Goal: Task Accomplishment & Management: Manage account settings

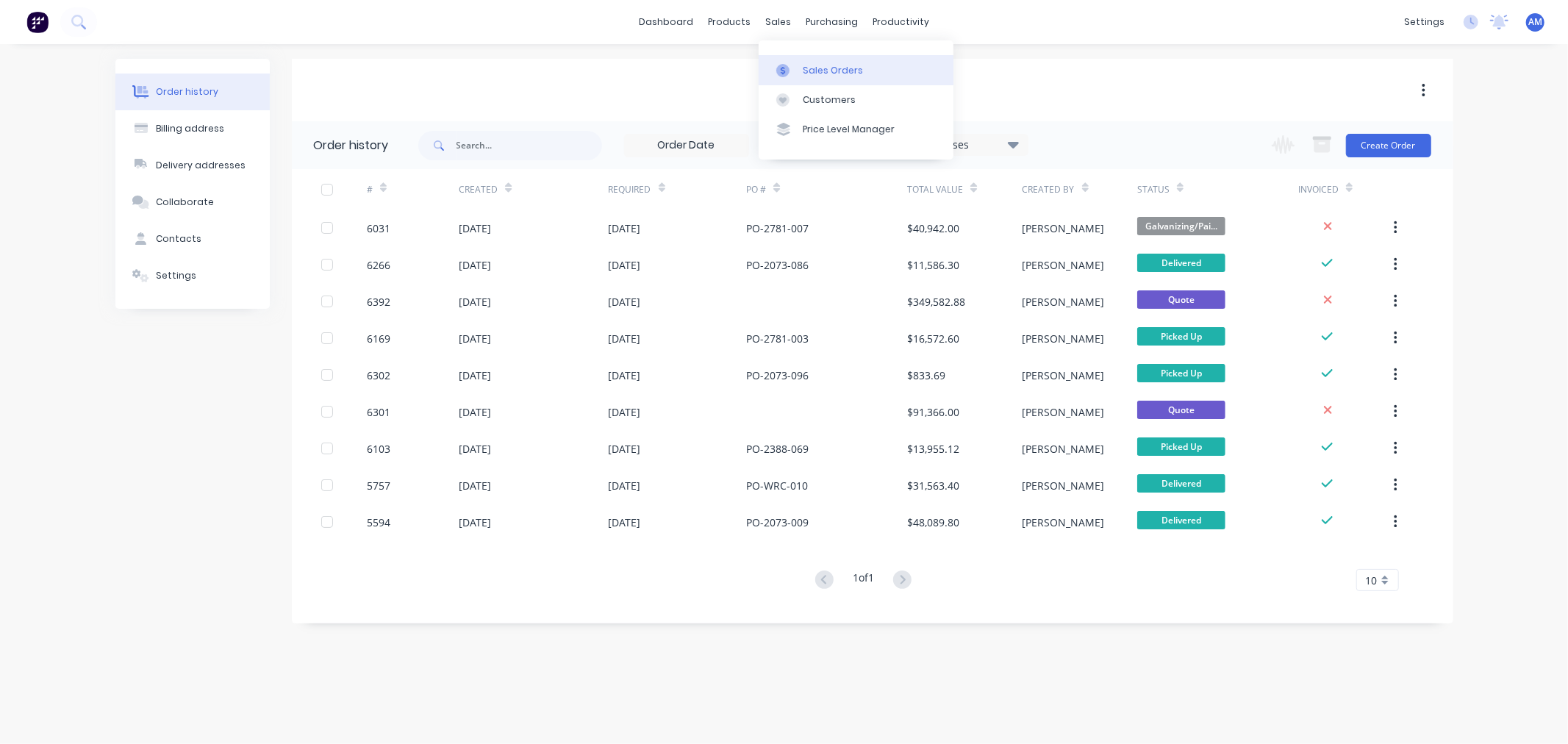
click at [826, 72] on div "Sales Orders" at bounding box center [833, 71] width 60 height 13
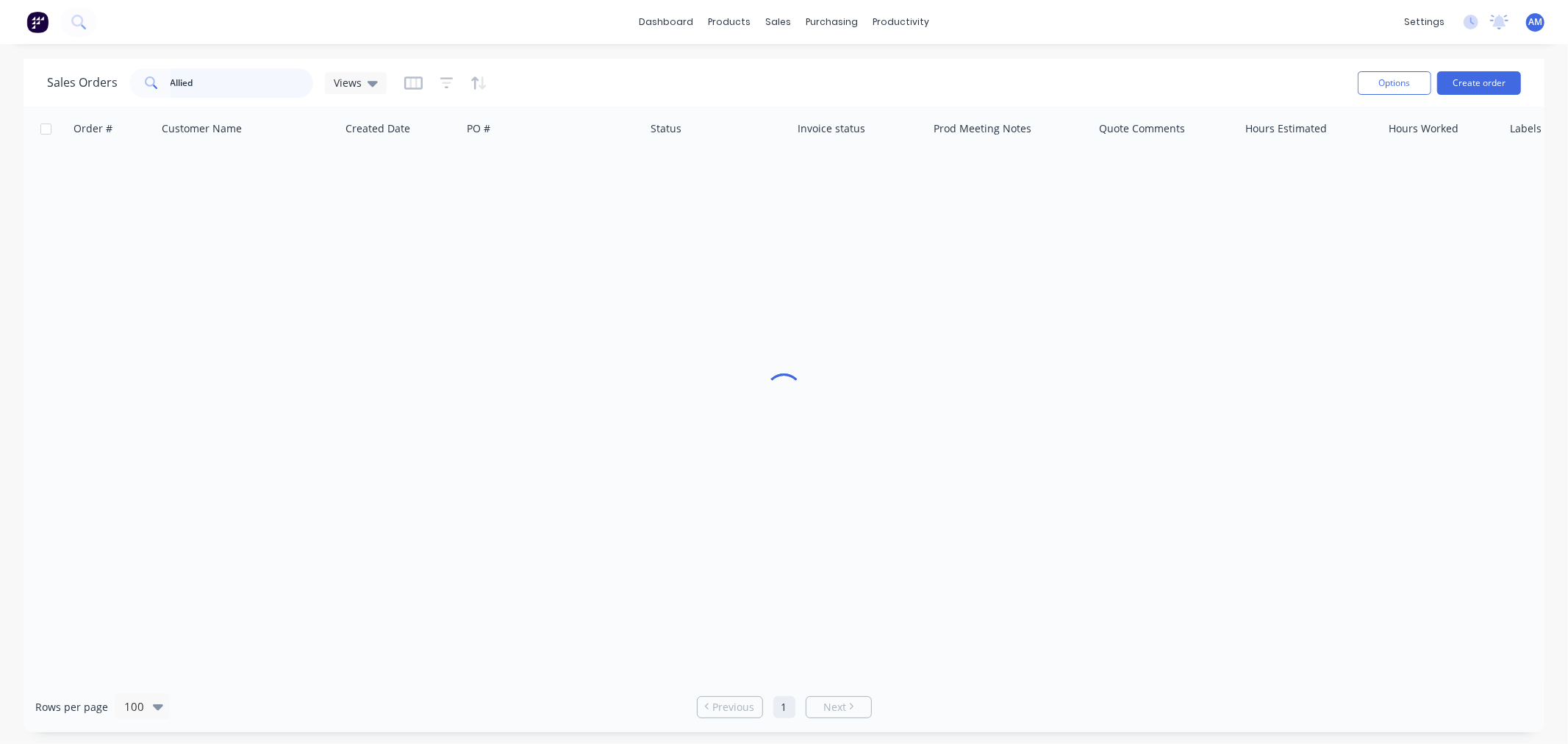
click at [228, 79] on input "Allied" at bounding box center [242, 83] width 144 height 30
drag, startPoint x: 228, startPoint y: 81, endPoint x: 122, endPoint y: 93, distance: 106.7
click at [122, 93] on div "Sales Orders Allied Views" at bounding box center [217, 83] width 339 height 30
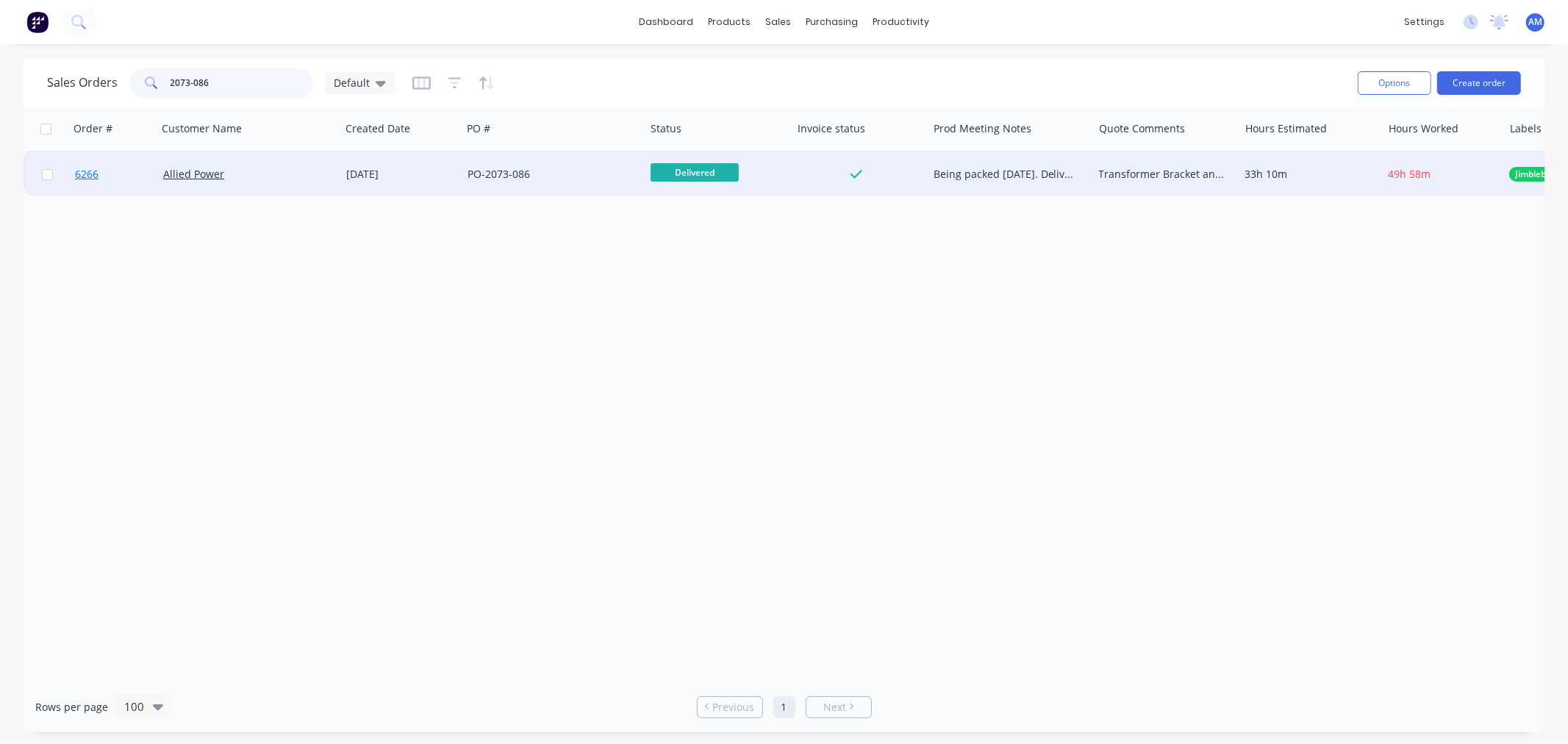
type input "2073-086"
click at [125, 171] on link "6266" at bounding box center [119, 173] width 89 height 44
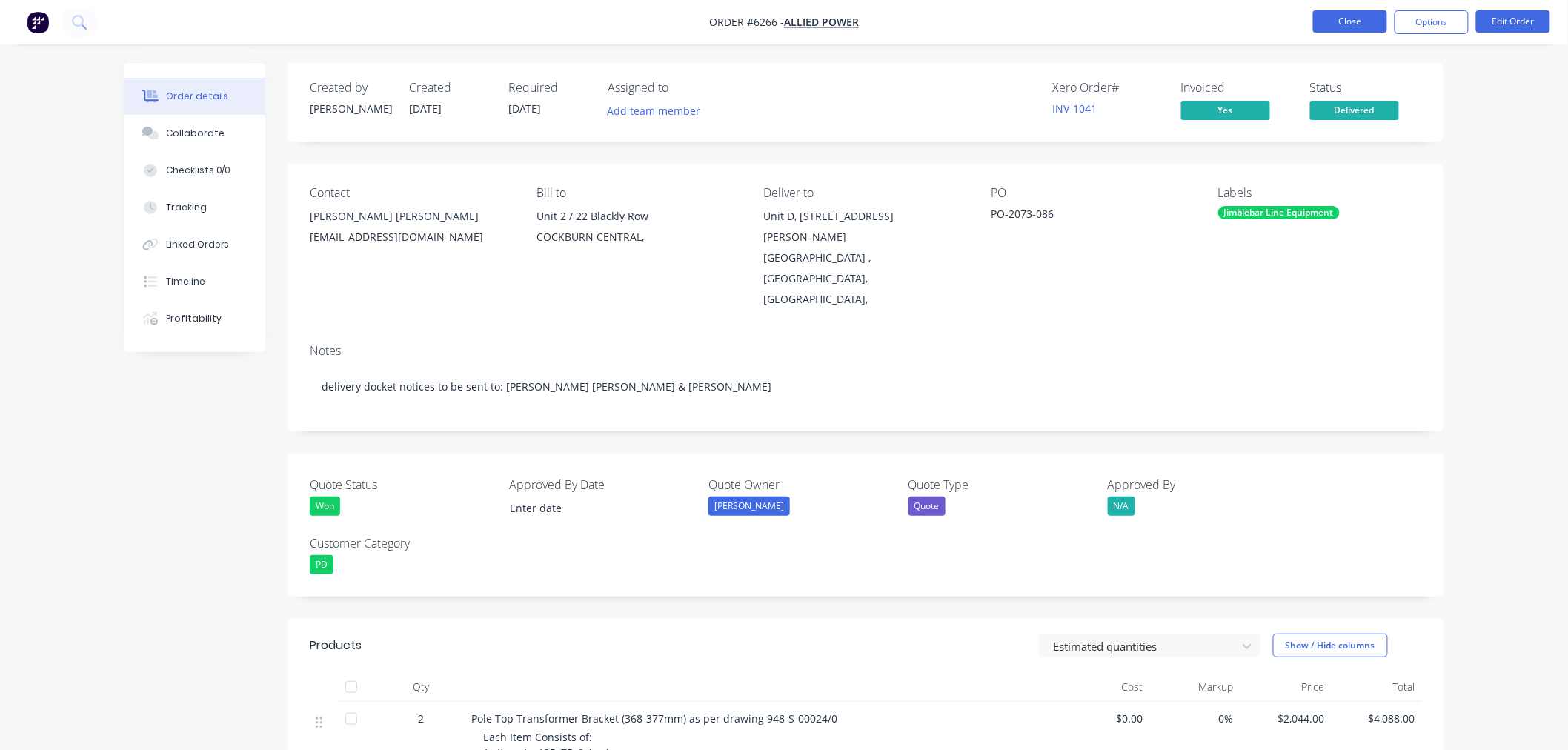
click at [1332, 20] on button "Close" at bounding box center [1350, 22] width 74 height 22
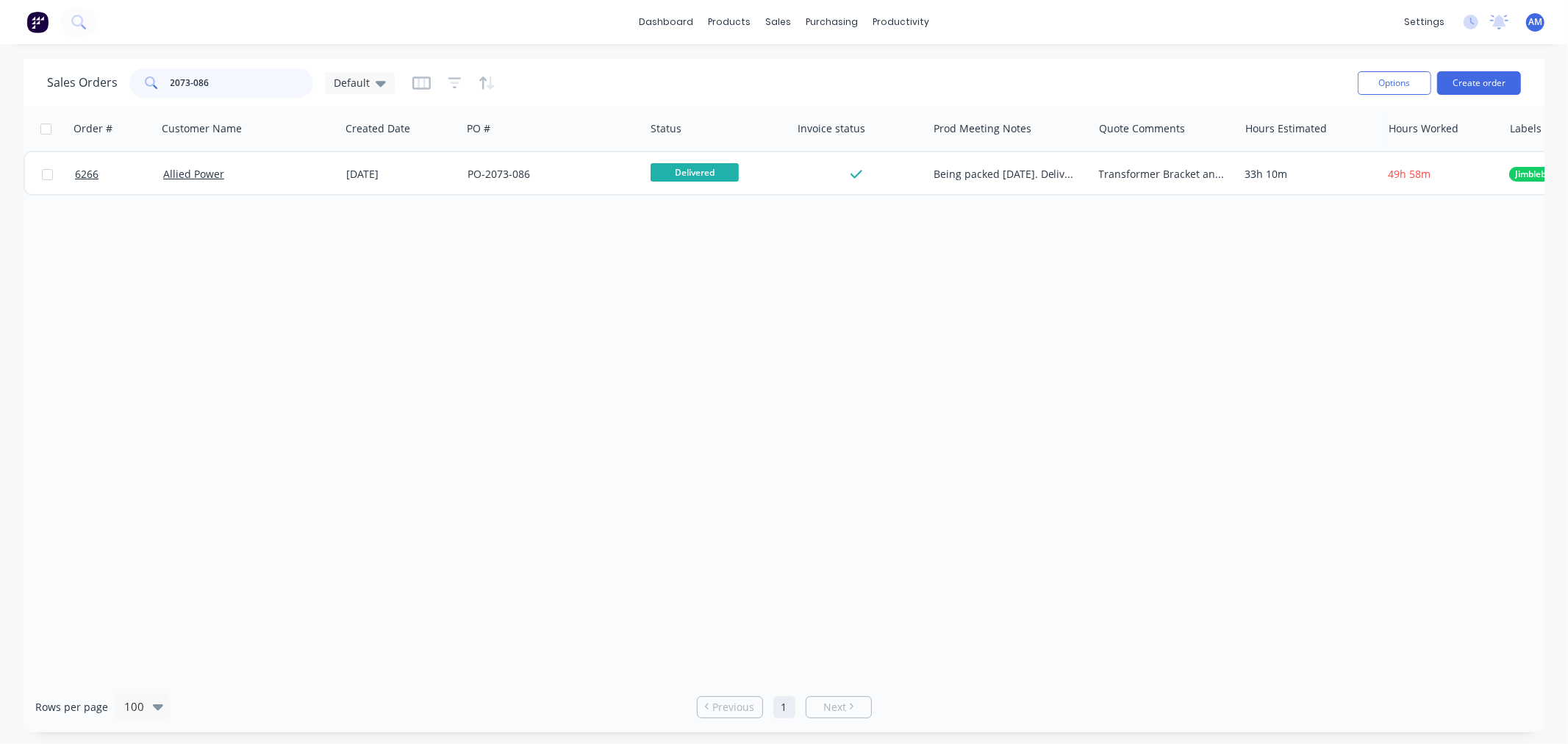
drag, startPoint x: 228, startPoint y: 85, endPoint x: 78, endPoint y: 95, distance: 150.3
click at [98, 83] on div "Sales Orders 2073-086 Default" at bounding box center [220, 83] width 348 height 30
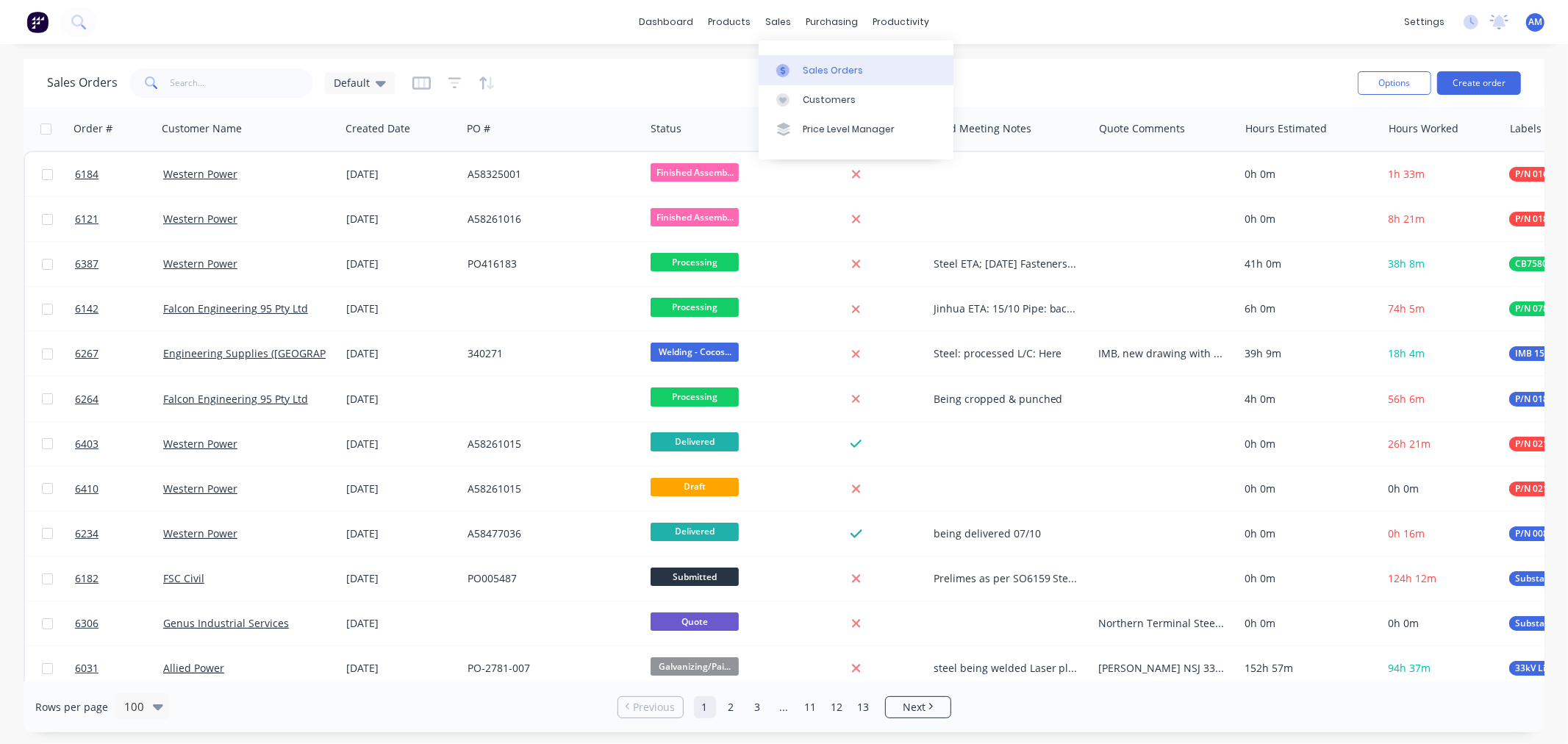
click at [813, 70] on div "Sales Orders" at bounding box center [833, 71] width 60 height 13
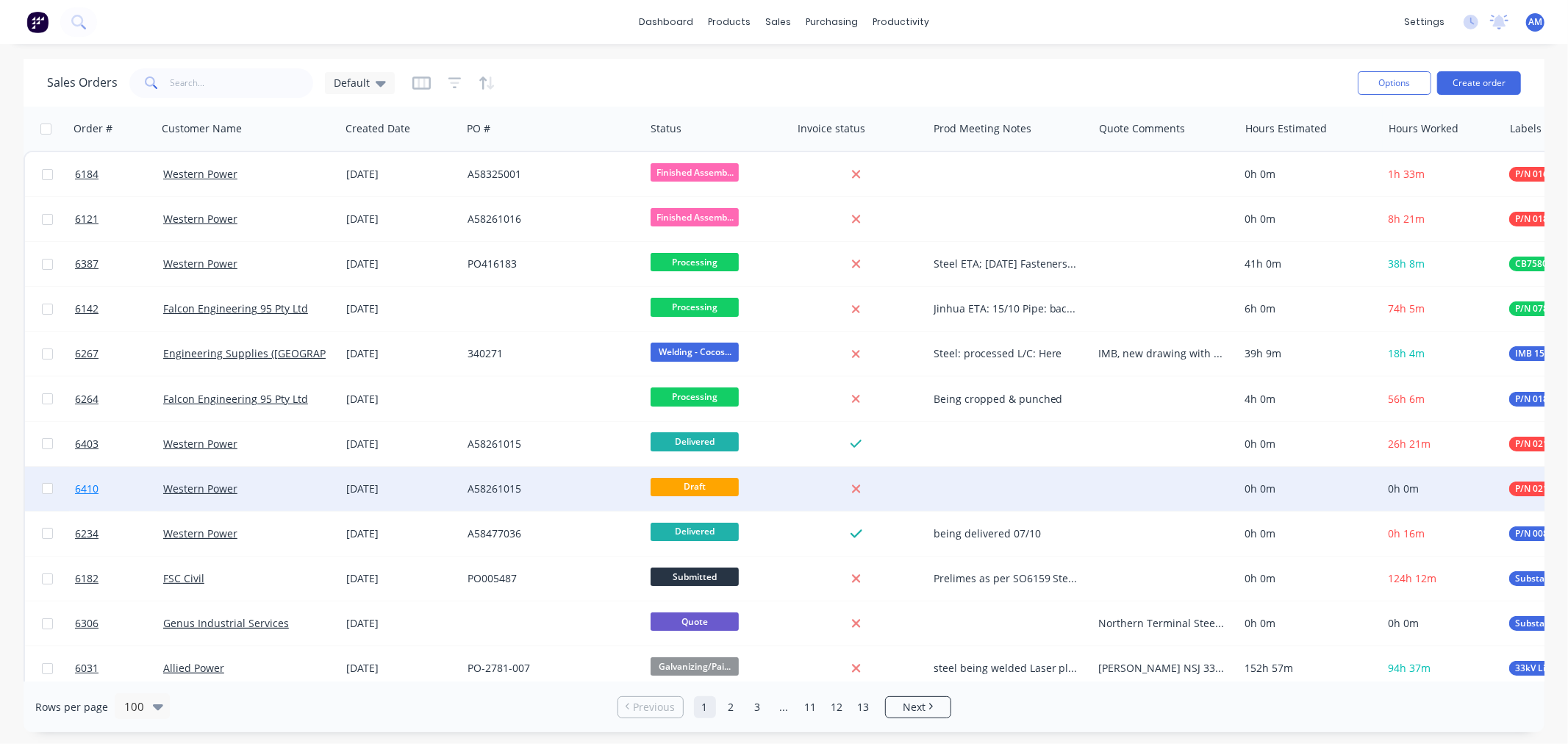
click at [129, 486] on link "6410" at bounding box center [119, 488] width 89 height 44
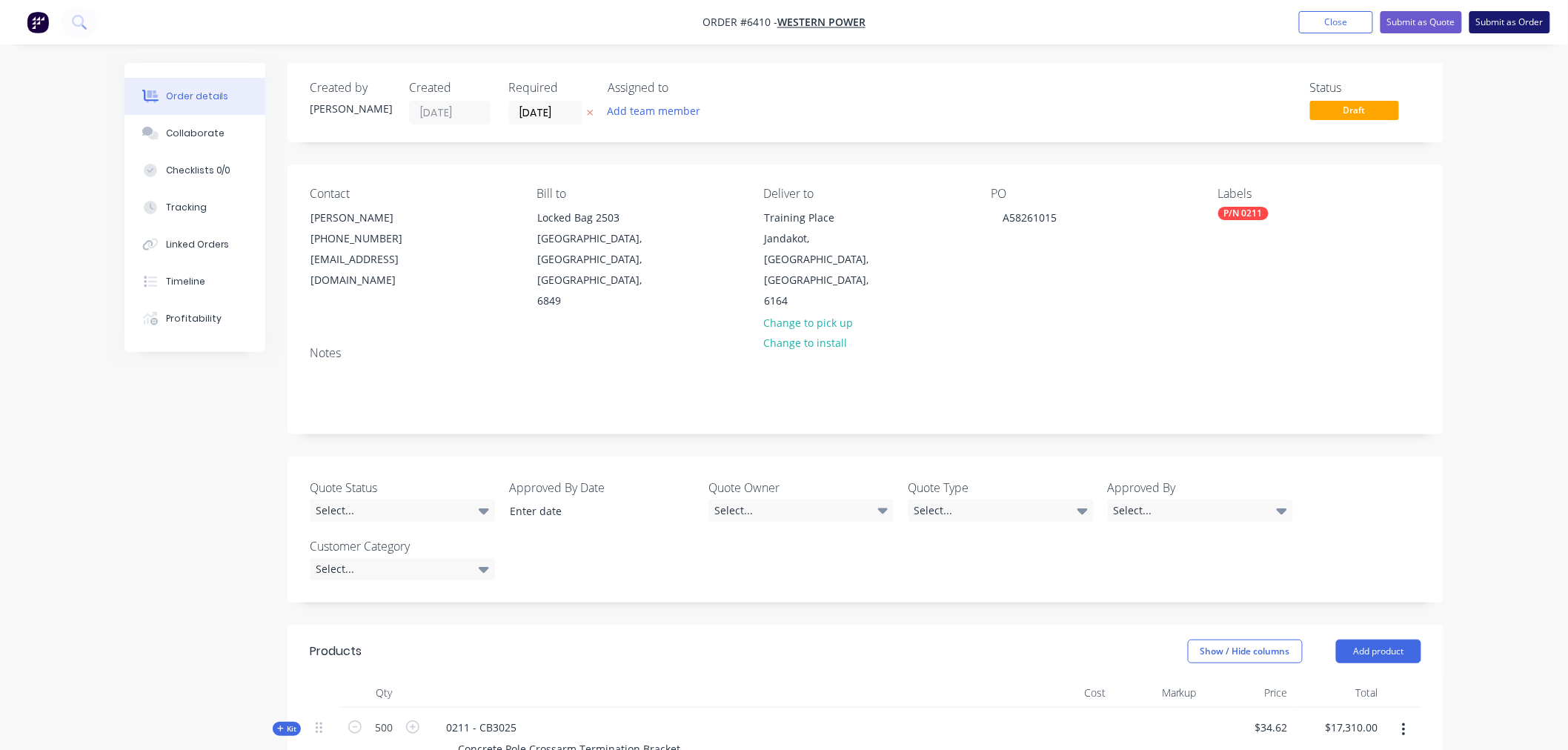
click at [1486, 25] on button "Submit as Order" at bounding box center [1510, 22] width 81 height 22
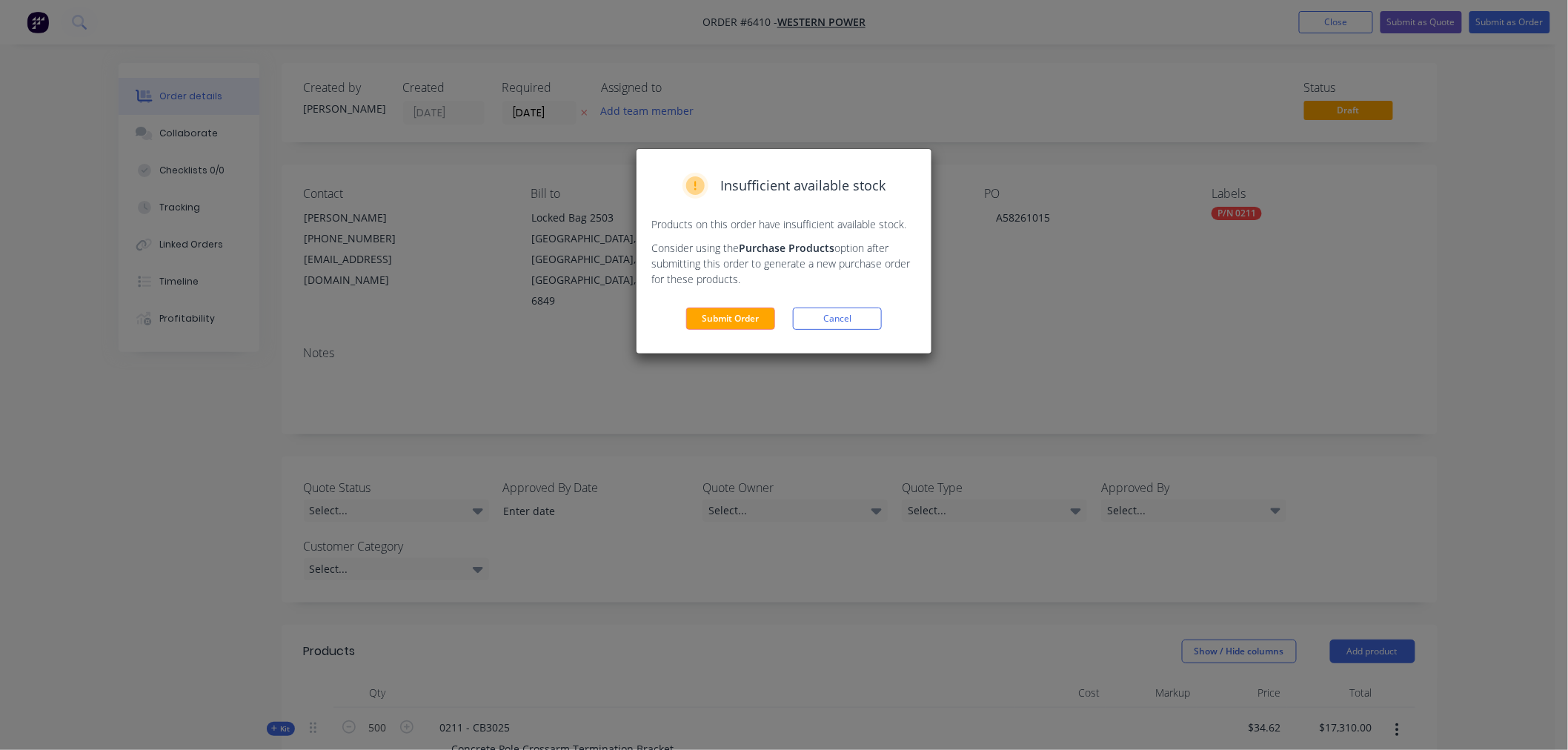
click at [760, 324] on button "Submit Order" at bounding box center [731, 319] width 89 height 22
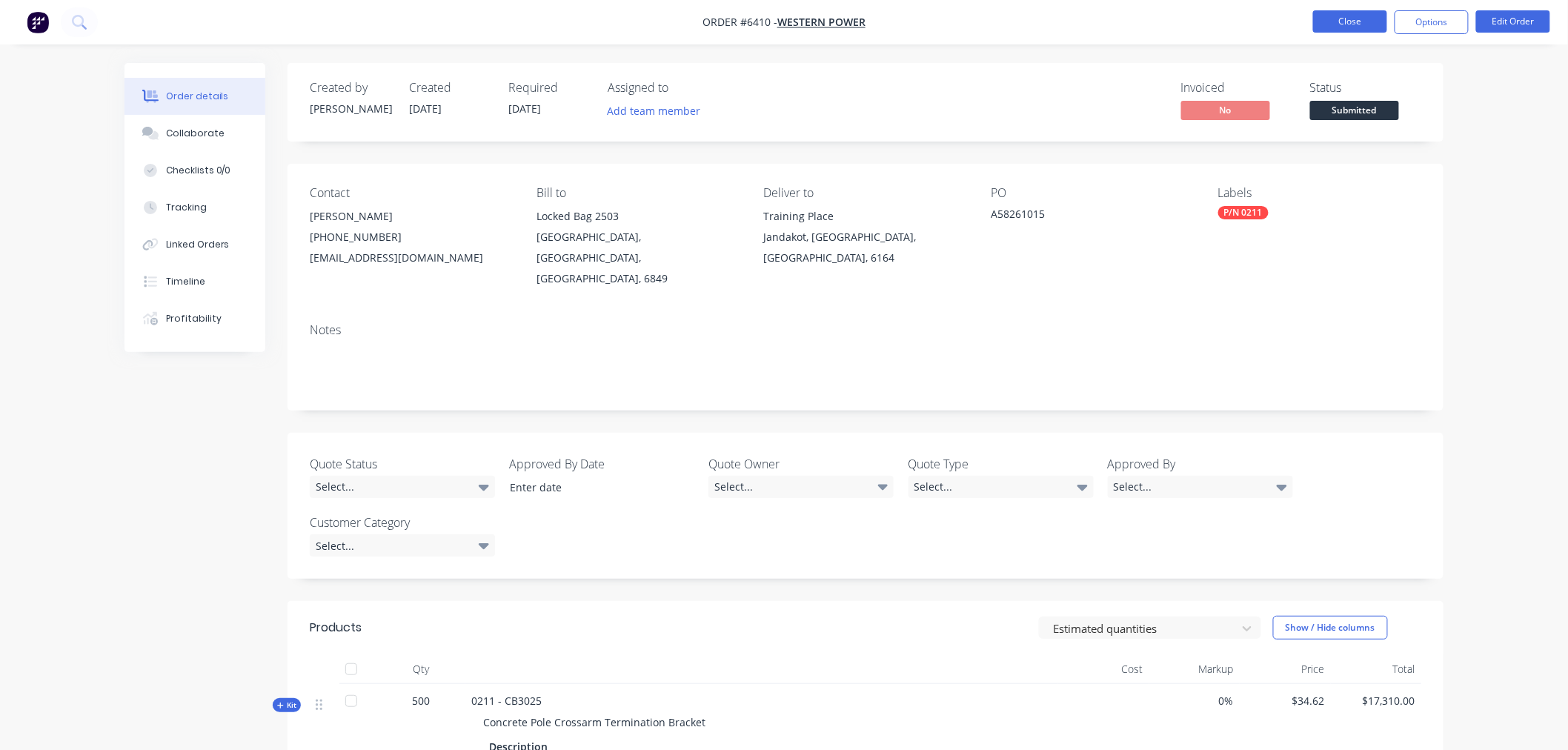
click at [1326, 20] on button "Close" at bounding box center [1350, 22] width 74 height 22
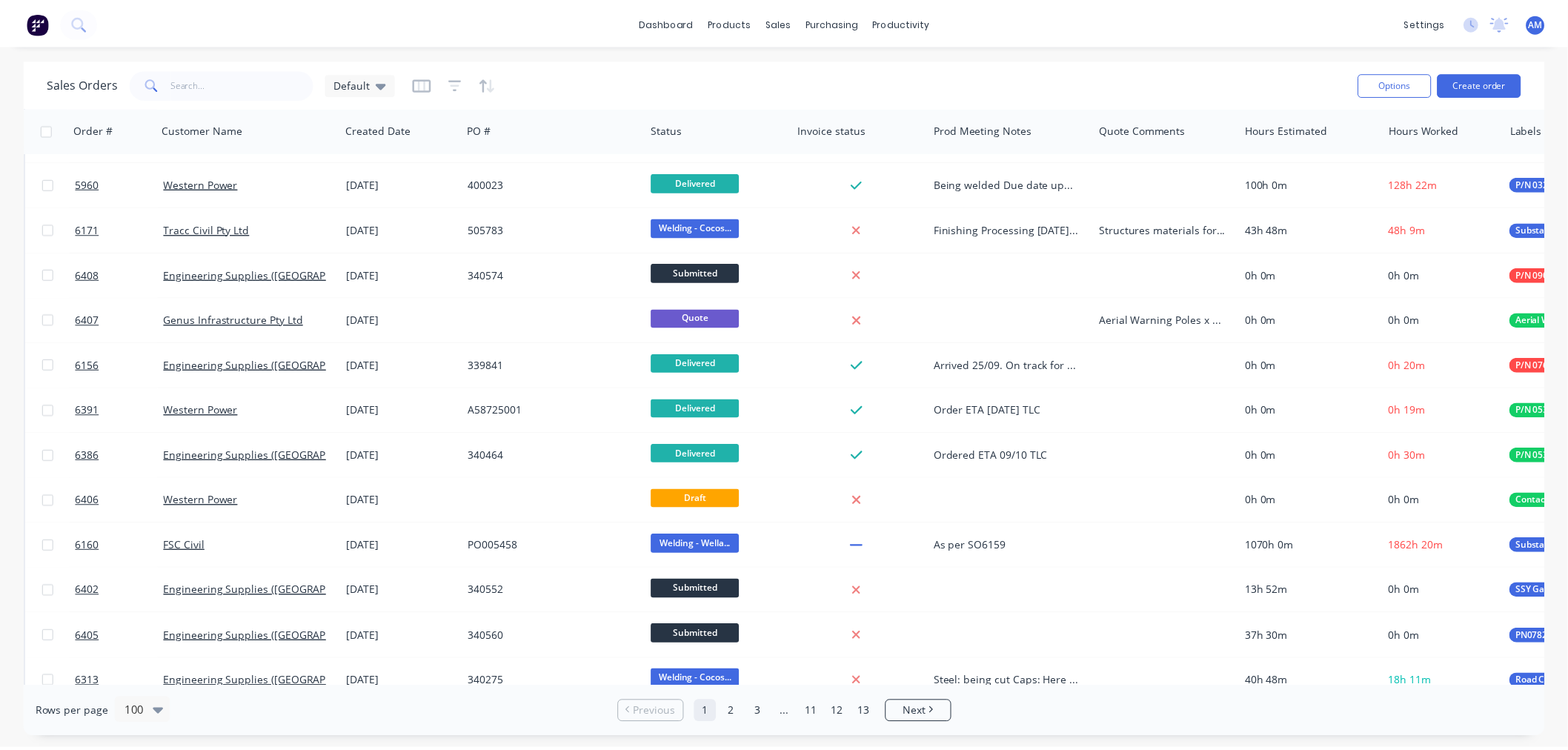
scroll to position [658, 0]
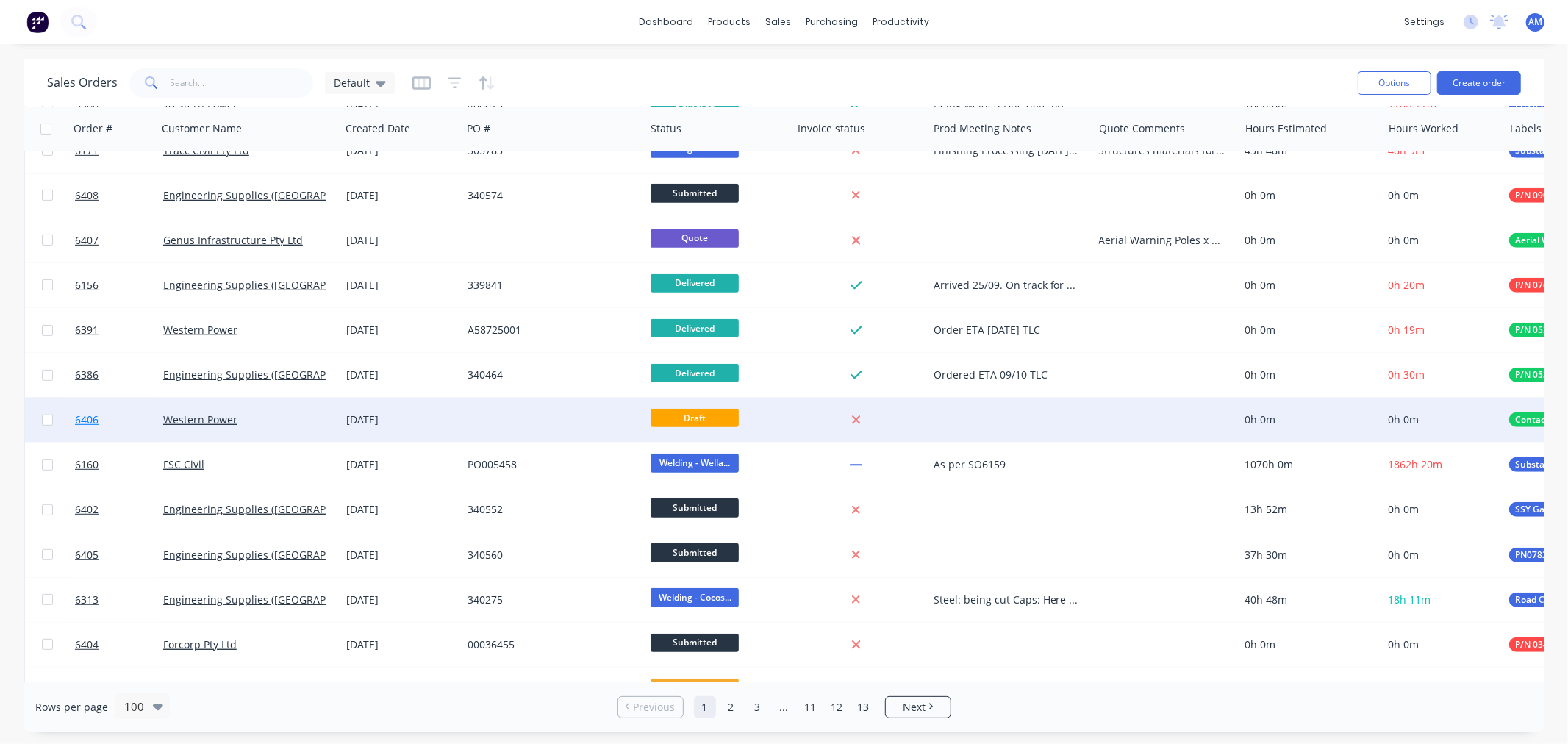
click at [123, 421] on link "6406" at bounding box center [119, 419] width 89 height 44
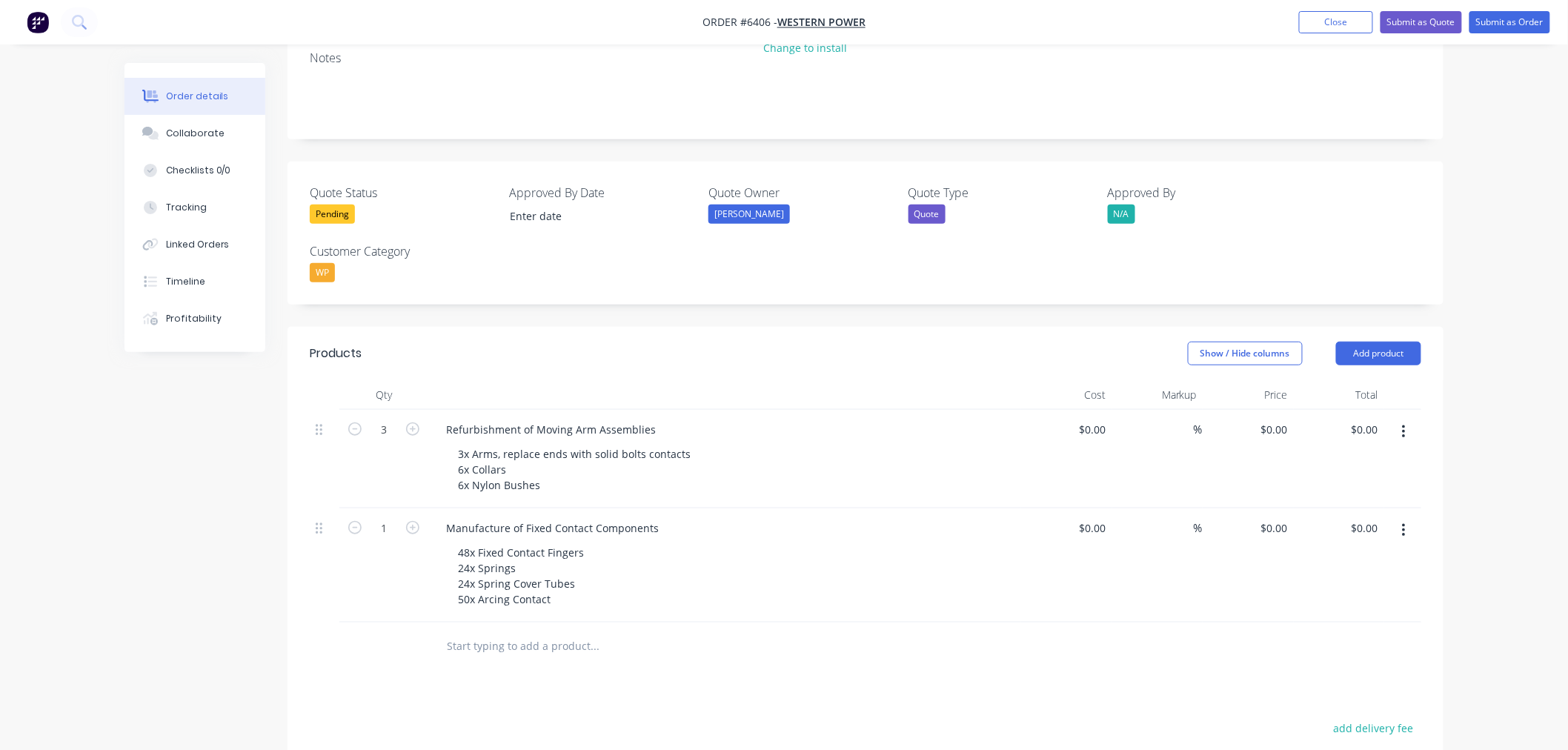
scroll to position [329, 0]
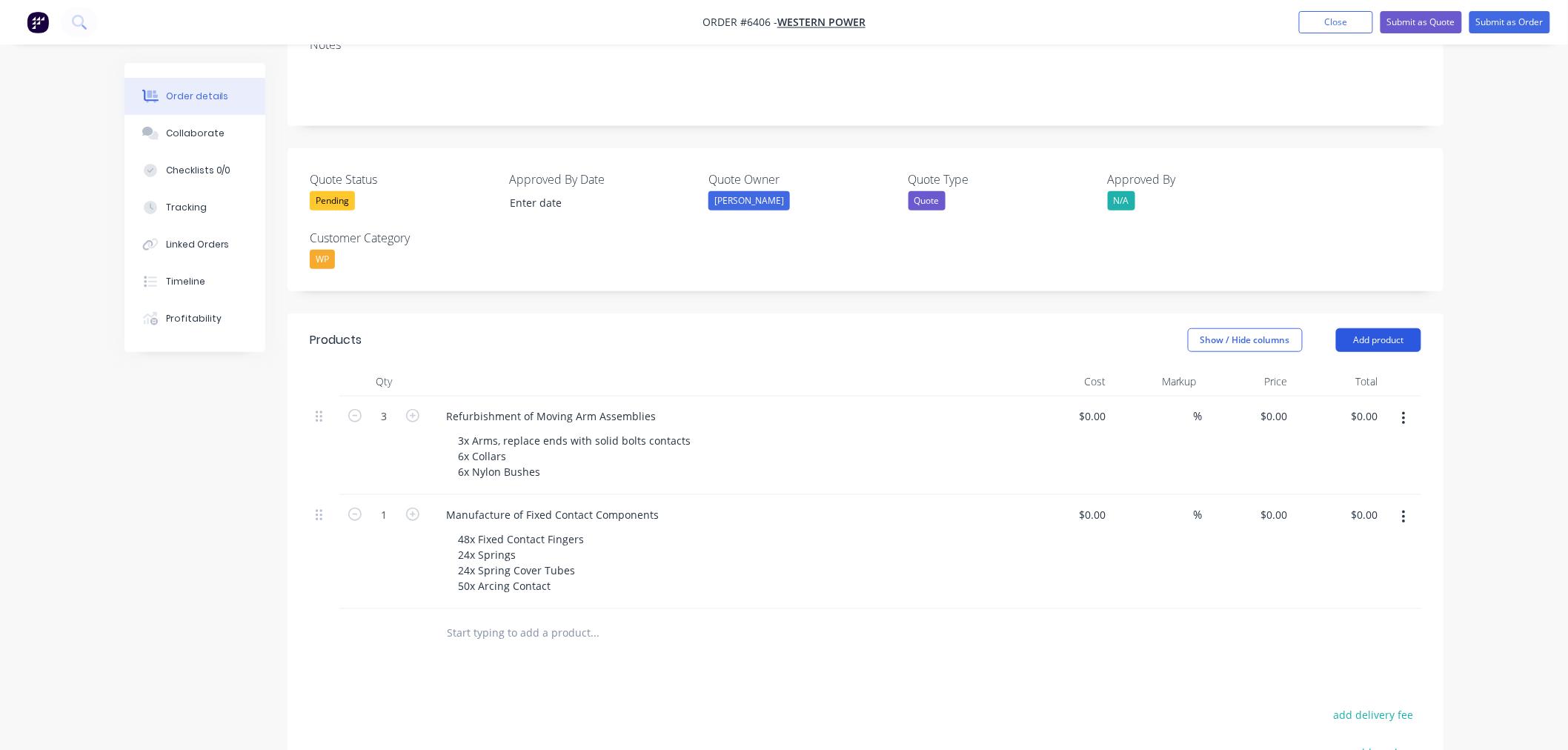
click at [1375, 328] on button "Add product" at bounding box center [1379, 340] width 86 height 24
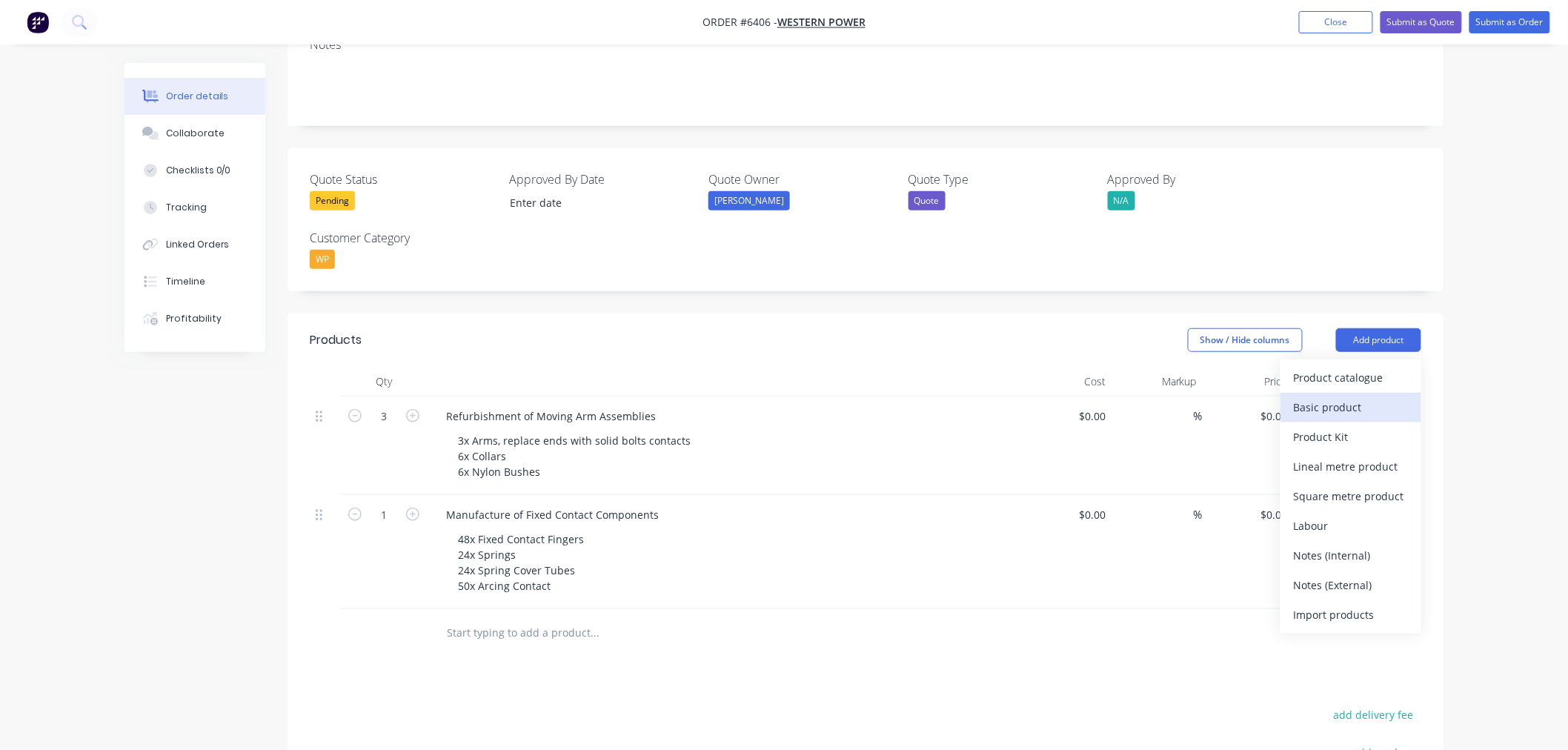
click at [1332, 397] on div "Basic product" at bounding box center [1351, 407] width 114 height 22
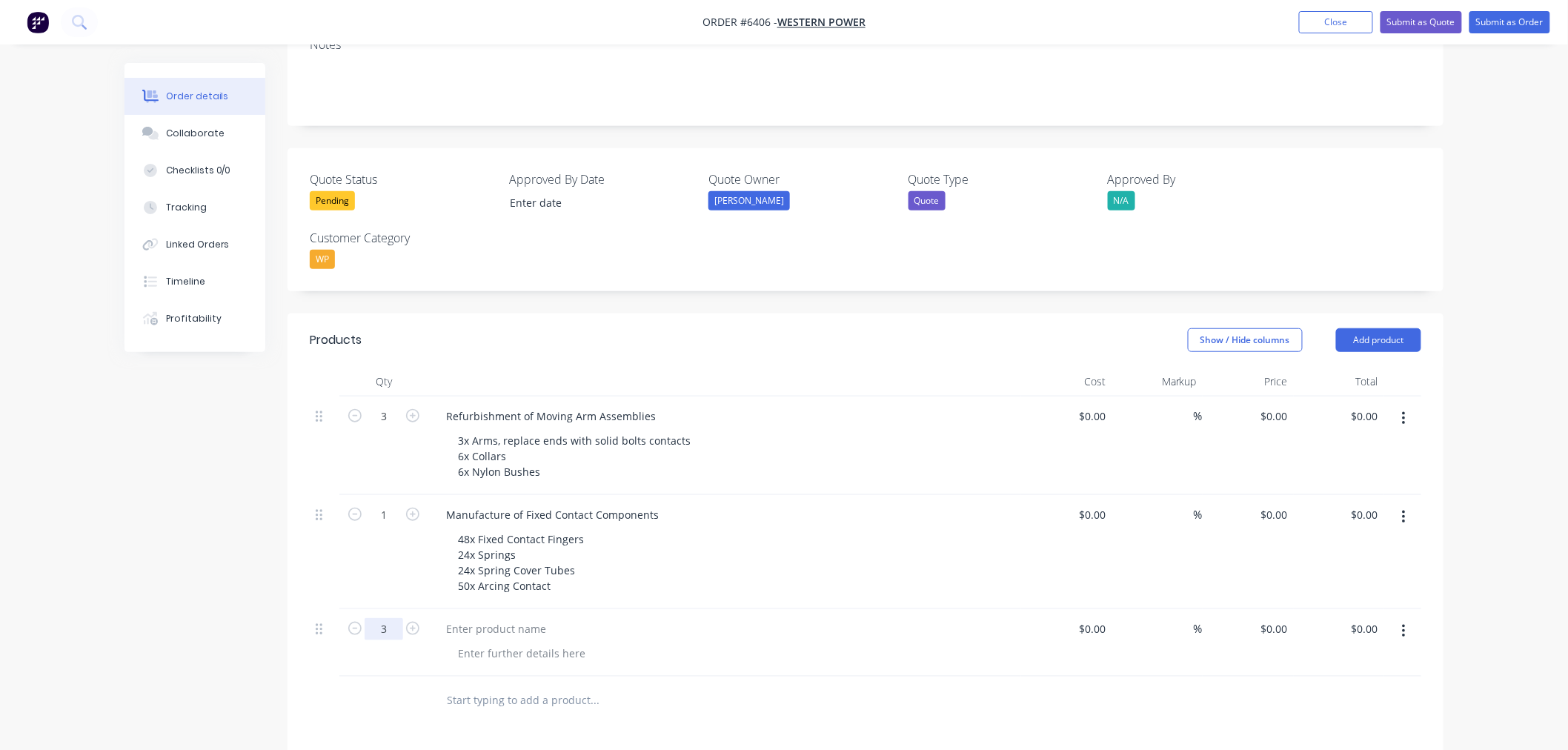
type input "3"
drag, startPoint x: 655, startPoint y: 350, endPoint x: 428, endPoint y: 359, distance: 227.2
click at [430, 397] on div "Refurbishment of Moving Arm Assemblies 3x Arms, replace ends with solid bolts c…" at bounding box center [725, 446] width 593 height 98
copy div "Refurbishment of Moving Arm Assemblies"
click at [485, 618] on div at bounding box center [496, 628] width 124 height 22
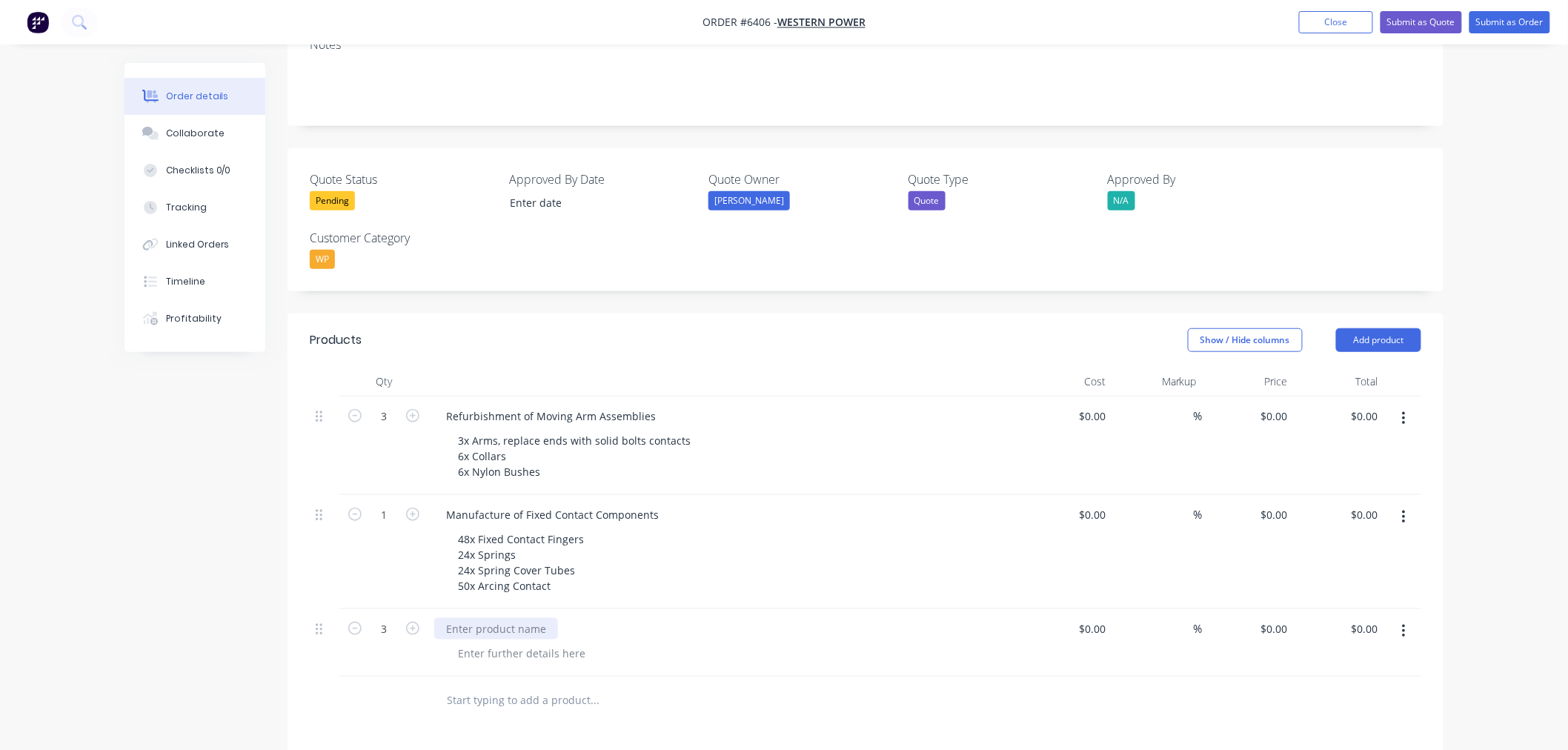
click at [479, 618] on div at bounding box center [496, 628] width 124 height 22
paste div
click at [443, 405] on div "Refurbishment of Moving Arm Assemblies" at bounding box center [551, 416] width 233 height 22
click at [449, 405] on div "Refurbishment of Moving Arm Assemblies" at bounding box center [551, 416] width 233 height 22
drag, startPoint x: 506, startPoint y: 348, endPoint x: 415, endPoint y: 351, distance: 91.0
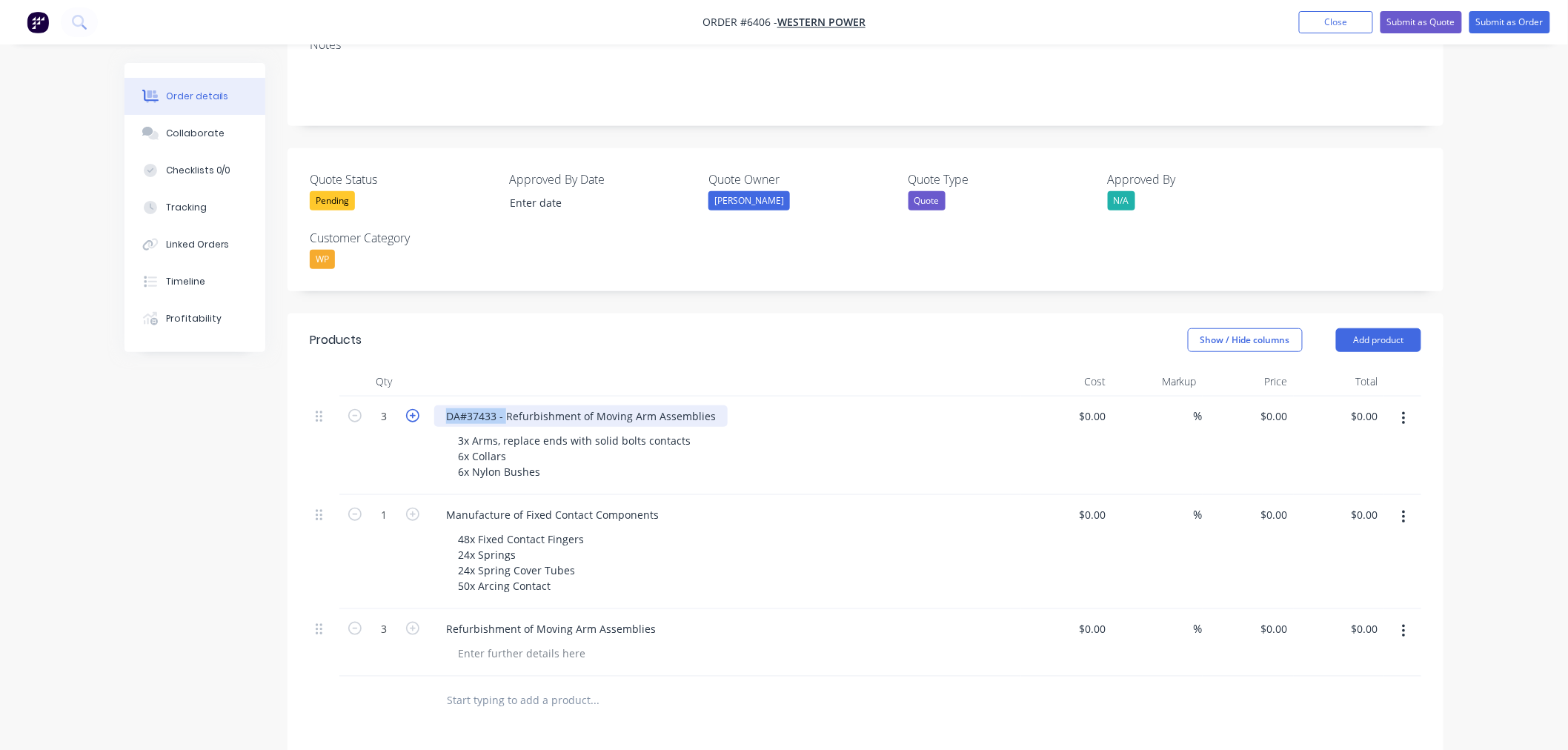
click at [415, 397] on div "3 DA#37433 - Refurbishment of Moving Arm Assemblies 3x Arms, replace ends with …" at bounding box center [866, 446] width 1112 height 98
copy div "DA#37433 -"
click at [447, 504] on div "Manufacture of Fixed Contact Components" at bounding box center [552, 514] width 236 height 22
click at [442, 504] on div "Manufacture of Fixed Contact Components" at bounding box center [552, 514] width 236 height 22
paste div
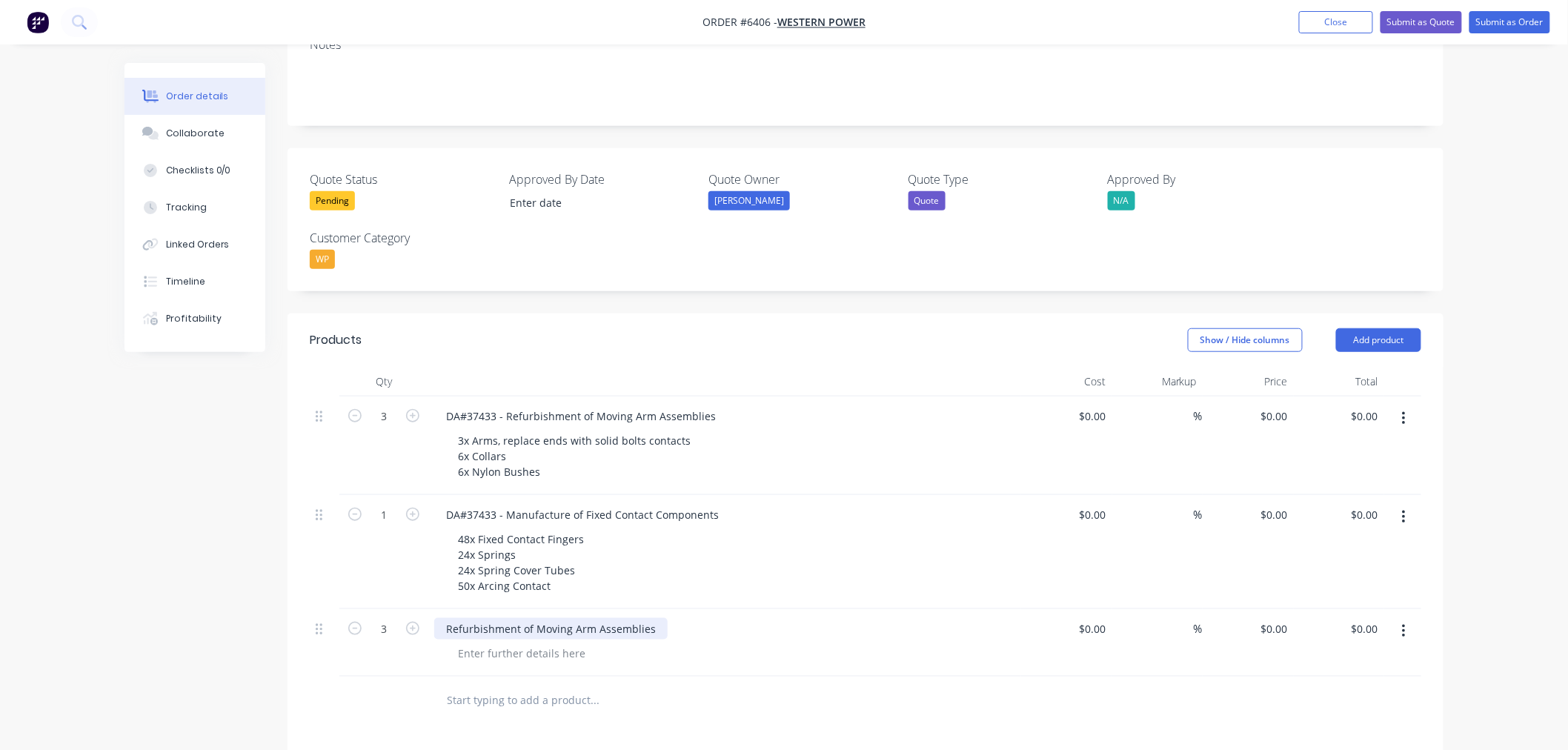
click at [447, 618] on div "Refurbishment of Moving Arm Assemblies" at bounding box center [551, 628] width 233 height 22
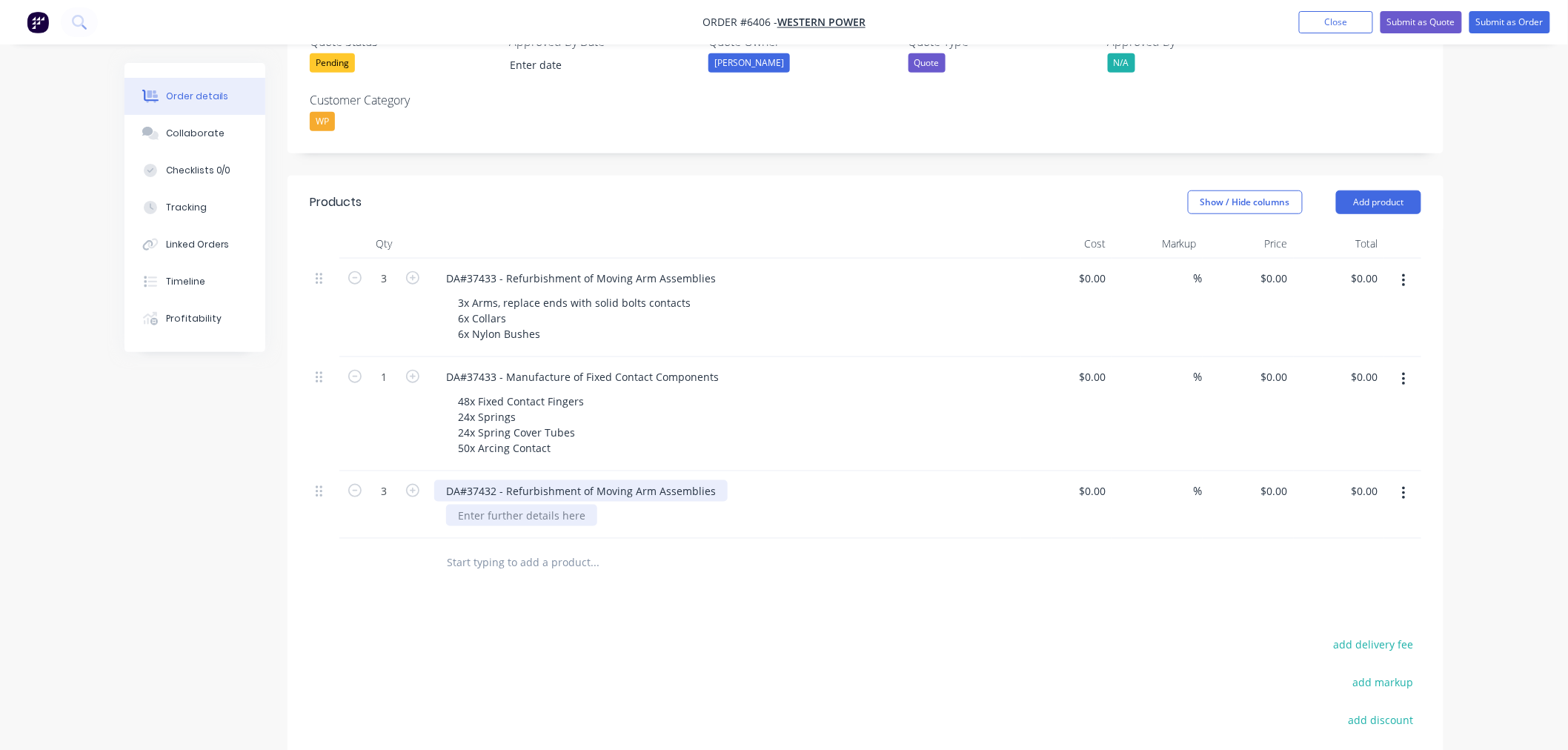
scroll to position [494, 0]
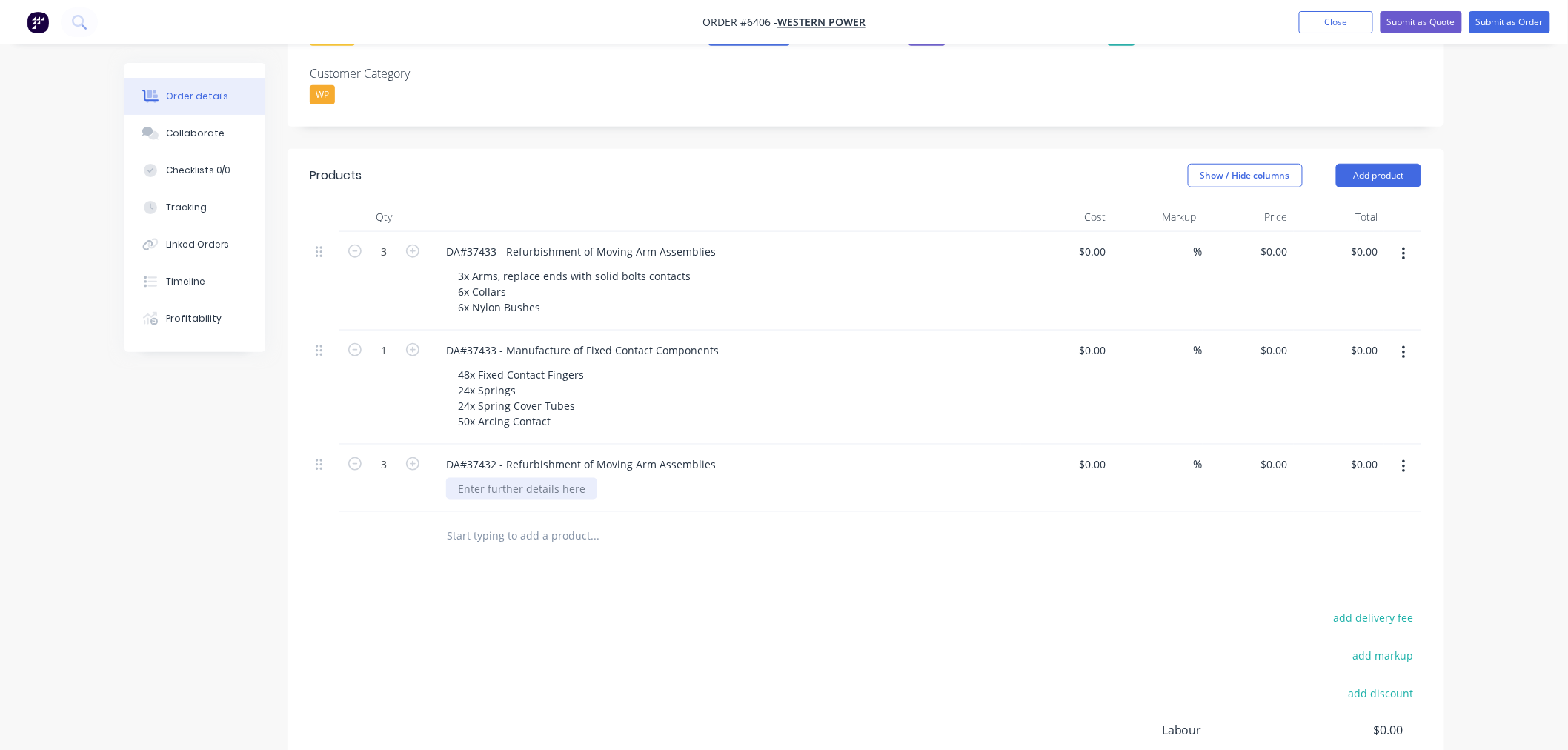
click at [504, 478] on div at bounding box center [522, 488] width 152 height 22
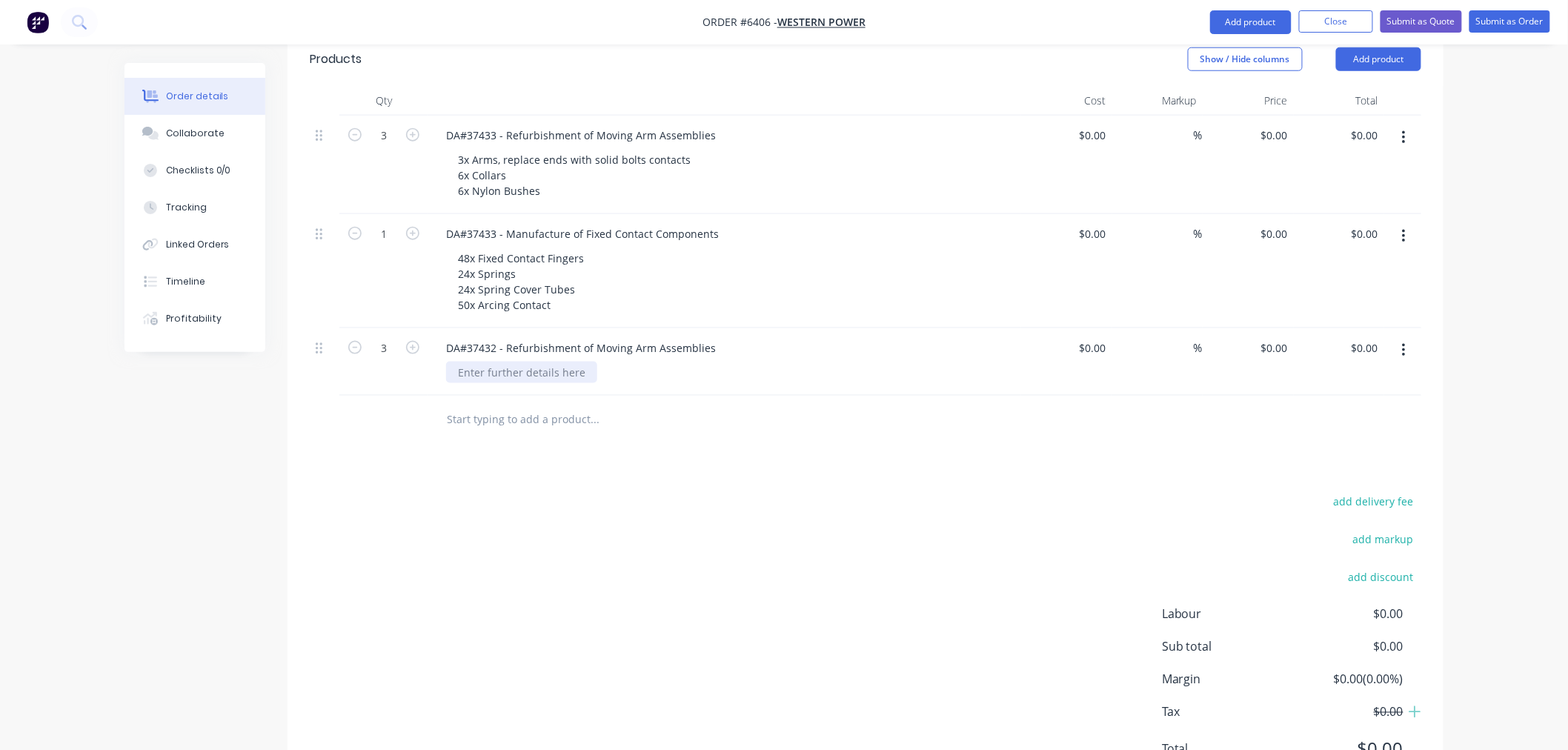
scroll to position [620, 0]
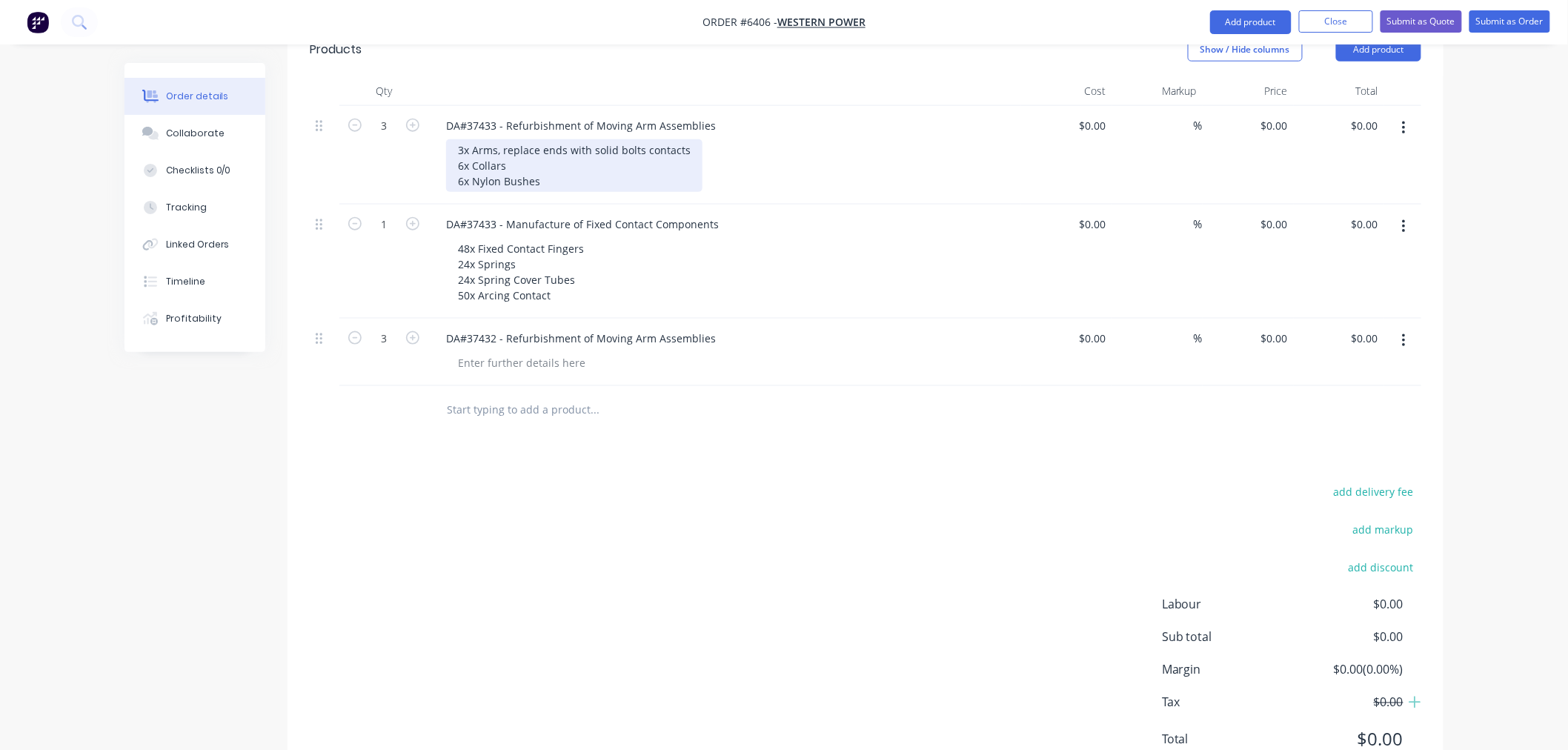
click at [580, 140] on div "3x Arms, replace ends with solid bolts contacts 6x Collars 6x Nylon Bushes" at bounding box center [575, 166] width 257 height 52
drag, startPoint x: 572, startPoint y: 116, endPoint x: 440, endPoint y: 90, distance: 134.5
click at [440, 106] on div "DA#37433 - Refurbishment of Moving Arm Assemblies 3x Arms, replace ends with so…" at bounding box center [725, 154] width 593 height 98
copy div "3x Arms, replace ends with solid bolts contacts 6x Collars 6x Nylon Bushes"
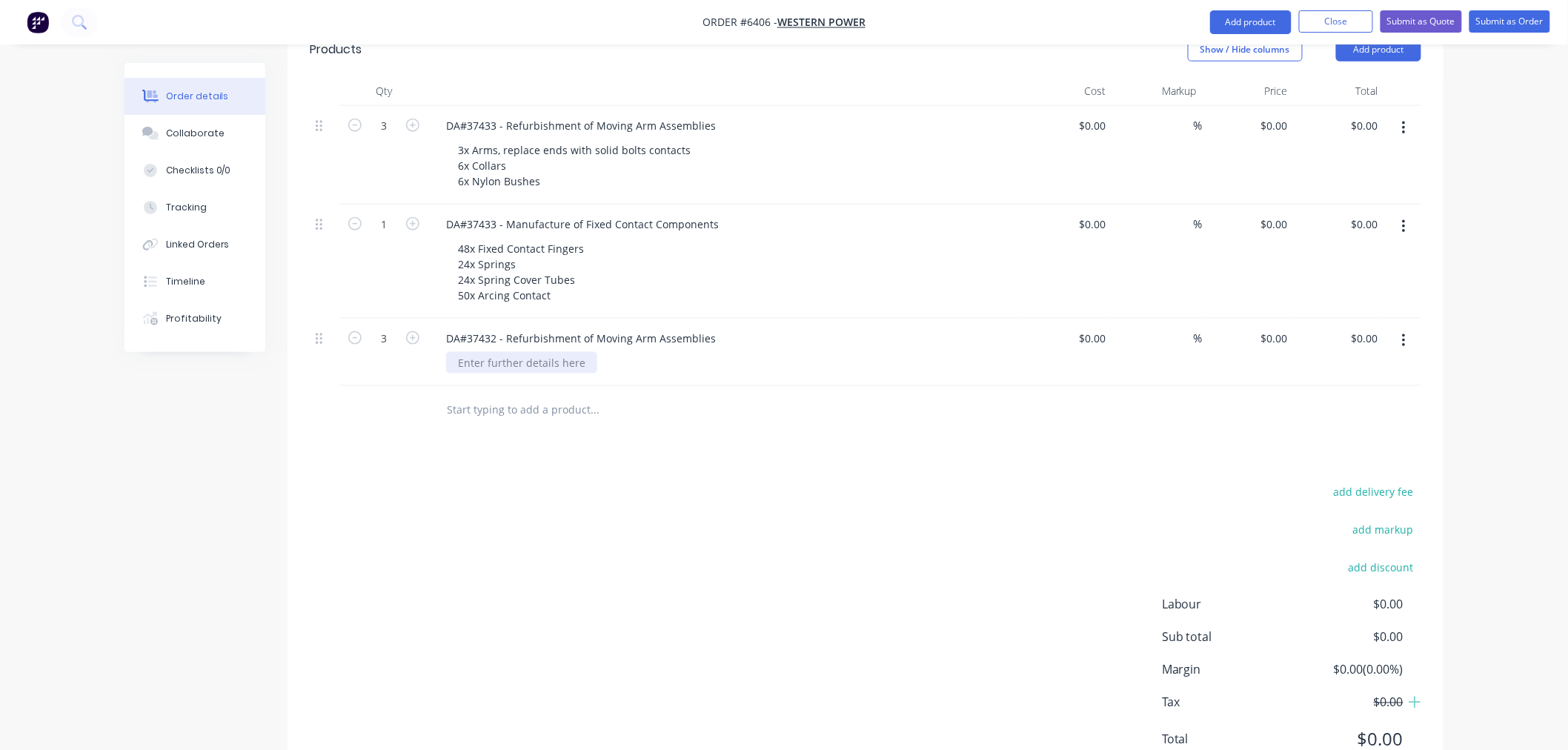
click at [484, 352] on div at bounding box center [522, 362] width 152 height 22
paste div
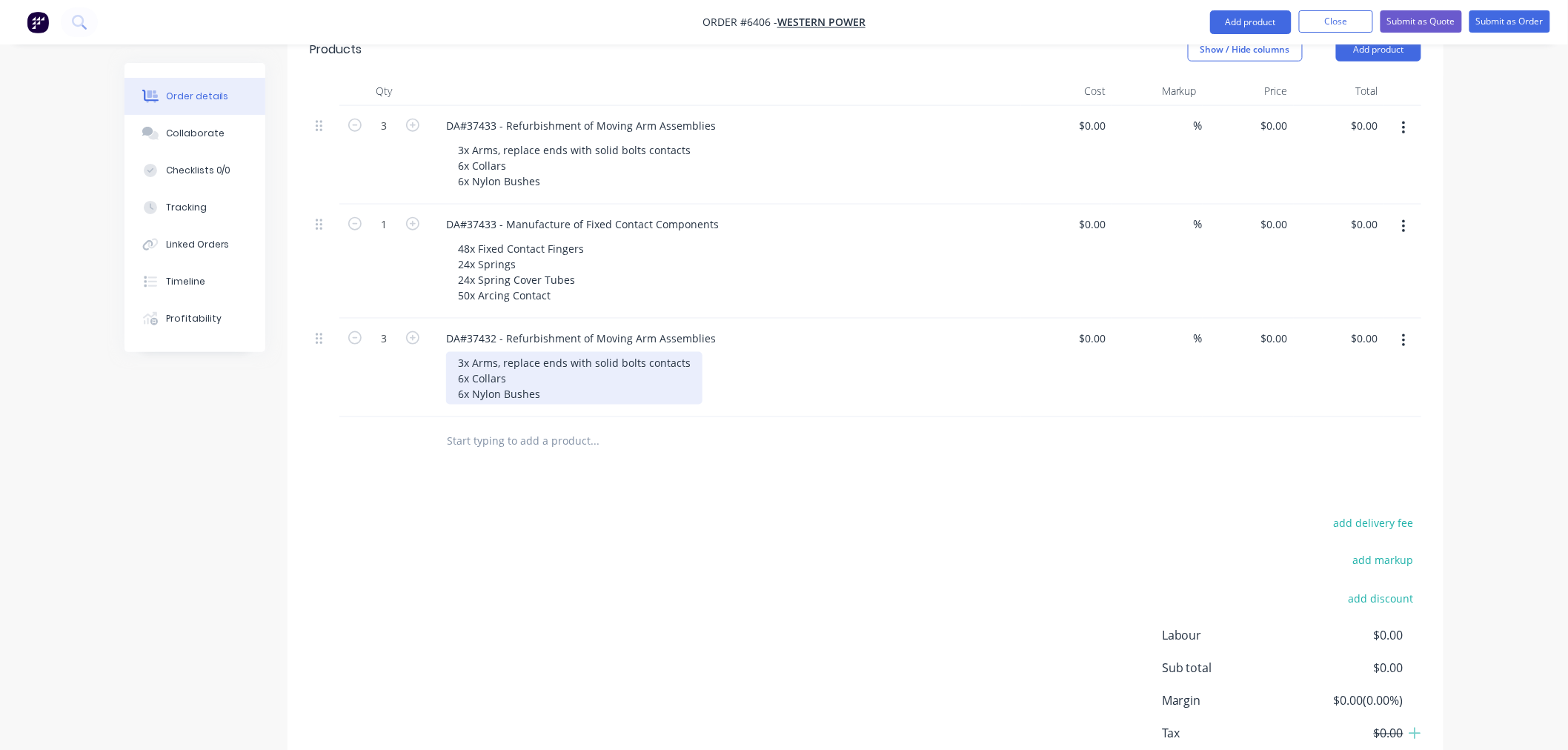
click at [472, 352] on div "3x Arms, replace ends with solid bolts contacts 6x Collars 6x Nylon Bushes" at bounding box center [575, 378] width 257 height 52
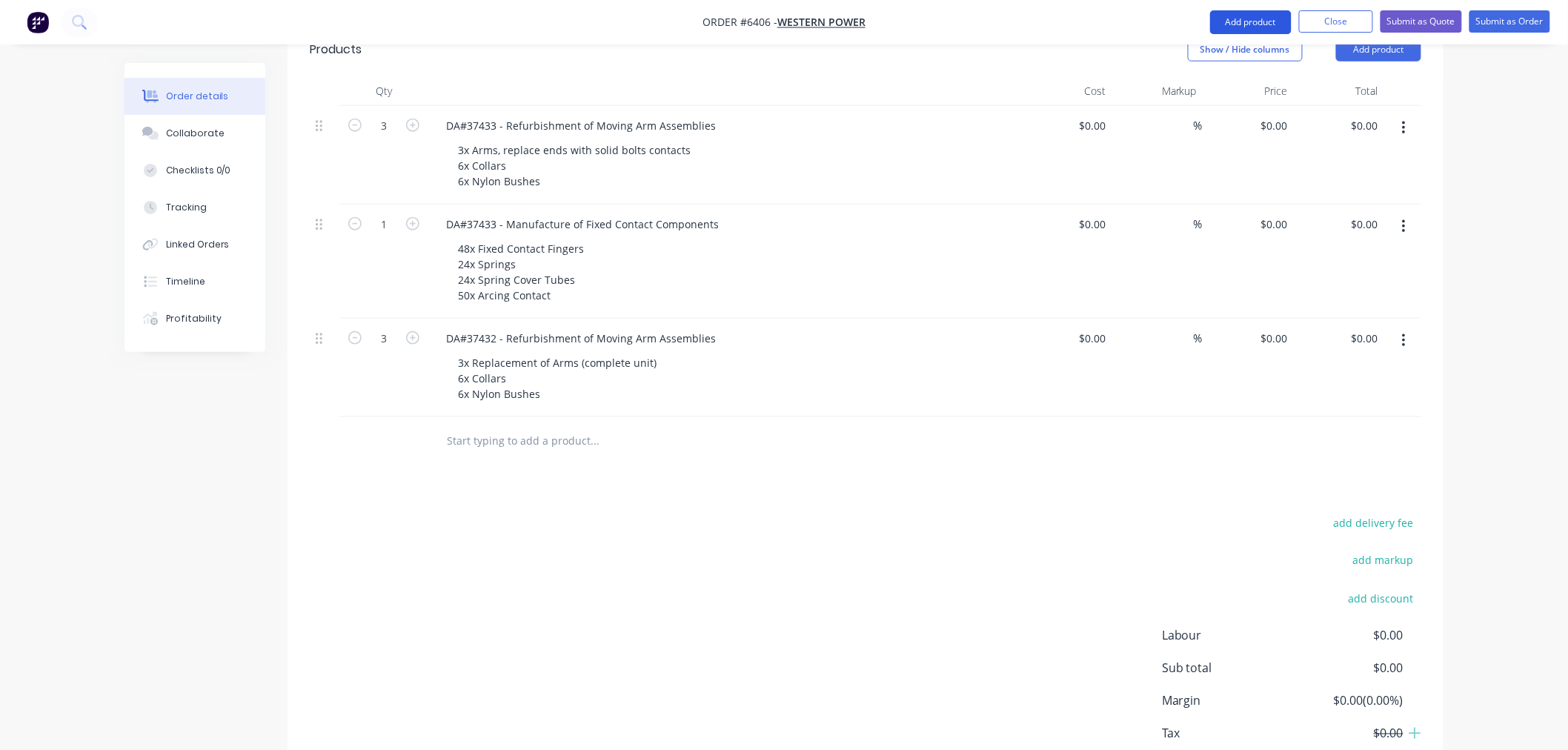
click at [1224, 19] on button "Add product" at bounding box center [1251, 22] width 82 height 24
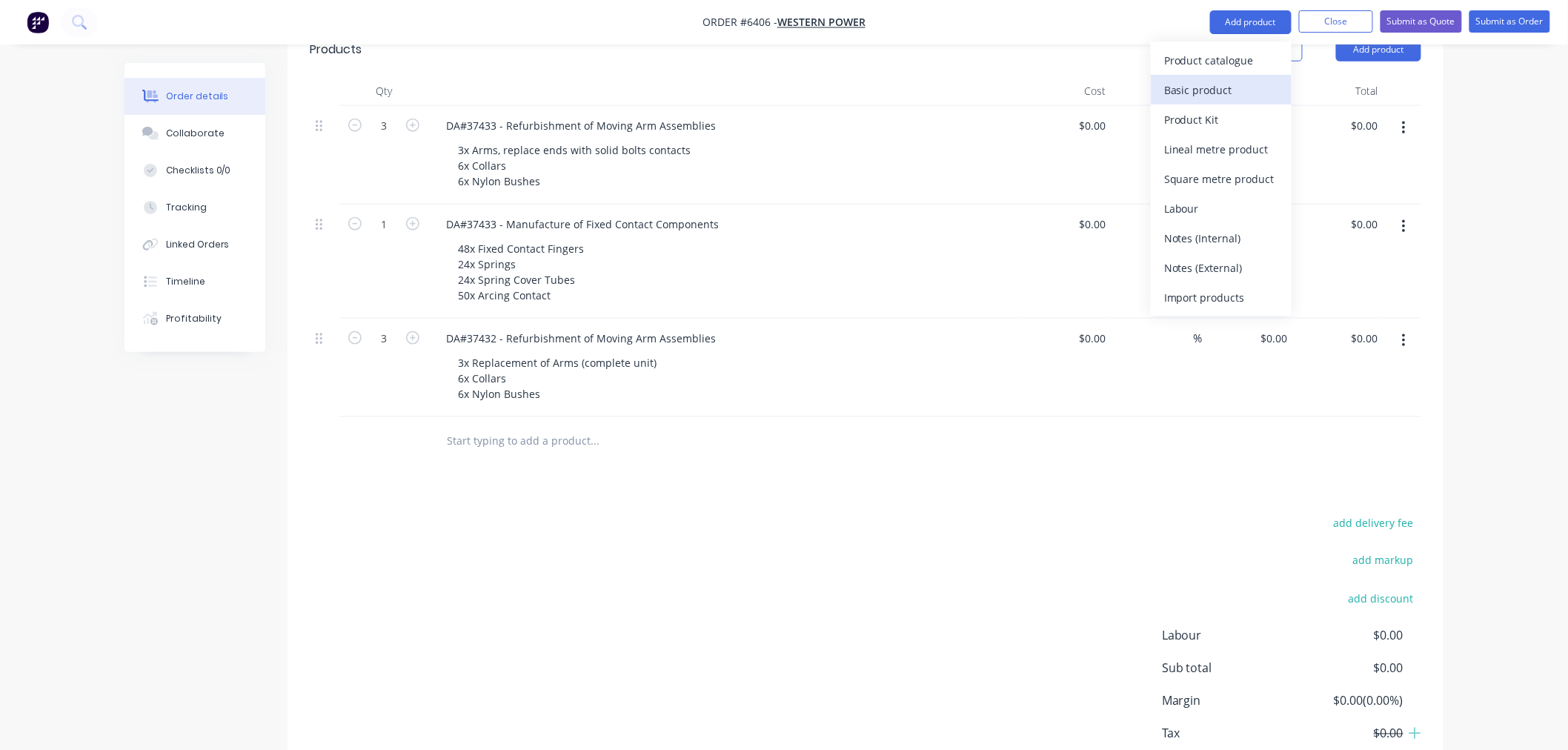
click at [1203, 92] on div "Basic product" at bounding box center [1221, 90] width 114 height 22
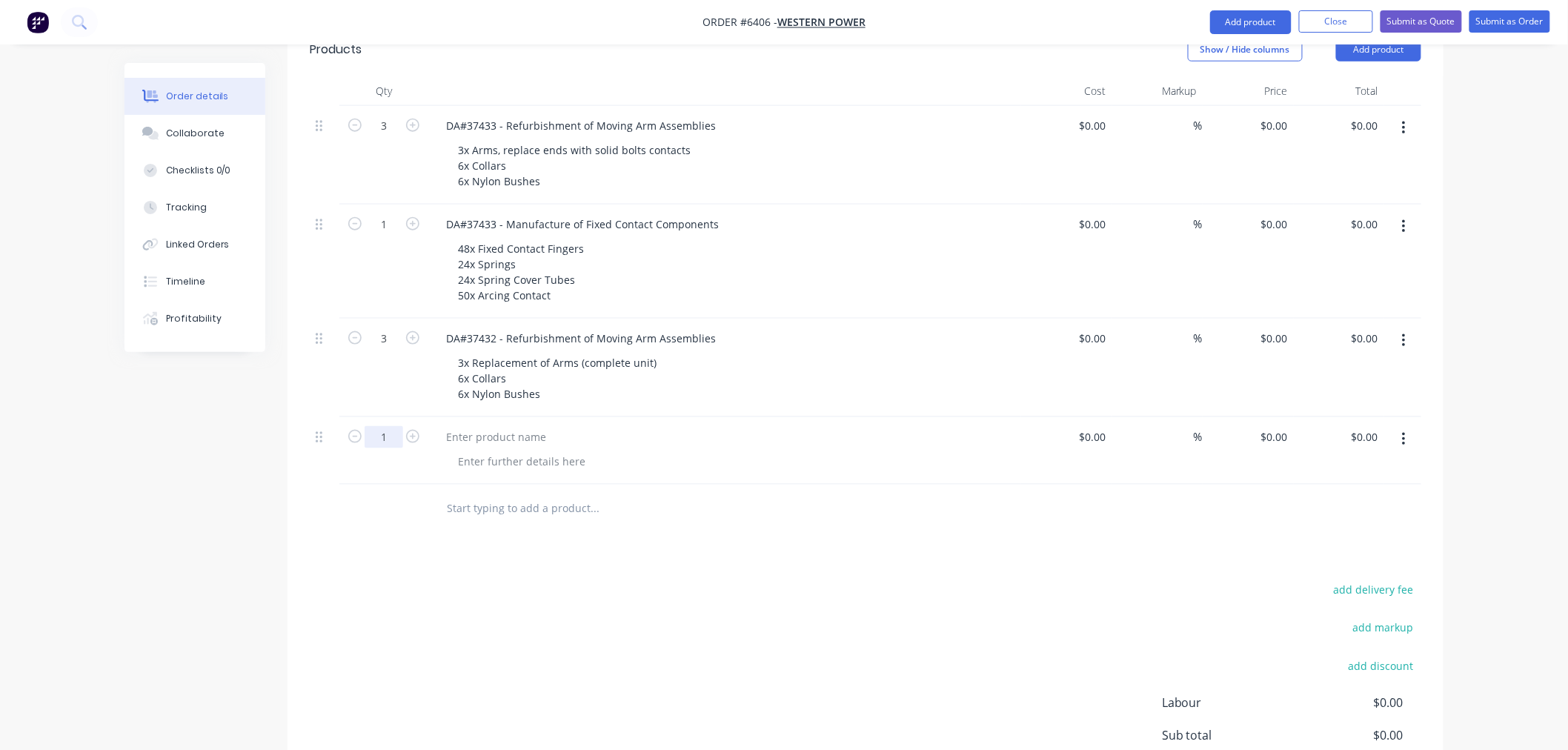
click at [393, 426] on input "1" at bounding box center [383, 437] width 38 height 22
type input "18"
click at [490, 426] on div at bounding box center [496, 436] width 124 height 22
click at [515, 580] on div "add delivery fee add markup add discount Labour $0.00 Sub total $0.00 Margin $0…" at bounding box center [866, 723] width 1112 height 286
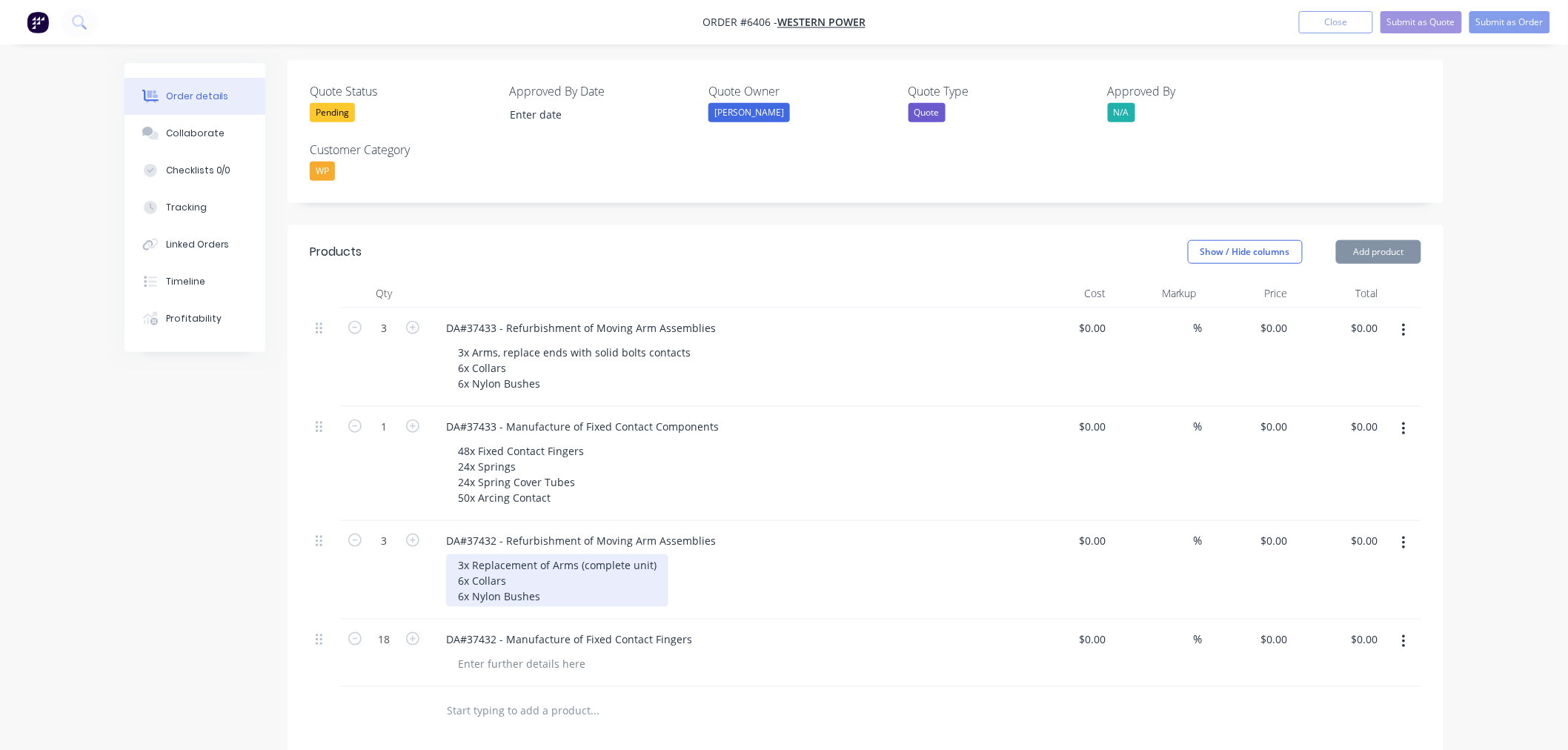
scroll to position [373, 0]
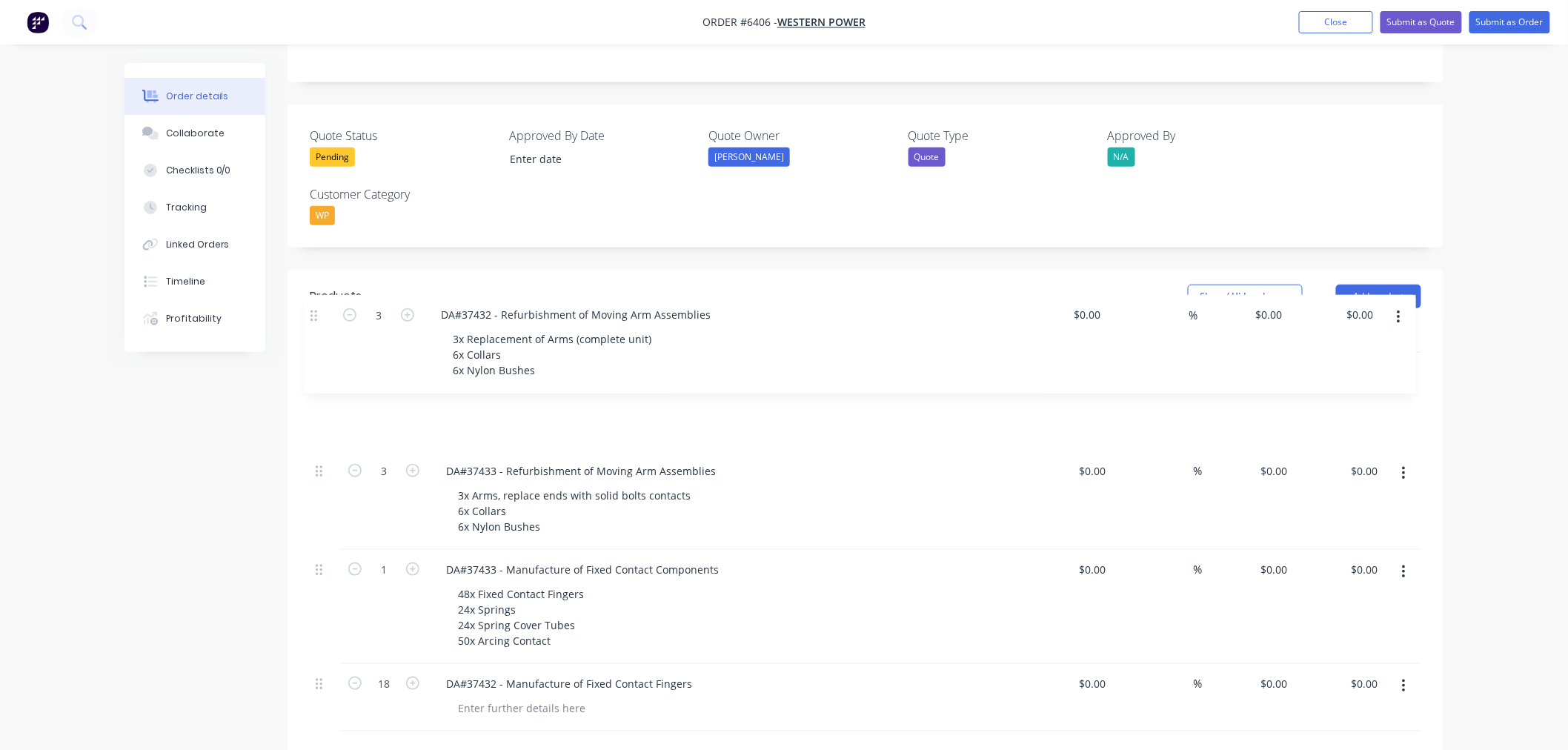
drag, startPoint x: 325, startPoint y: 526, endPoint x: 320, endPoint y: 311, distance: 215.1
click at [320, 352] on div "3 DA#37433 - Refurbishment of Moving Arm Assemblies 3x Arms, replace ends with …" at bounding box center [866, 542] width 1112 height 379
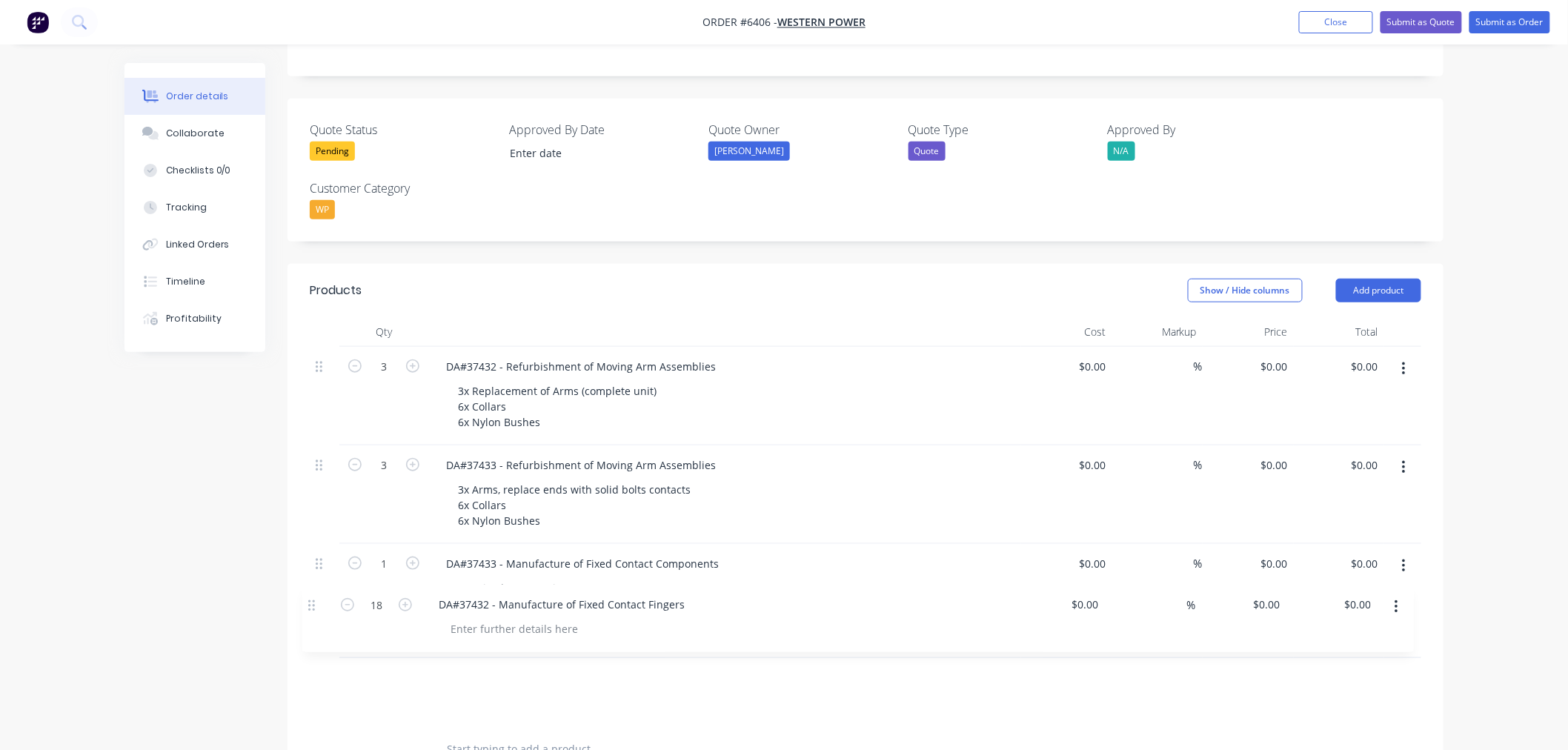
scroll to position [380, 0]
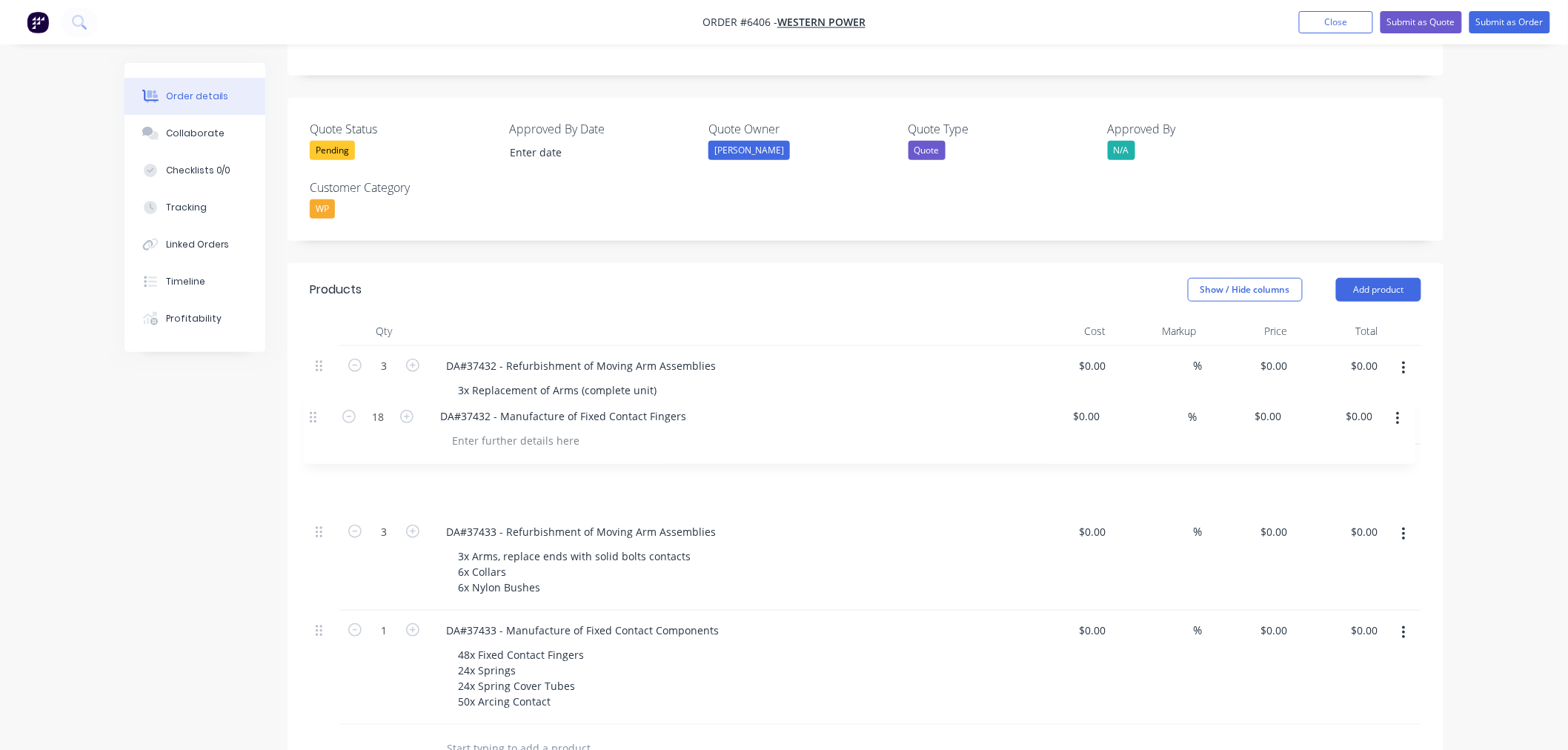
drag, startPoint x: 321, startPoint y: 627, endPoint x: 314, endPoint y: 413, distance: 214.1
click at [314, 413] on div "3 DA#37432 - Refurbishment of Moving Arm Assemblies 3x Replacement of Arms (com…" at bounding box center [866, 535] width 1112 height 379
click at [1275, 355] on div "0 $0.00" at bounding box center [1273, 365] width 40 height 22
click at [1280, 355] on input "0" at bounding box center [1285, 365] width 17 height 22
type input "$2,852.00"
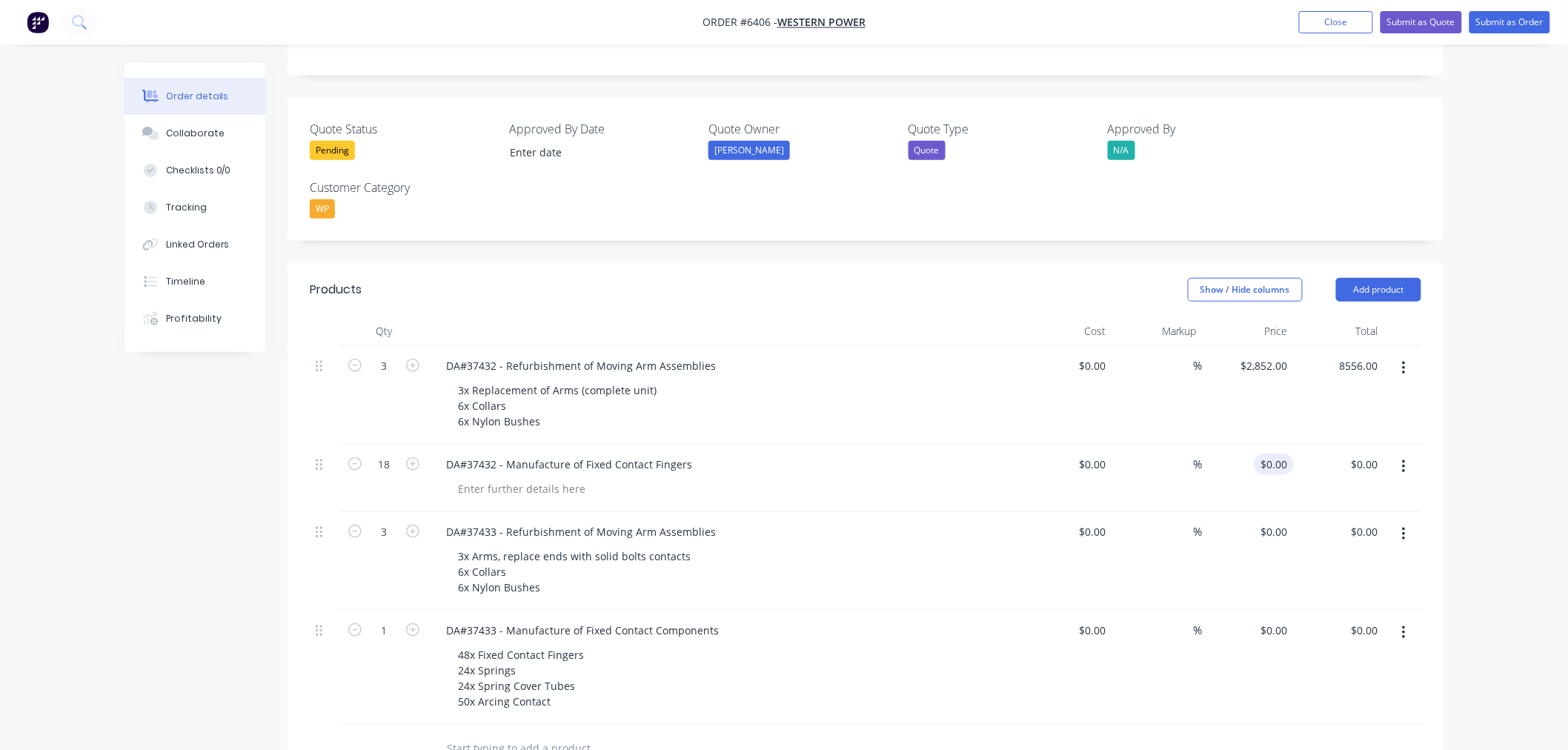
drag, startPoint x: 1279, startPoint y: 400, endPoint x: 1280, endPoint y: 435, distance: 35.0
click at [1279, 454] on input "$0.00" at bounding box center [1276, 464] width 34 height 22
type input "$8,556.00"
type input "$247.00"
type input "$4,446.00"
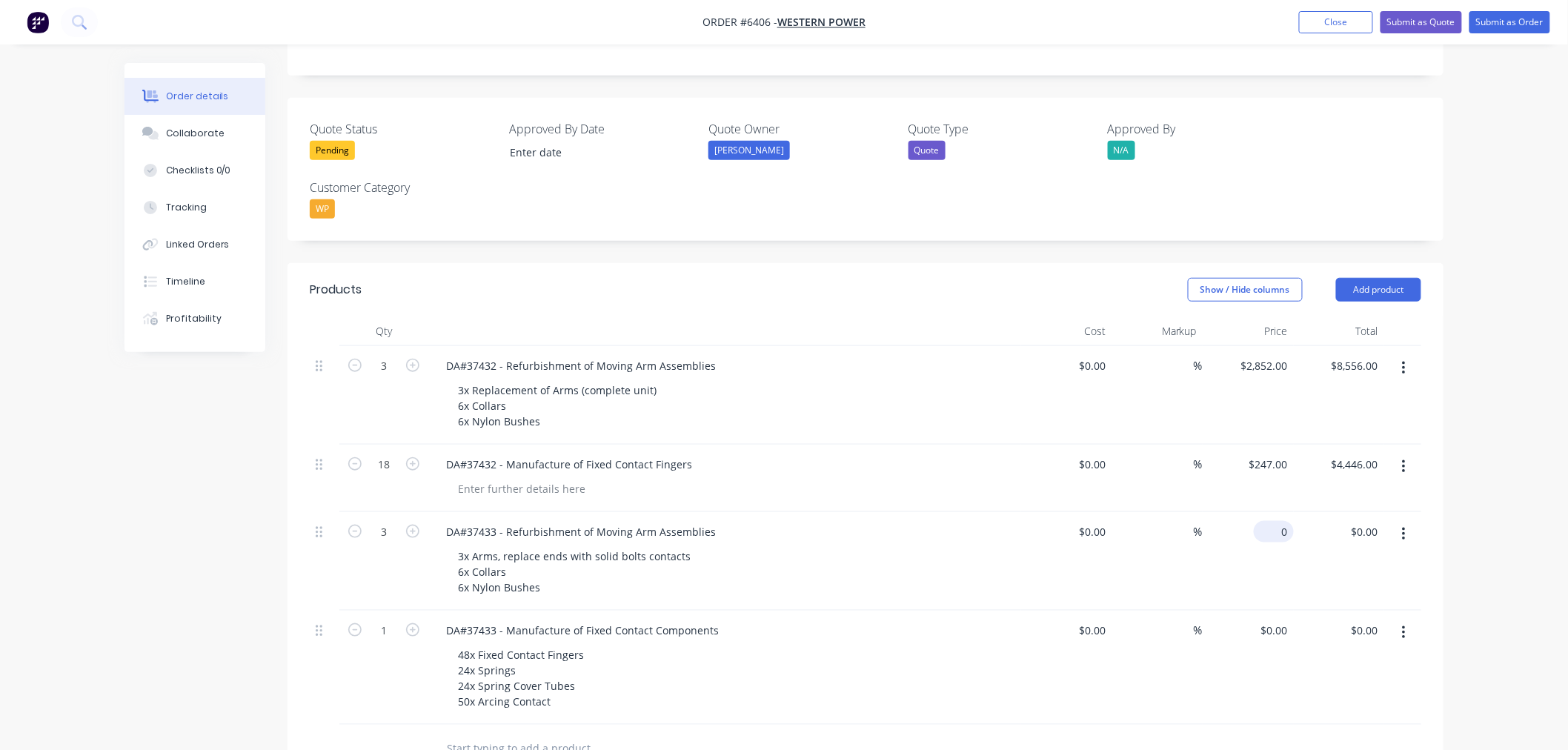
click at [1285, 520] on input "0" at bounding box center [1276, 531] width 34 height 22
type input "$2,779.00"
type input "$8,337.00"
drag, startPoint x: 1281, startPoint y: 563, endPoint x: 1287, endPoint y: 586, distance: 23.8
click at [1281, 620] on input "0" at bounding box center [1285, 630] width 17 height 22
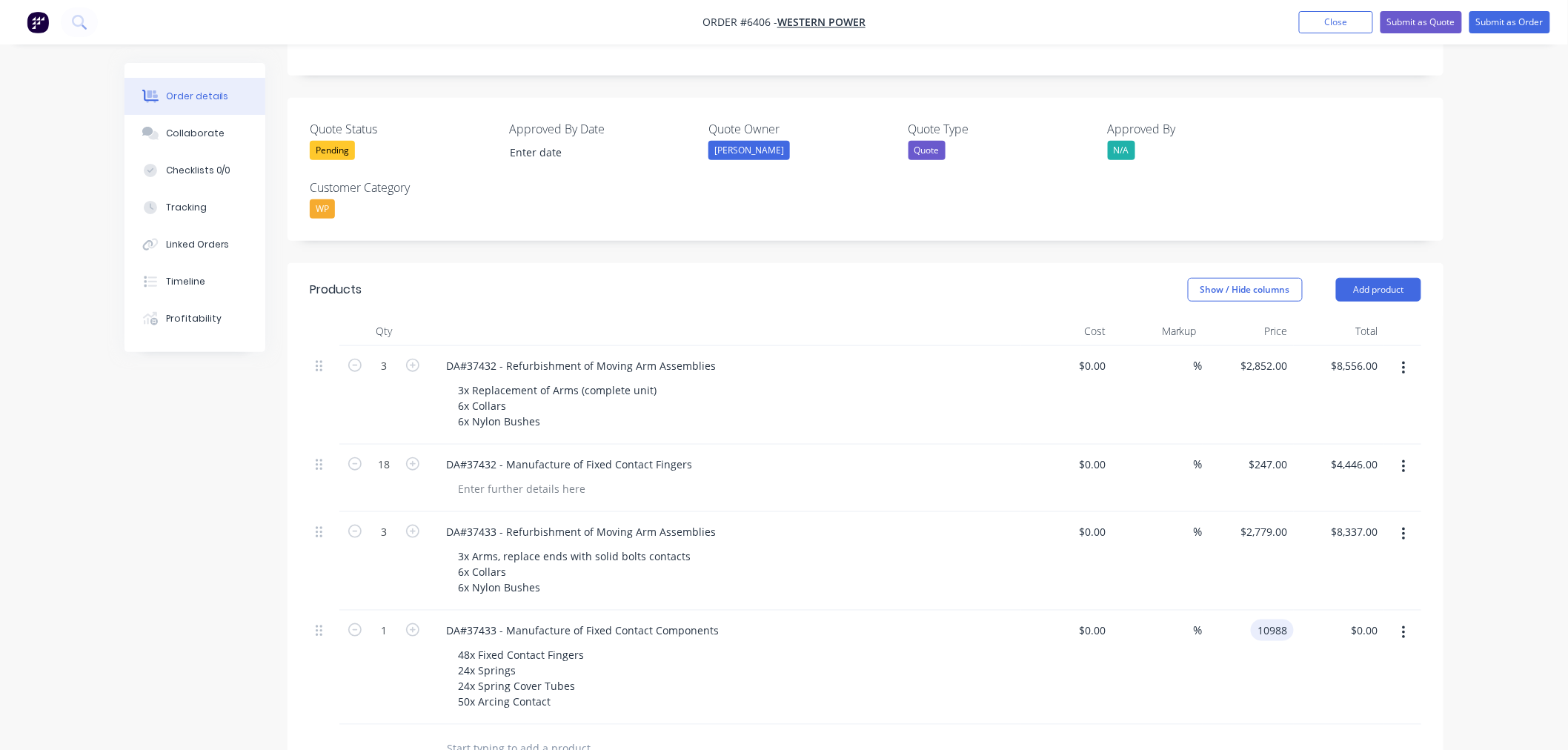
type input "$10,988.00"
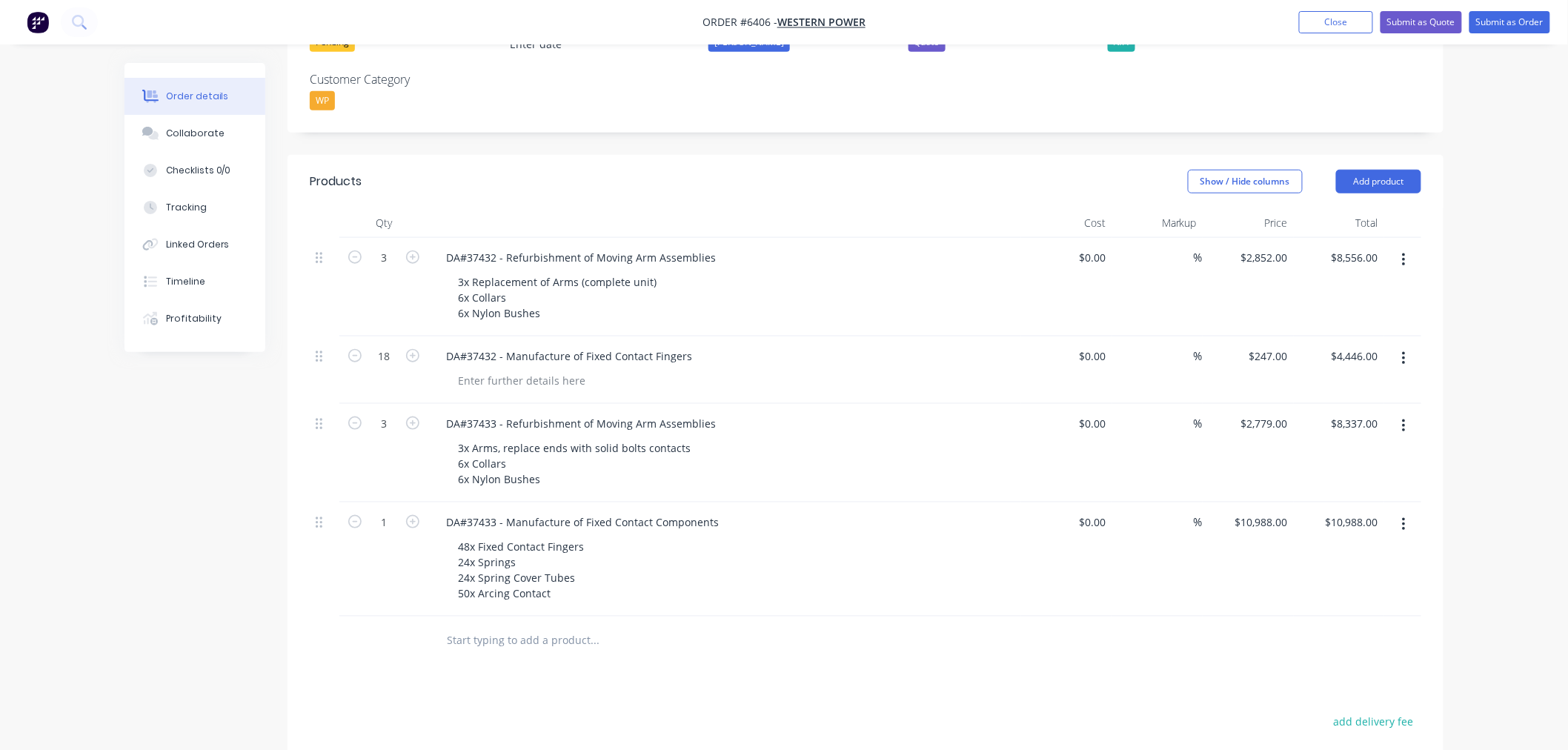
scroll to position [544, 0]
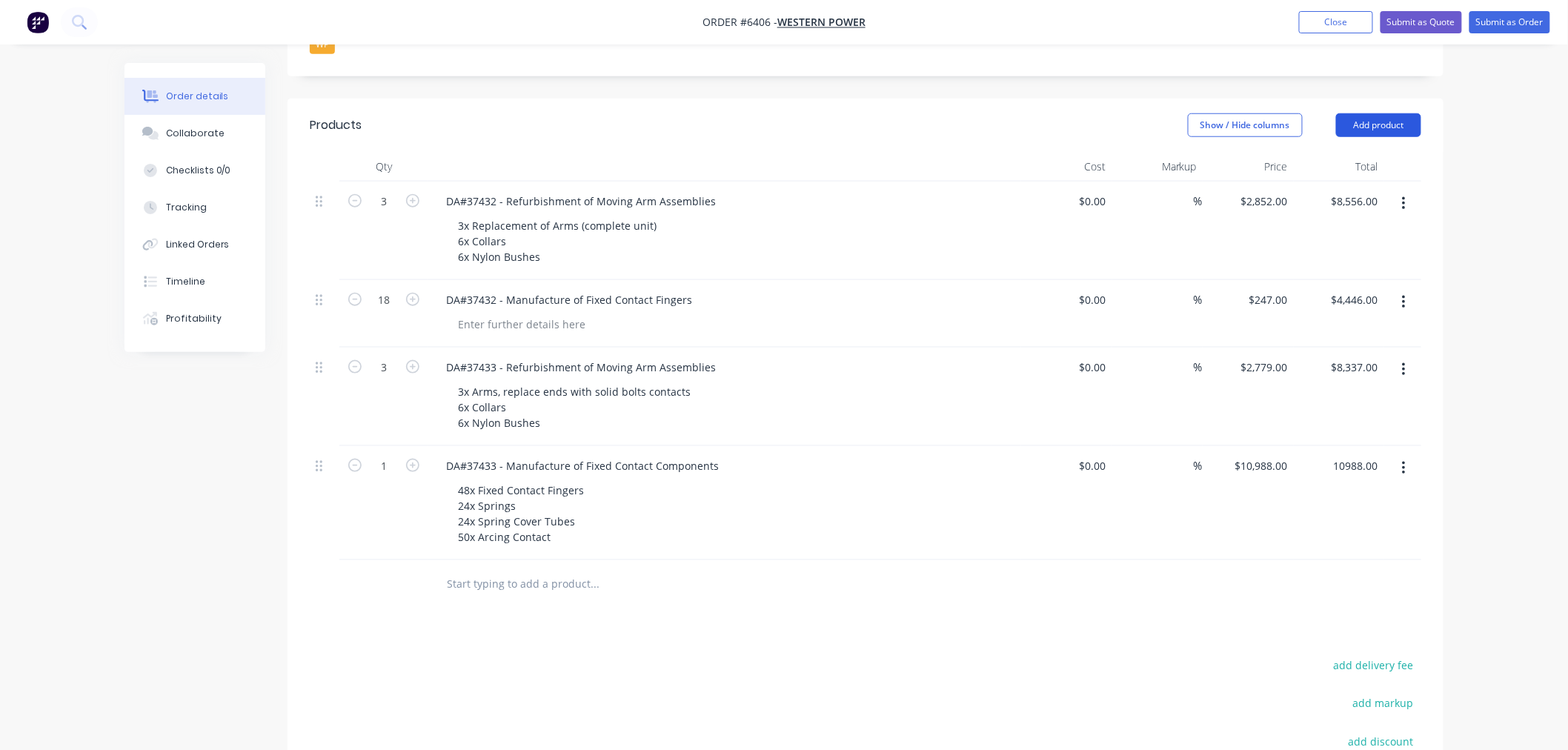
type input "$10,988.00"
click at [1368, 113] on button "Add product" at bounding box center [1379, 125] width 86 height 24
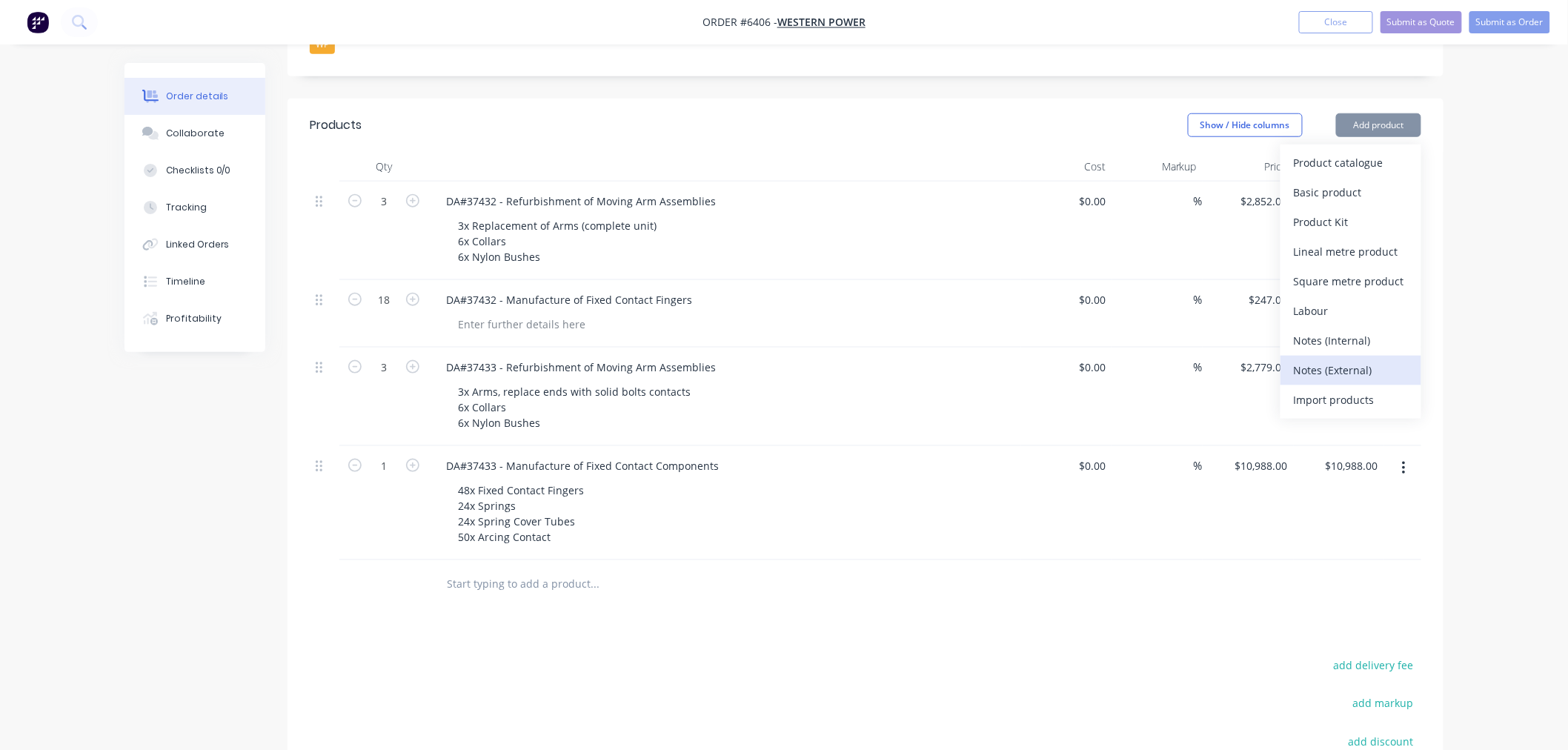
click at [1347, 359] on div "Notes (External)" at bounding box center [1351, 370] width 114 height 22
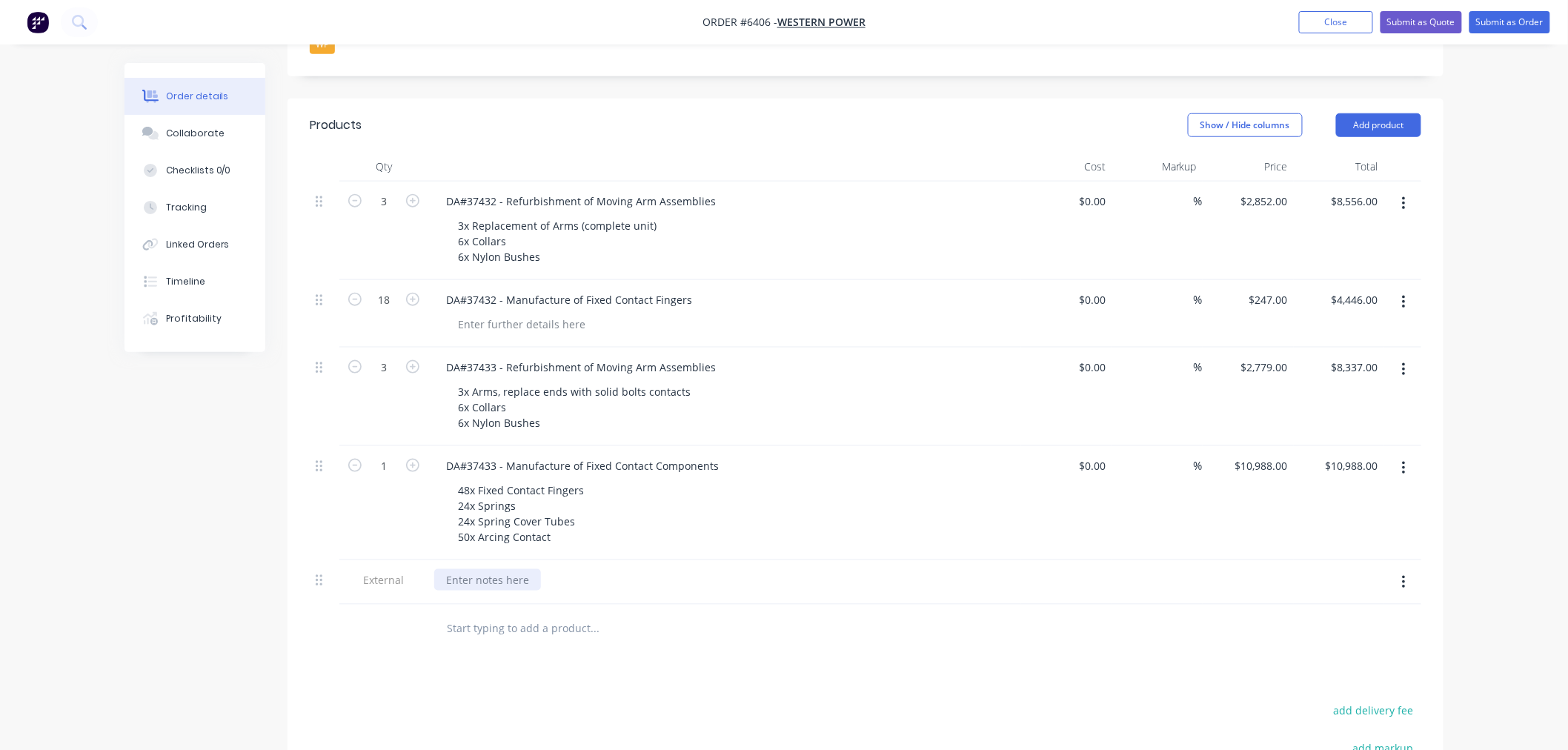
drag, startPoint x: 499, startPoint y: 512, endPoint x: 516, endPoint y: 603, distance: 92.6
click at [498, 569] on div at bounding box center [488, 580] width 107 height 22
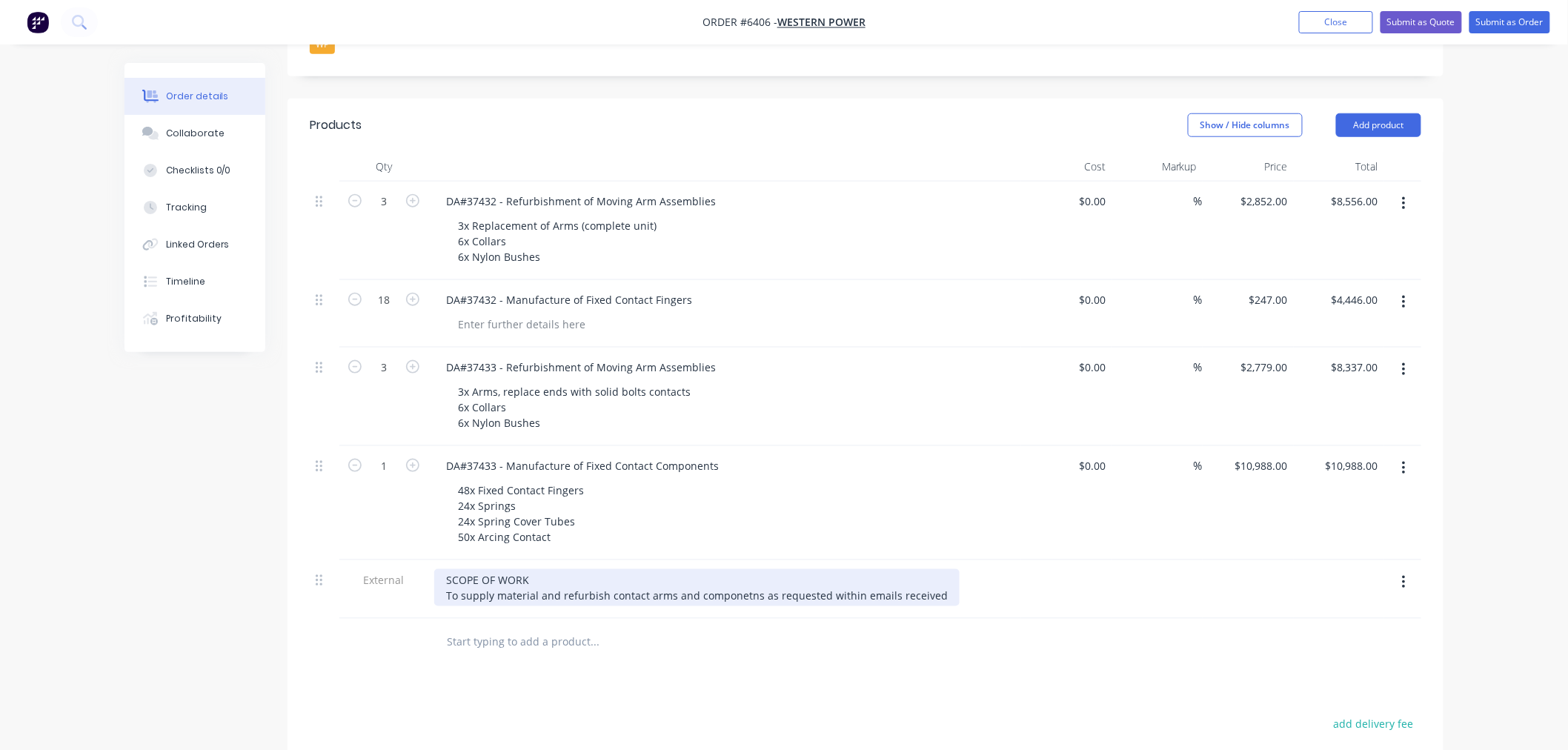
click at [936, 569] on div "SCOPE OF WORK To supply material and refurbish contact arms and componetns as r…" at bounding box center [697, 587] width 525 height 37
copy div "DA#37432"
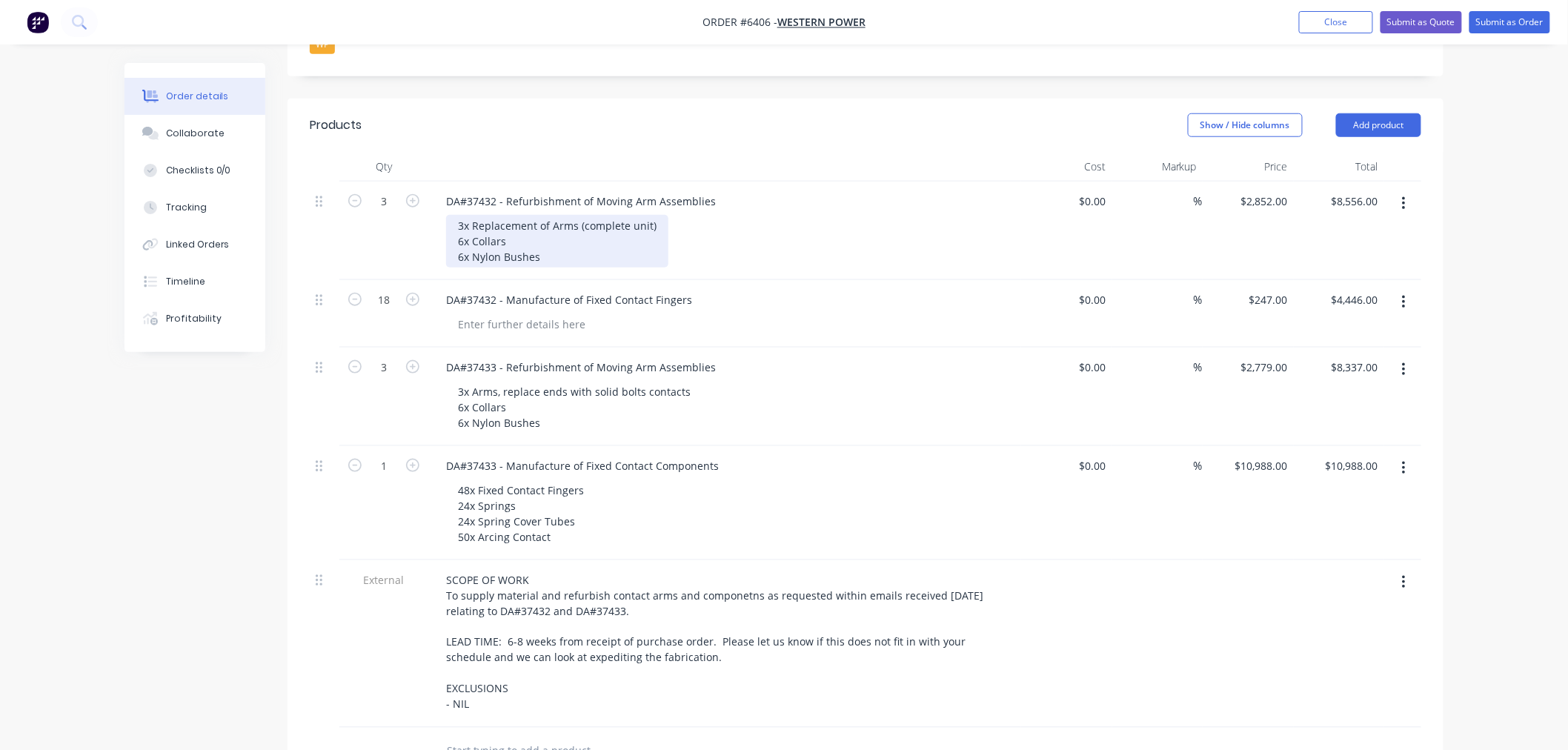
drag, startPoint x: 656, startPoint y: 166, endPoint x: 656, endPoint y: 188, distance: 22.0
click at [656, 214] on div "3x Replacement of Arms (complete unit) 6x Collars 6x Nylon Bushes" at bounding box center [557, 241] width 222 height 52
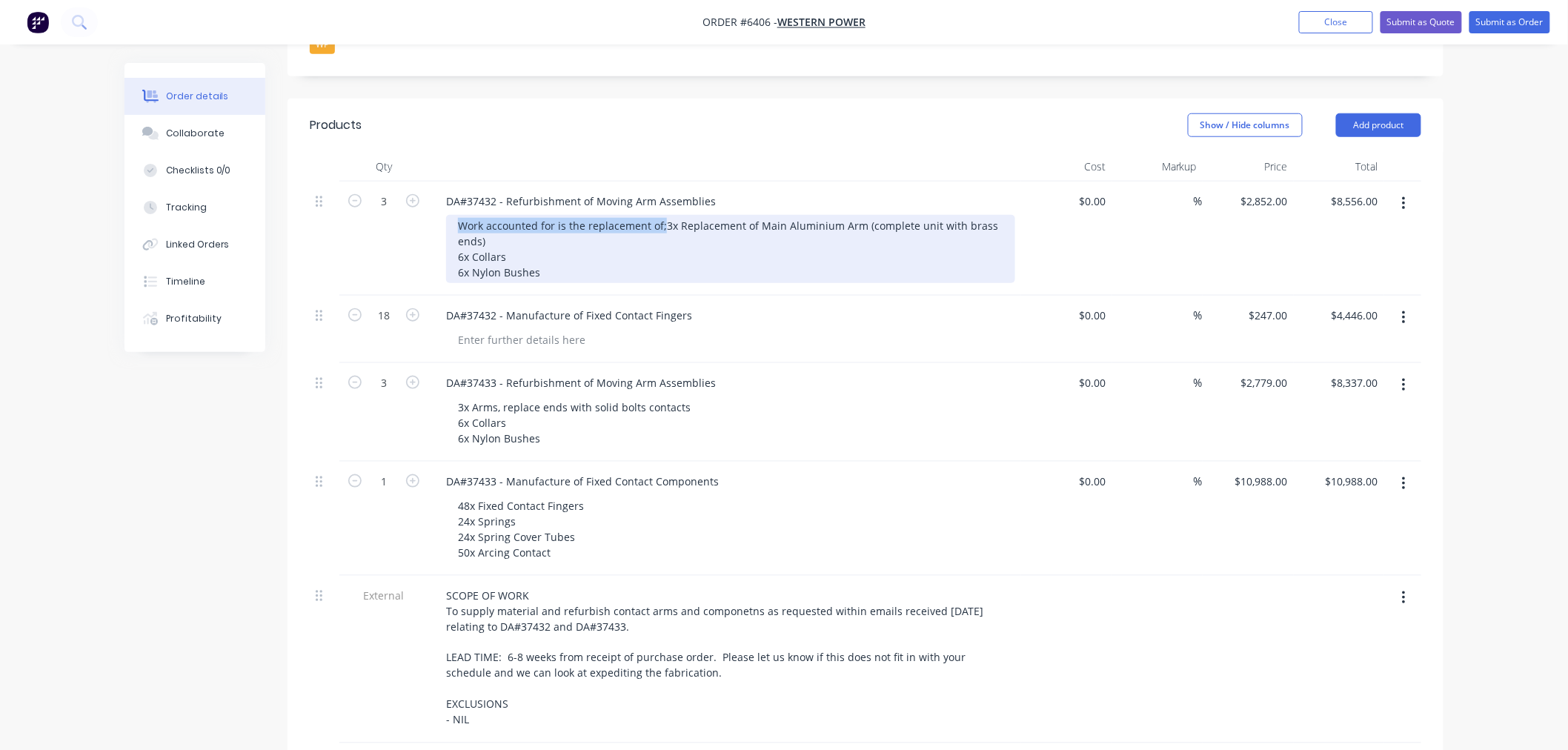
drag, startPoint x: 679, startPoint y: 160, endPoint x: 438, endPoint y: 153, distance: 241.1
click at [438, 182] on div "DA#37432 - Refurbishment of Moving Arm Assemblies Work accounted for is the rep…" at bounding box center [725, 238] width 593 height 114
copy div "Work accounted for is the replacement of;"
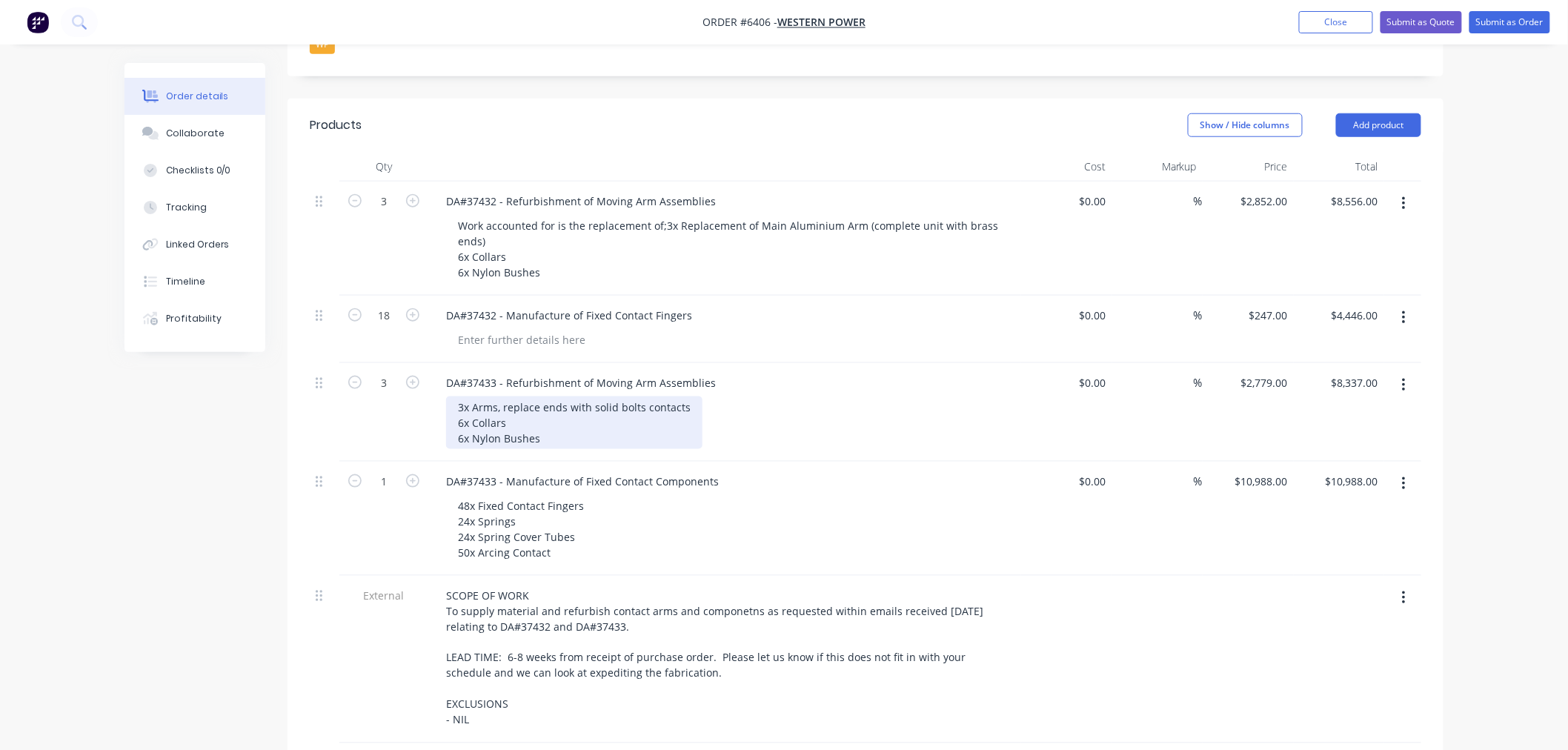
click at [457, 397] on div "3x Arms, replace ends with solid bolts contacts 6x Collars 6x Nylon Bushes" at bounding box center [575, 423] width 257 height 52
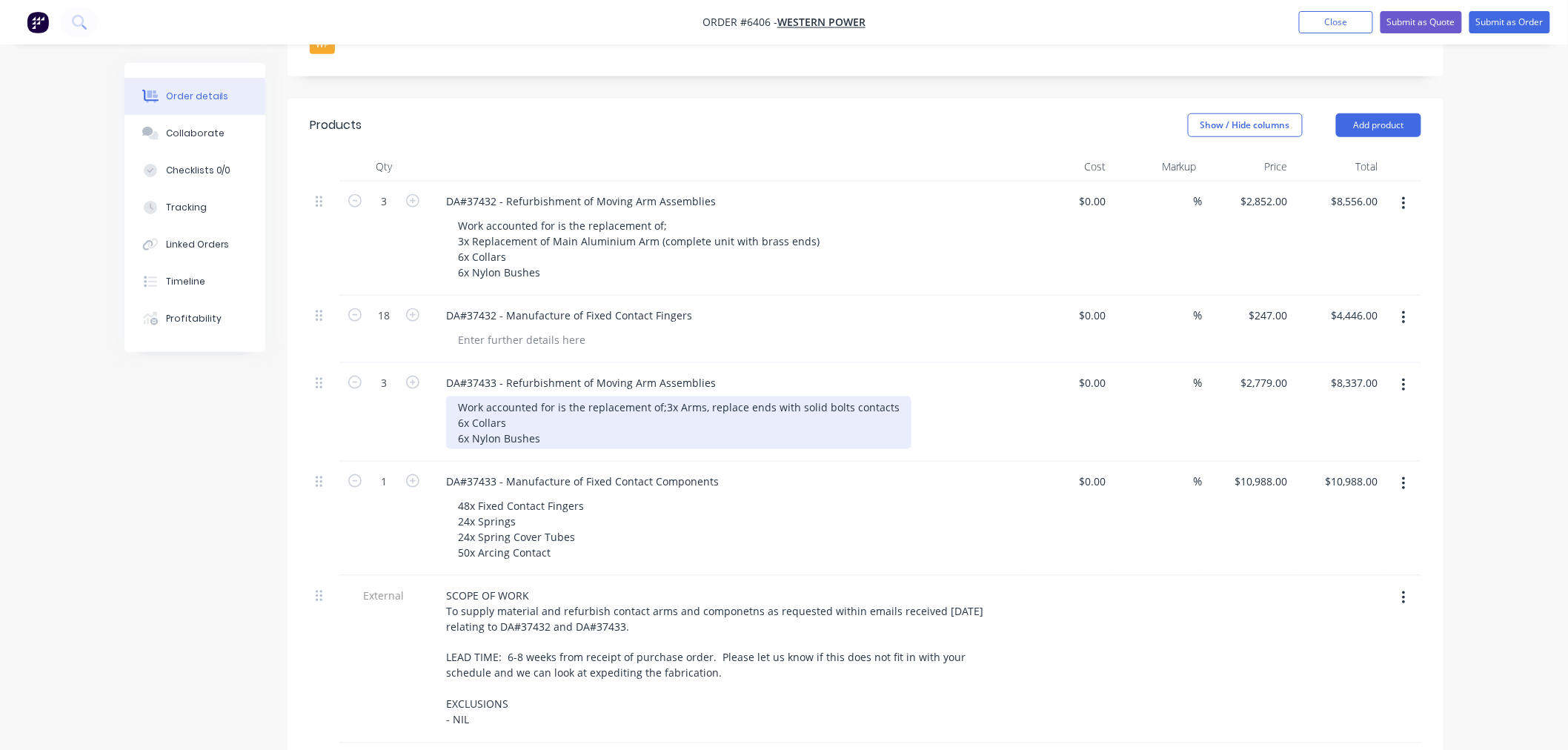
click at [638, 397] on div "Work accounted for is the replacement of; 3x Arms, replace ends with solid bolt…" at bounding box center [679, 423] width 465 height 52
click at [473, 397] on div "Work accounted for is the replacement of; 3x Arms, replace ends with solid bolt…" at bounding box center [683, 423] width 473 height 52
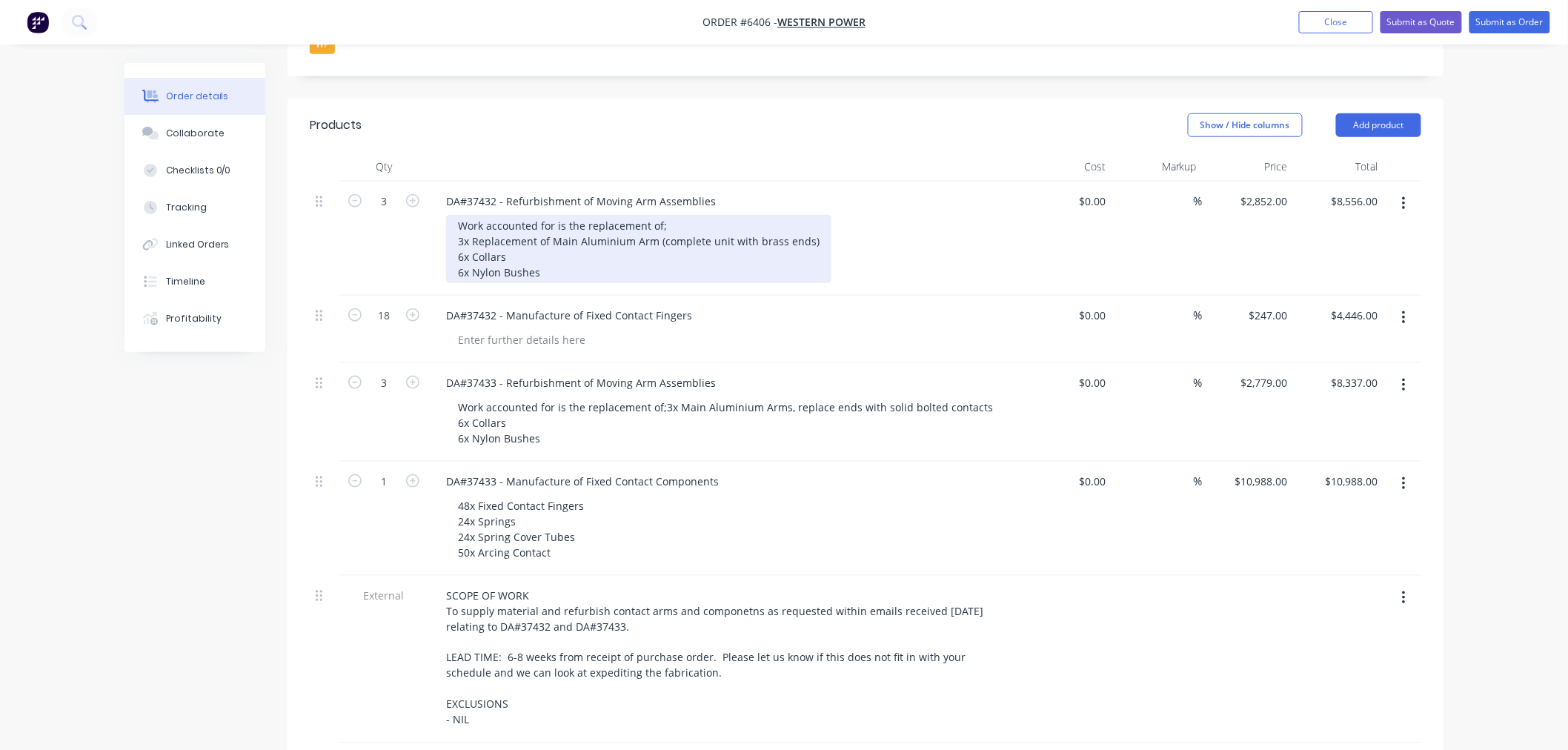
click at [632, 214] on div "Work accounted for is the replacement of; 3x Replacement of Main Aluminium Arm …" at bounding box center [639, 248] width 386 height 68
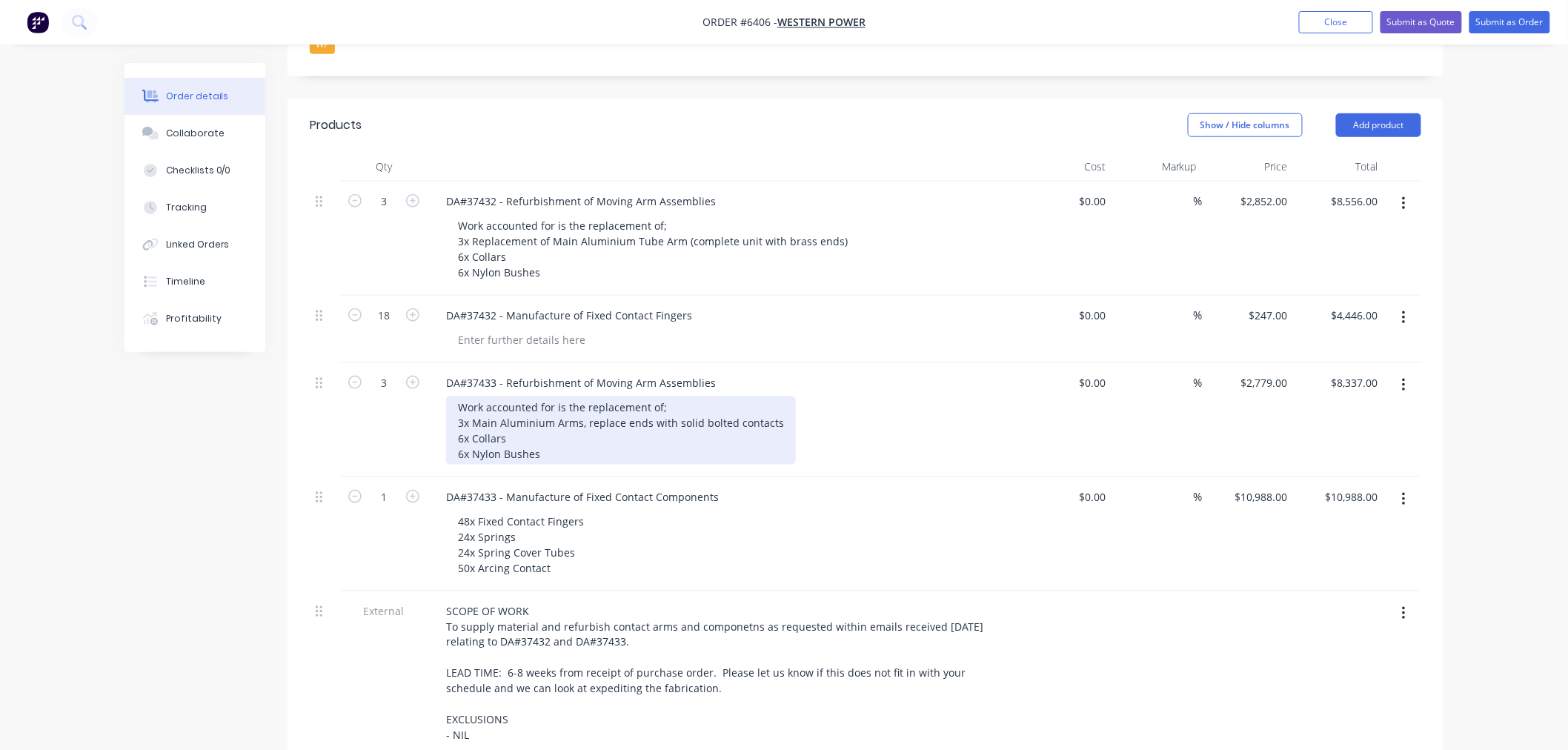
drag, startPoint x: 554, startPoint y: 358, endPoint x: 560, endPoint y: 388, distance: 30.6
click at [554, 397] on div "Work accounted for is the replacement of; 3x Main Aluminium Arms, replace ends …" at bounding box center [621, 430] width 350 height 68
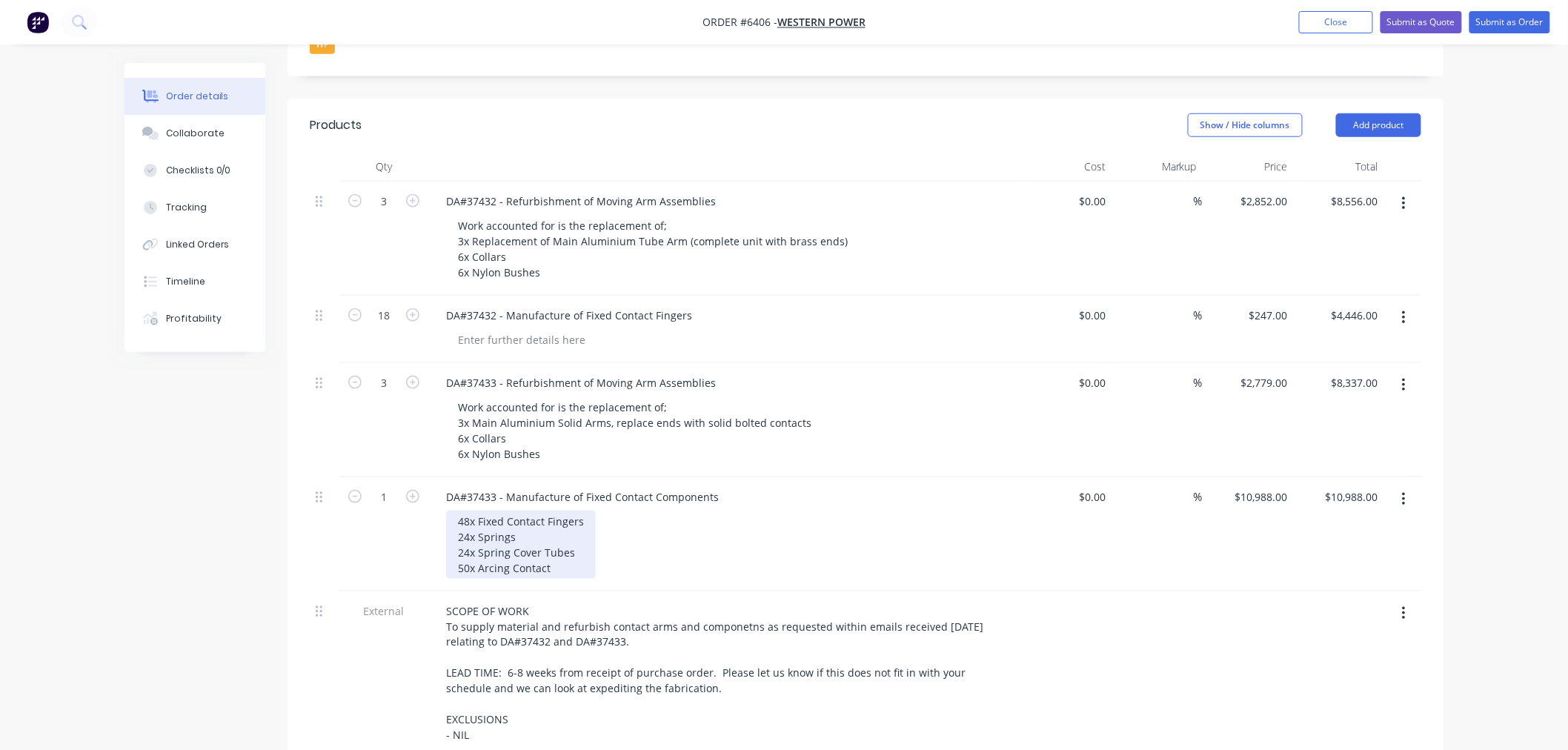
click at [572, 511] on div "48x Fixed Contact Fingers 24x Springs 24x Spring Cover Tubes 50x Arcing Contact" at bounding box center [521, 544] width 150 height 68
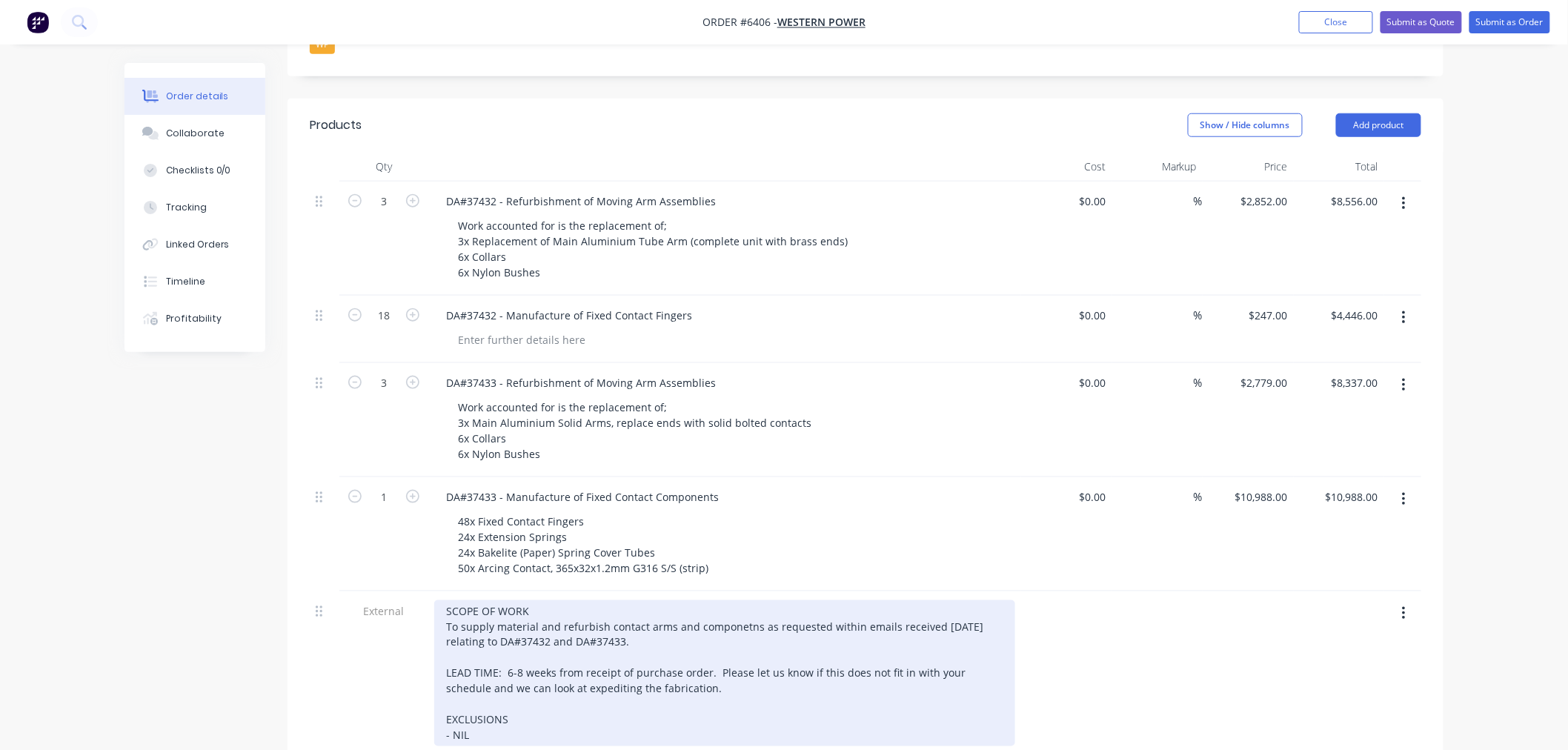
click at [554, 665] on div "SCOPE OF WORK To supply material and refurbish contact arms and componetns as r…" at bounding box center [725, 673] width 581 height 146
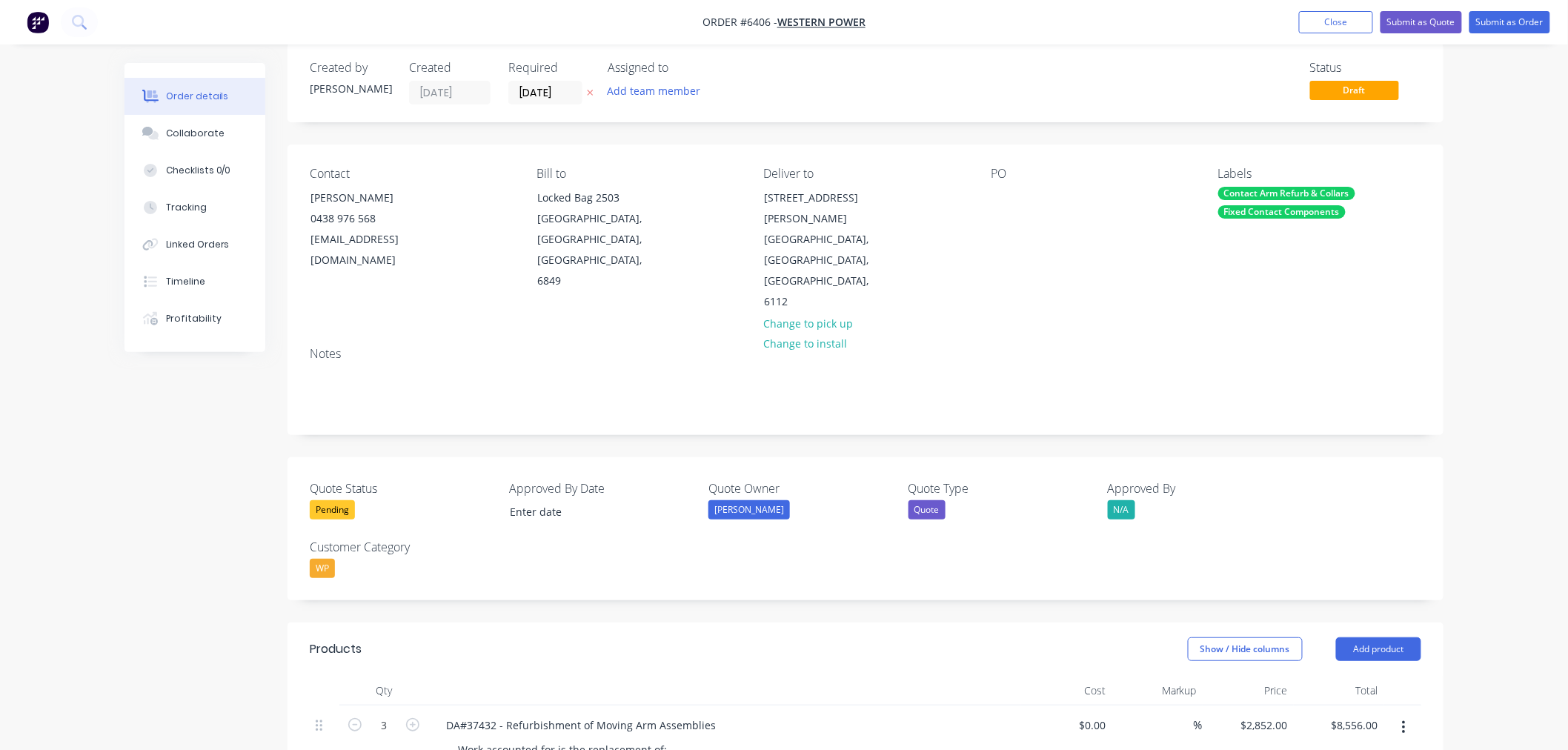
scroll to position [0, 0]
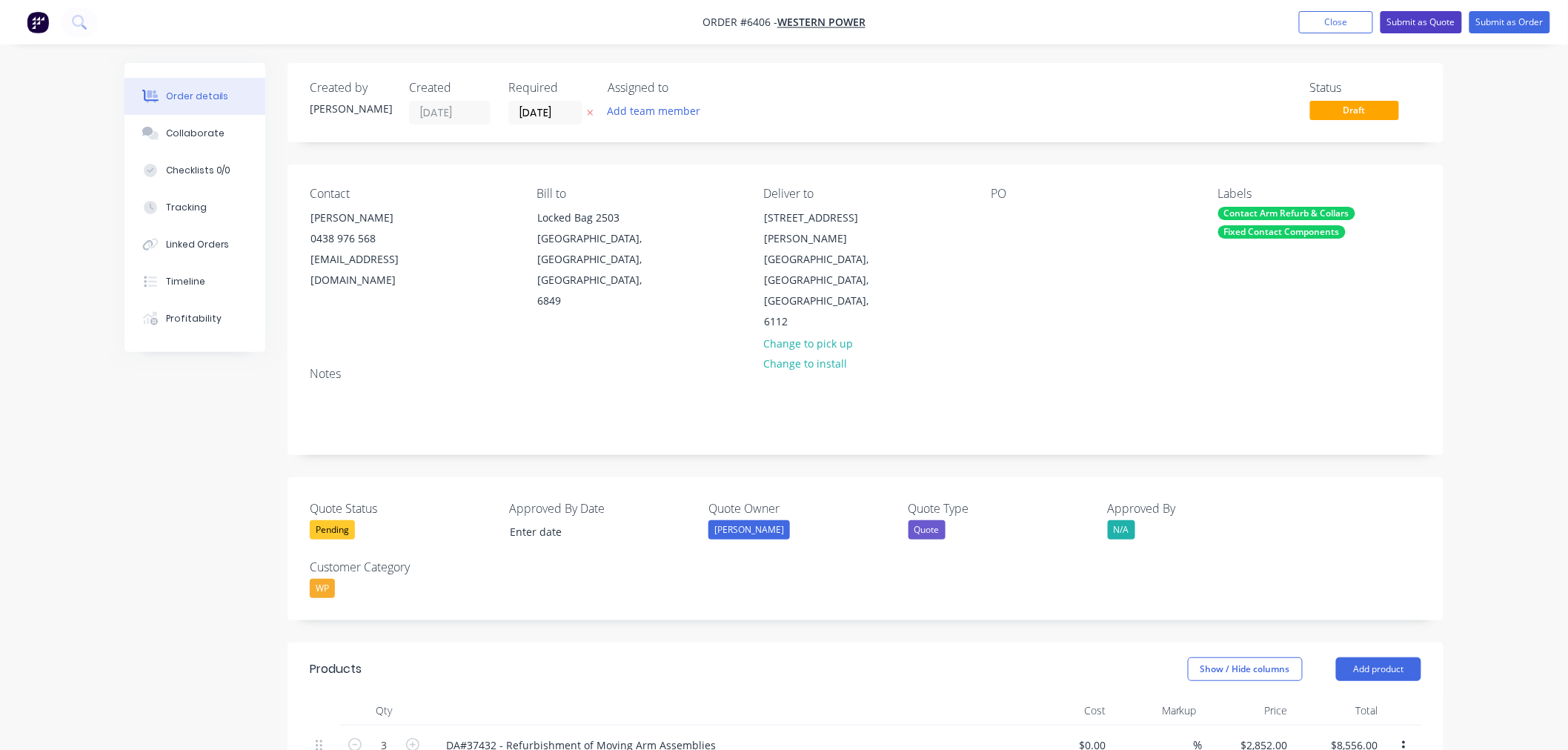
click at [1414, 15] on button "Submit as Quote" at bounding box center [1421, 22] width 82 height 22
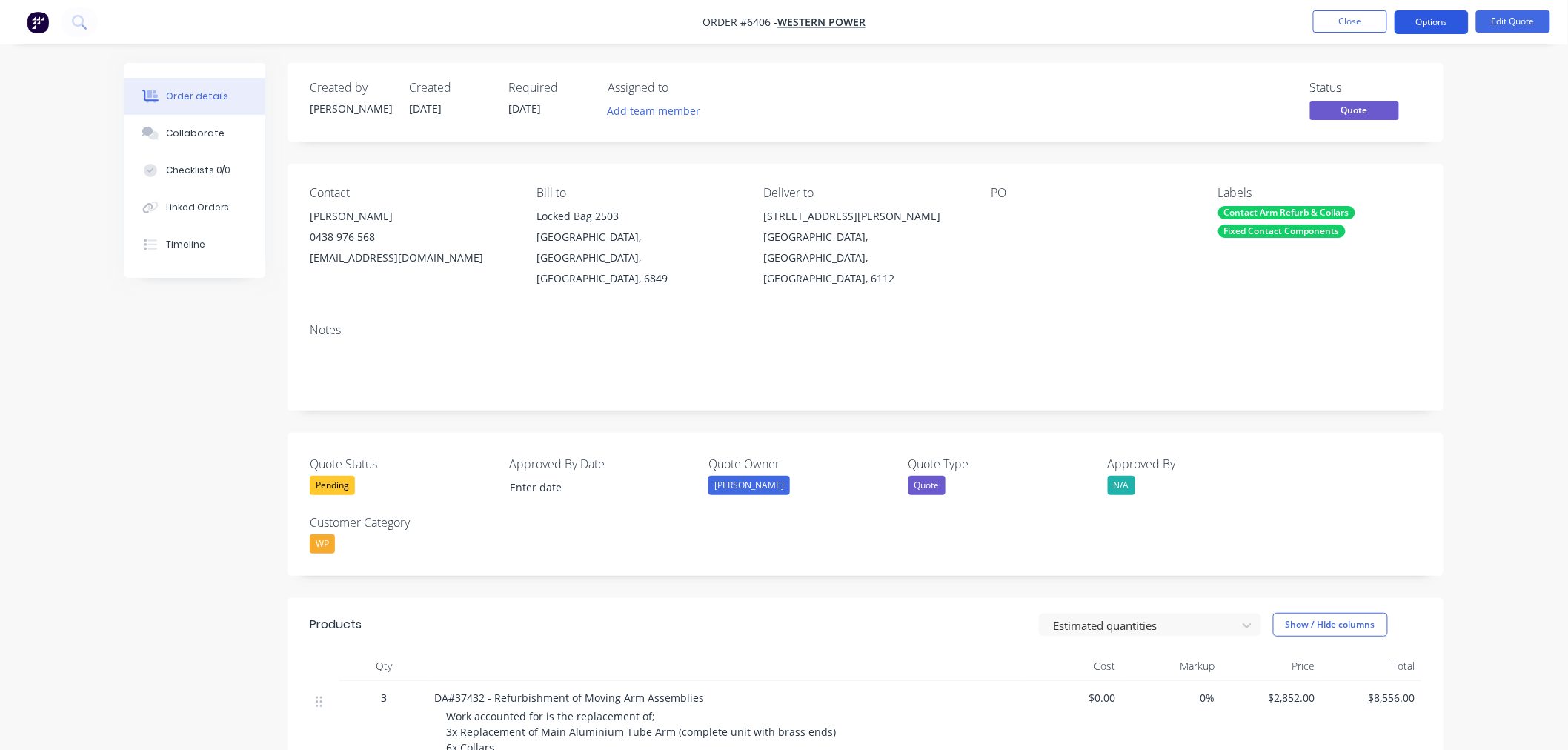
click at [1438, 19] on button "Options" at bounding box center [1431, 22] width 74 height 24
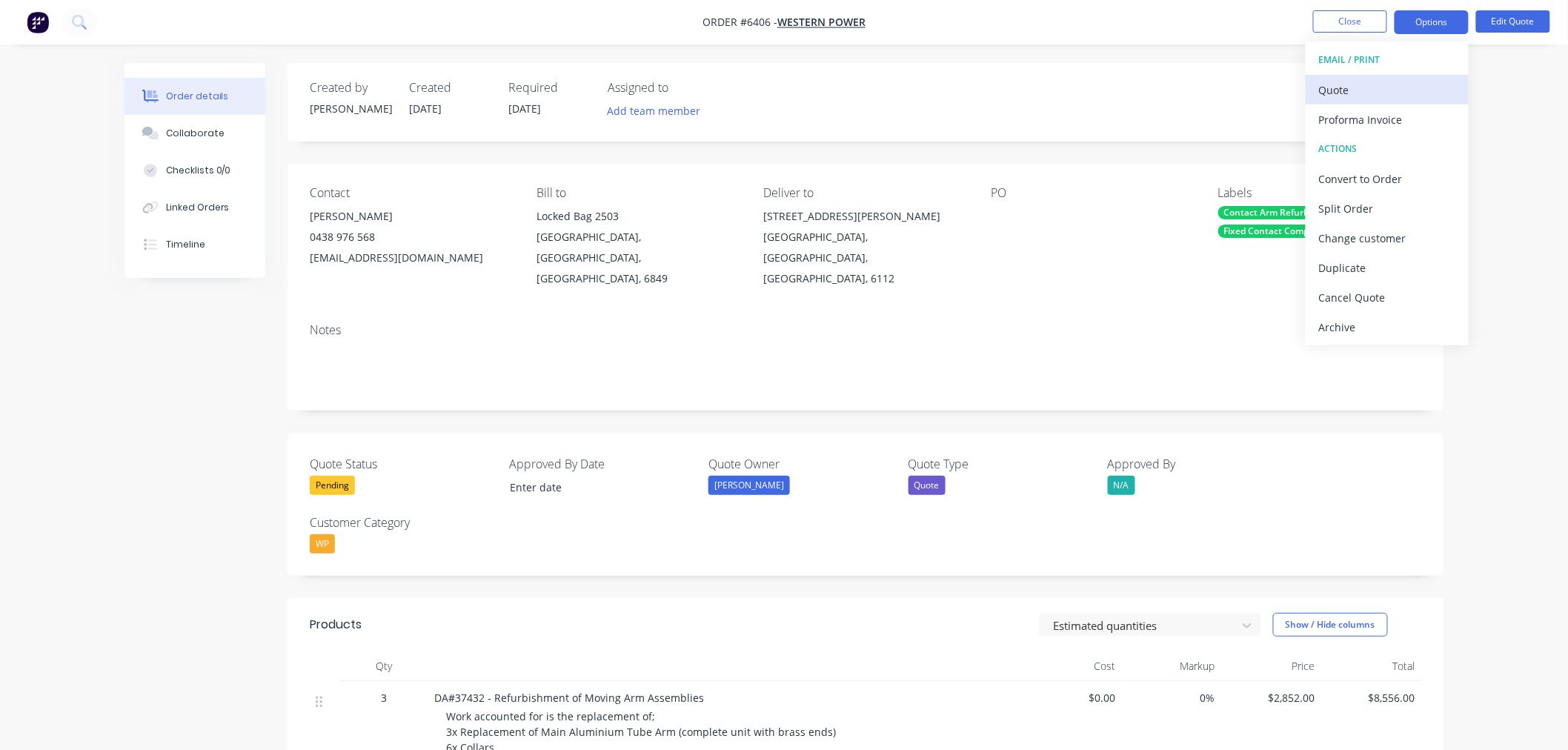
click at [1390, 89] on div "Quote" at bounding box center [1387, 90] width 137 height 22
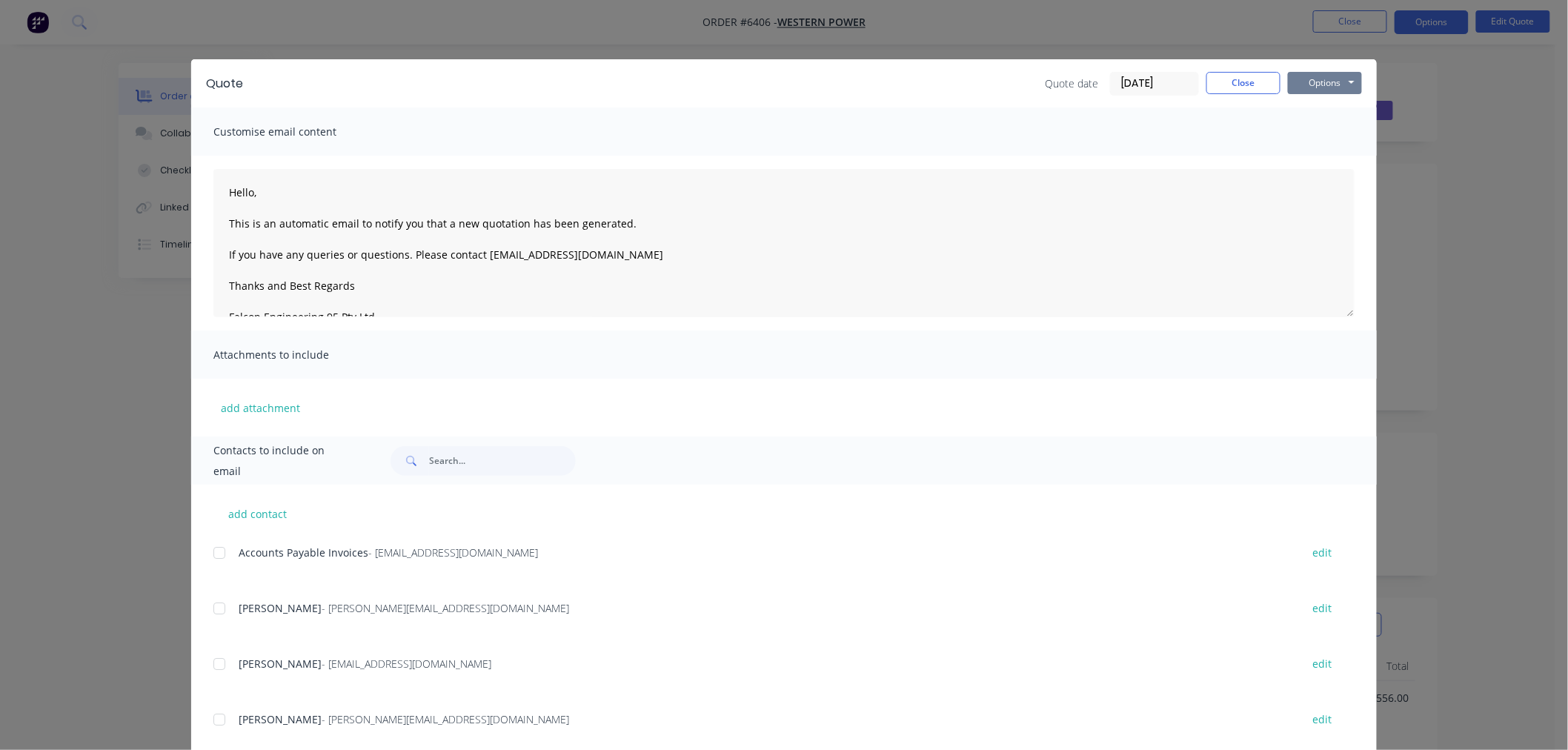
click at [1347, 79] on button "Options" at bounding box center [1325, 83] width 74 height 22
click at [1320, 113] on button "Preview" at bounding box center [1335, 109] width 95 height 25
click at [1248, 92] on button "Close" at bounding box center [1243, 83] width 74 height 22
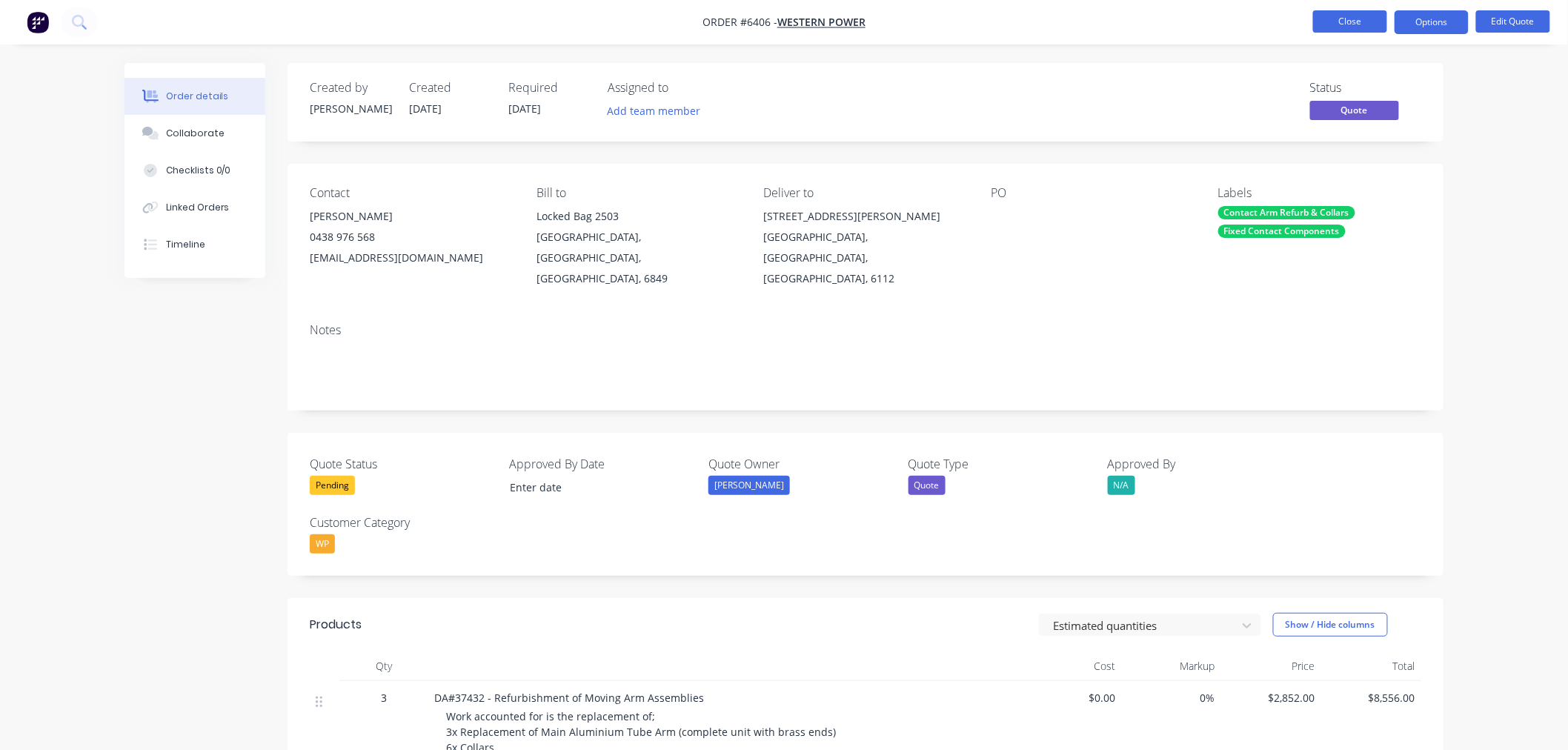
click at [1326, 28] on button "Close" at bounding box center [1350, 22] width 74 height 22
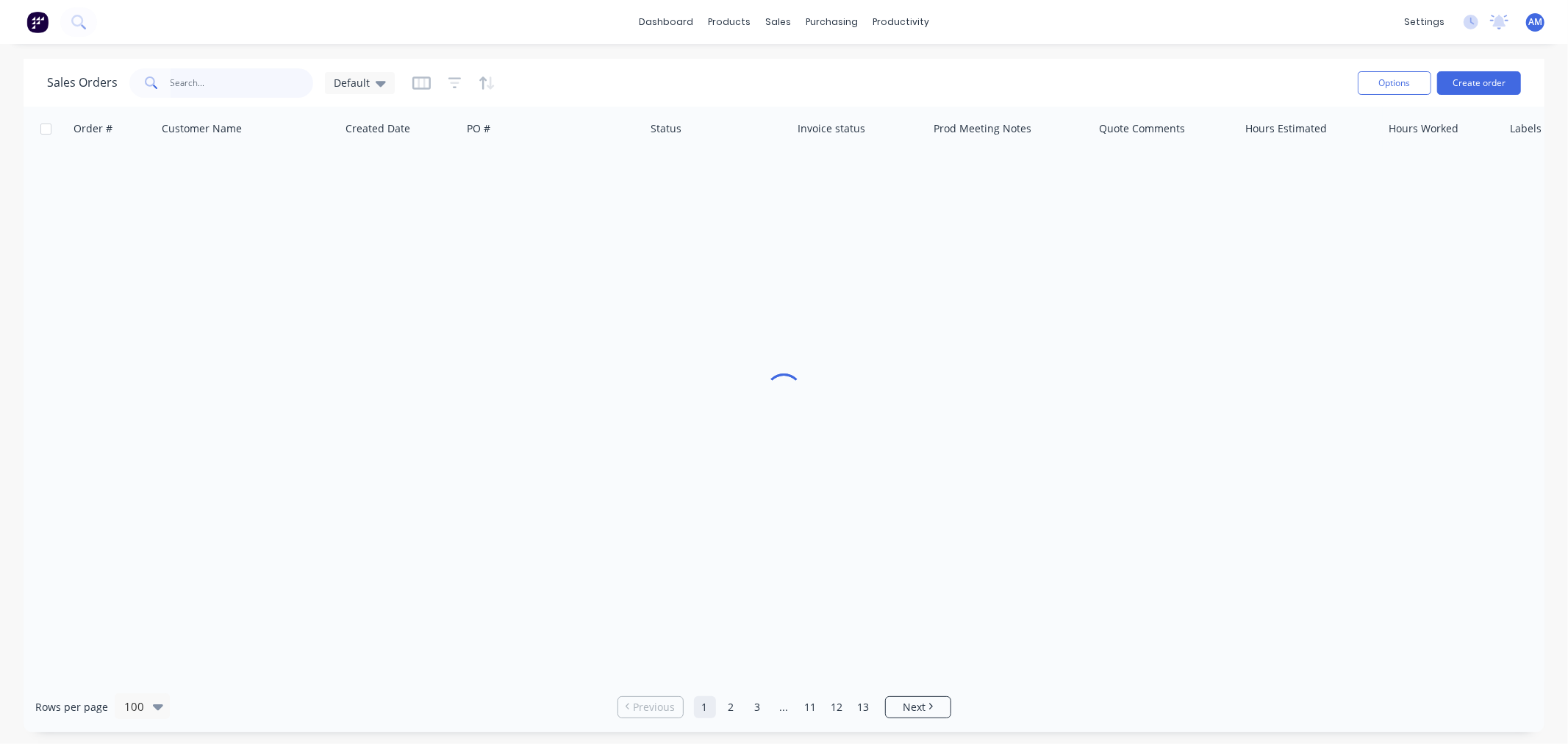
drag, startPoint x: 184, startPoint y: 83, endPoint x: 199, endPoint y: 138, distance: 57.0
click at [184, 85] on input "text" at bounding box center [242, 83] width 144 height 30
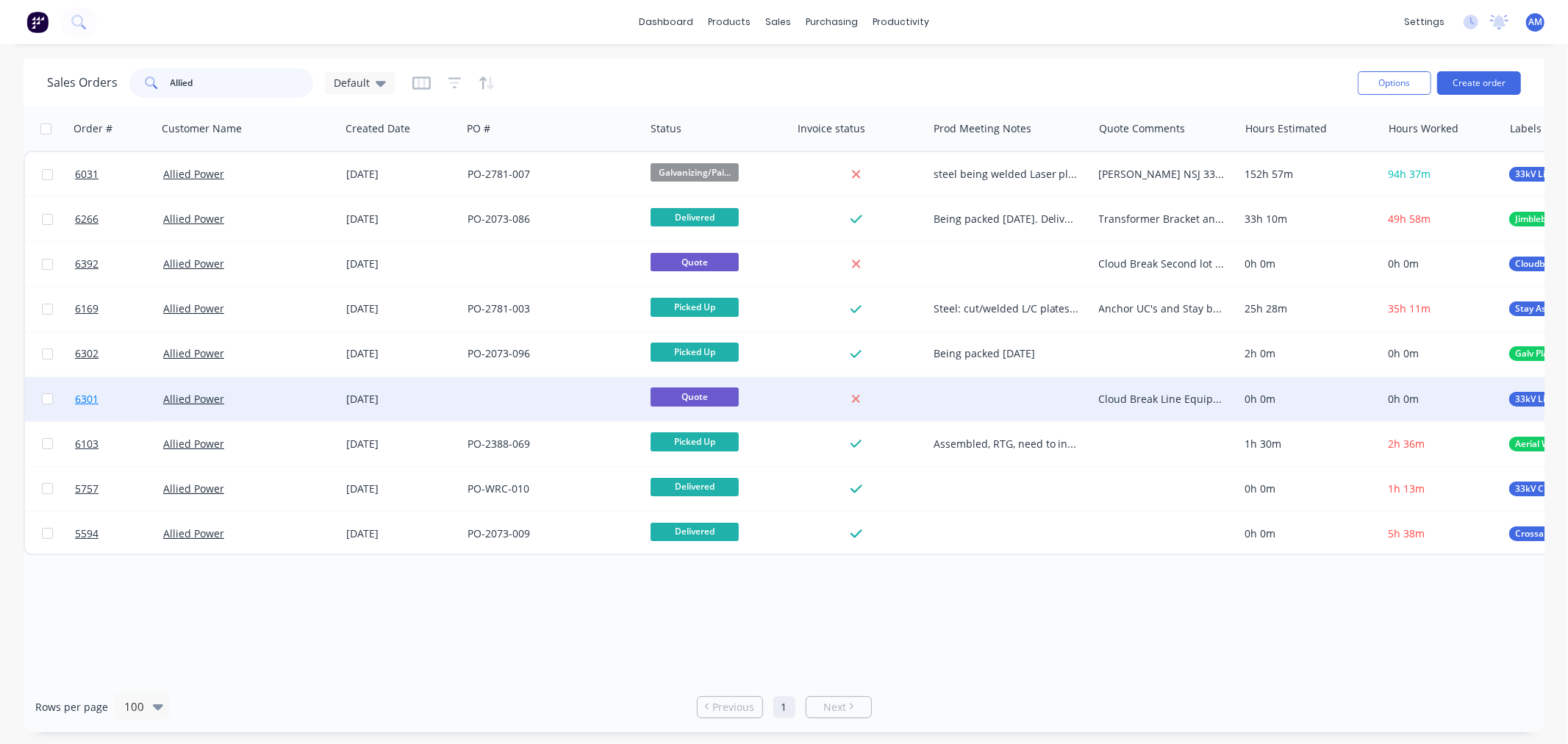
type input "Allied"
click at [116, 400] on link "6301" at bounding box center [119, 399] width 89 height 44
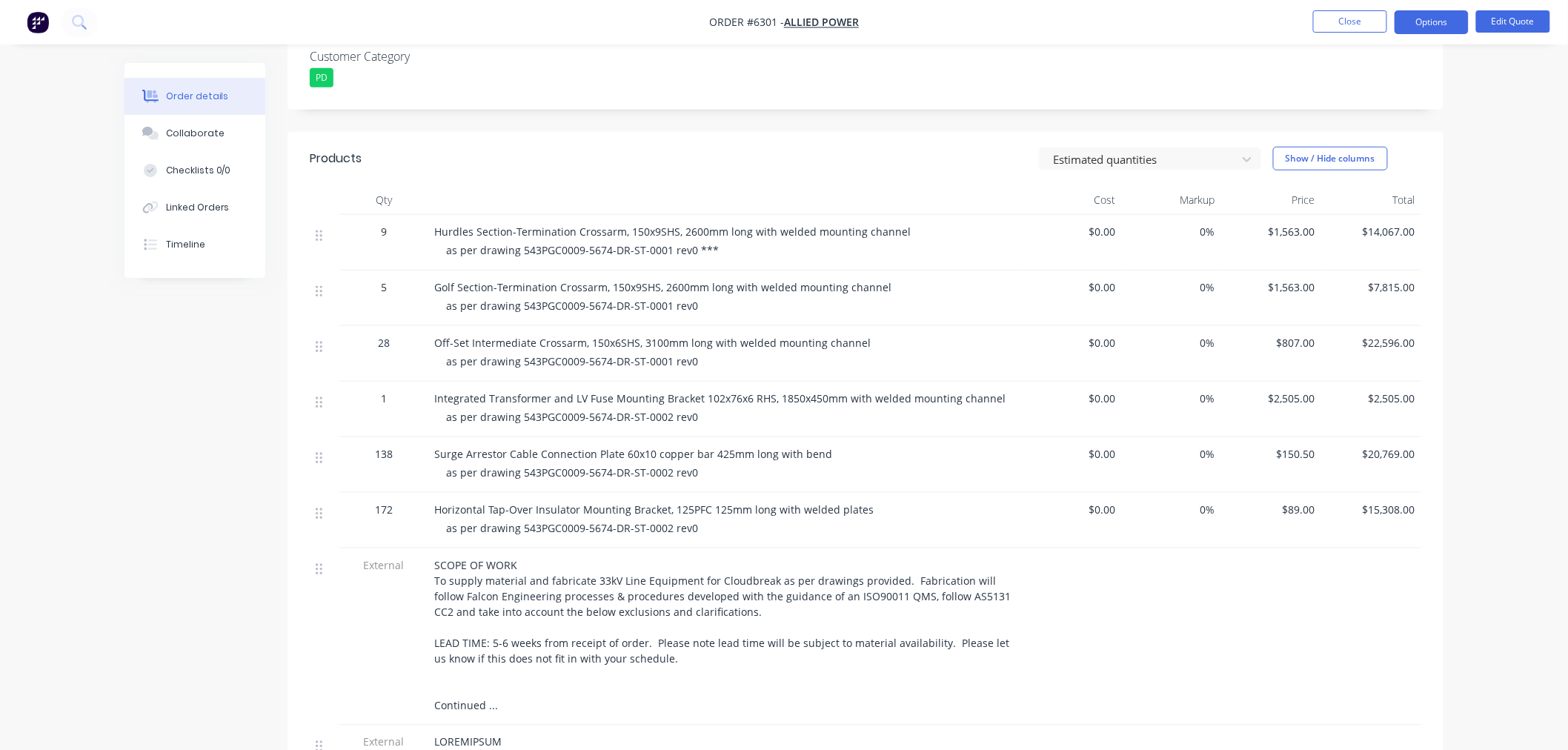
scroll to position [494, 0]
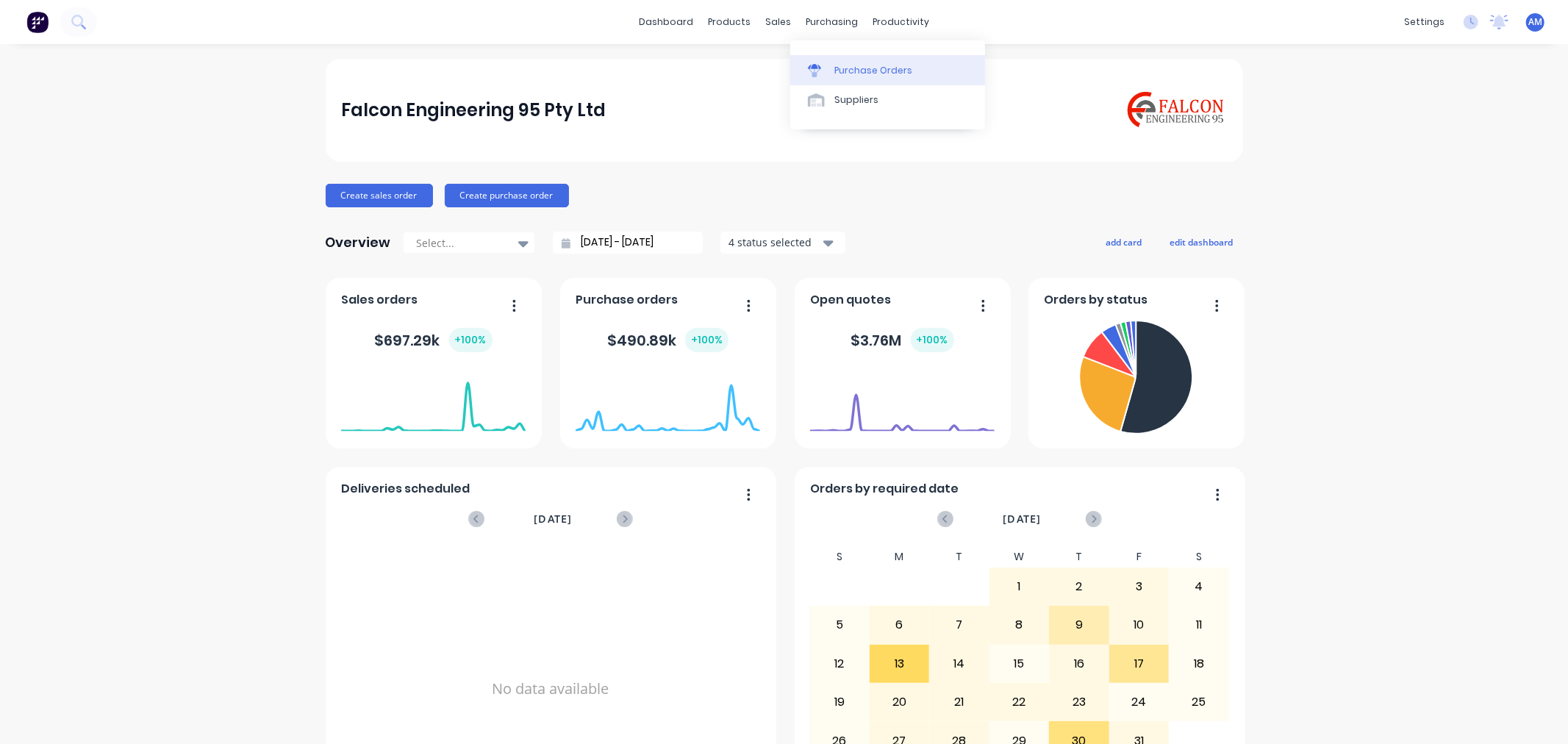
click at [845, 83] on link "Purchase Orders" at bounding box center [888, 70] width 195 height 30
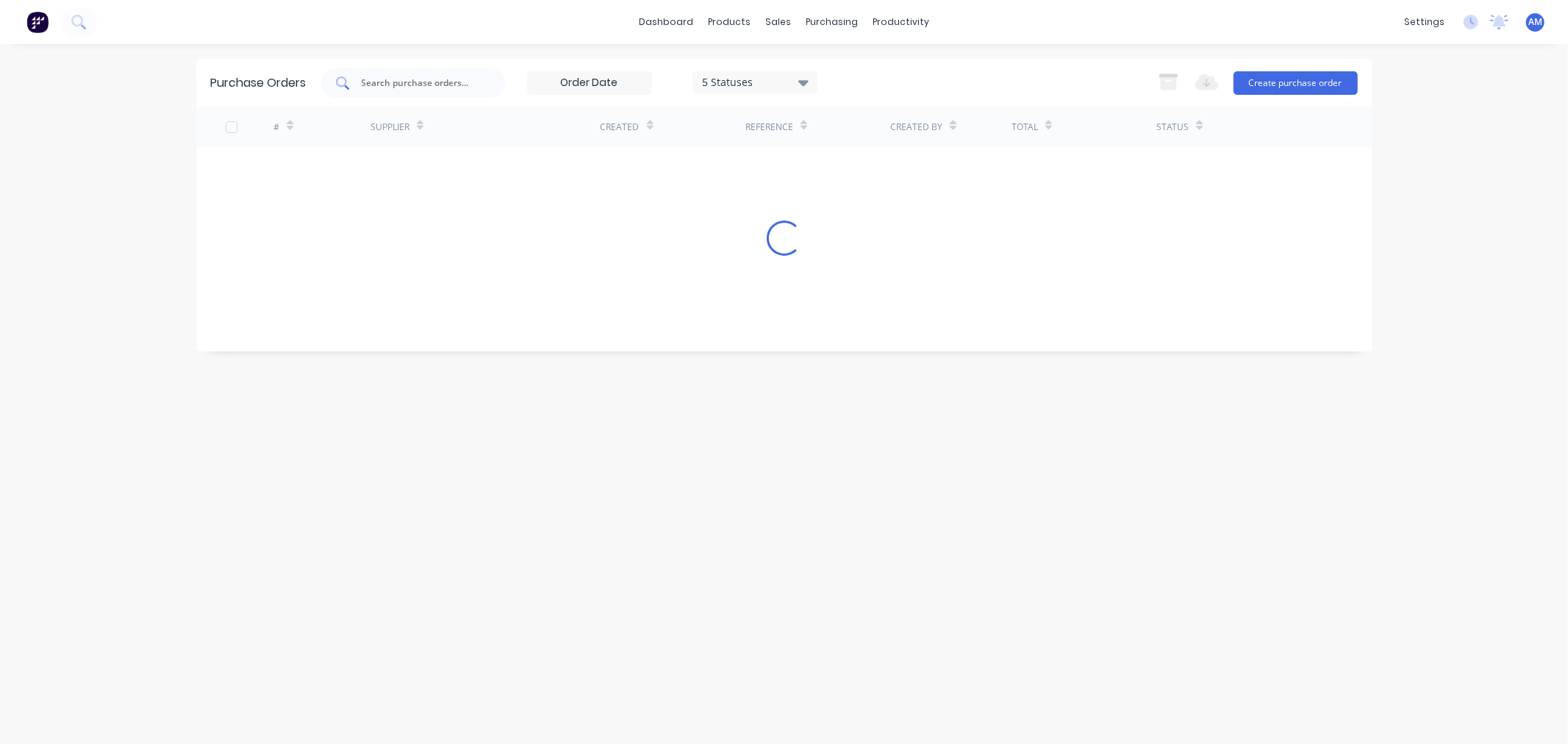
click at [417, 79] on input "text" at bounding box center [421, 83] width 122 height 15
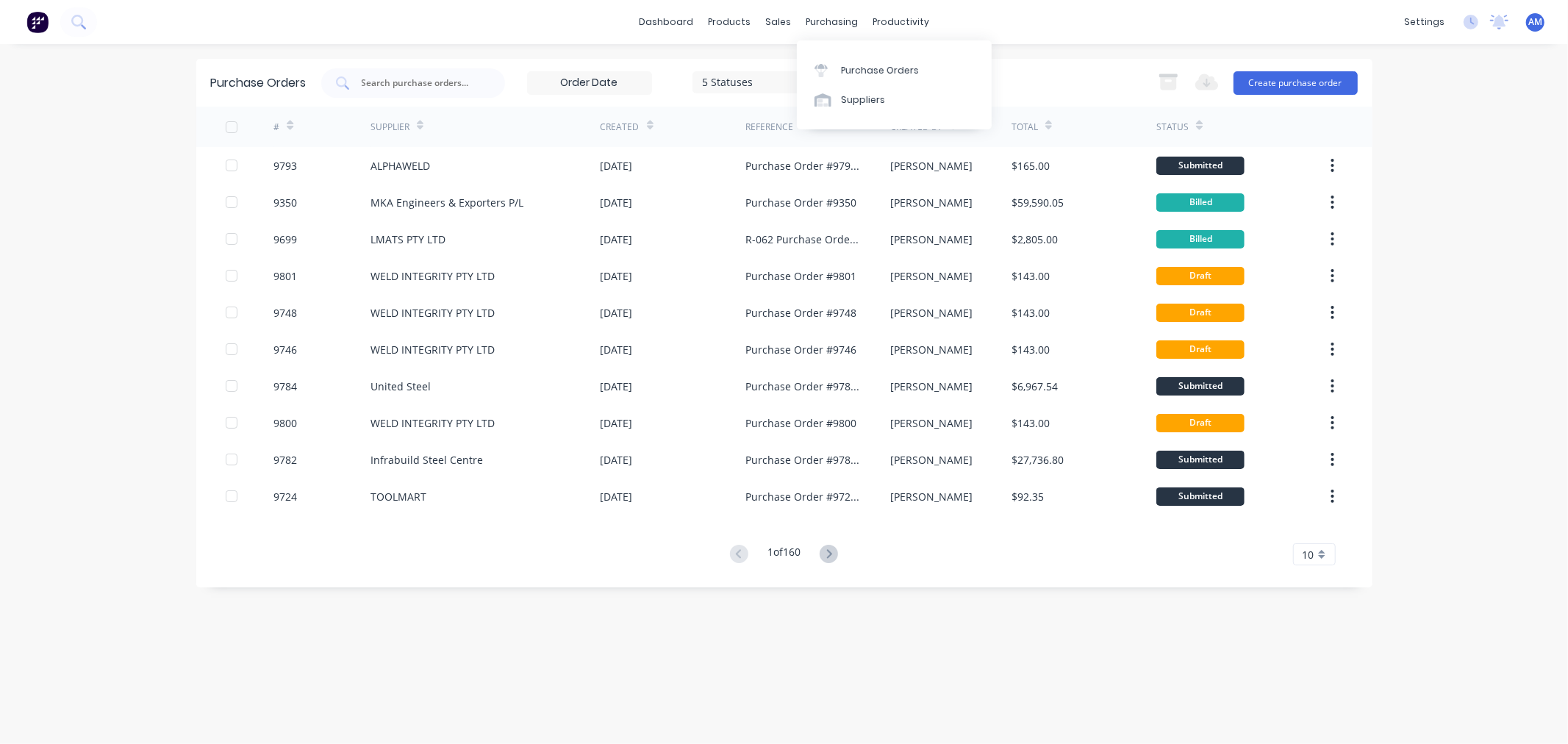
drag, startPoint x: 836, startPoint y: 23, endPoint x: 838, endPoint y: 39, distance: 16.1
click at [836, 23] on div "purchasing" at bounding box center [832, 22] width 67 height 22
click at [849, 65] on div "Purchase Orders" at bounding box center [880, 71] width 78 height 13
click at [417, 81] on input "text" at bounding box center [421, 83] width 122 height 15
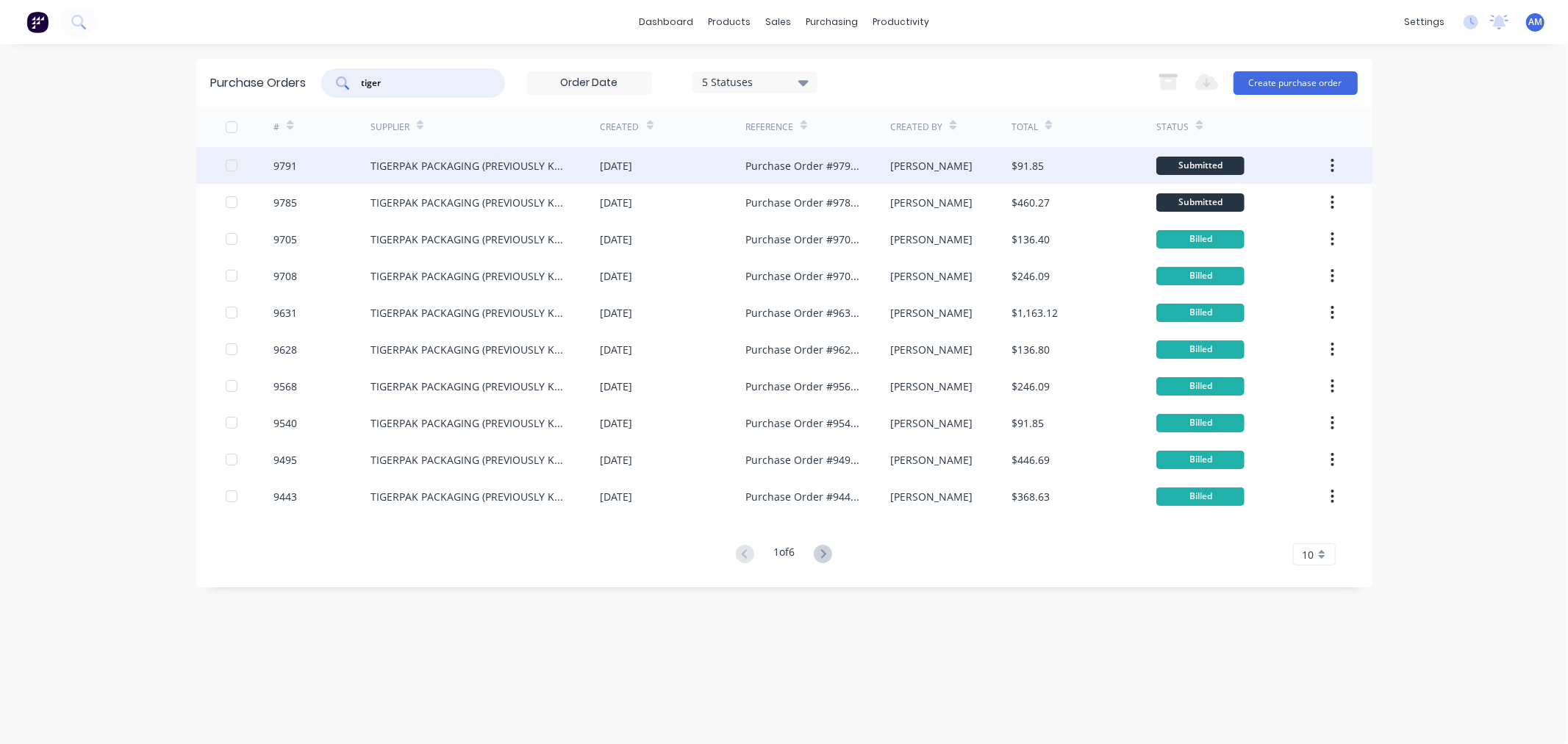
type input "tiger"
click at [319, 172] on div "9791" at bounding box center [321, 165] width 97 height 36
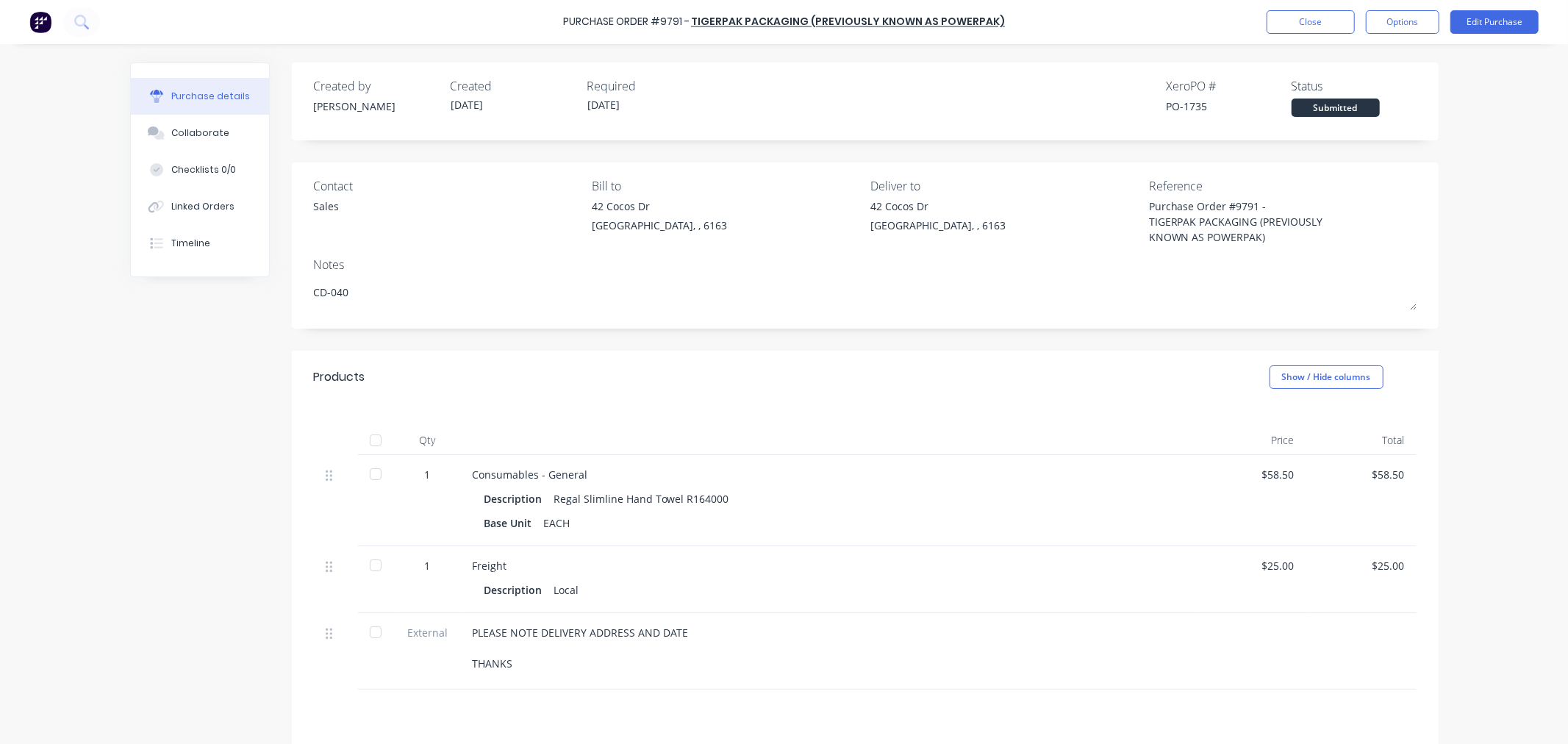
type textarea "x"
click at [1287, 15] on button "Close" at bounding box center [1311, 22] width 89 height 24
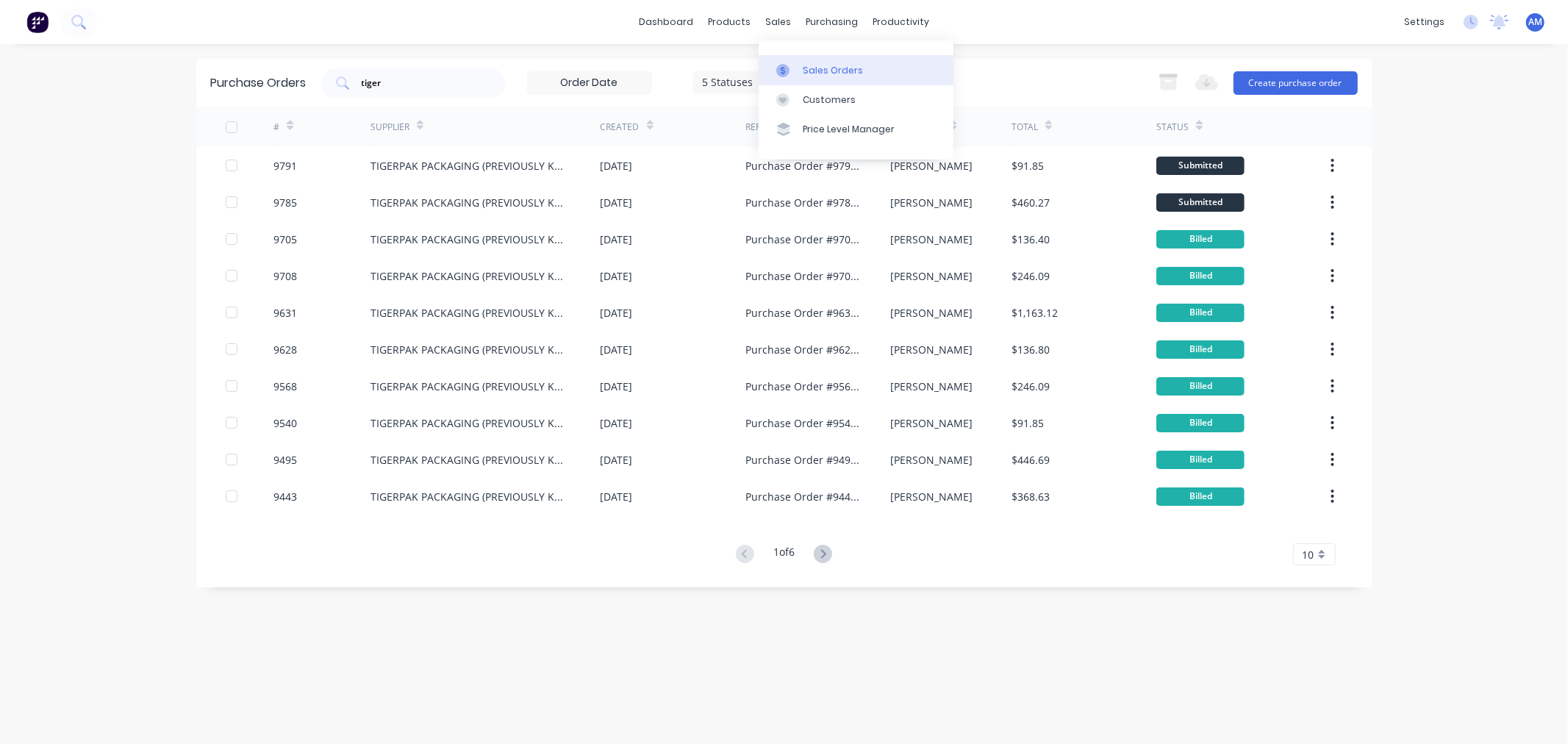
click at [814, 72] on div "Sales Orders" at bounding box center [833, 71] width 60 height 13
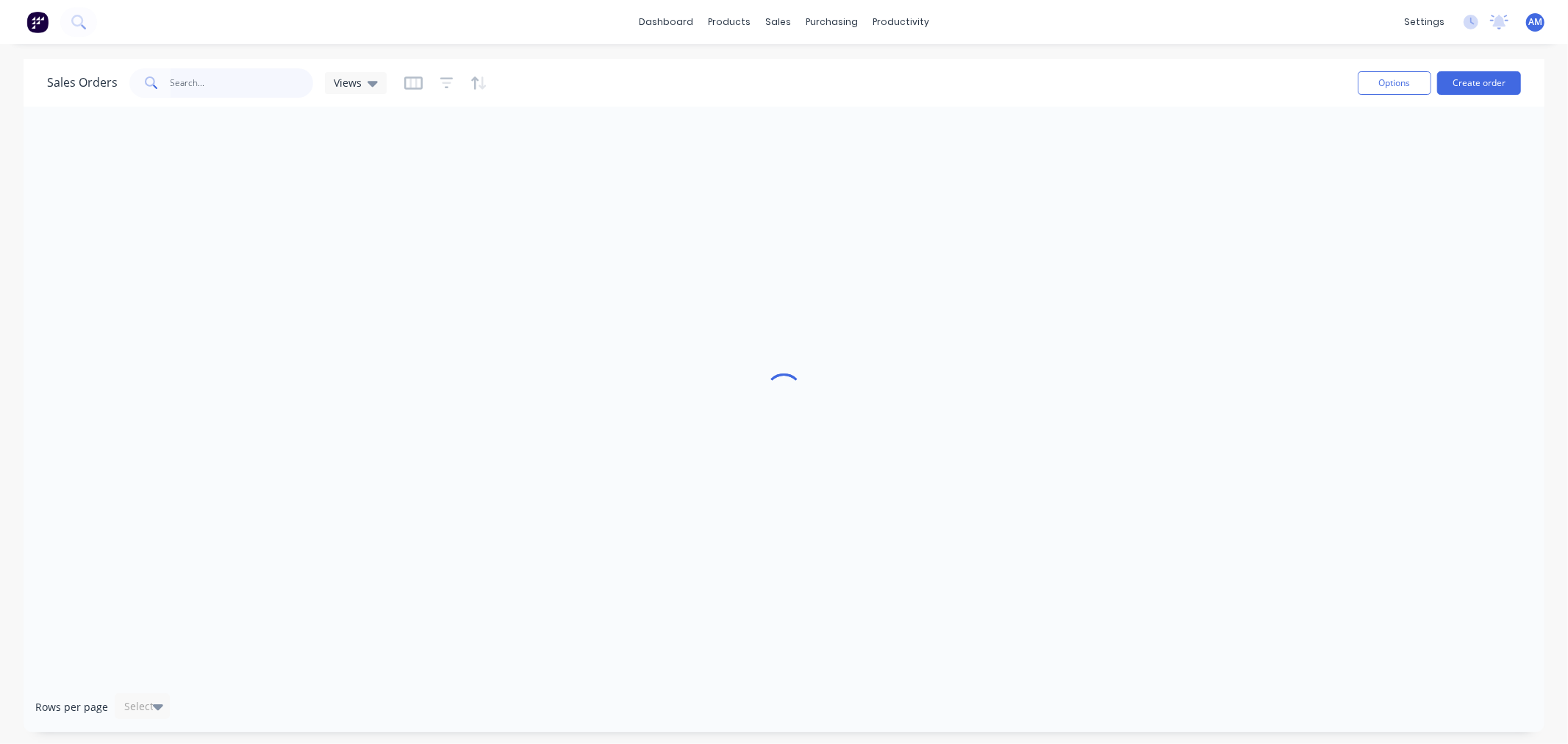
click at [259, 91] on input "text" at bounding box center [242, 83] width 144 height 30
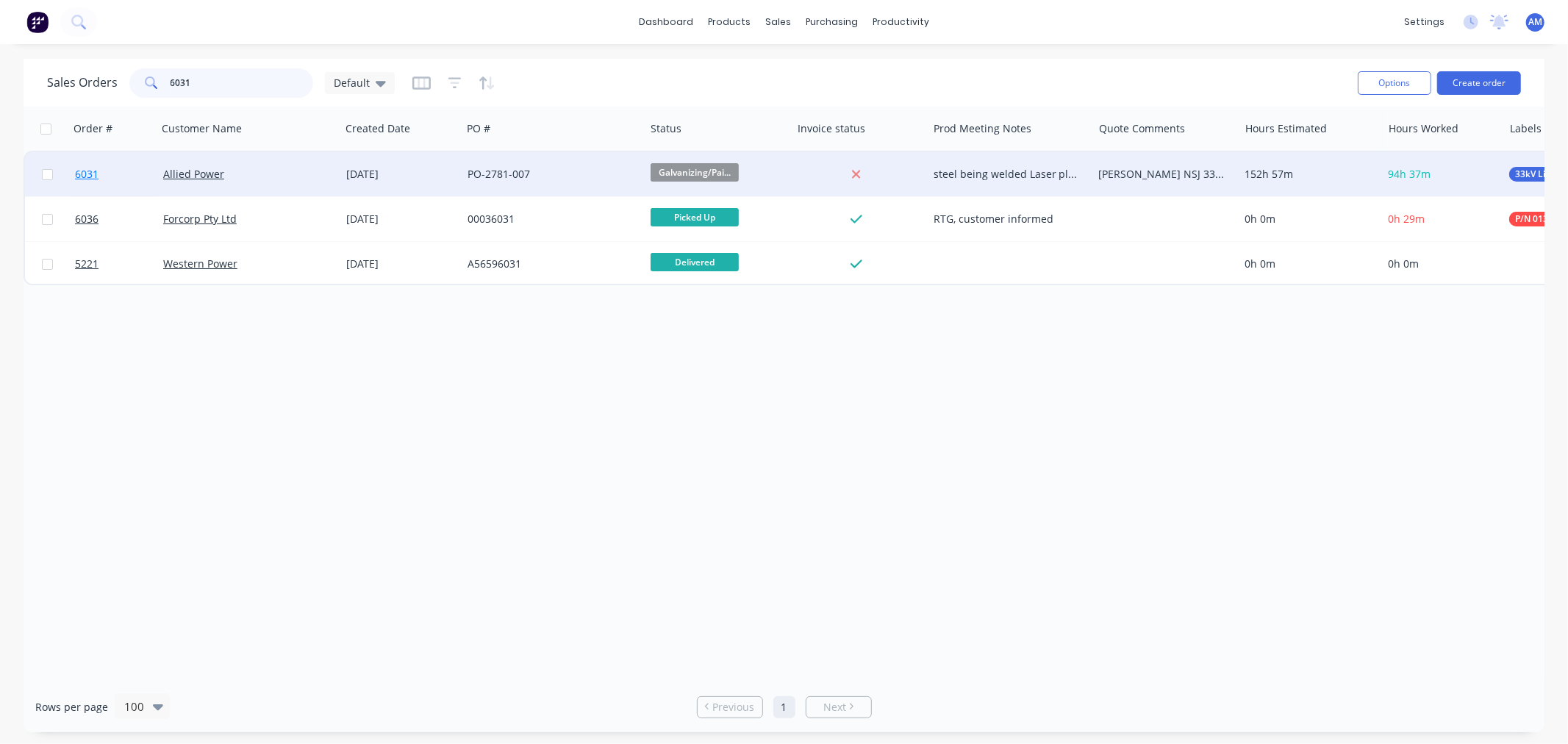
type input "6031"
click at [122, 173] on link "6031" at bounding box center [119, 173] width 89 height 44
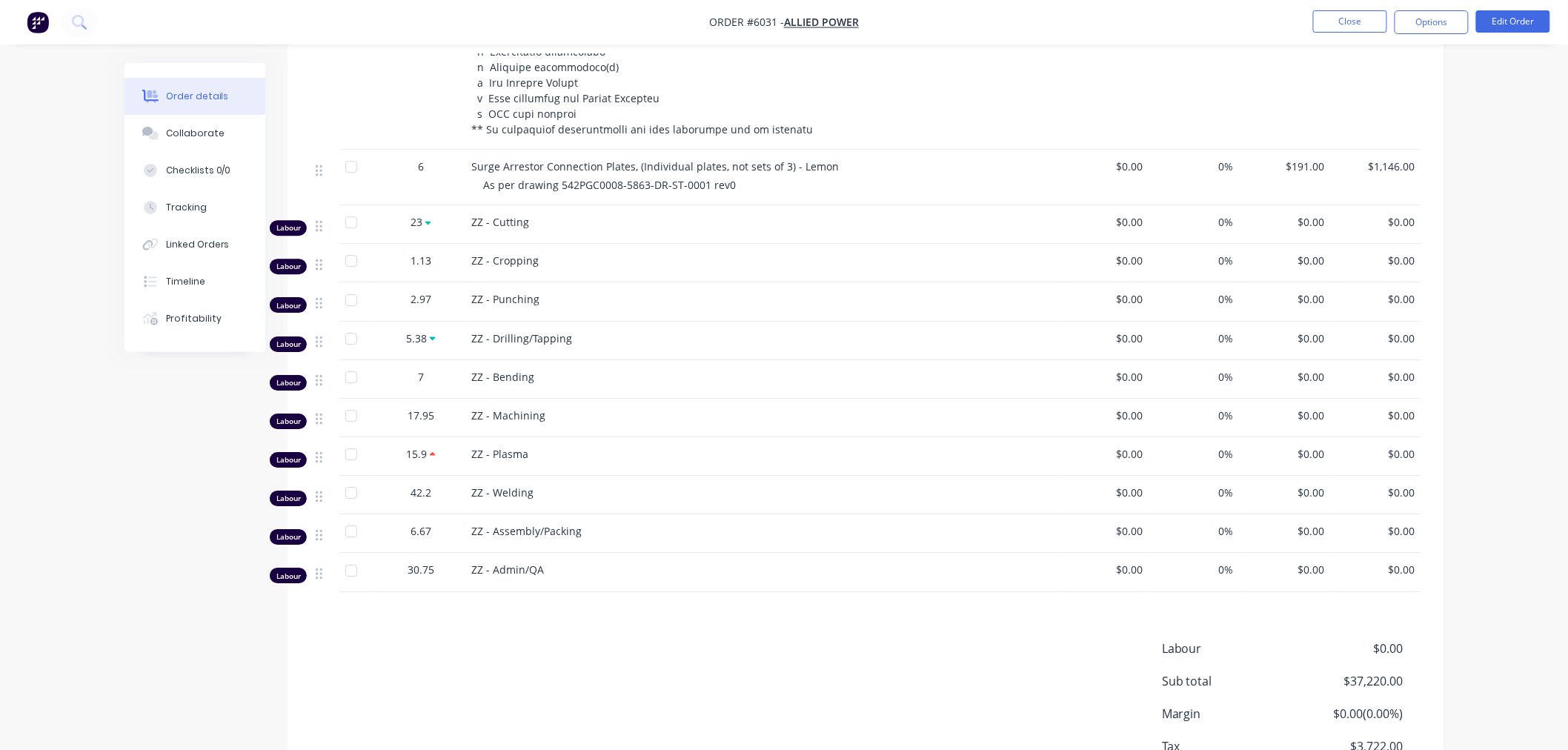
scroll to position [1868, 0]
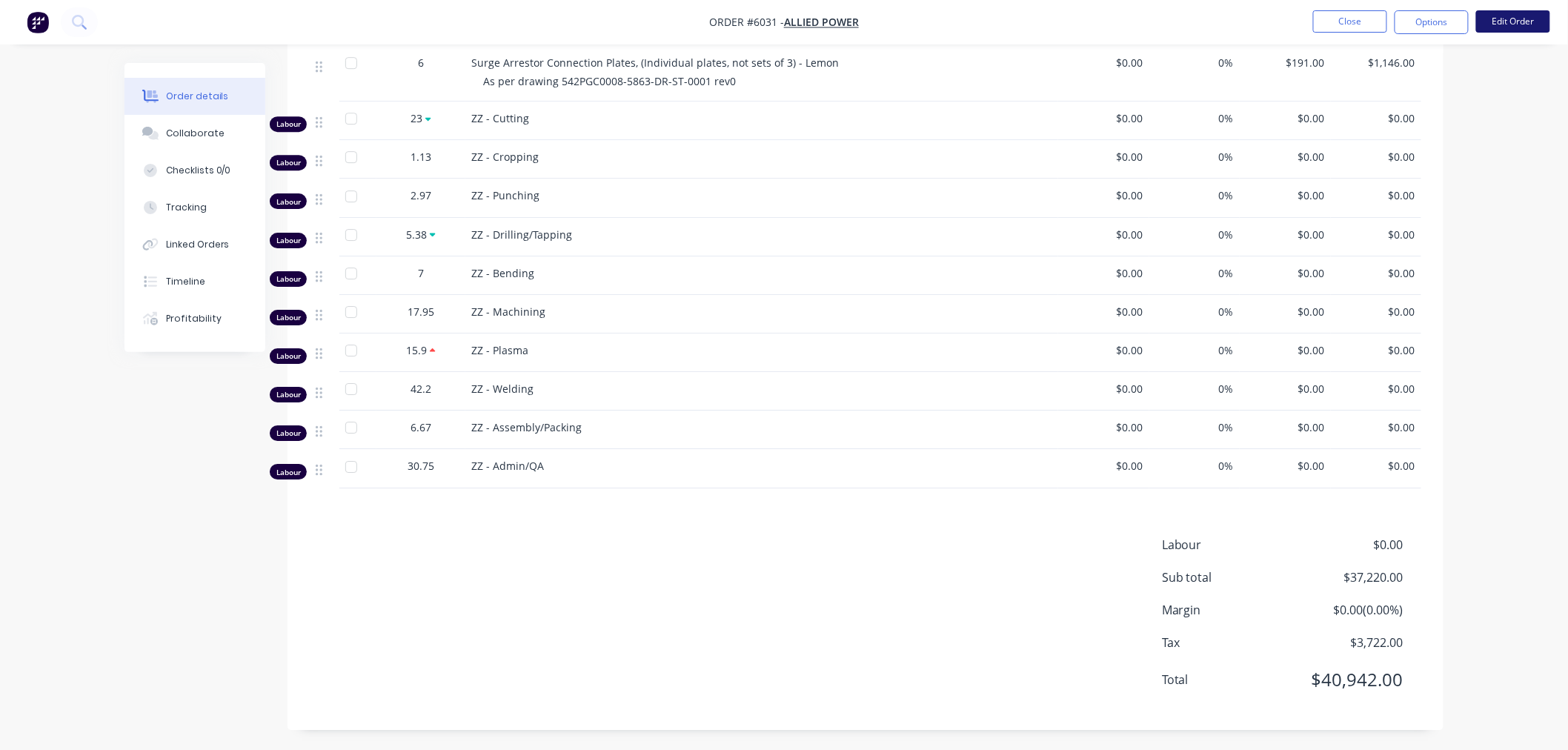
click at [1506, 26] on button "Edit Order" at bounding box center [1513, 22] width 74 height 22
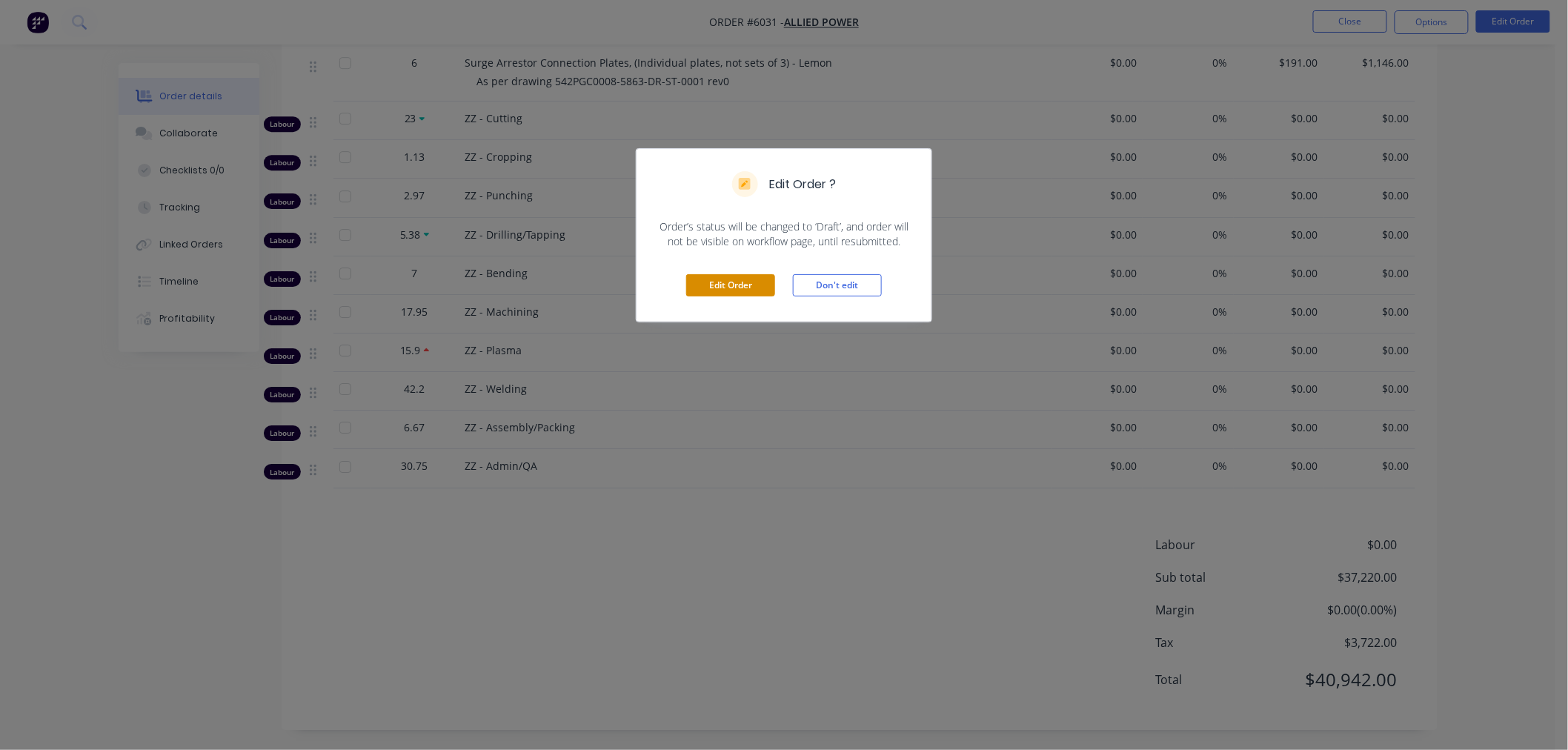
click at [749, 285] on button "Edit Order" at bounding box center [731, 286] width 89 height 22
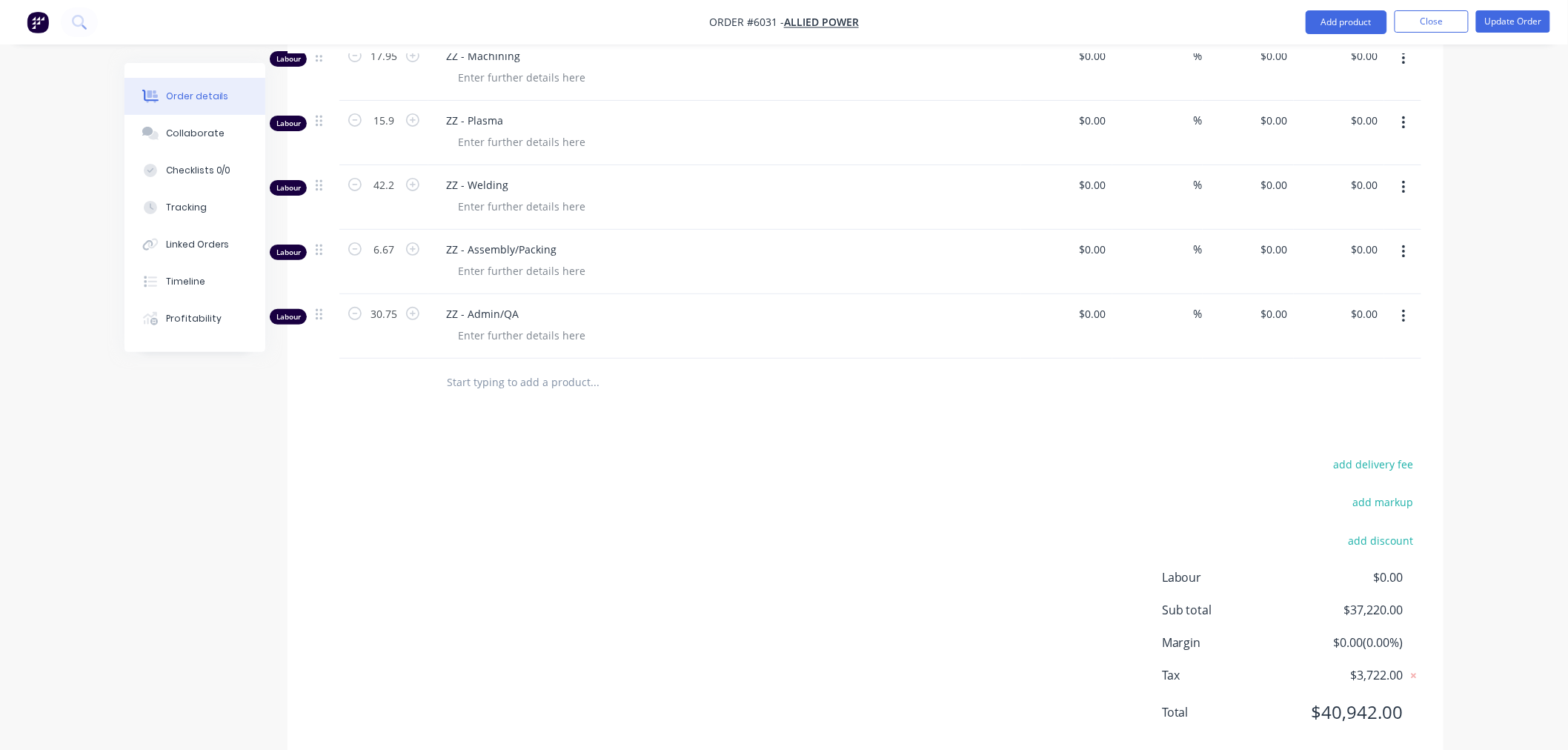
scroll to position [2416, 0]
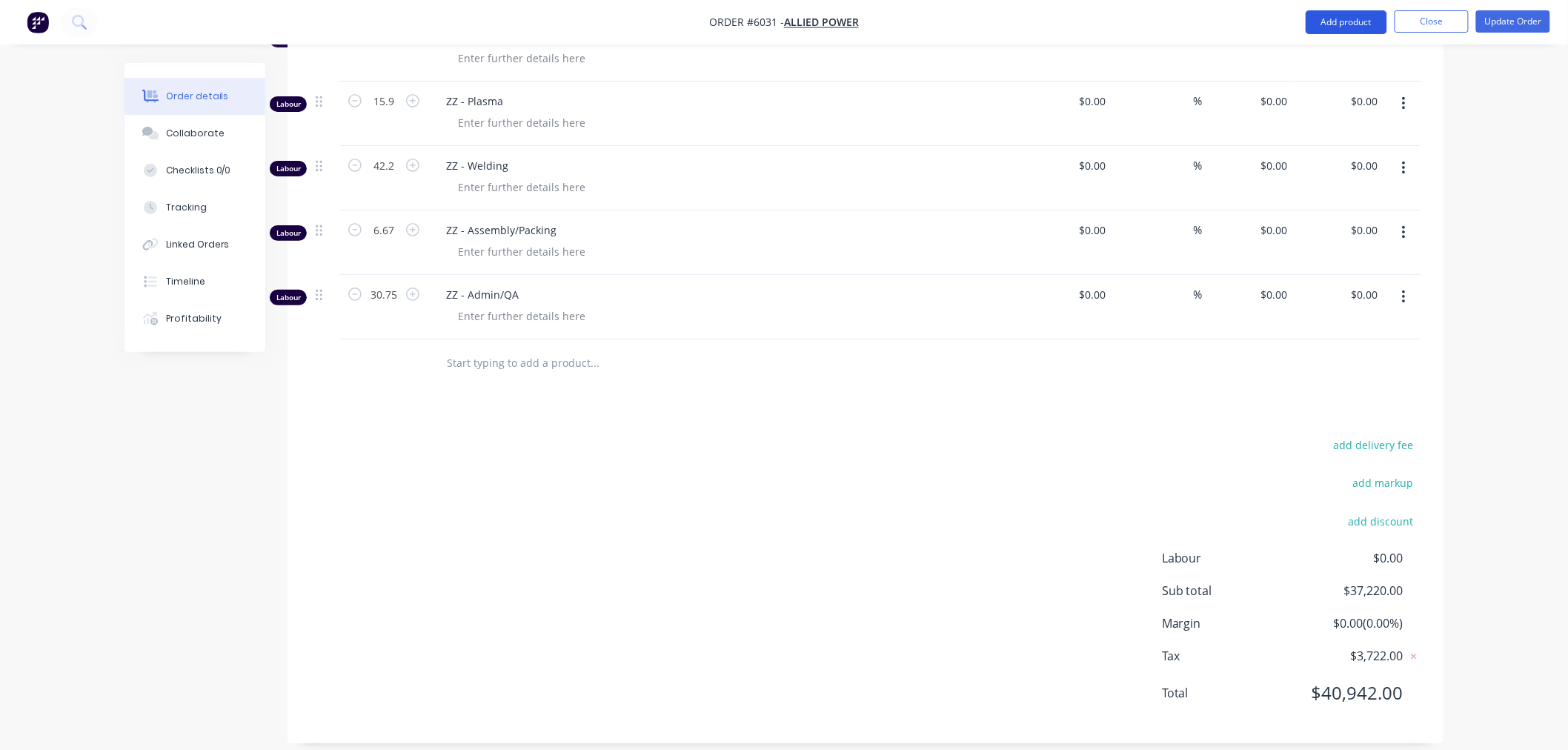
click at [1320, 19] on button "Add product" at bounding box center [1347, 22] width 82 height 24
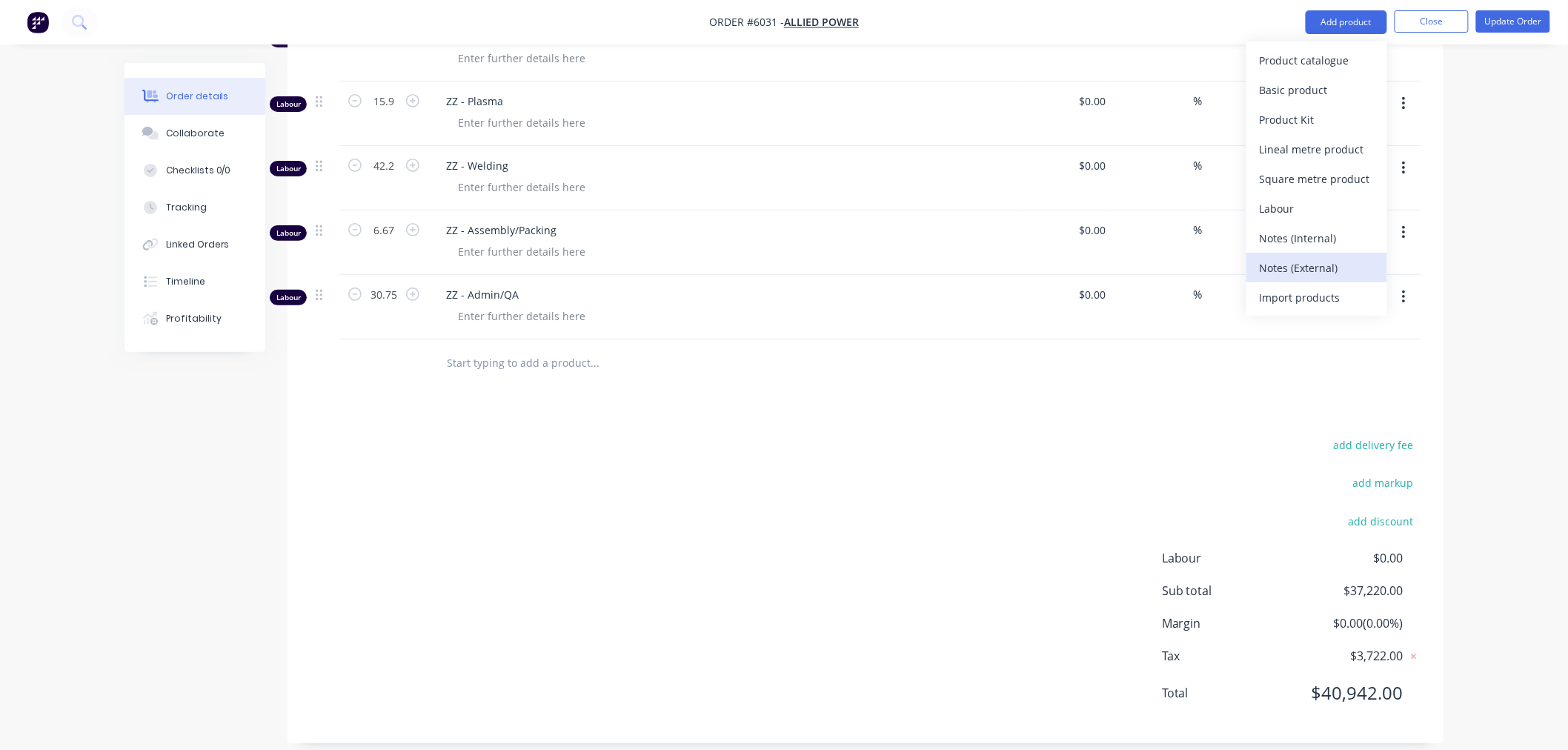
click at [1290, 260] on div "Notes (External)" at bounding box center [1317, 268] width 114 height 22
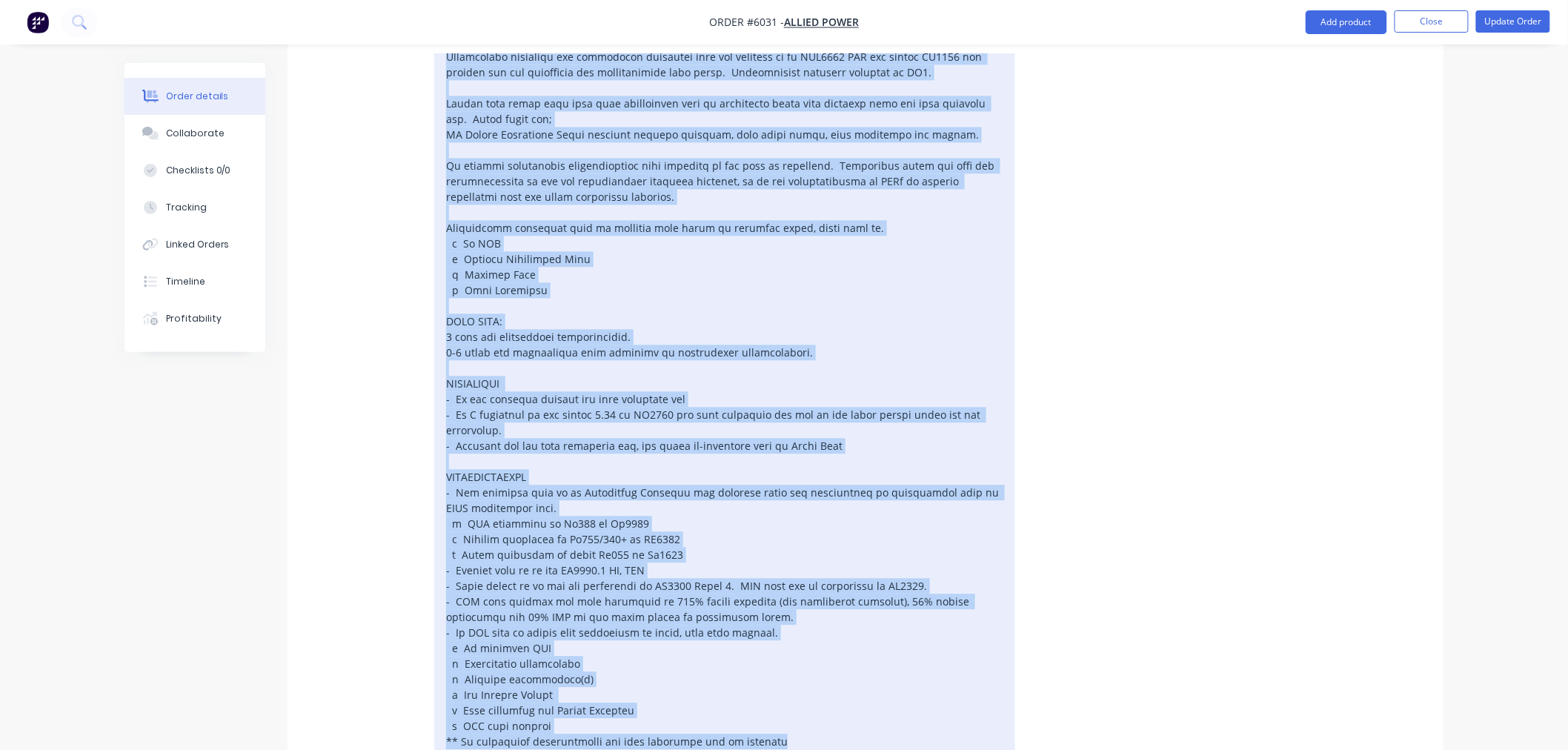
scroll to position [884, 0]
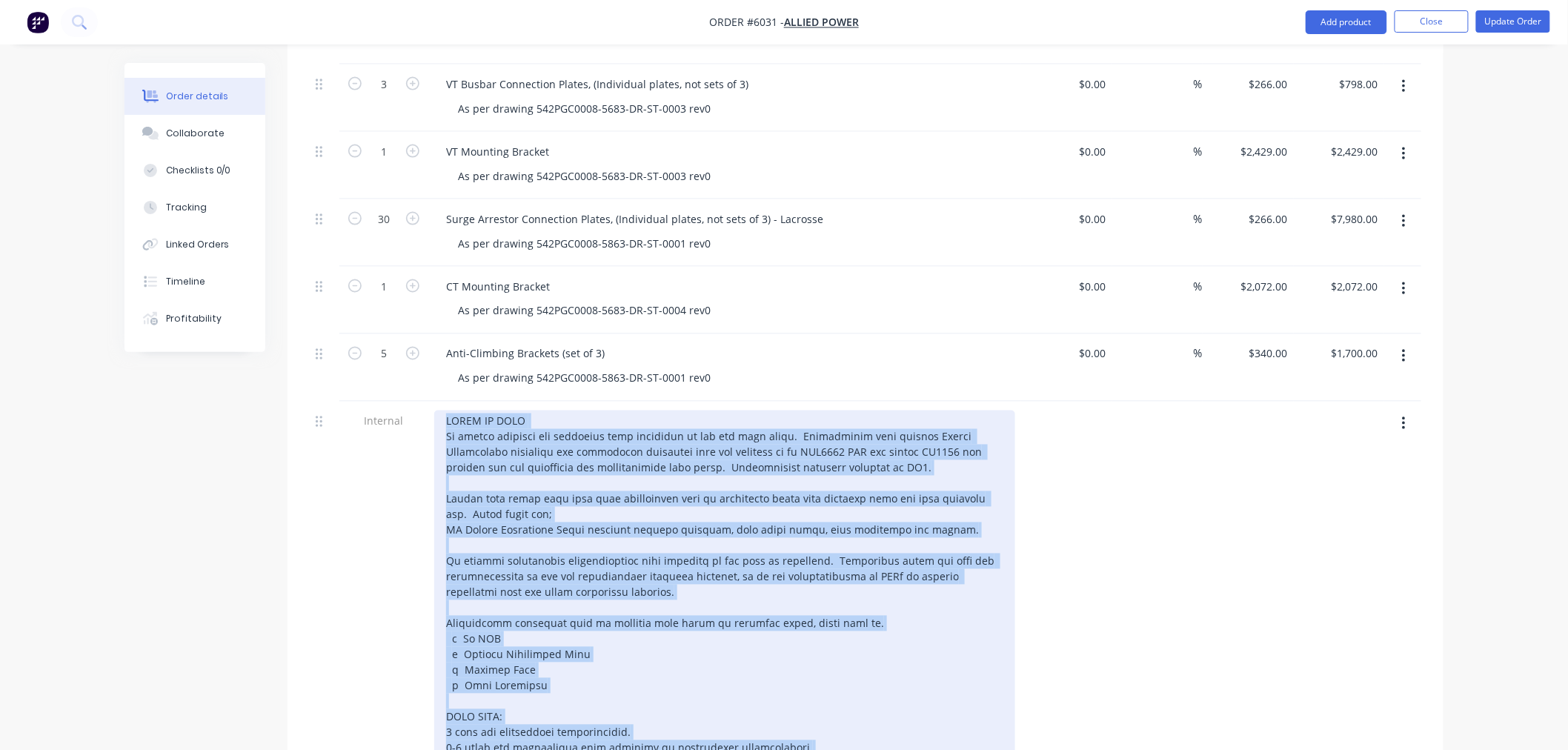
drag, startPoint x: 723, startPoint y: 394, endPoint x: 441, endPoint y: 404, distance: 282.2
copy div "SCOPE OF WORK To supply material and fabricate line equipment as per the list a…"
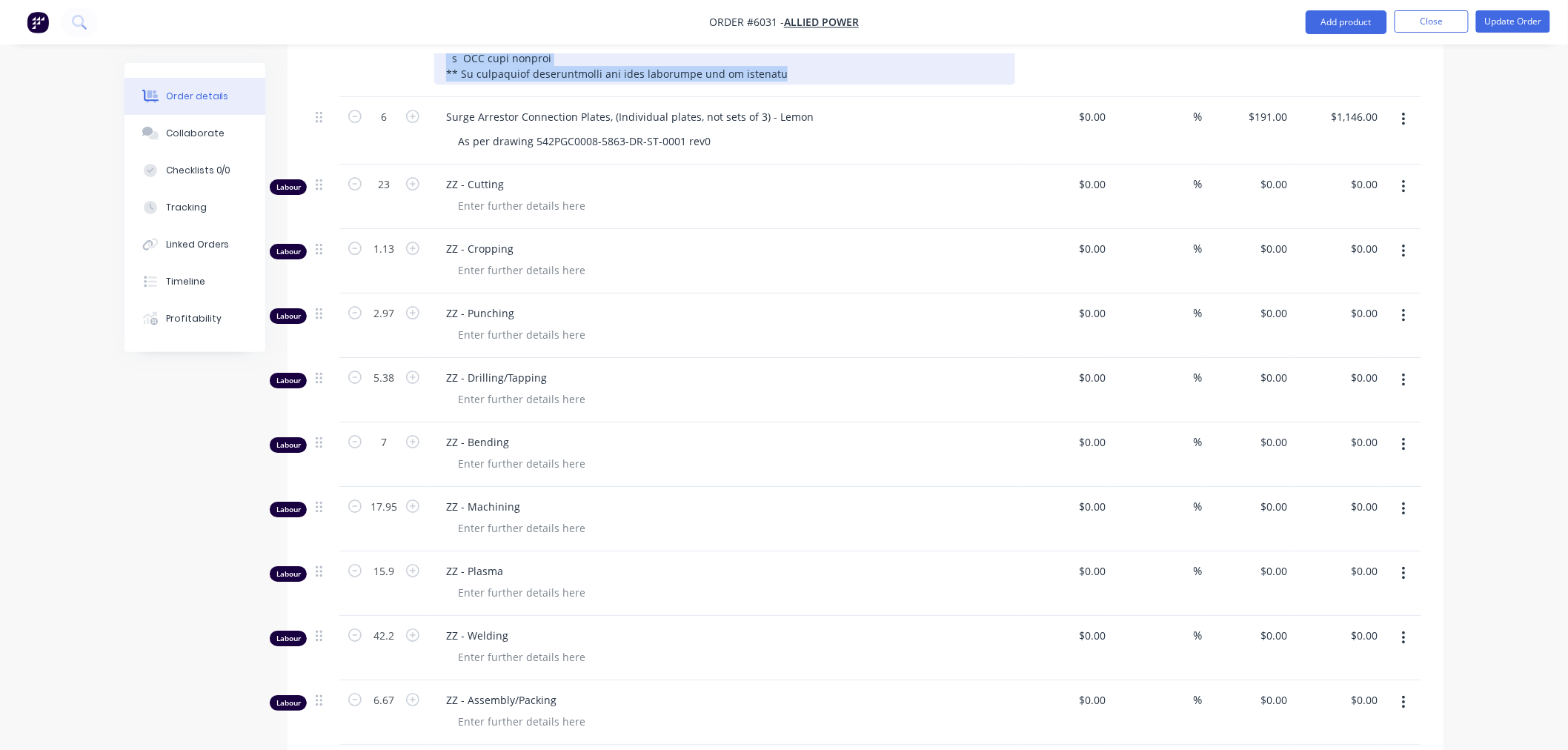
scroll to position [2462, 0]
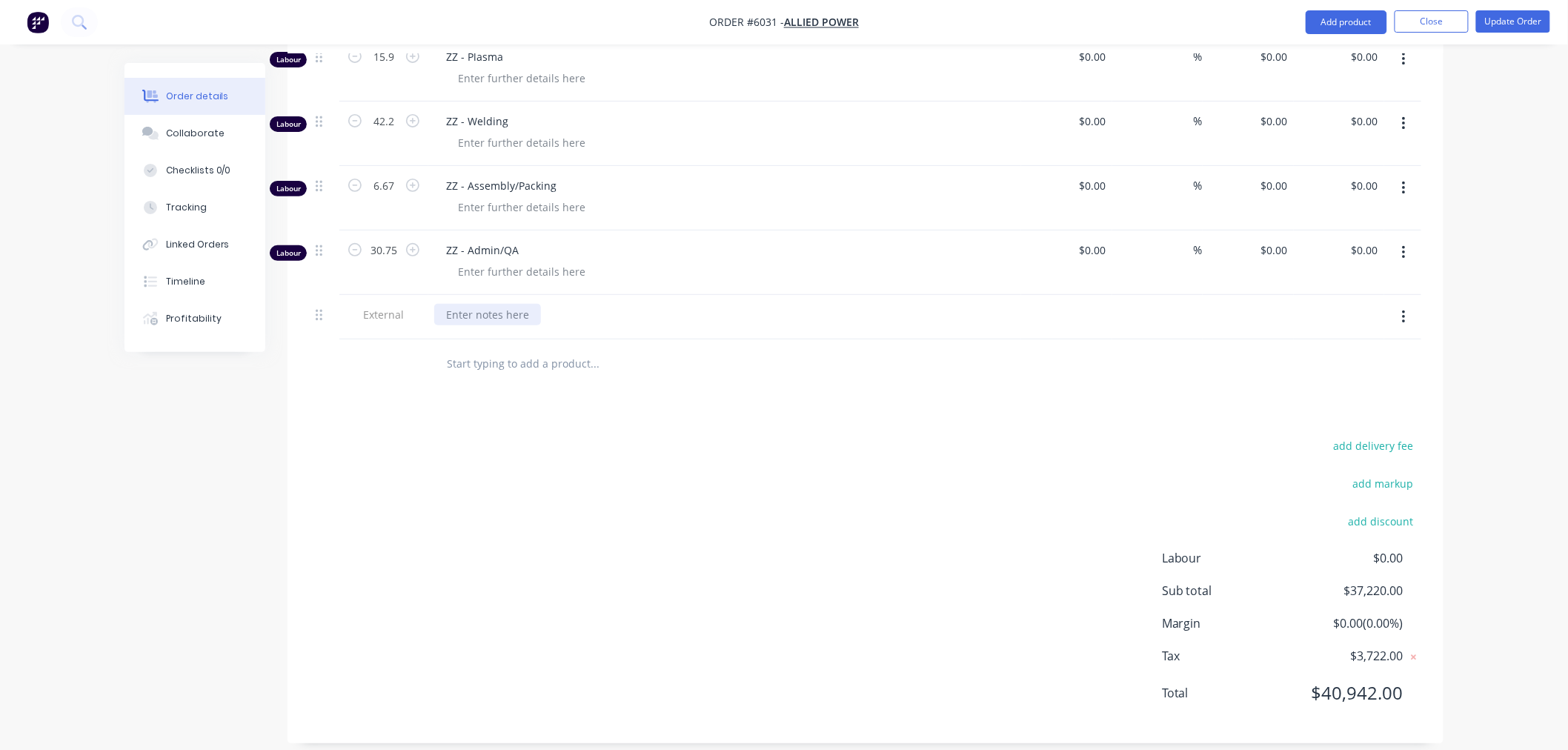
click at [479, 304] on div at bounding box center [488, 314] width 107 height 22
paste div
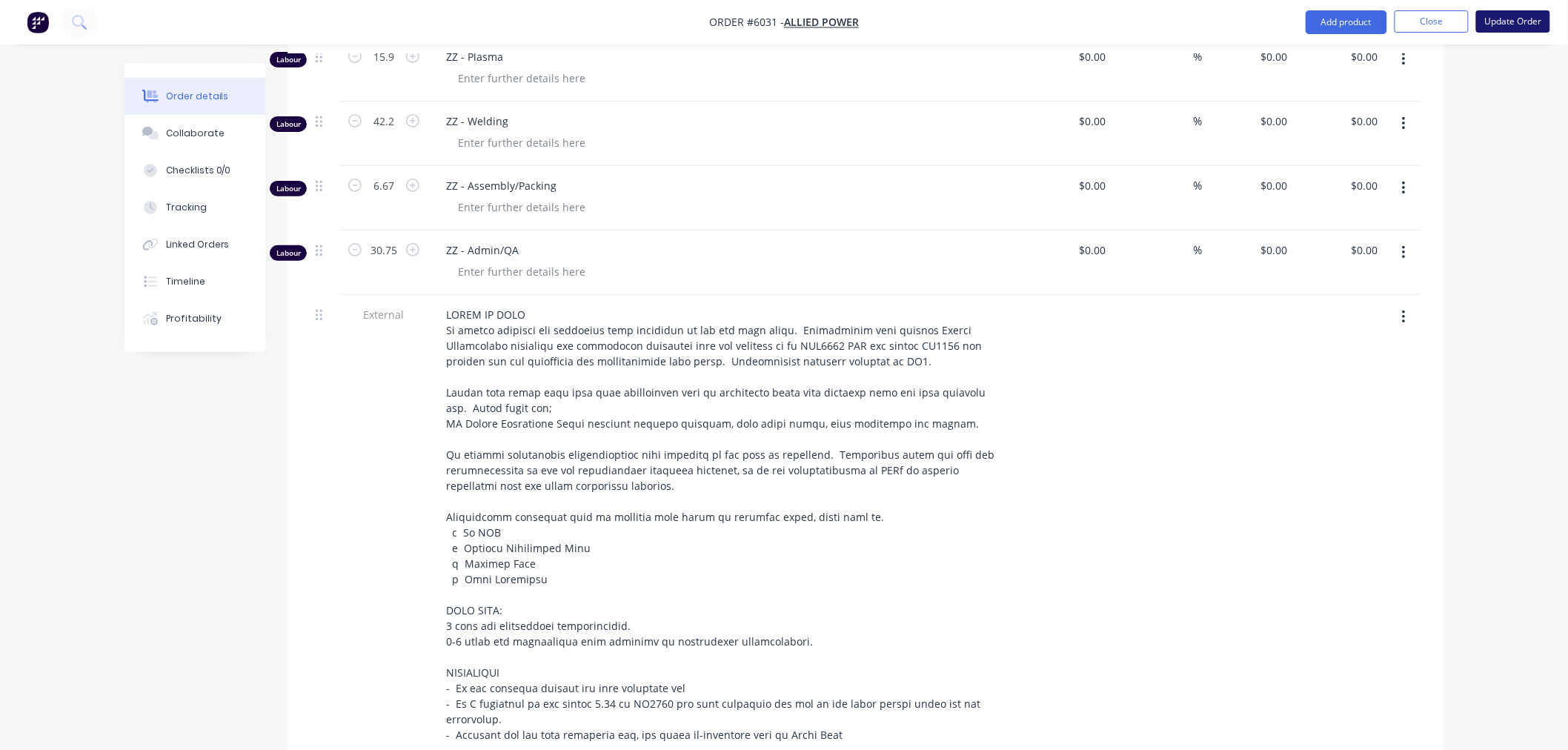
click at [1491, 19] on button "Update Order" at bounding box center [1513, 22] width 74 height 22
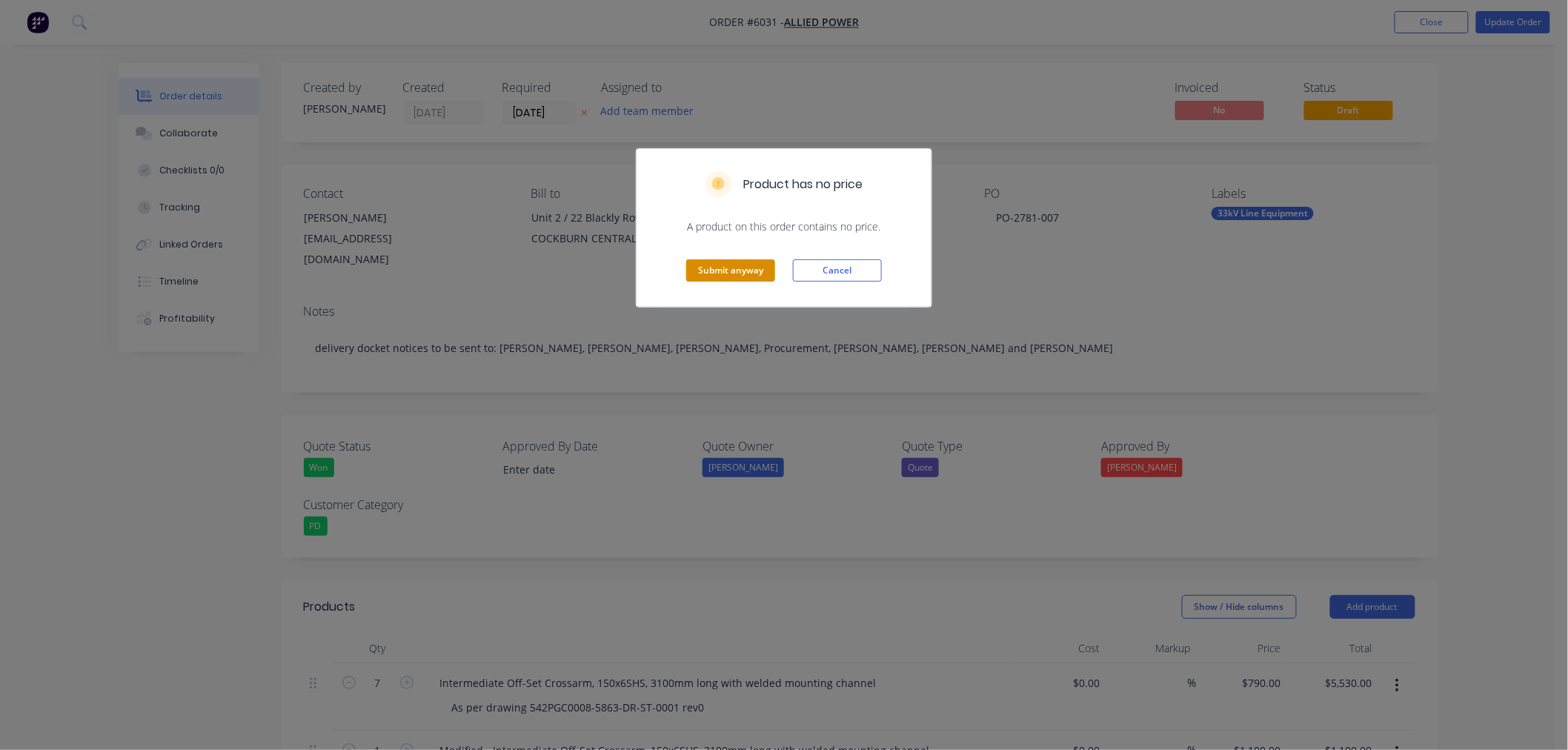
click at [752, 268] on button "Submit anyway" at bounding box center [731, 271] width 89 height 22
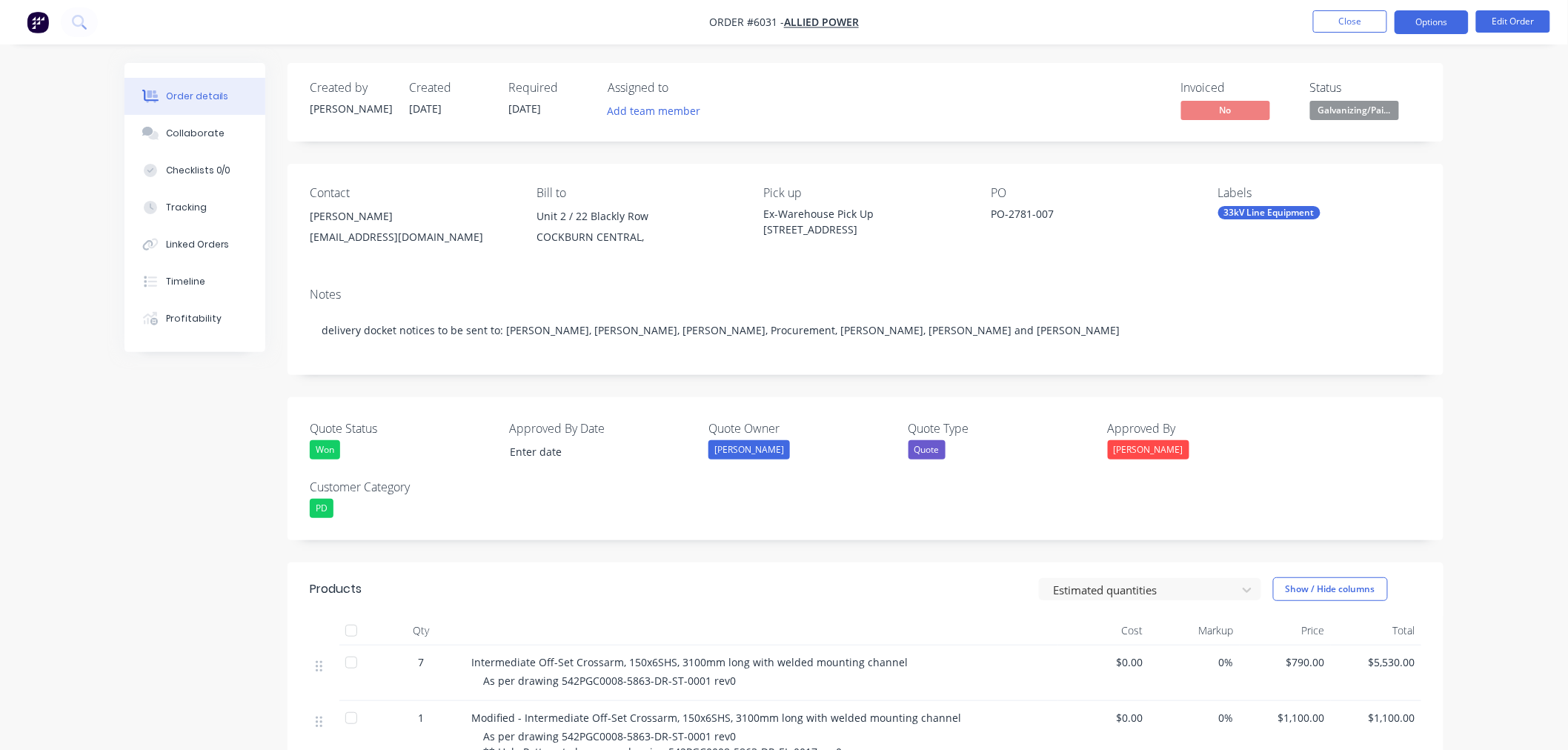
click at [1434, 23] on button "Options" at bounding box center [1431, 22] width 74 height 24
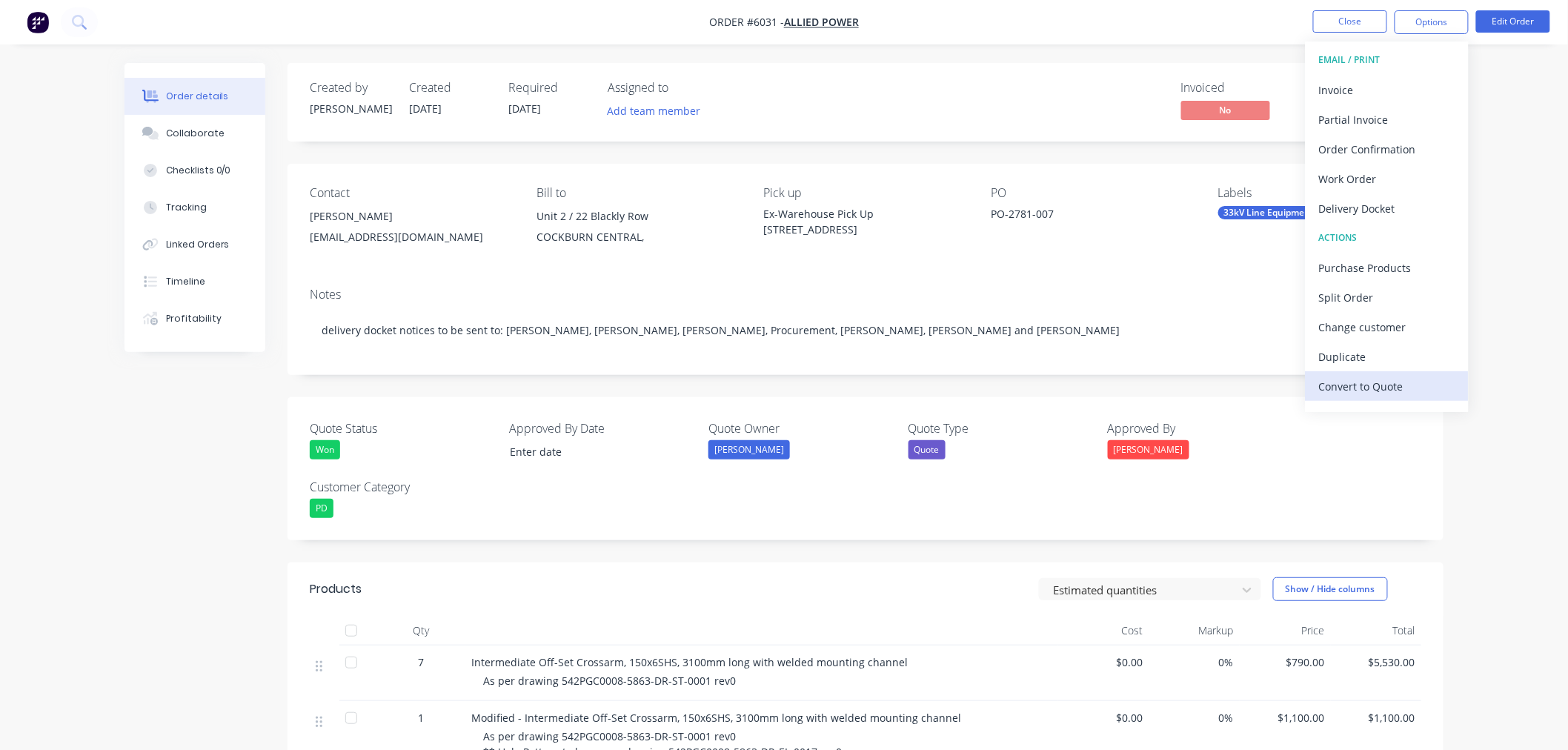
click at [1364, 388] on div "Convert to Quote" at bounding box center [1387, 386] width 137 height 22
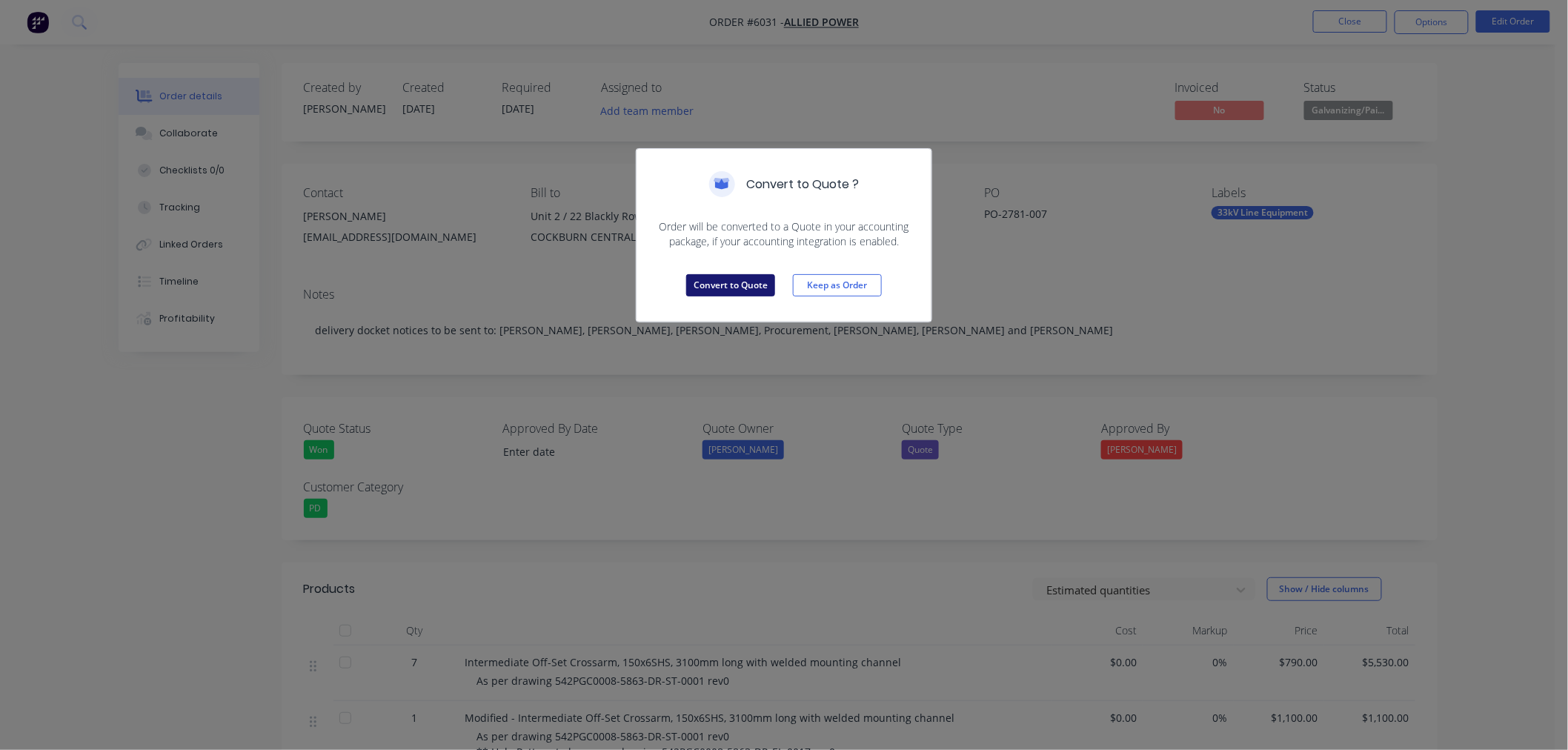
drag, startPoint x: 737, startPoint y: 281, endPoint x: 745, endPoint y: 279, distance: 8.2
click at [737, 279] on button "Convert to Quote" at bounding box center [731, 286] width 89 height 22
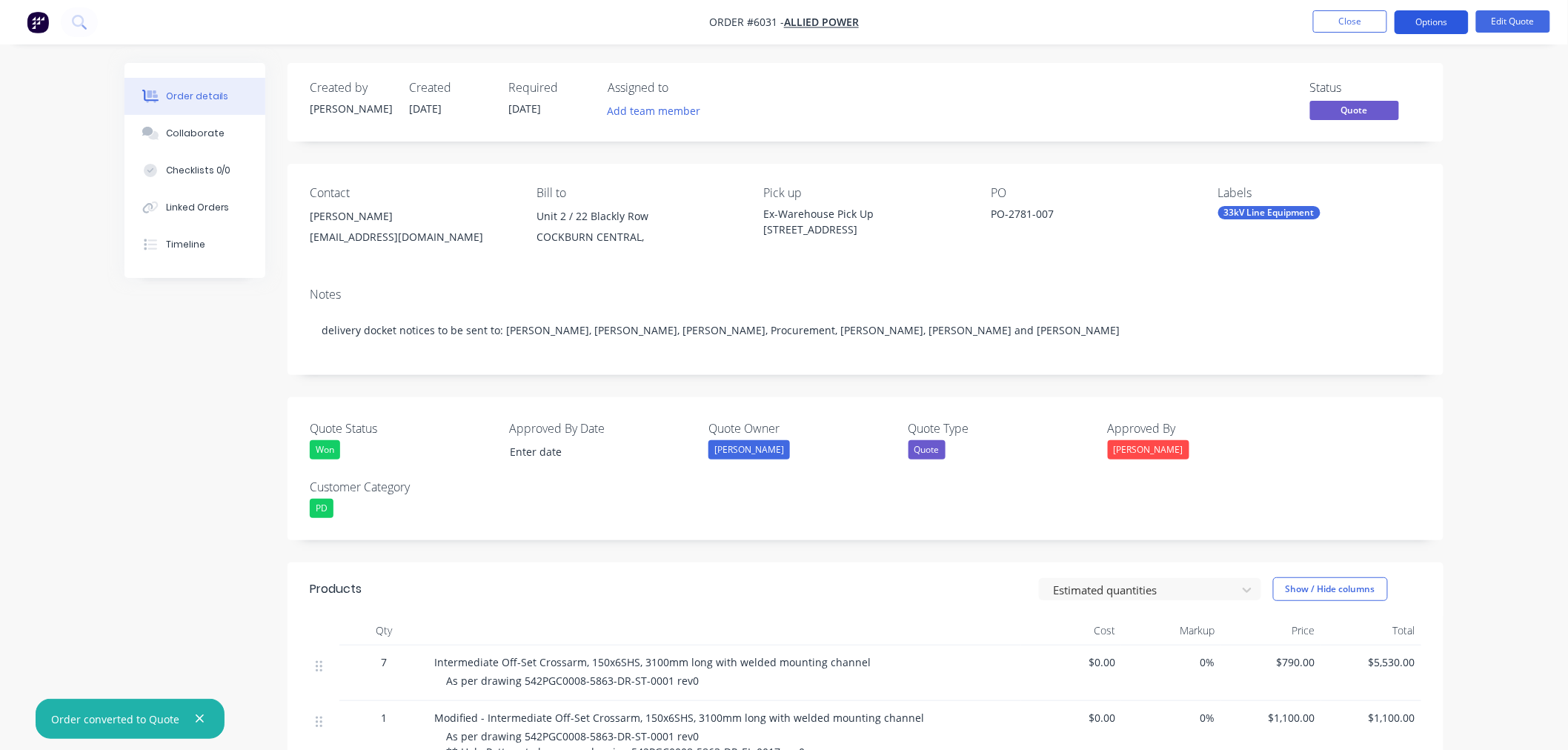
click at [1437, 22] on button "Options" at bounding box center [1431, 22] width 74 height 24
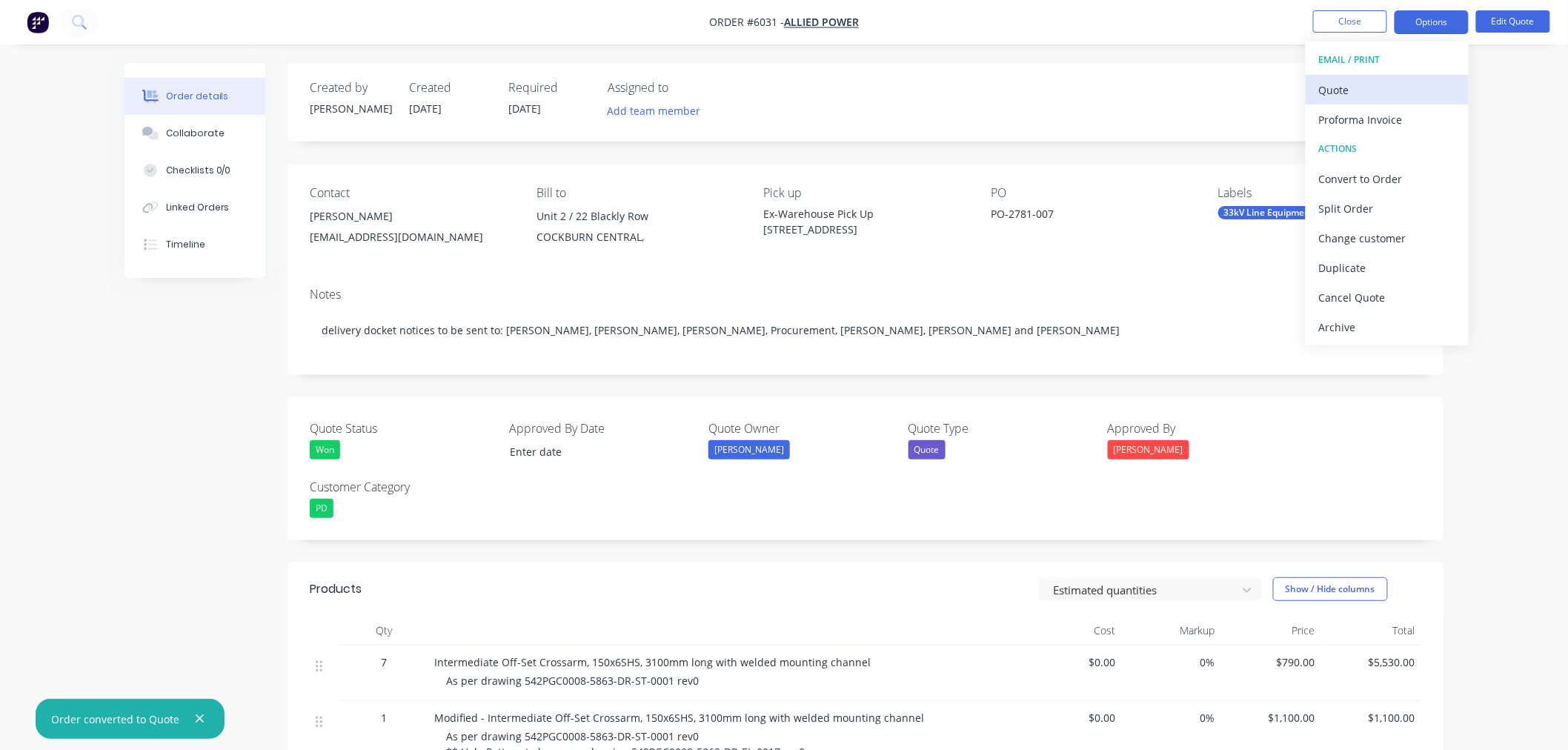
click at [1387, 89] on div "Quote" at bounding box center [1387, 90] width 137 height 22
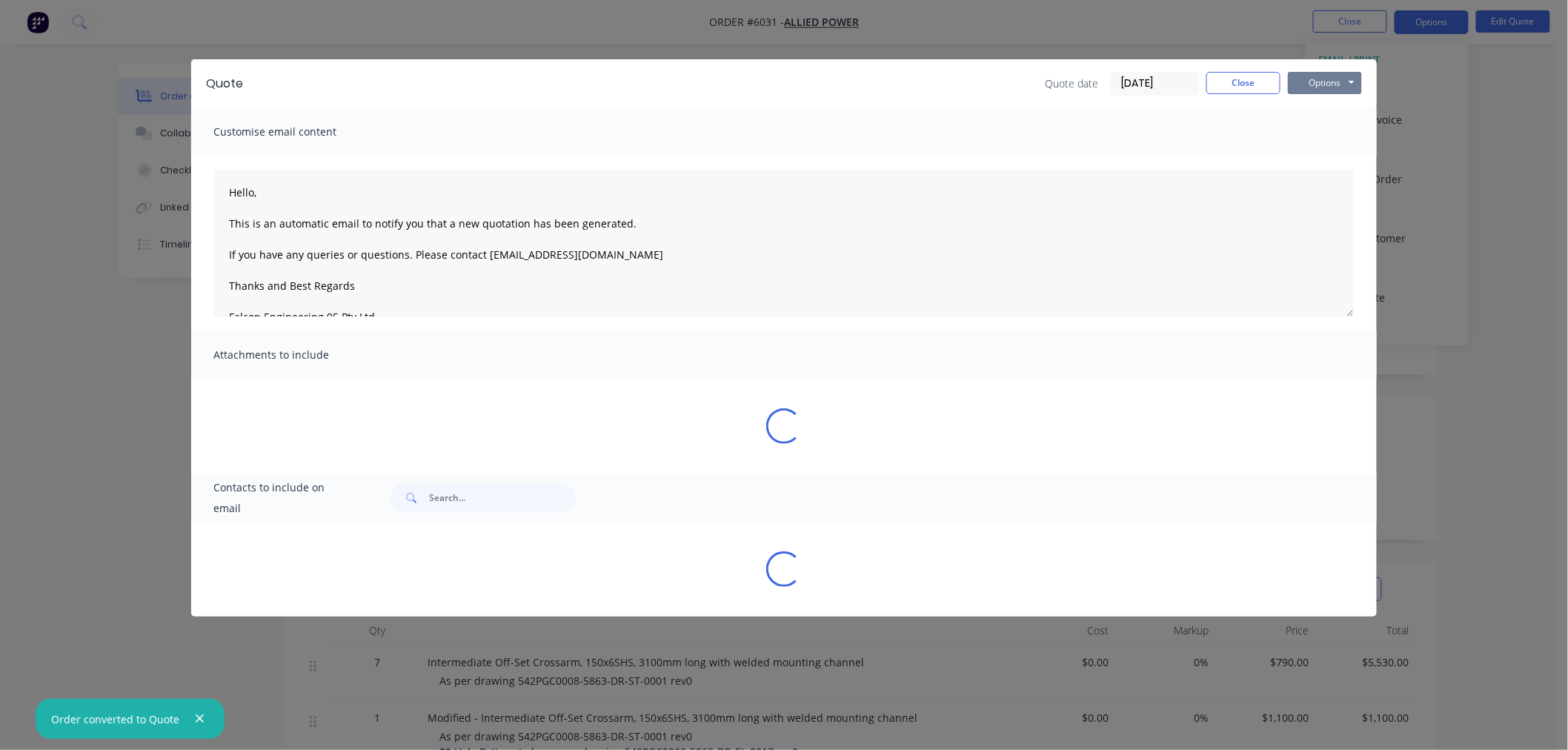
click at [1329, 79] on button "Options" at bounding box center [1325, 83] width 74 height 22
click at [1320, 105] on button "Preview" at bounding box center [1335, 109] width 95 height 25
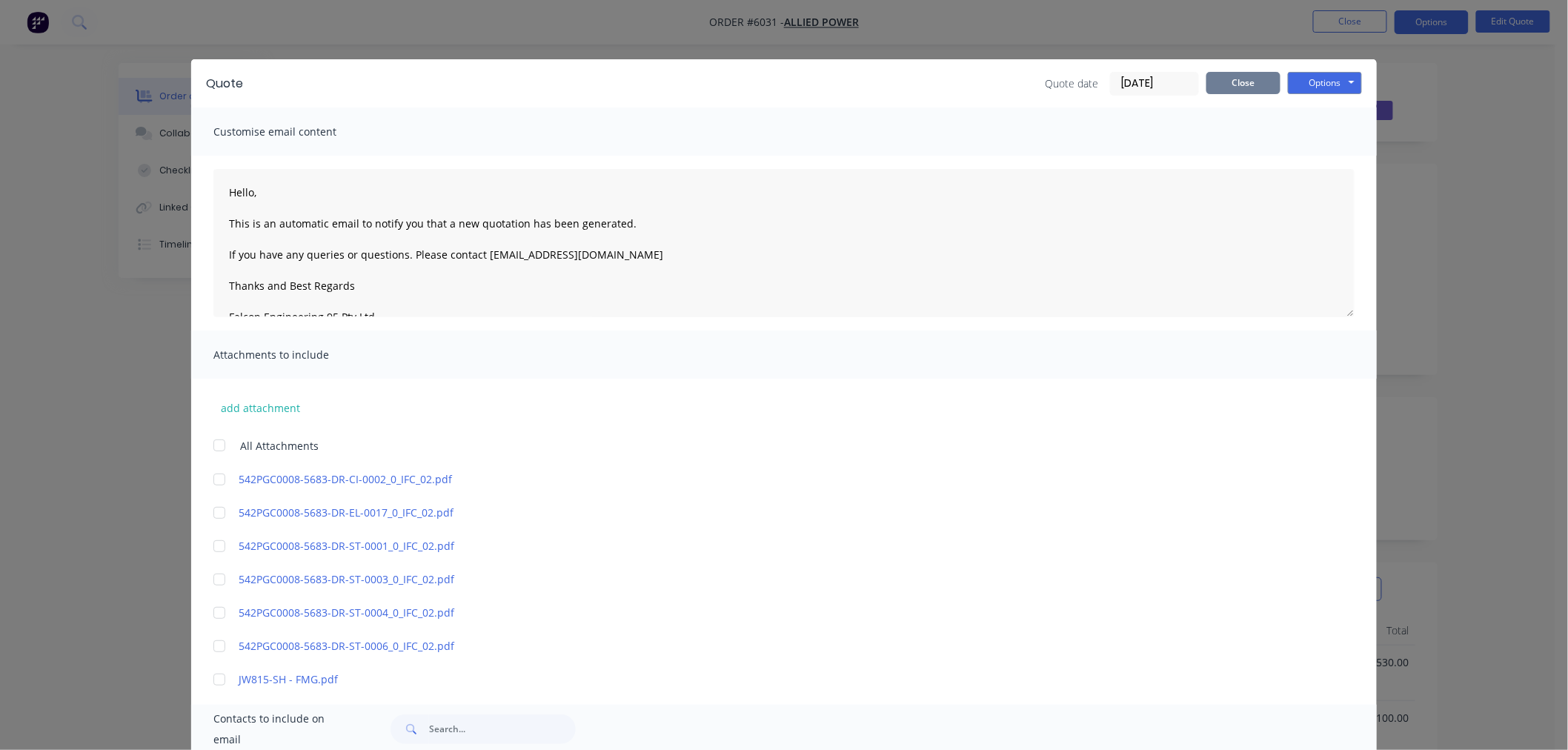
click at [1225, 76] on button "Close" at bounding box center [1243, 83] width 74 height 22
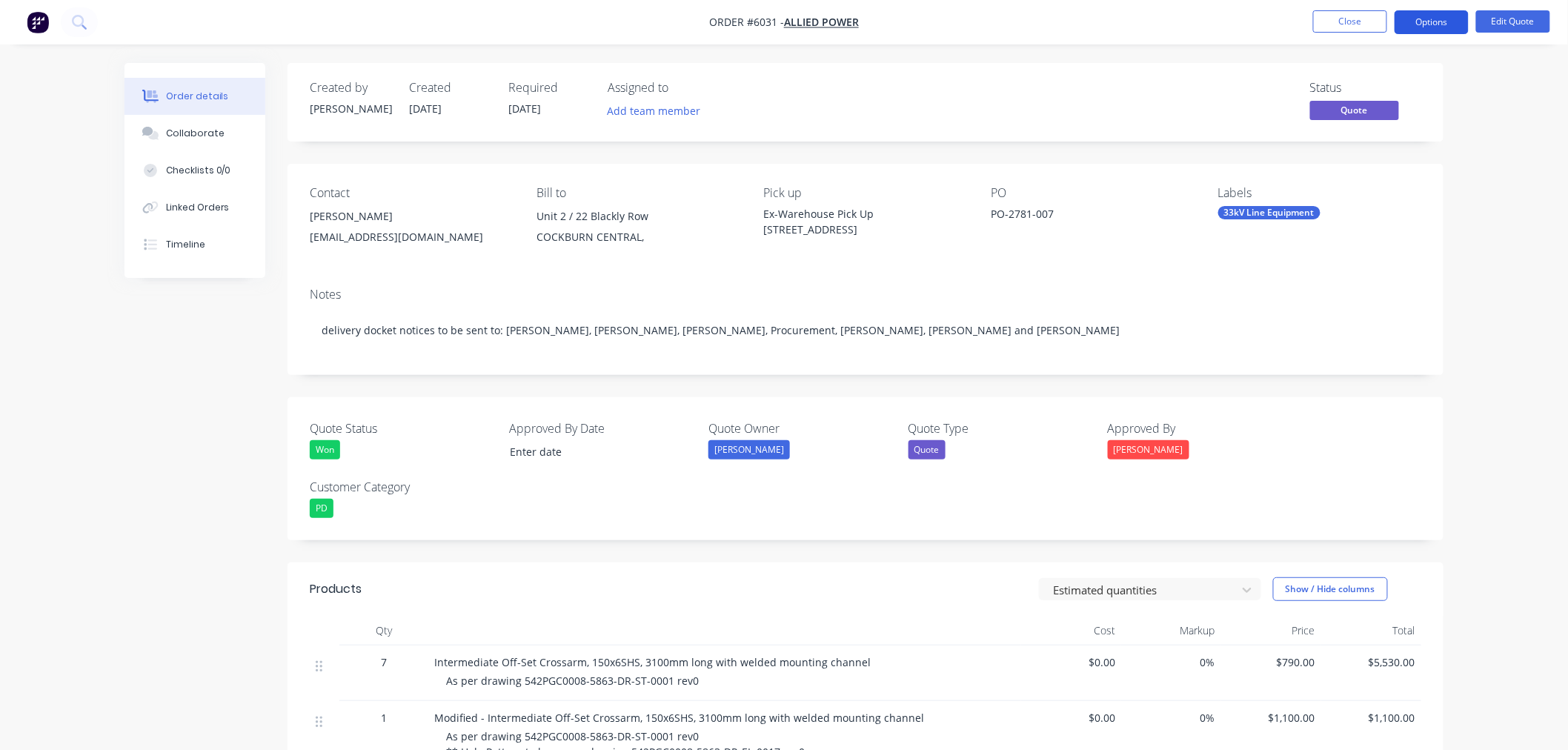
click at [1447, 16] on button "Options" at bounding box center [1431, 22] width 74 height 24
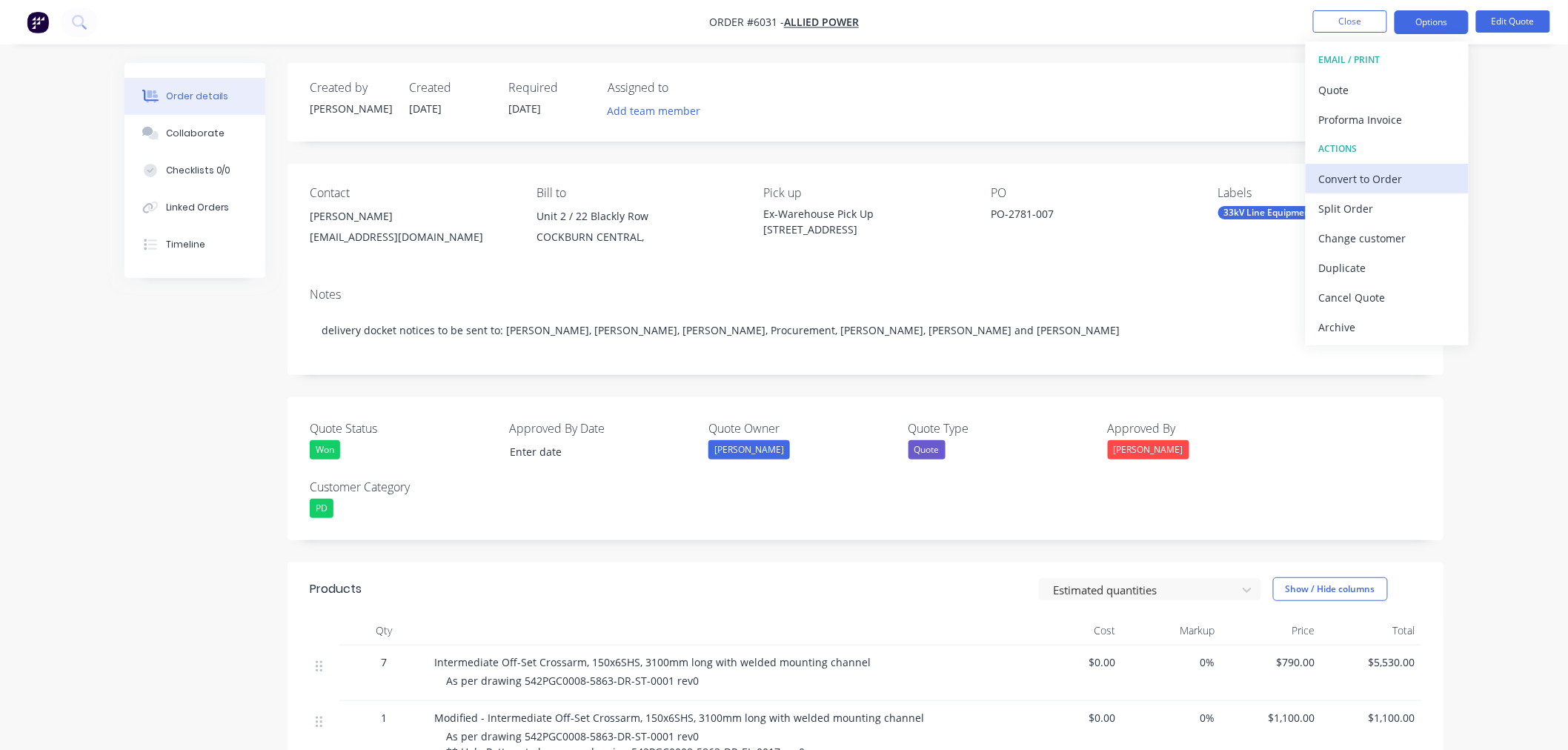
click at [1391, 176] on div "Convert to Order" at bounding box center [1387, 178] width 137 height 22
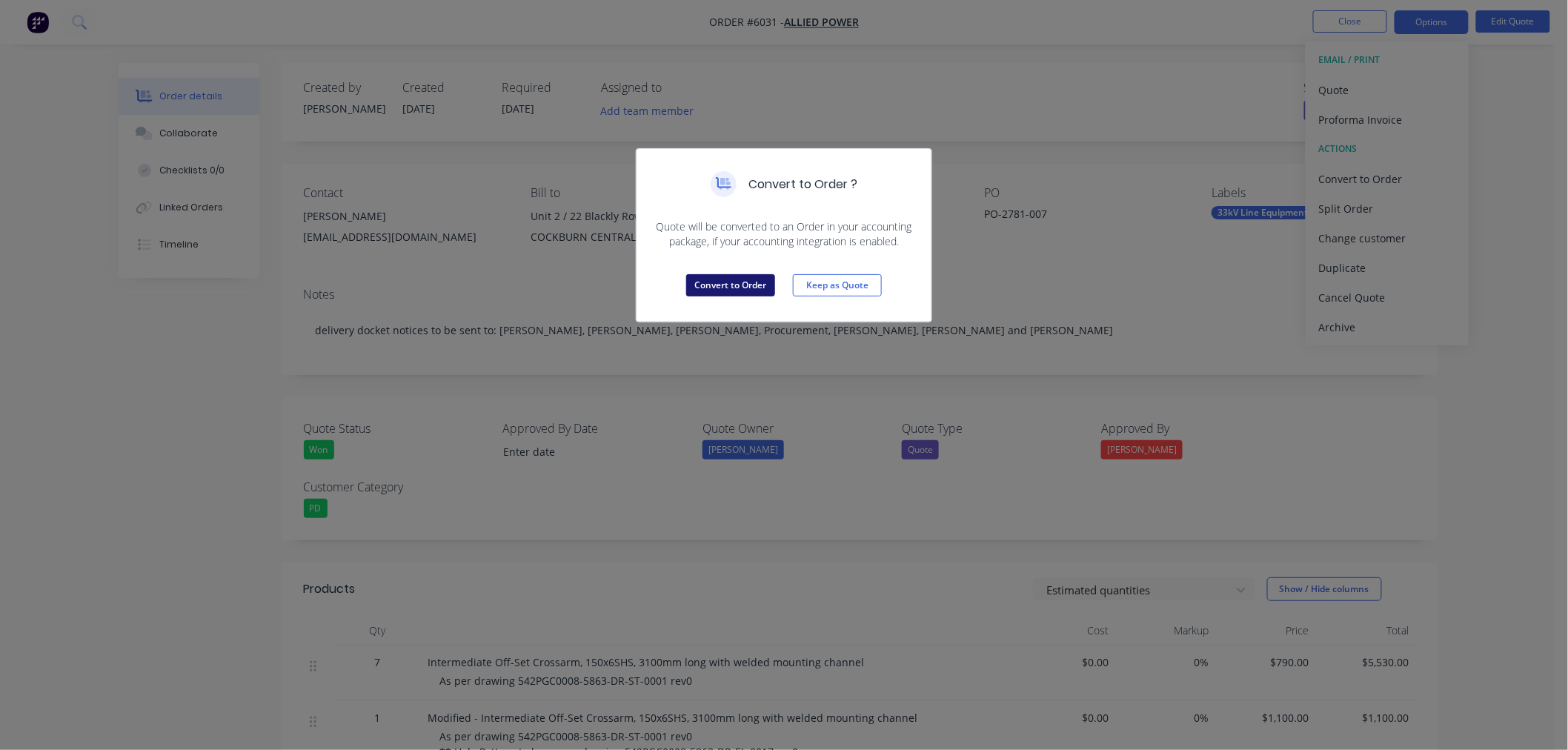
click at [705, 289] on button "Convert to Order" at bounding box center [731, 286] width 89 height 22
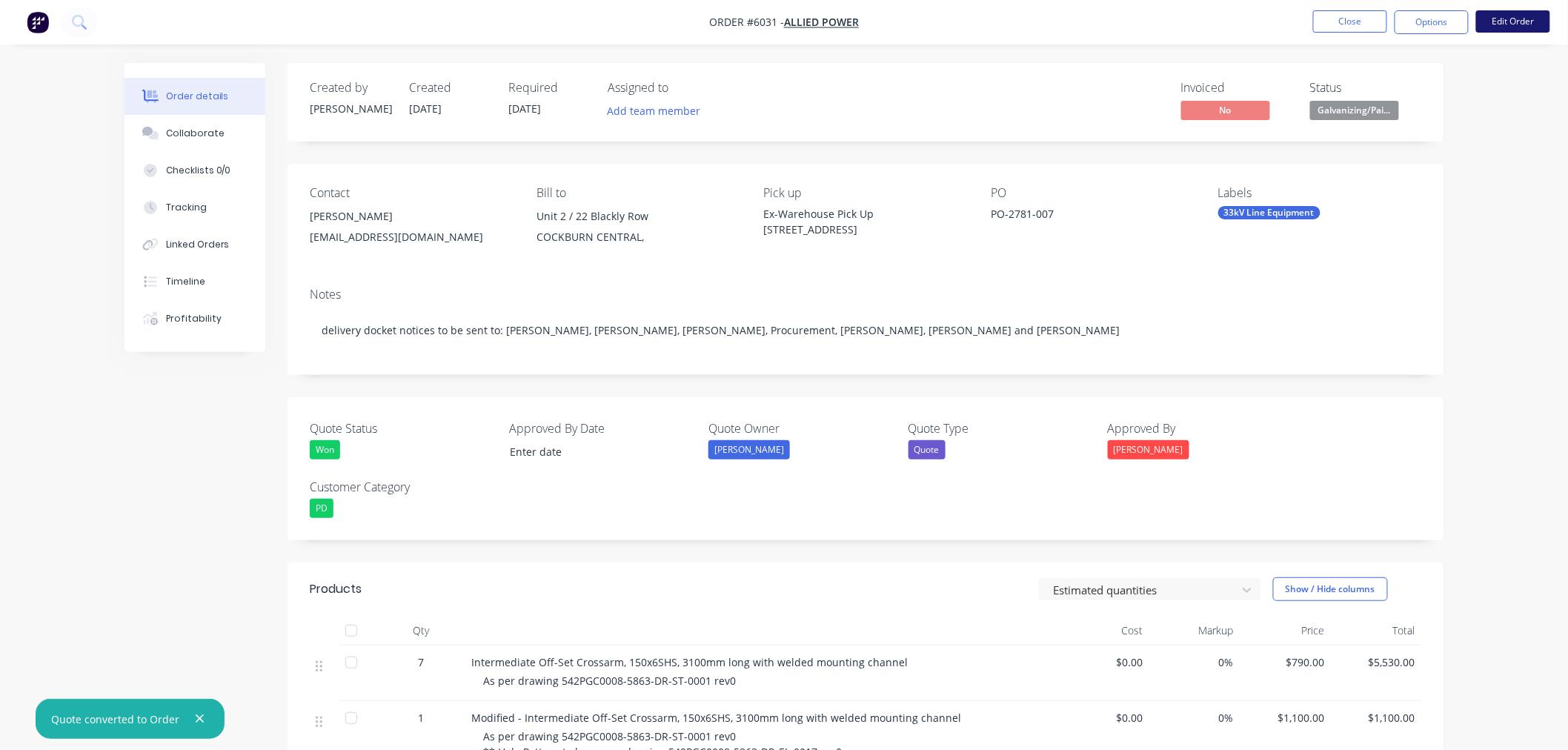
click at [1519, 20] on button "Edit Order" at bounding box center [1513, 22] width 74 height 22
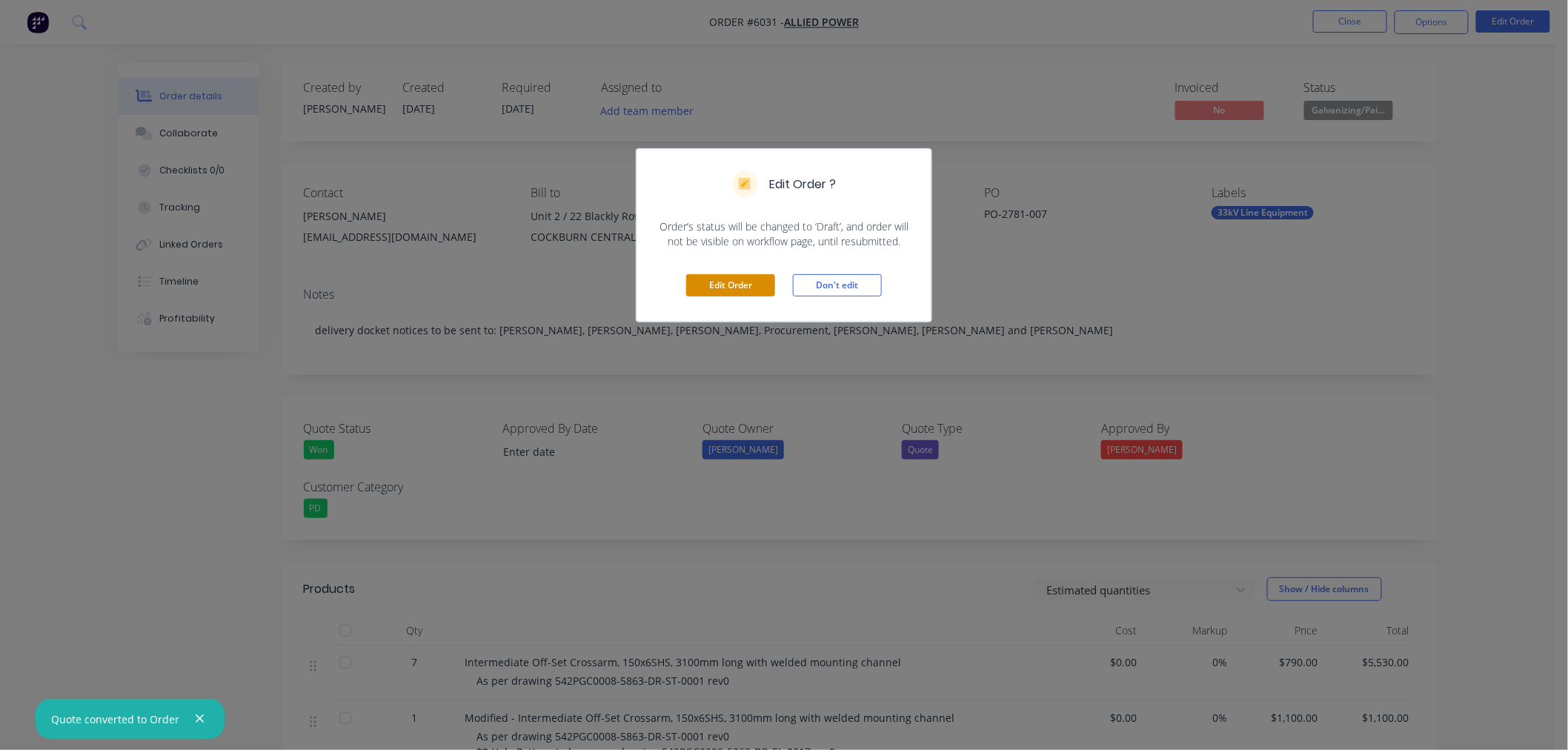
click at [746, 279] on button "Edit Order" at bounding box center [731, 286] width 89 height 22
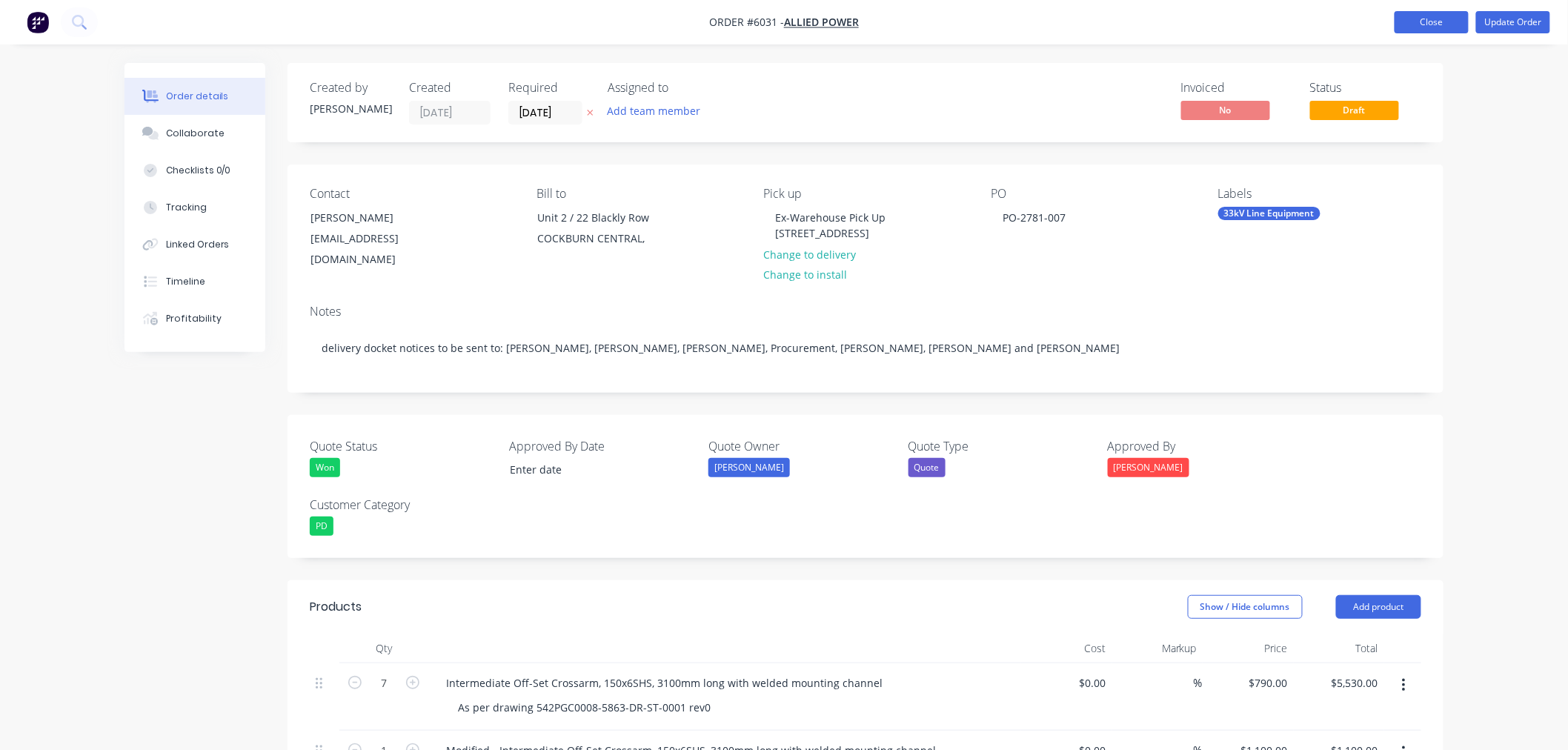
click at [1425, 12] on button "Close" at bounding box center [1431, 22] width 74 height 22
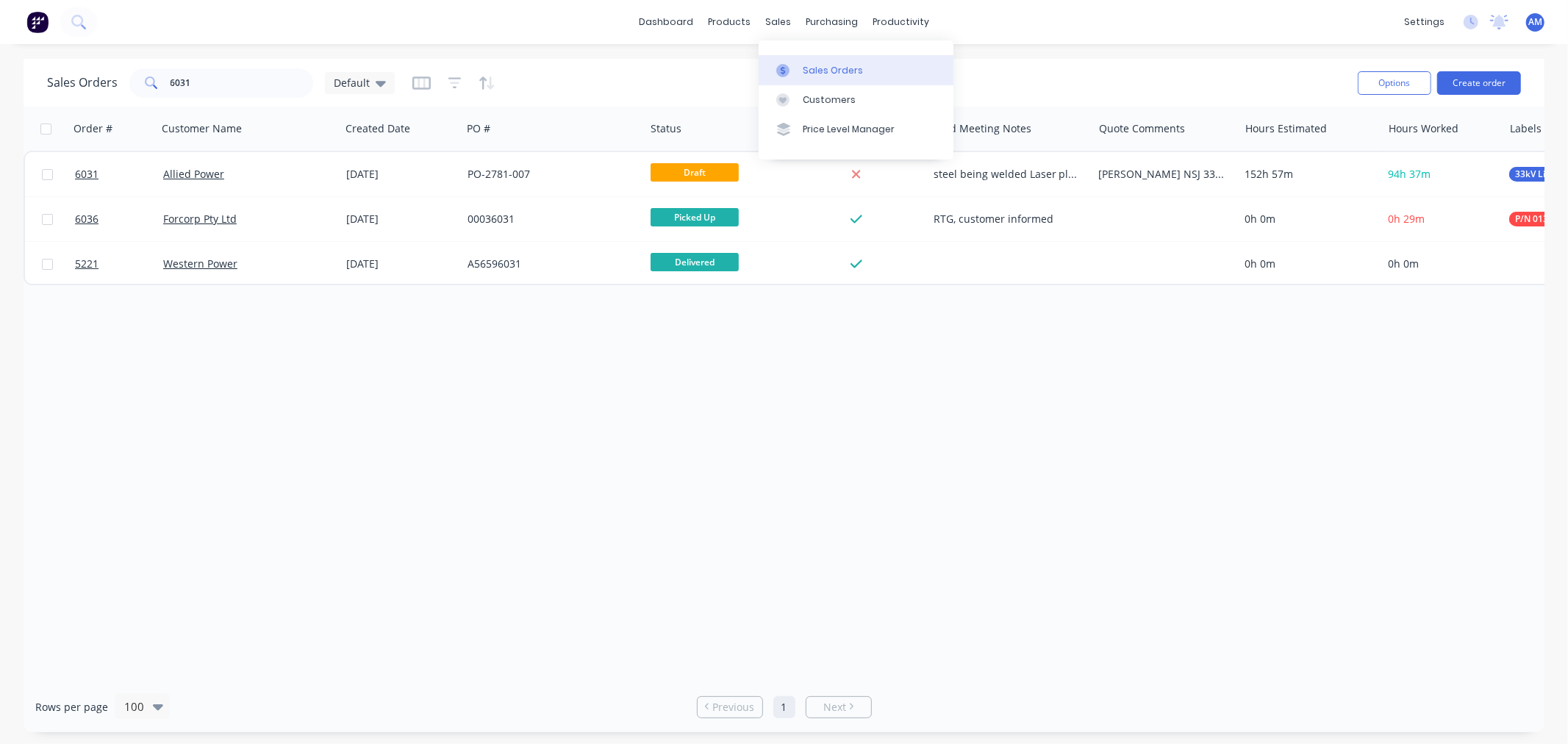
click at [815, 66] on div "Sales Orders" at bounding box center [833, 71] width 60 height 13
drag, startPoint x: 229, startPoint y: 87, endPoint x: 105, endPoint y: 90, distance: 124.0
click at [105, 90] on div "Sales Orders 6031 Default" at bounding box center [220, 83] width 348 height 30
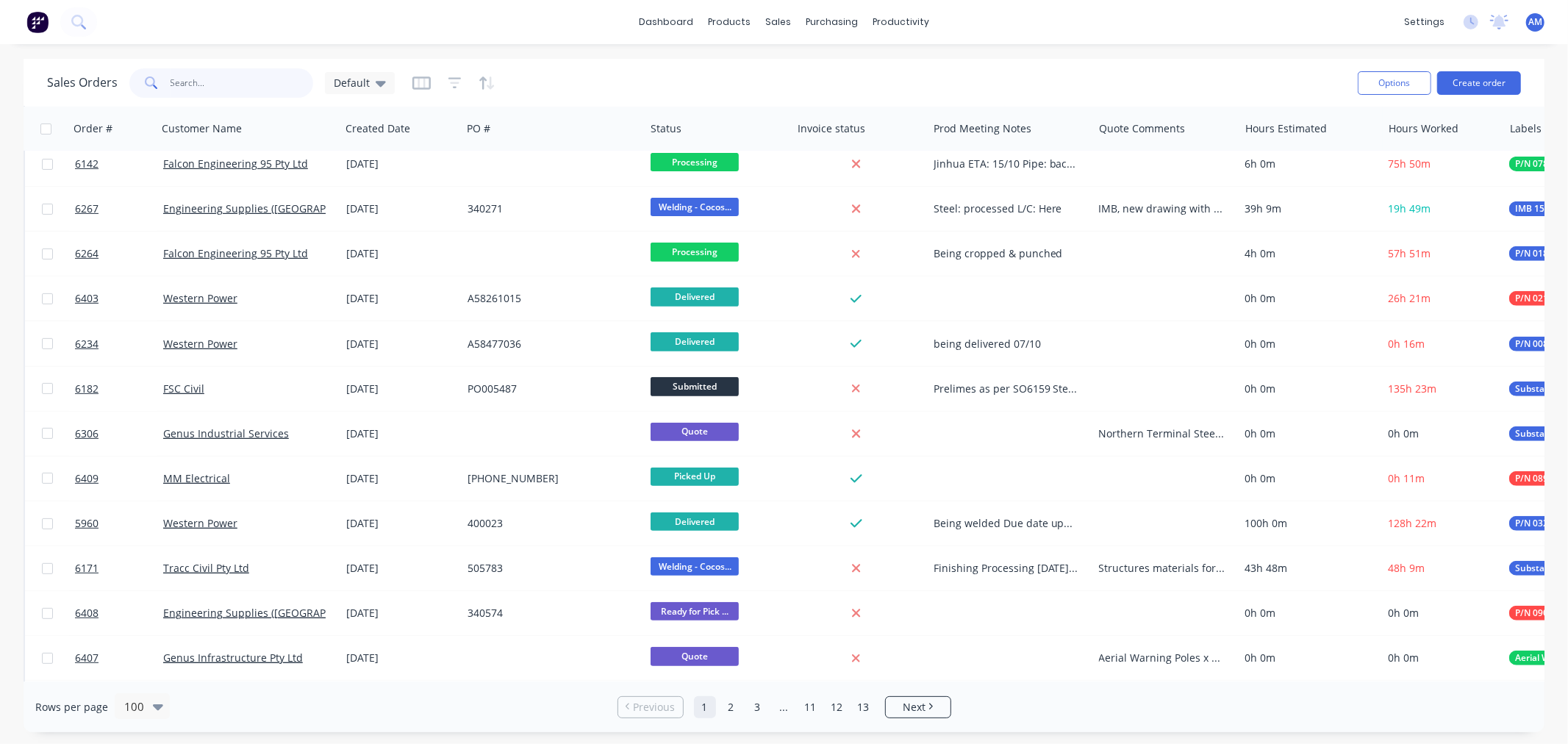
scroll to position [490, 0]
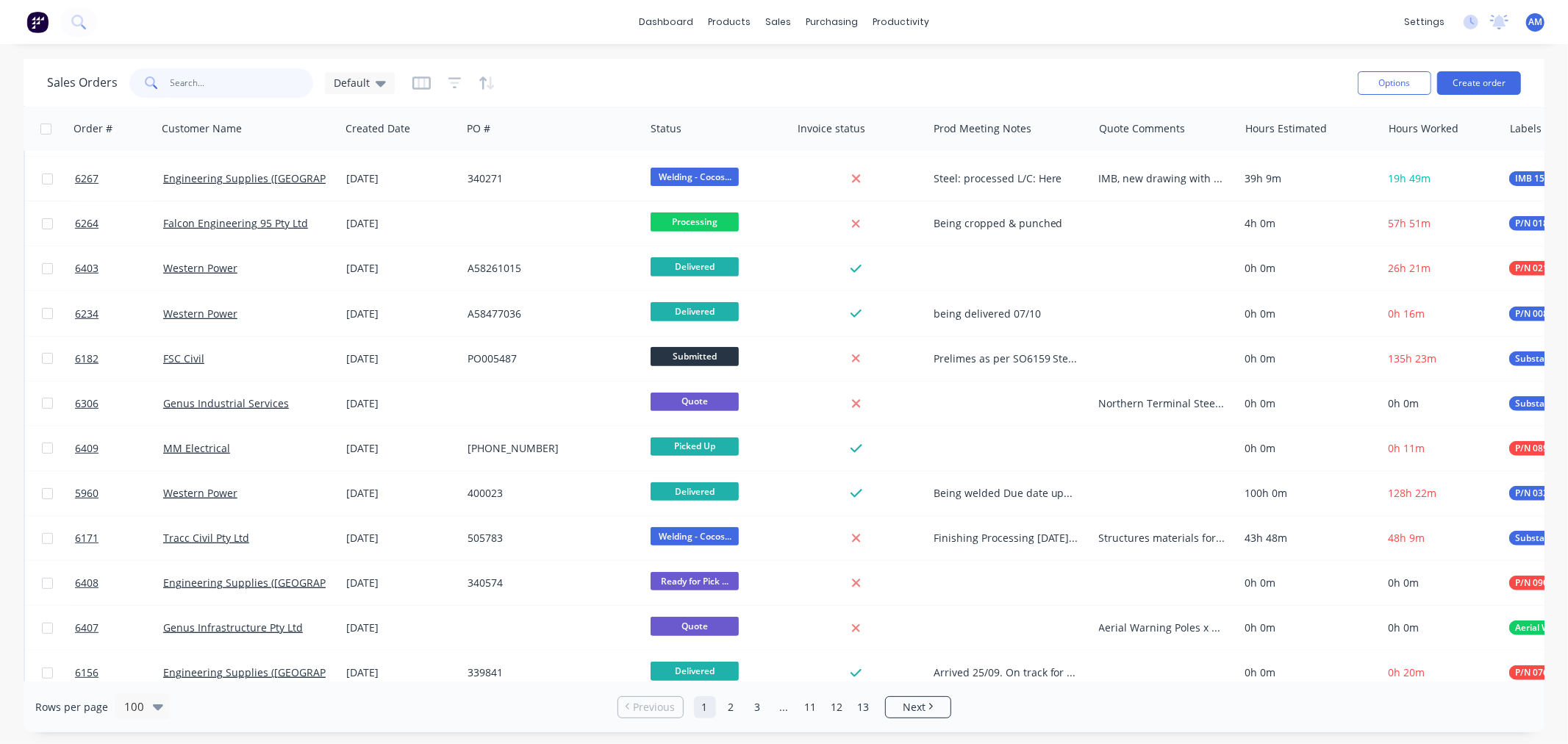
click at [243, 84] on input "text" at bounding box center [242, 83] width 144 height 30
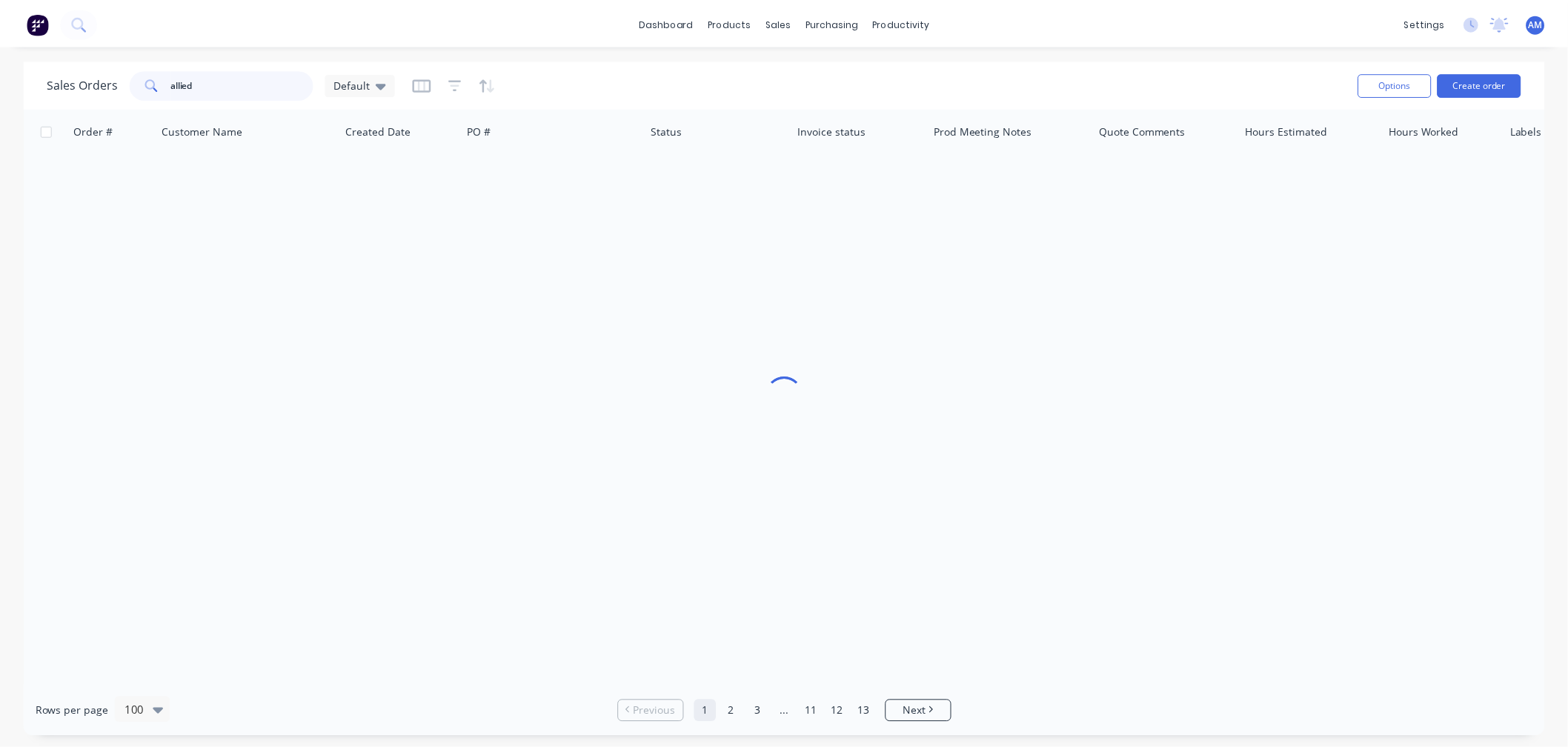
scroll to position [0, 0]
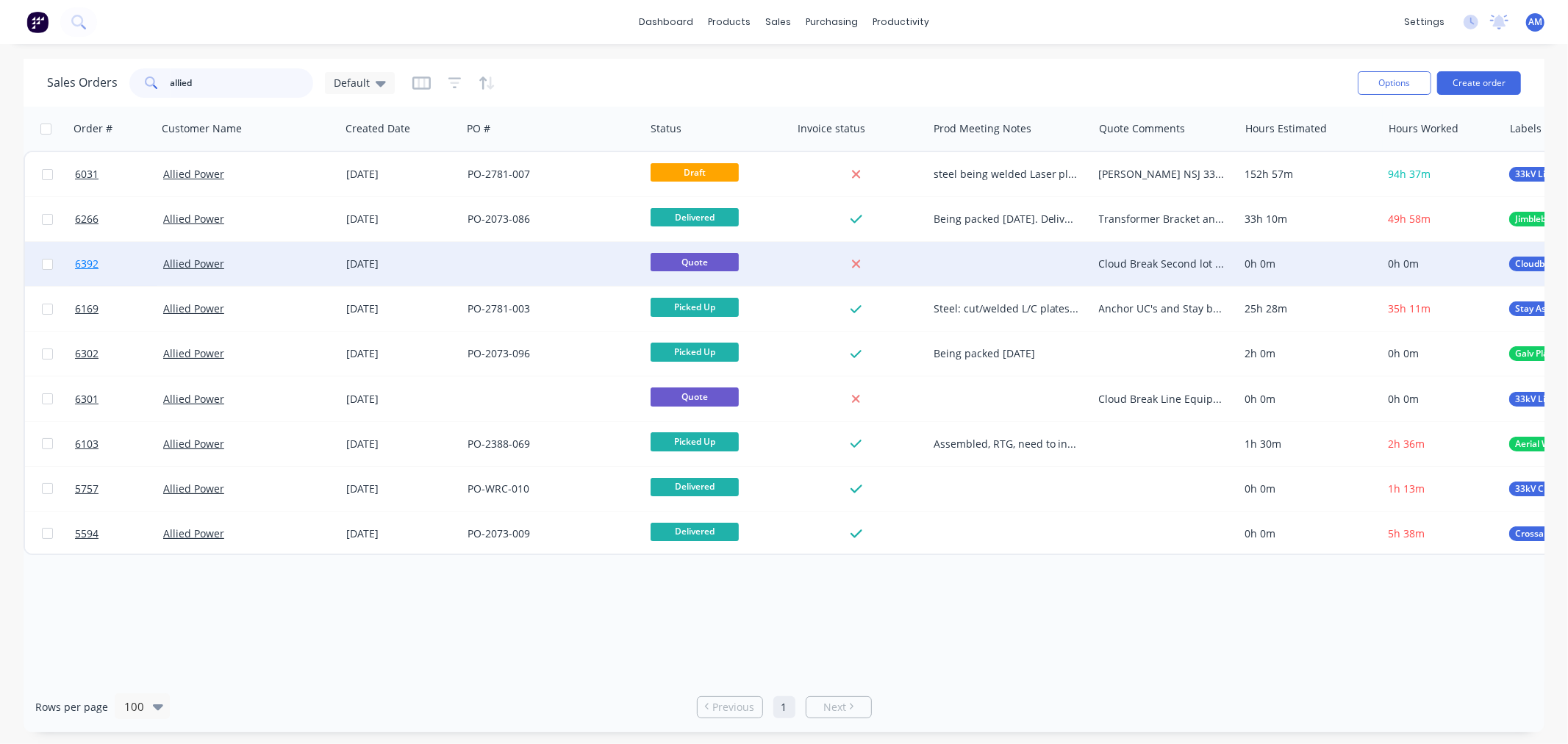
type input "allied"
click at [138, 265] on link "6392" at bounding box center [119, 263] width 89 height 44
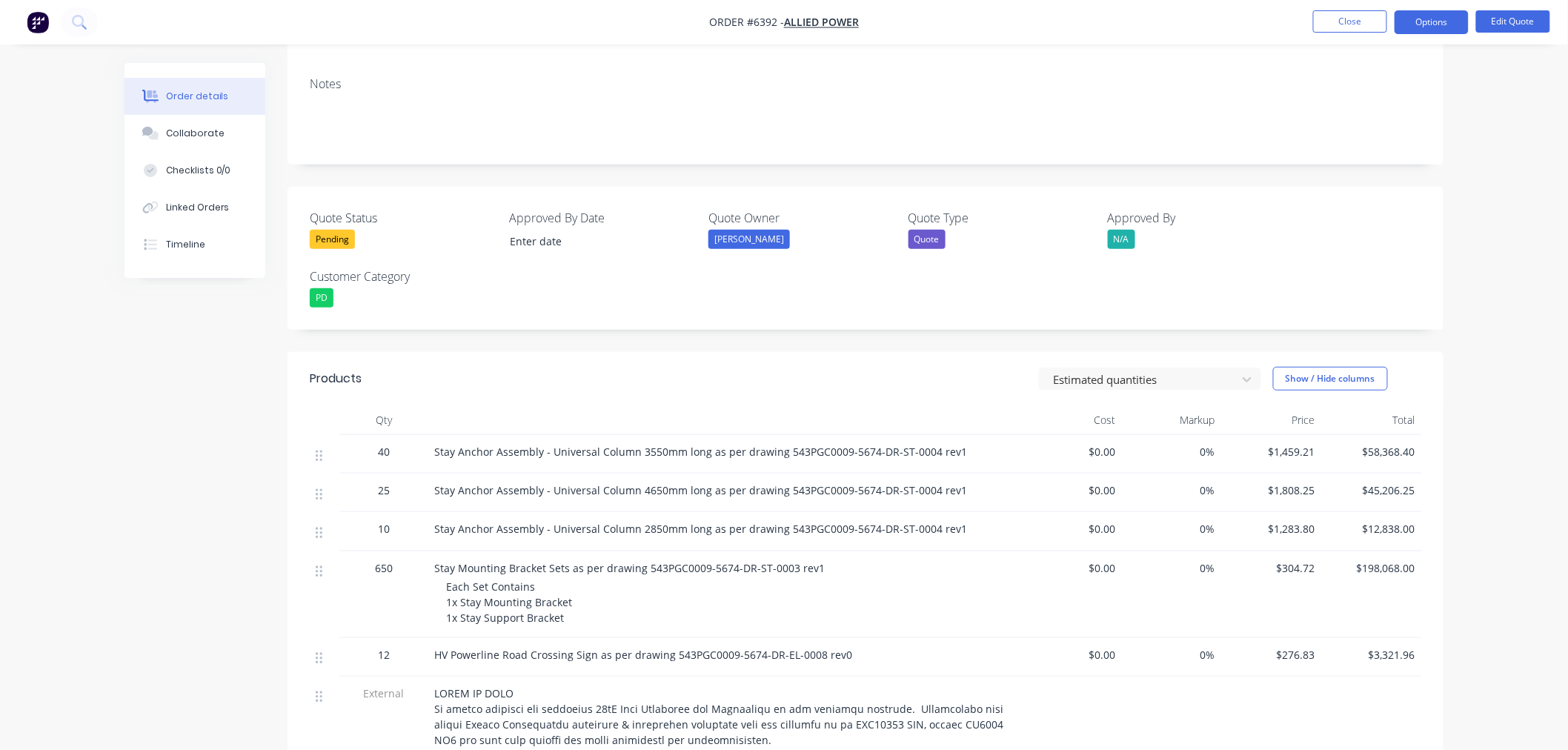
scroll to position [494, 0]
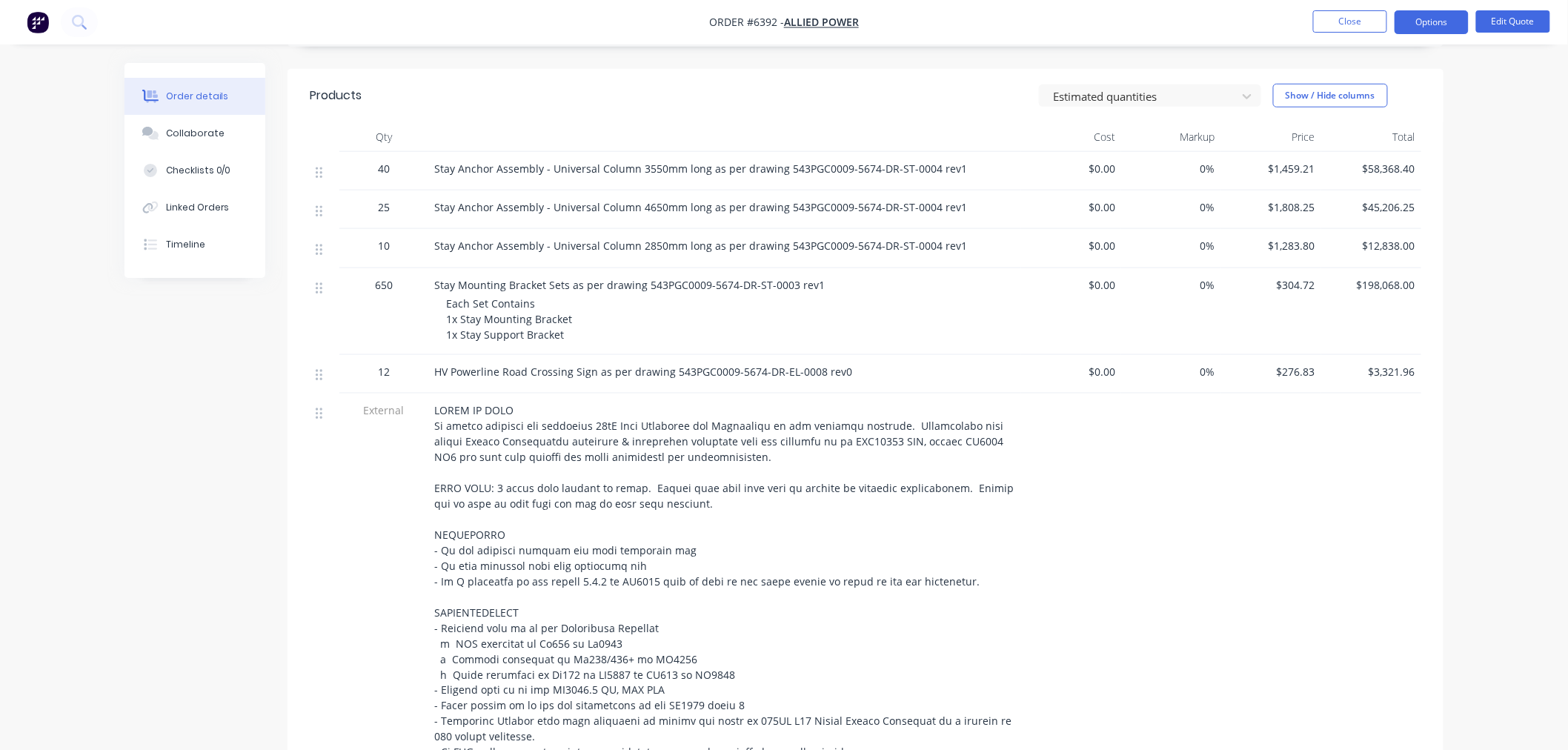
click at [395, 178] on div "40" at bounding box center [383, 171] width 89 height 38
click at [387, 164] on div "40" at bounding box center [383, 171] width 89 height 38
drag, startPoint x: 388, startPoint y: 164, endPoint x: 374, endPoint y: 165, distance: 14.0
click at [374, 165] on div "40" at bounding box center [383, 168] width 77 height 16
click at [589, 196] on div "Stay Anchor Assembly - Universal Column 4650mm long as per drawing 543PGC0009-5…" at bounding box center [725, 209] width 593 height 38
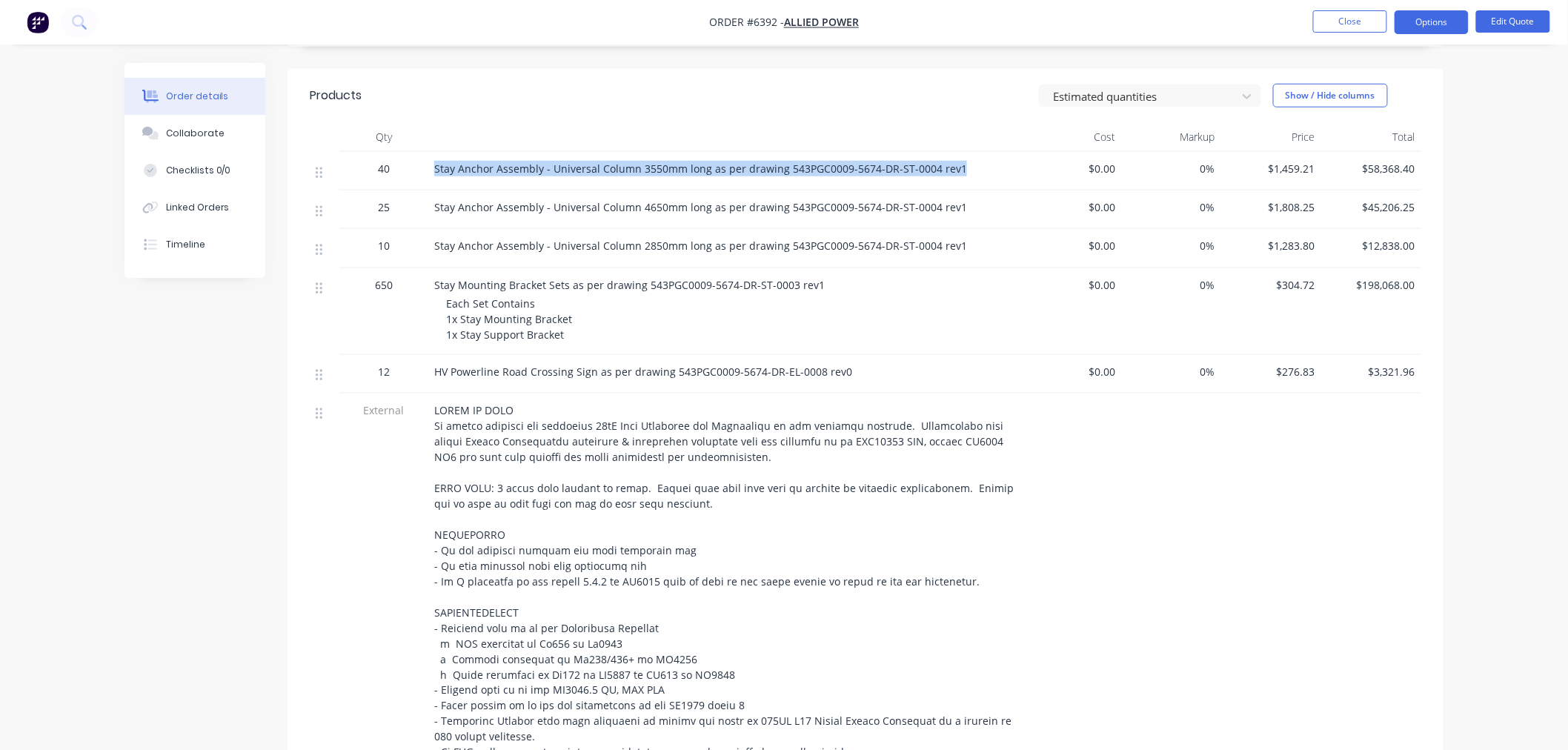
drag, startPoint x: 961, startPoint y: 166, endPoint x: 434, endPoint y: 182, distance: 527.2
click at [434, 182] on div "Stay Anchor Assembly - Universal Column 3550mm long as per drawing 543PGC0009-5…" at bounding box center [725, 171] width 593 height 38
copy span "Stay Anchor Assembly - Universal Column 3550mm long as per drawing 543PGC0009-5…"
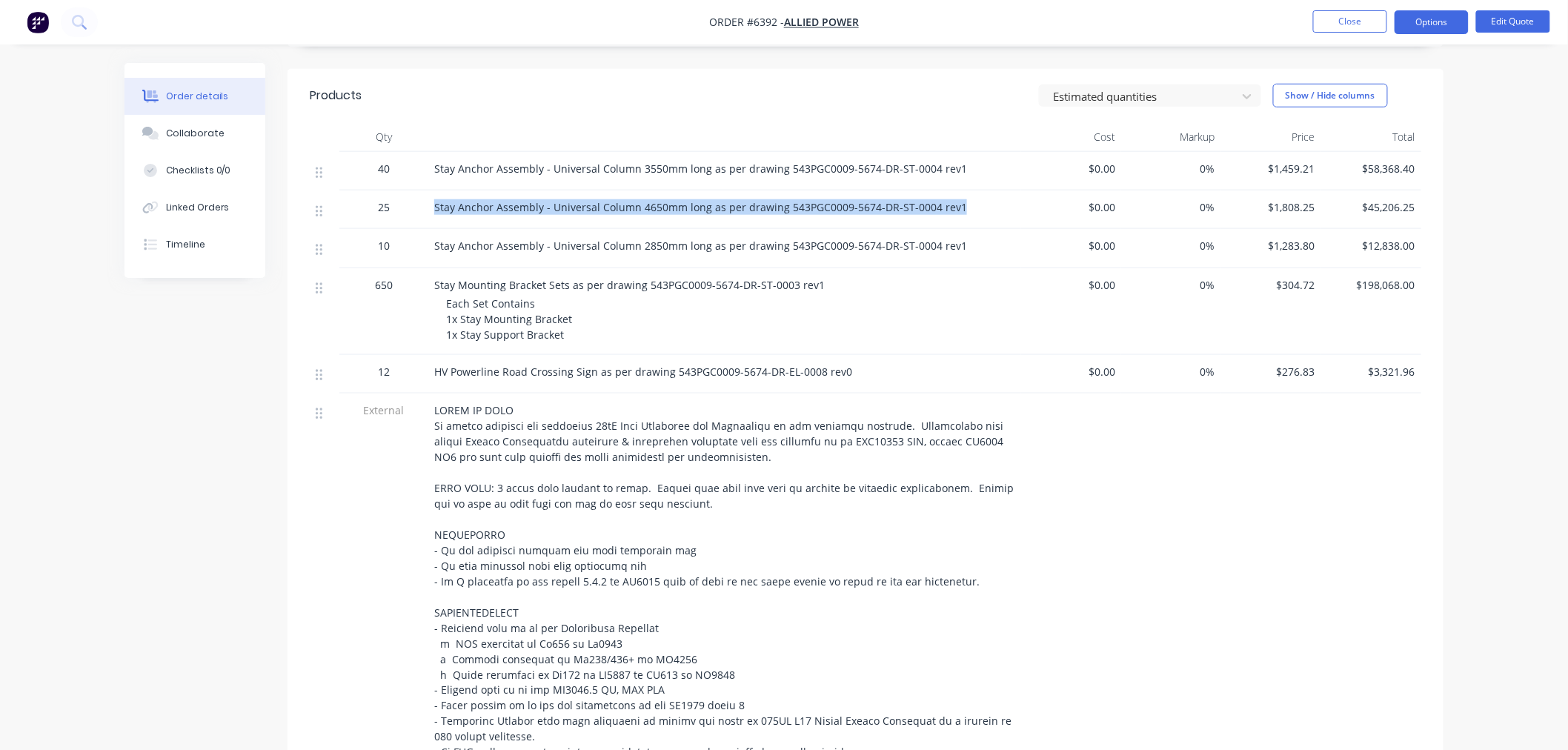
drag, startPoint x: 952, startPoint y: 204, endPoint x: 413, endPoint y: 203, distance: 539.0
click at [413, 203] on div "25 Stay Anchor Assembly - Universal Column 4650mm long as per drawing 543PGC000…" at bounding box center [866, 209] width 1112 height 38
copy div "Stay Anchor Assembly - Universal Column 4650mm long as per drawing 543PGC0009-5…"
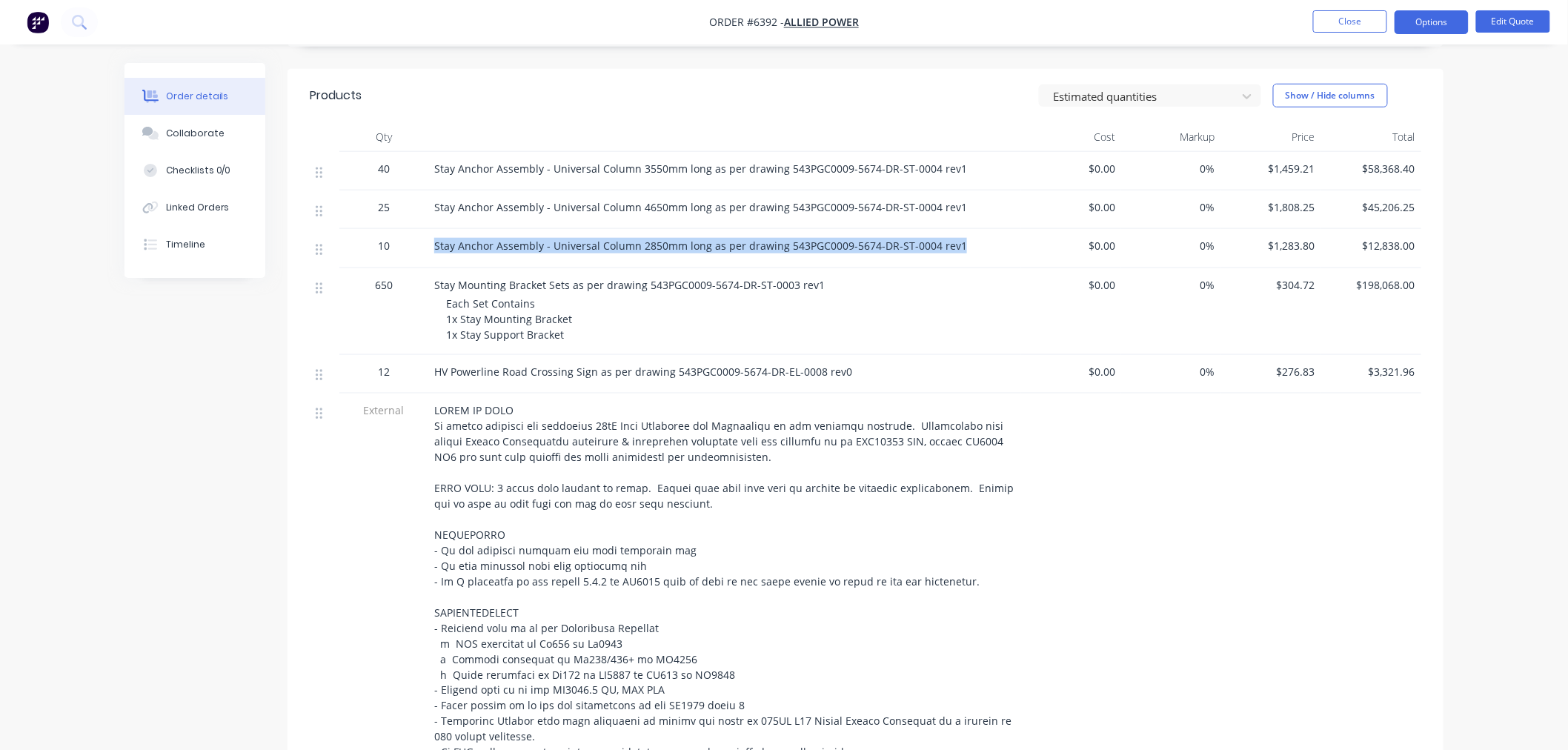
drag, startPoint x: 971, startPoint y: 248, endPoint x: 435, endPoint y: 258, distance: 536.1
click at [435, 258] on div "Stay Anchor Assembly - Universal Column 2850mm long as per drawing 543PGC0009-5…" at bounding box center [725, 248] width 593 height 38
copy span "Stay Anchor Assembly - Universal Column 2850mm long as per drawing 543PGC0009-5…"
drag, startPoint x: 605, startPoint y: 328, endPoint x: 595, endPoint y: 332, distance: 10.8
click at [604, 328] on div "Each Set Contains 1x Stay Mounting Bracket 1x Stay Support Bracket" at bounding box center [731, 319] width 569 height 46
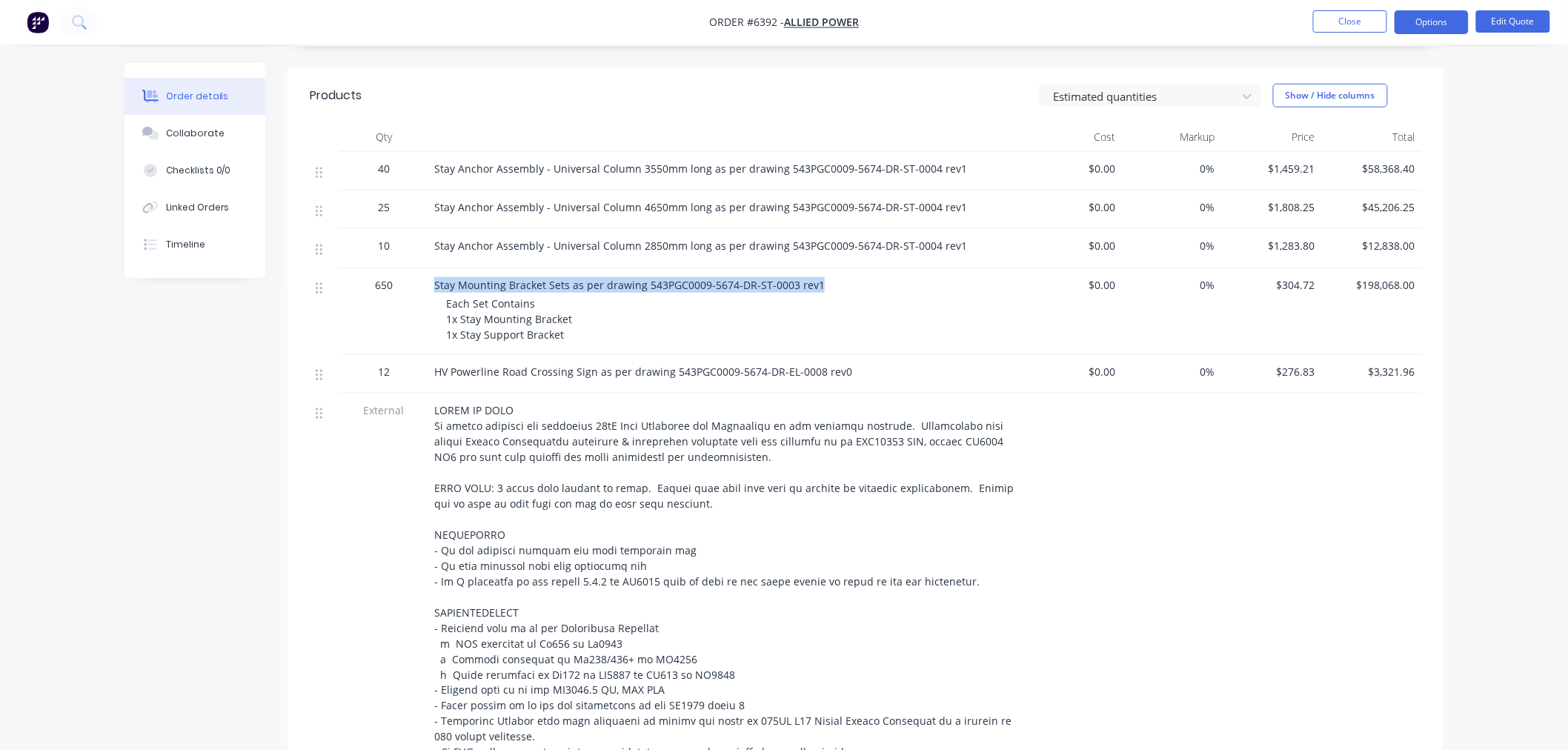
drag, startPoint x: 825, startPoint y: 287, endPoint x: 434, endPoint y: 275, distance: 391.2
click at [434, 275] on div "Stay Mounting Bracket Sets as per drawing 543PGC0009-5674-DR-ST-0003 rev1 Each …" at bounding box center [725, 312] width 593 height 87
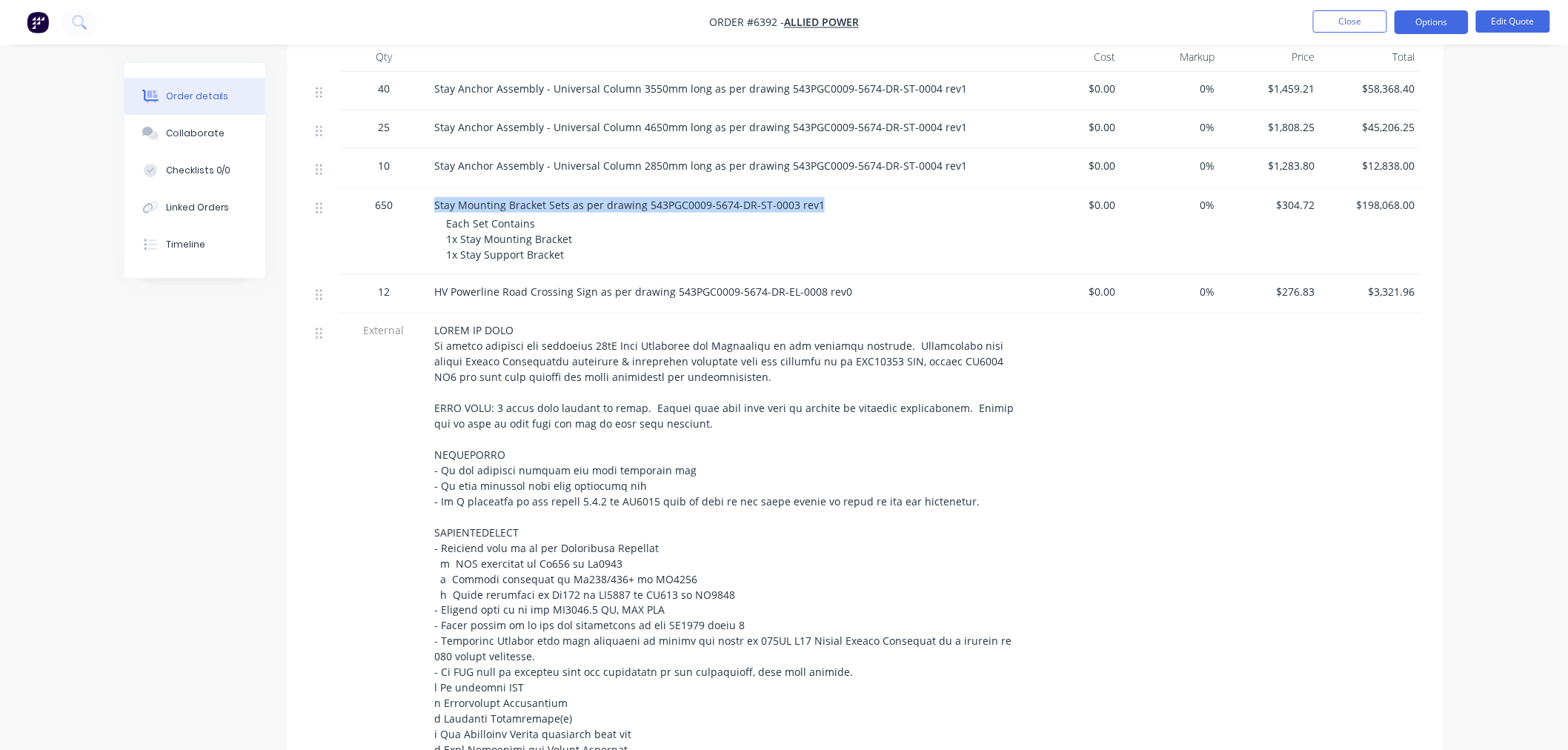
scroll to position [576, 0]
copy span "Stay Mounting Bracket Sets as per drawing 543PGC0009-5674-DR-ST-0003 rev1"
click at [572, 253] on div "Each Set Contains 1x Stay Mounting Bracket 1x Stay Support Bracket" at bounding box center [731, 237] width 569 height 46
drag, startPoint x: 565, startPoint y: 255, endPoint x: 443, endPoint y: 222, distance: 126.4
click at [443, 222] on div "Stay Mounting Bracket Sets as per drawing 543PGC0009-5674-DR-ST-0003 rev1 Each …" at bounding box center [725, 230] width 593 height 87
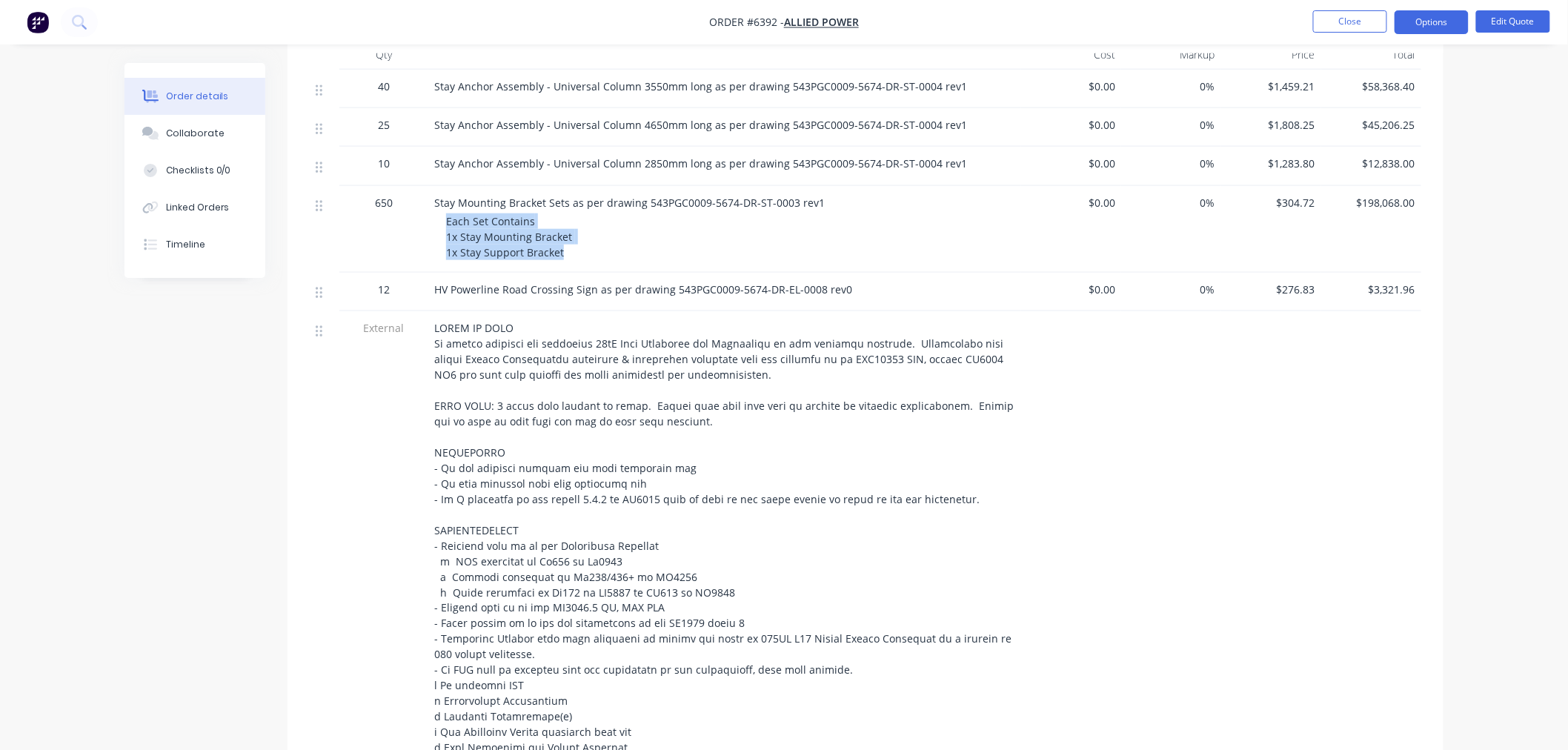
copy span "Each Set Contains 1x Stay Mounting Bracket 1x Stay Support Bracket"
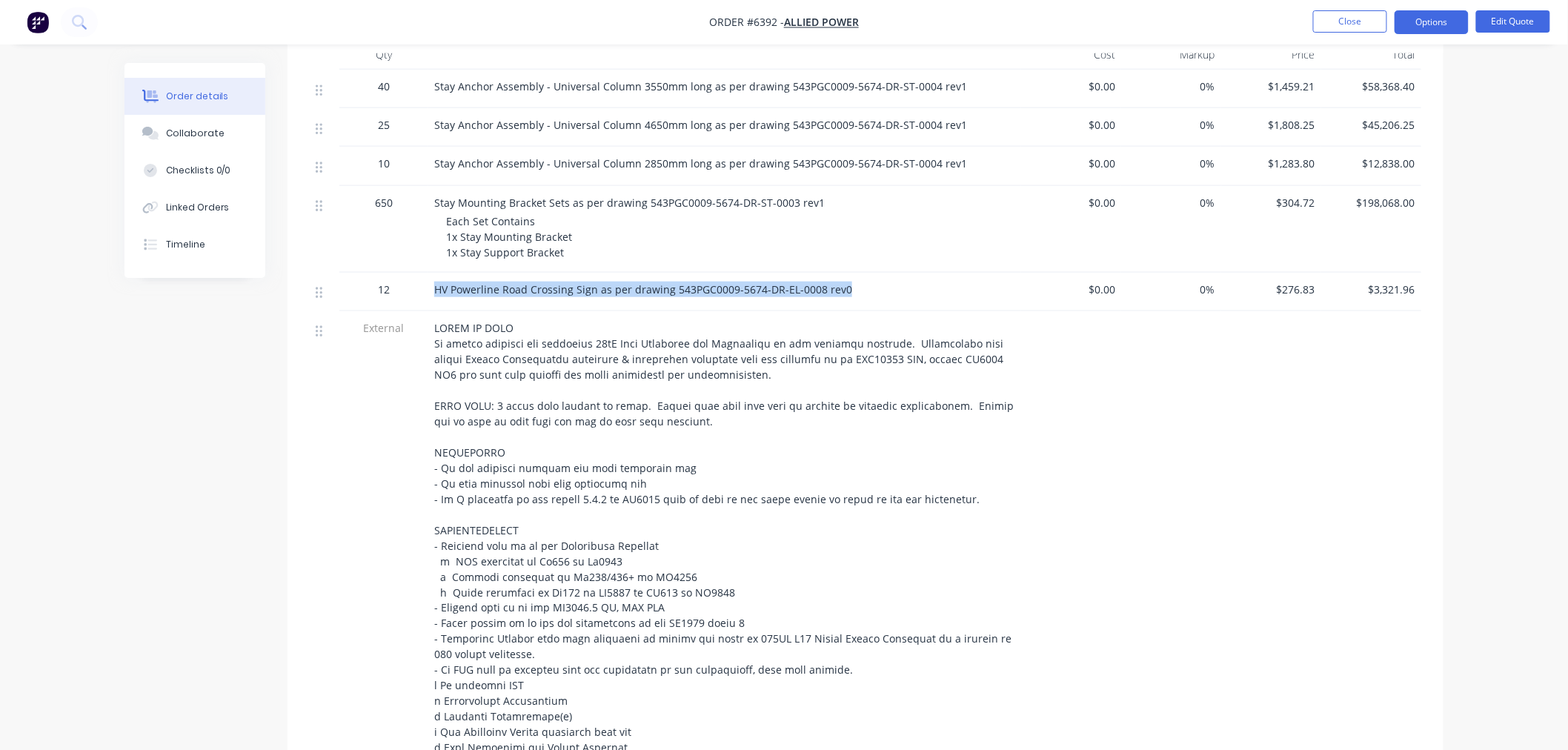
drag, startPoint x: 843, startPoint y: 292, endPoint x: 432, endPoint y: 293, distance: 411.0
click at [432, 293] on div "HV Powerline Road Crossing Sign as per drawing 543PGC0009-5674-DR-EL-0008 rev0" at bounding box center [725, 292] width 593 height 38
copy span "HV Powerline Road Crossing Sign as per drawing 543PGC0009-5674-DR-EL-0008 rev0"
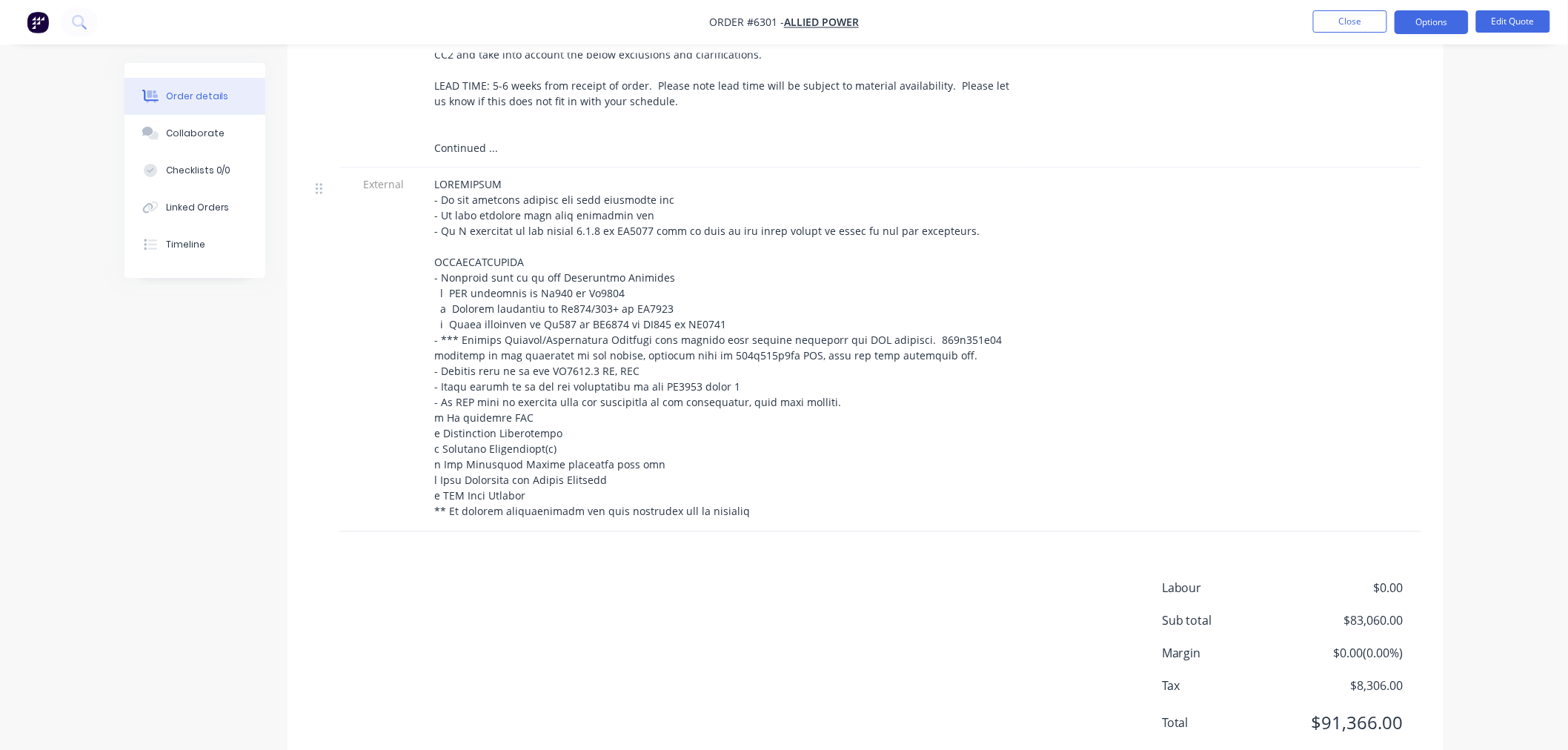
scroll to position [411, 0]
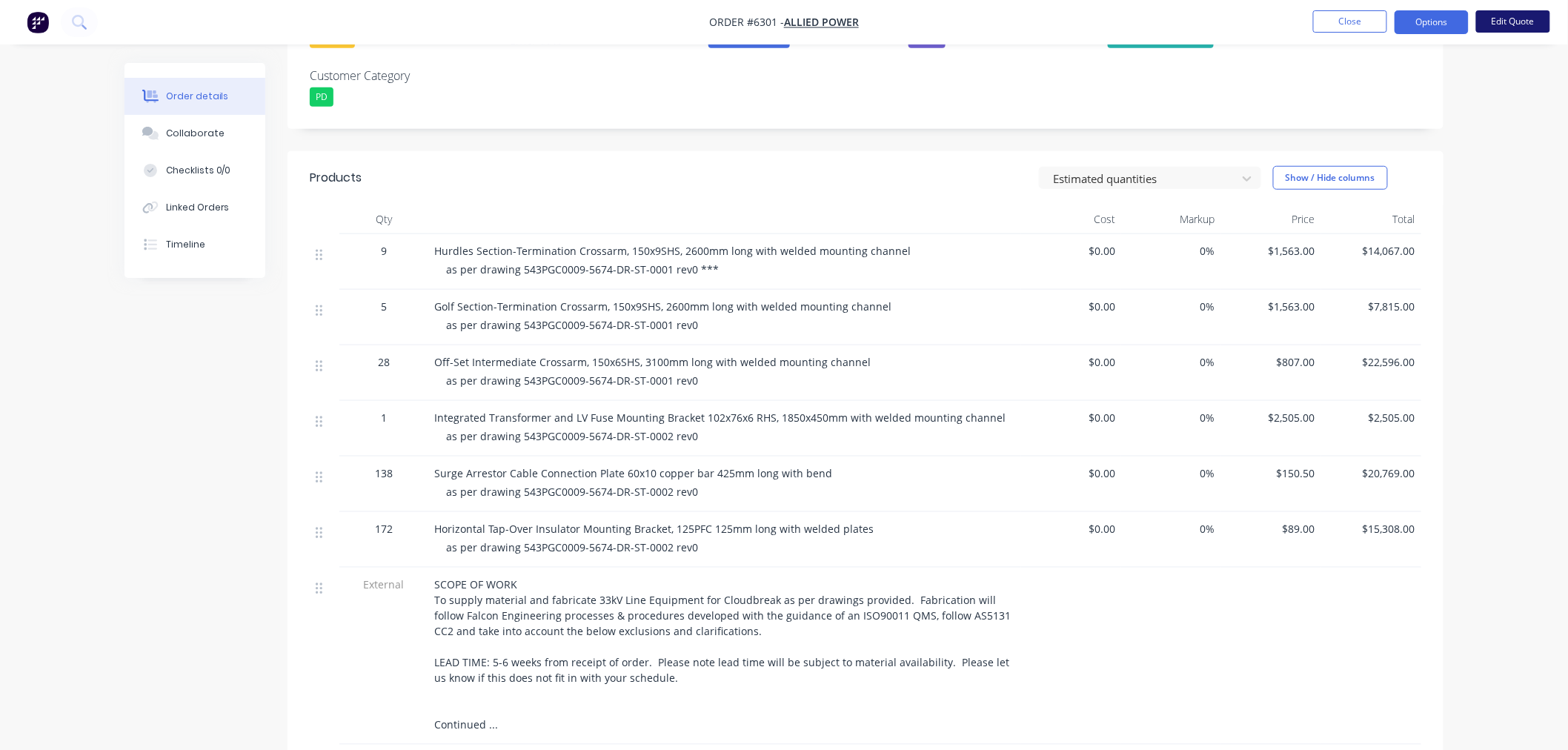
click at [1523, 10] on nav "Order #6301 - Allied Power Close Options Edit Quote" at bounding box center [784, 22] width 1568 height 44
click at [1521, 16] on button "Edit Quote" at bounding box center [1513, 22] width 74 height 22
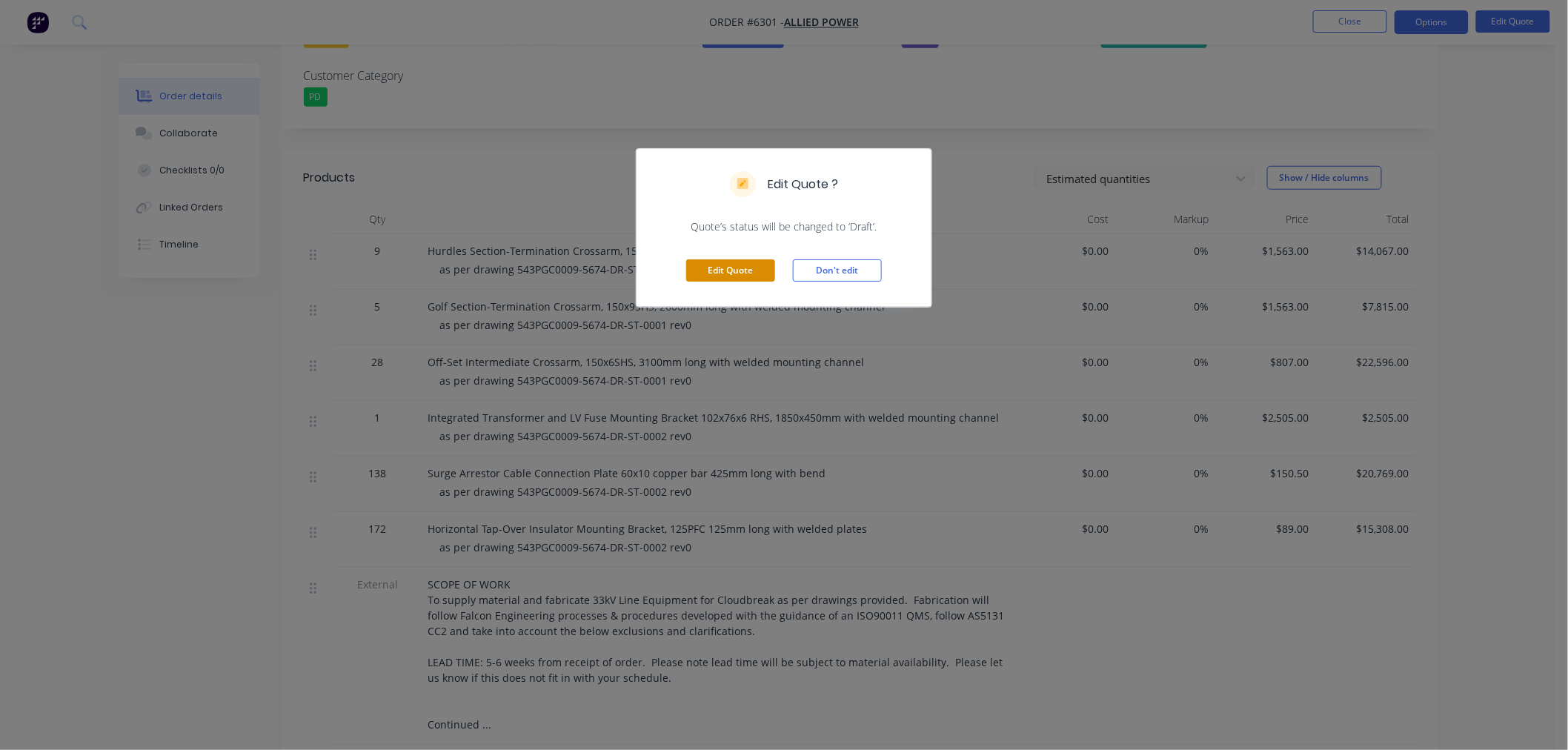
click at [761, 269] on button "Edit Quote" at bounding box center [731, 271] width 89 height 22
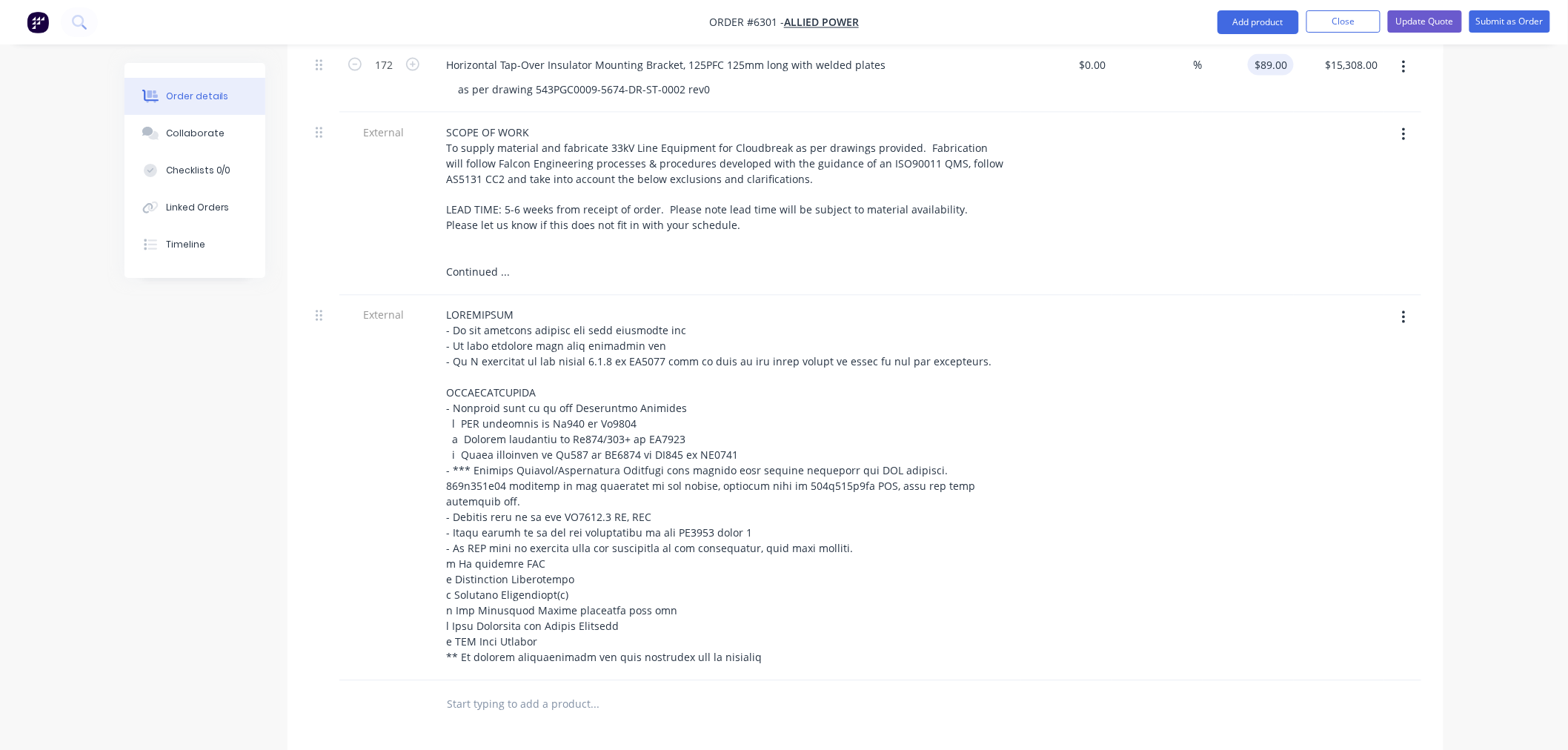
scroll to position [988, 0]
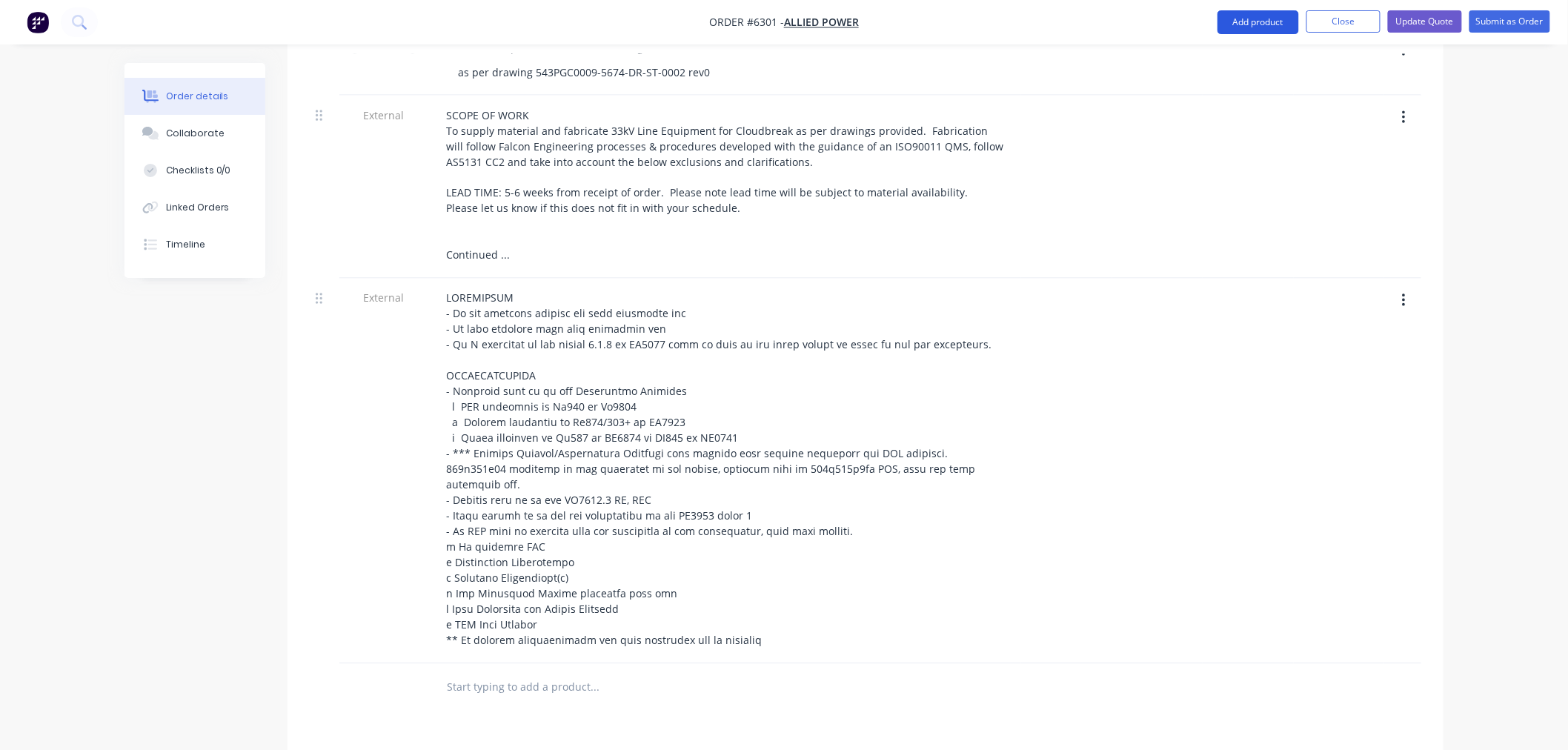
click at [1254, 30] on button "Add product" at bounding box center [1258, 22] width 82 height 24
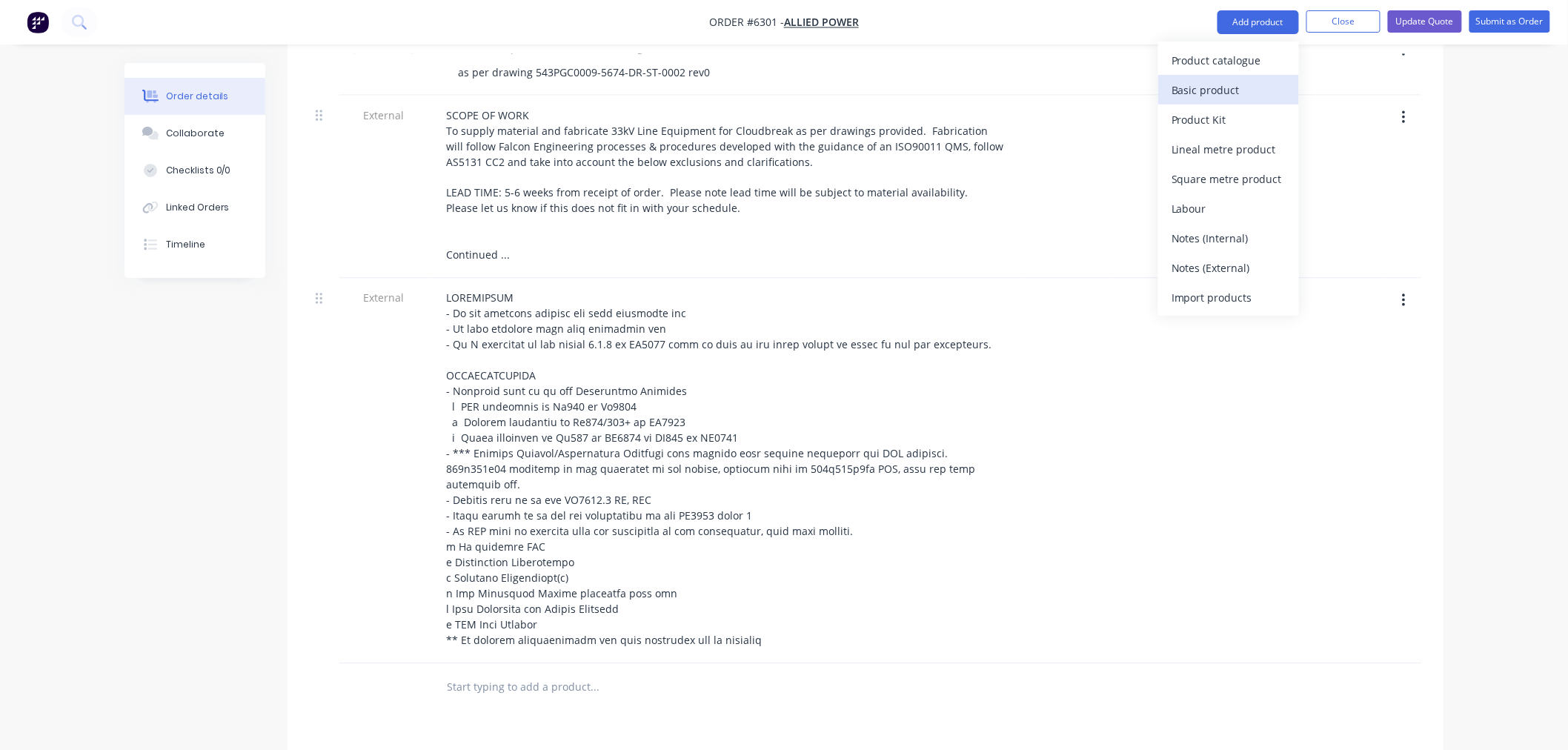
click at [1214, 94] on div "Basic product" at bounding box center [1229, 90] width 114 height 22
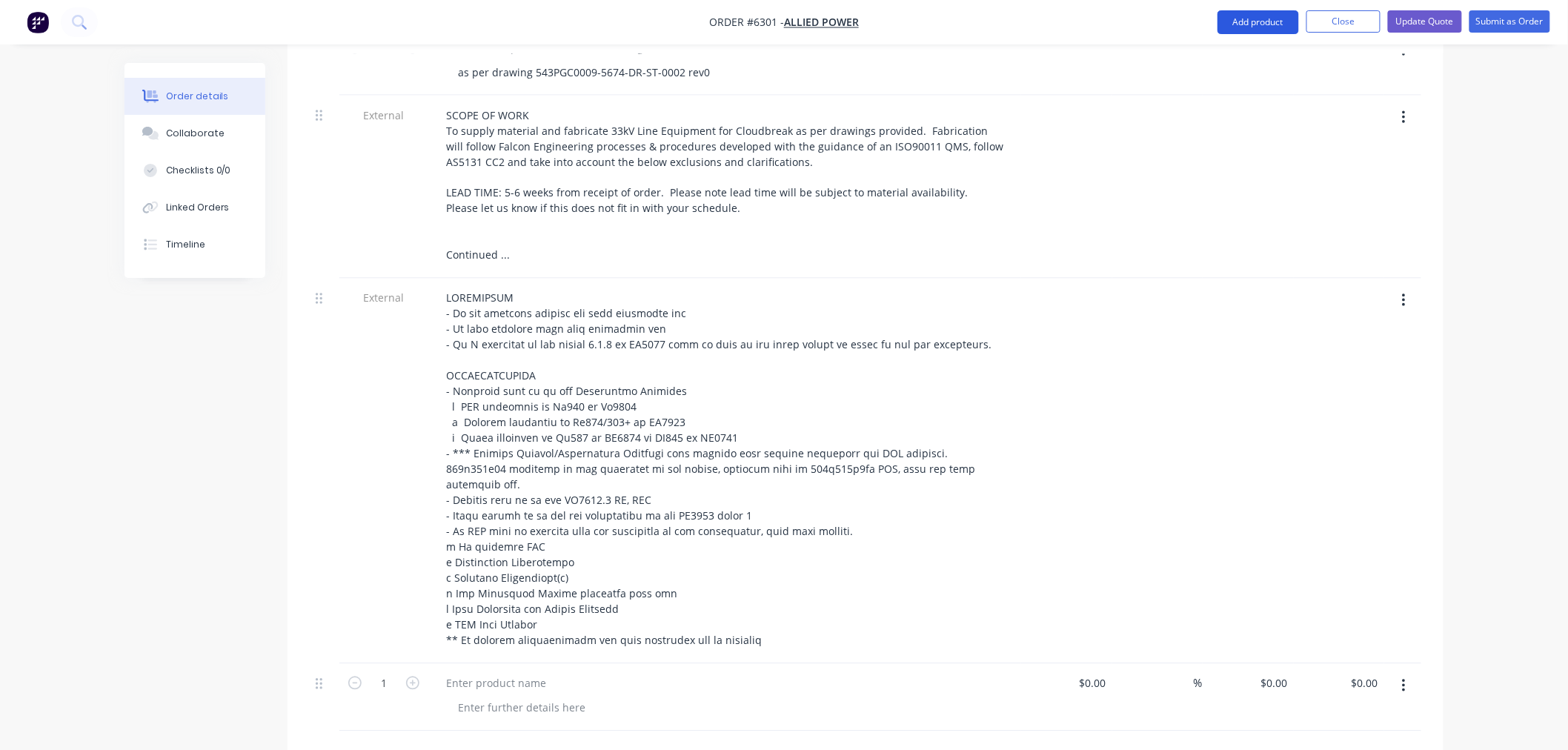
click at [1241, 26] on button "Add product" at bounding box center [1258, 22] width 82 height 24
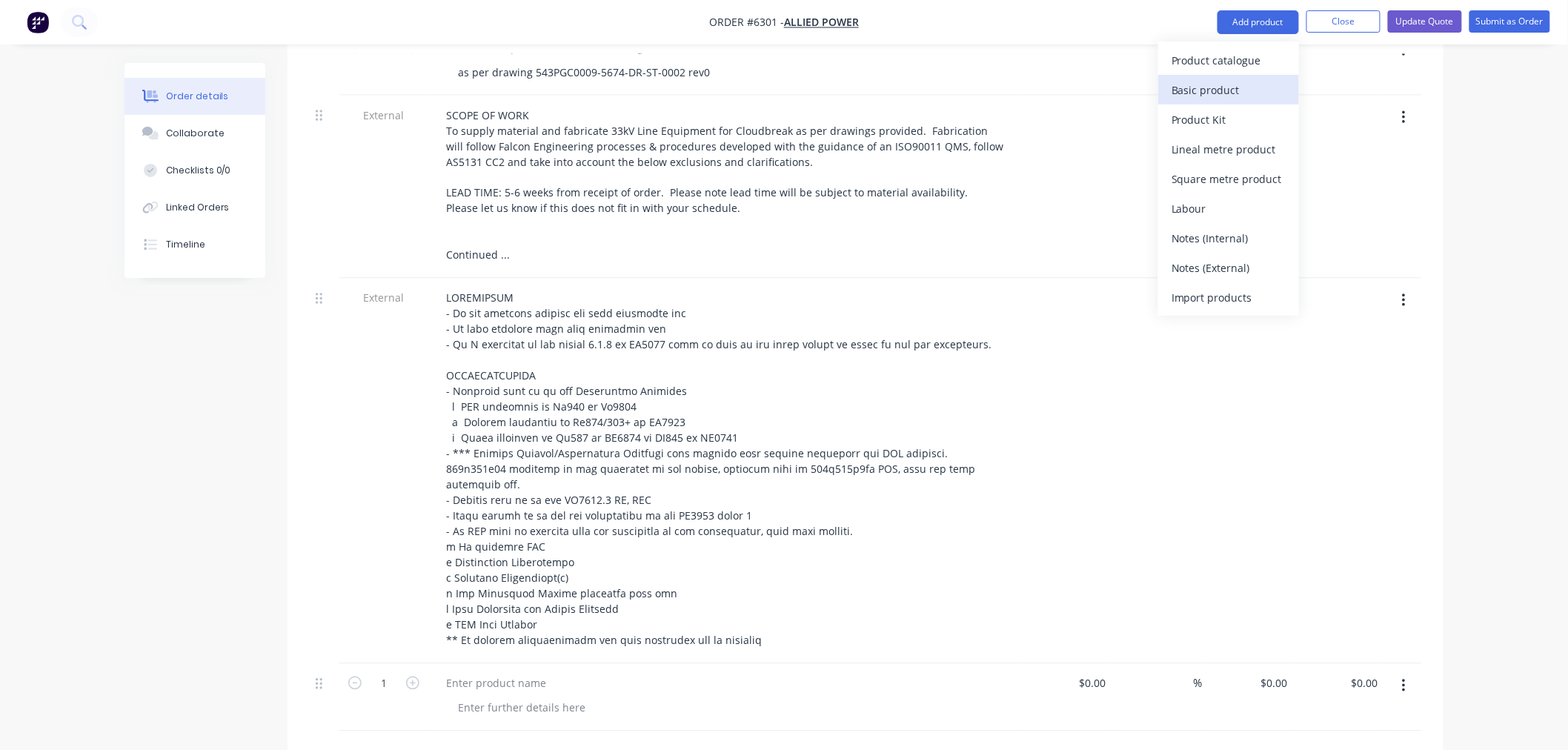
click at [1226, 84] on div "Basic product" at bounding box center [1229, 90] width 114 height 22
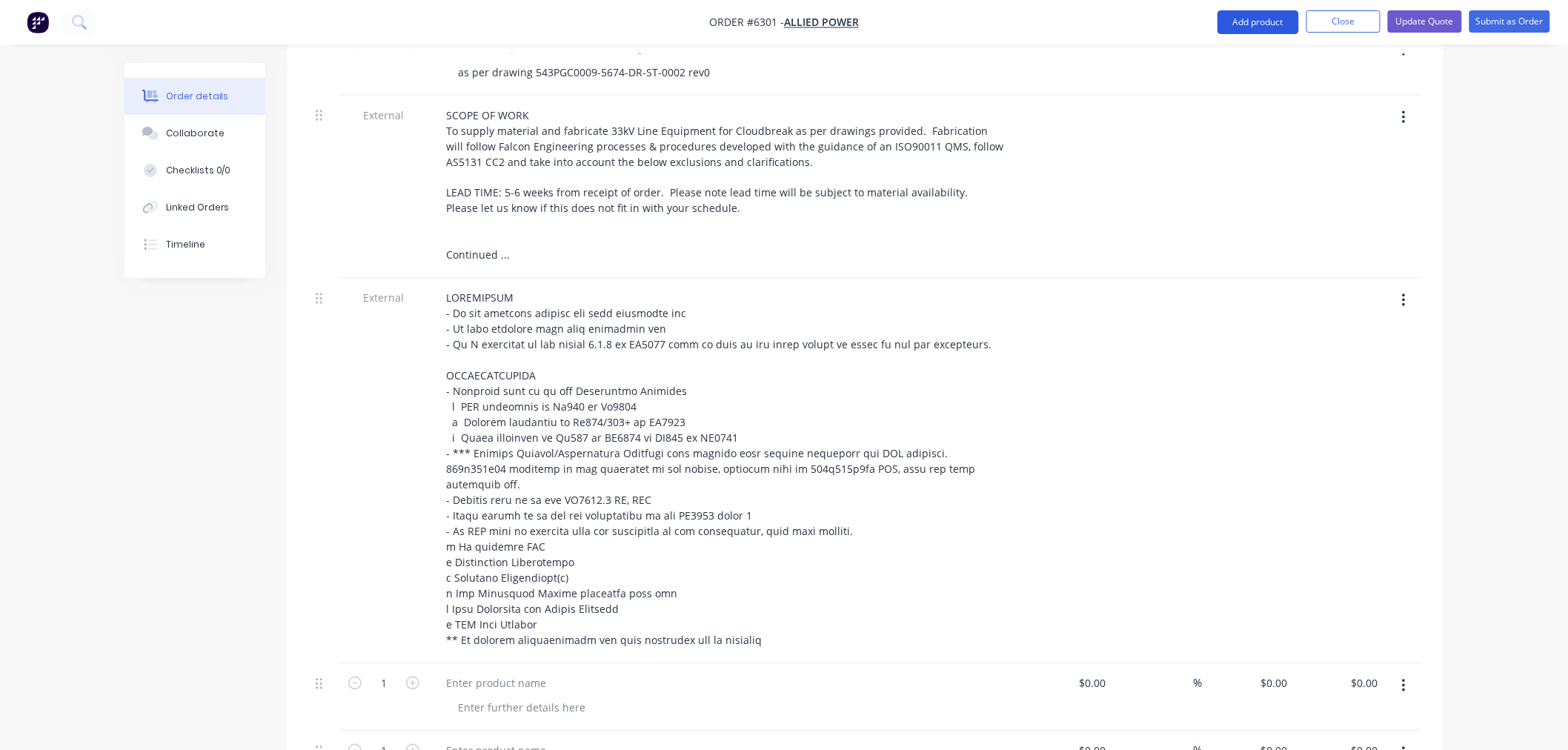
click at [1232, 20] on button "Add product" at bounding box center [1258, 22] width 82 height 24
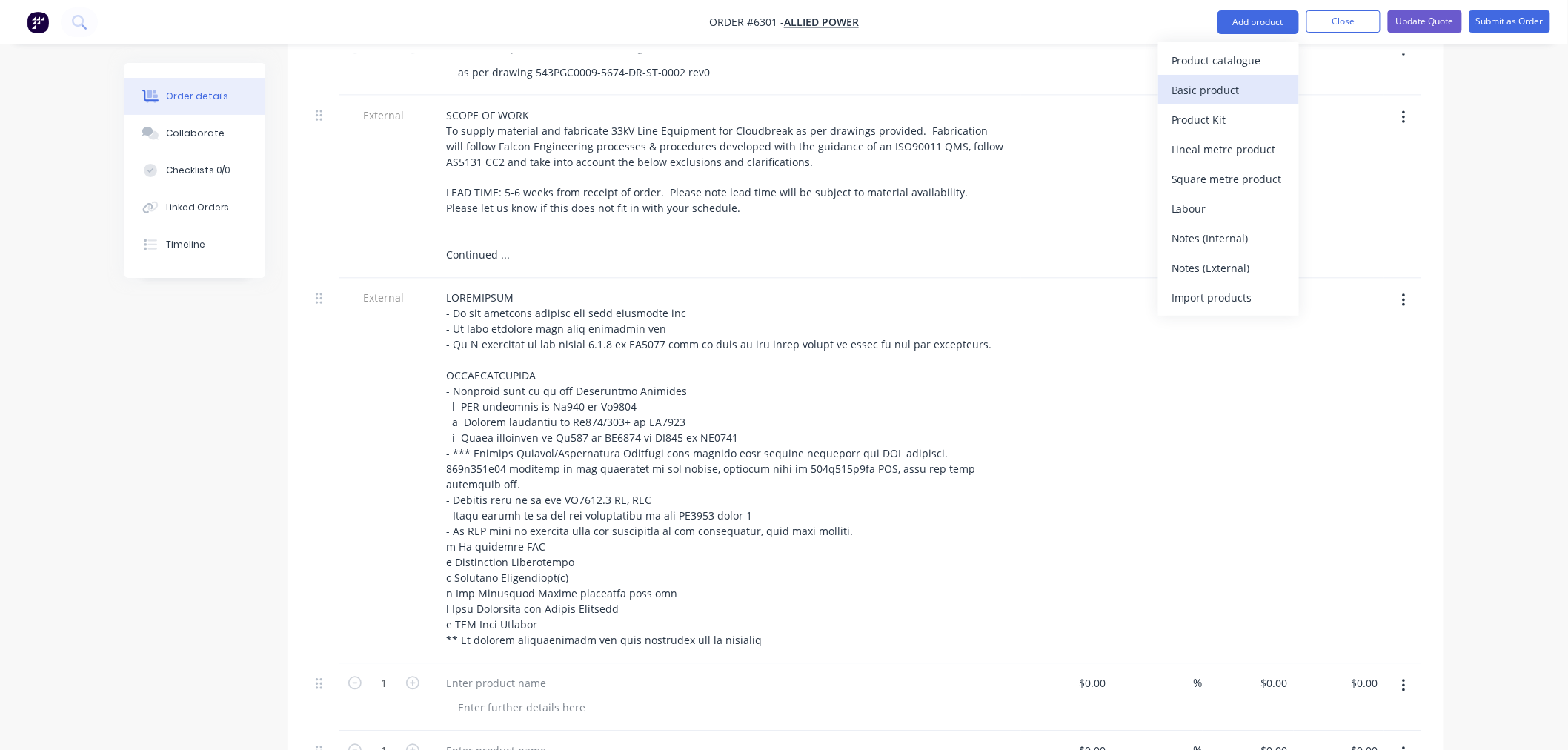
click at [1230, 85] on div "Basic product" at bounding box center [1229, 90] width 114 height 22
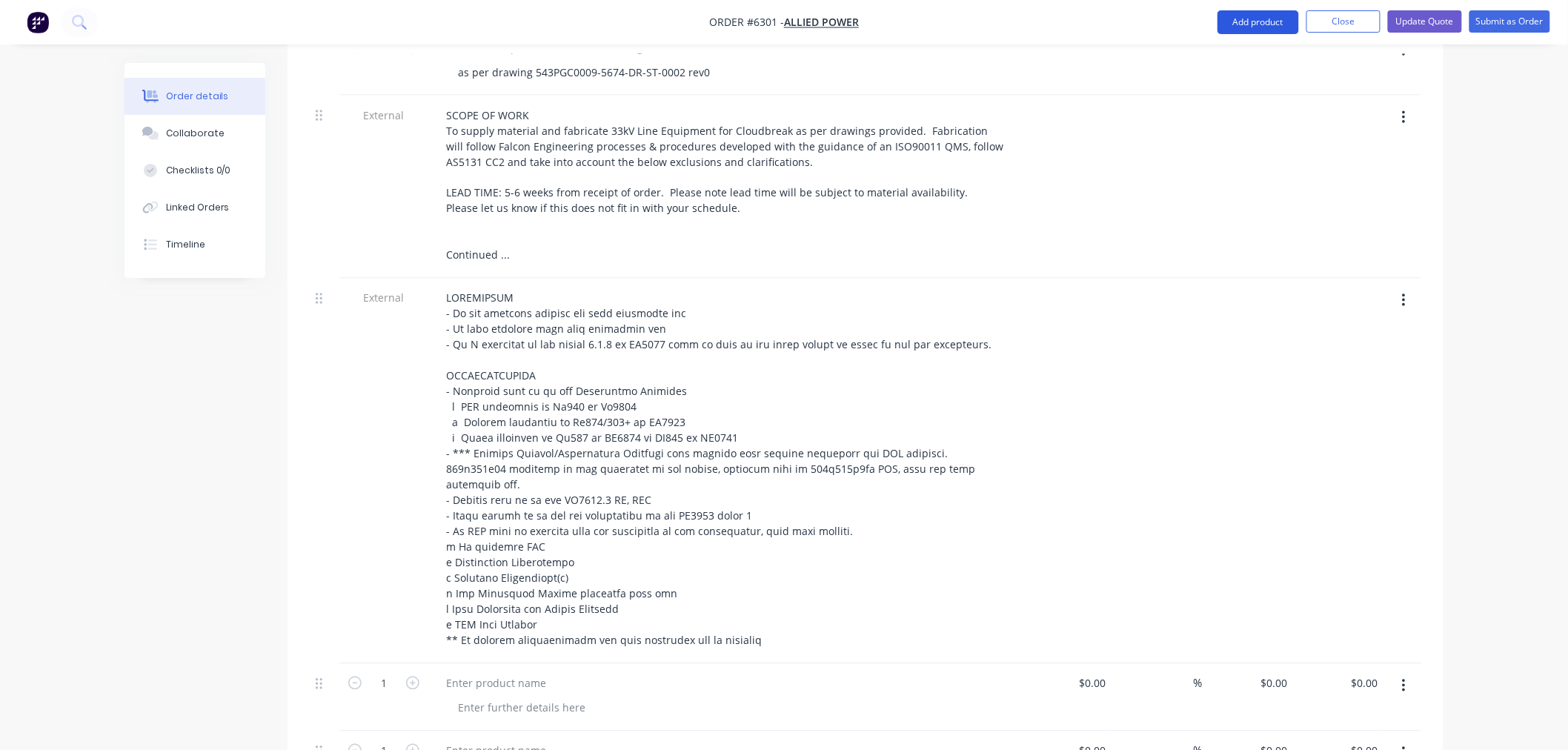
click at [1239, 25] on button "Add product" at bounding box center [1258, 22] width 82 height 24
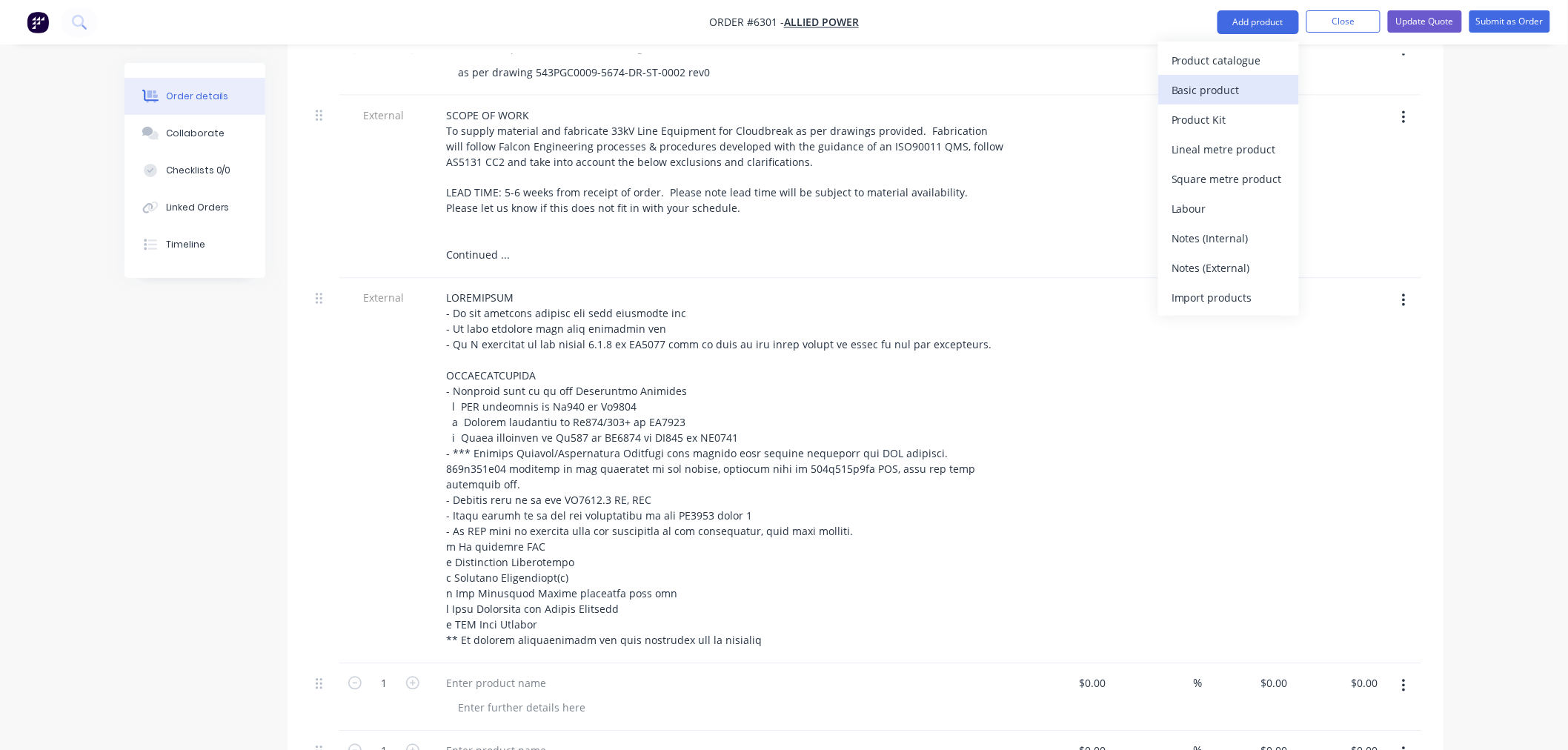
click at [1227, 90] on div "Basic product" at bounding box center [1229, 90] width 114 height 22
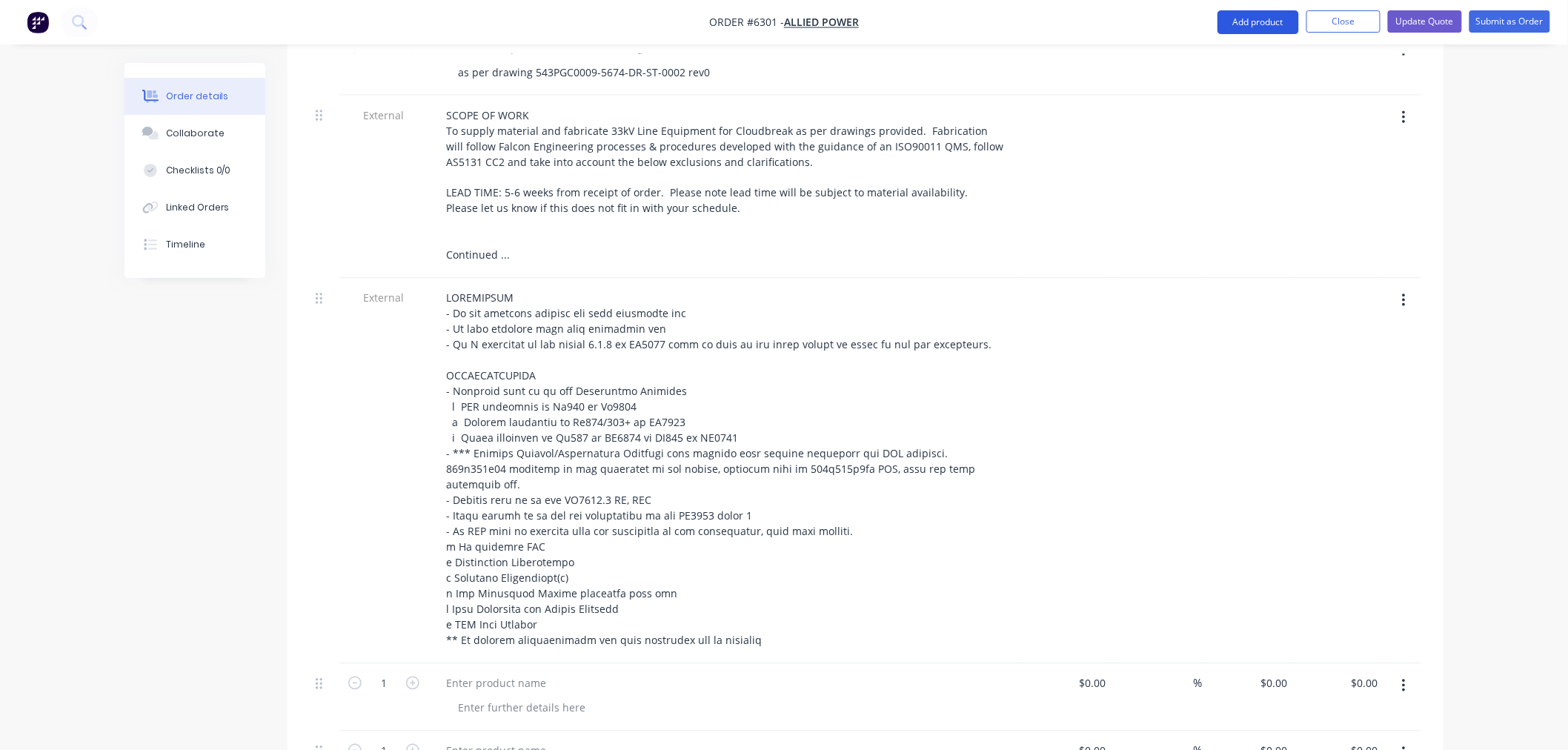
click at [1231, 19] on button "Add product" at bounding box center [1258, 22] width 82 height 24
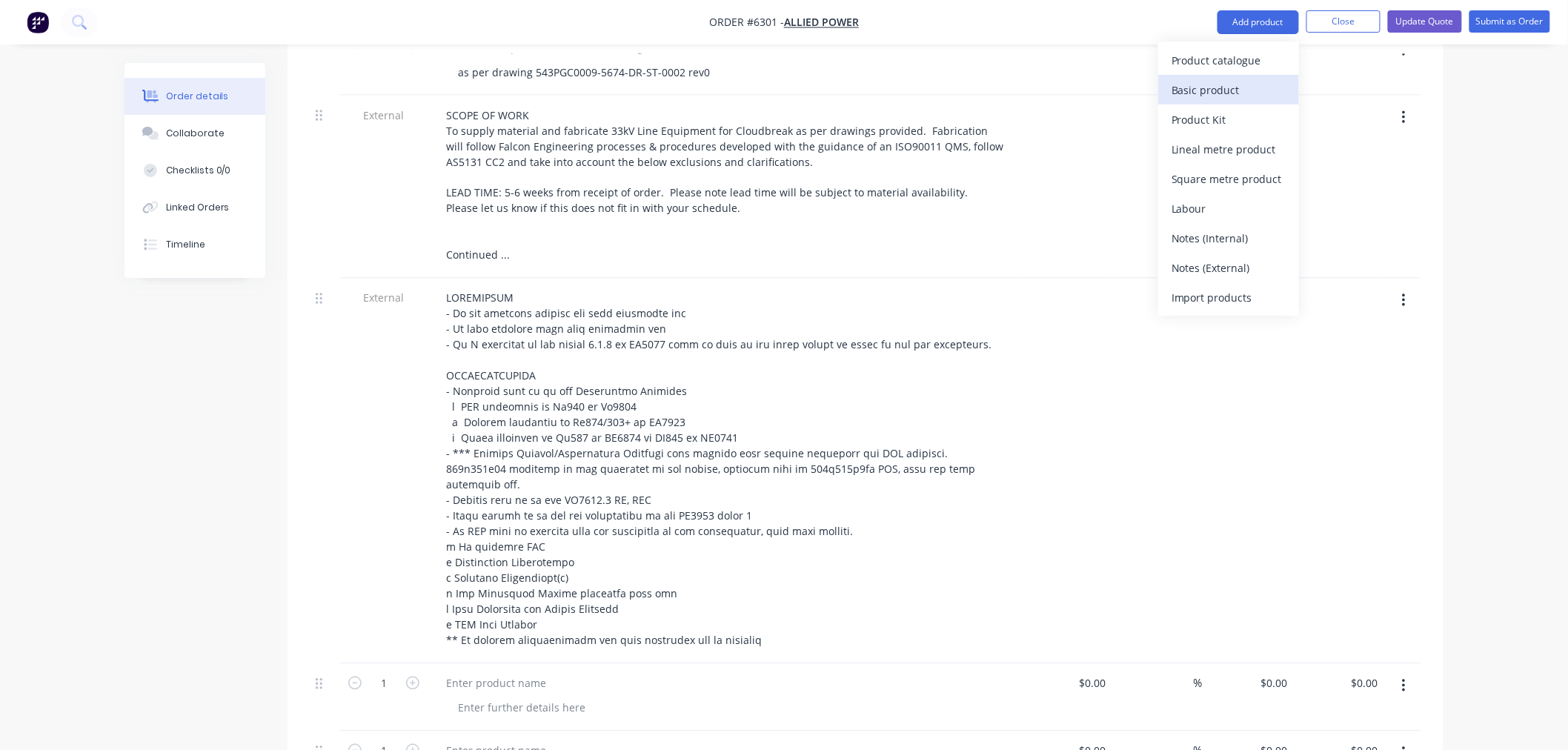
click at [1218, 86] on div "Basic product" at bounding box center [1229, 90] width 114 height 22
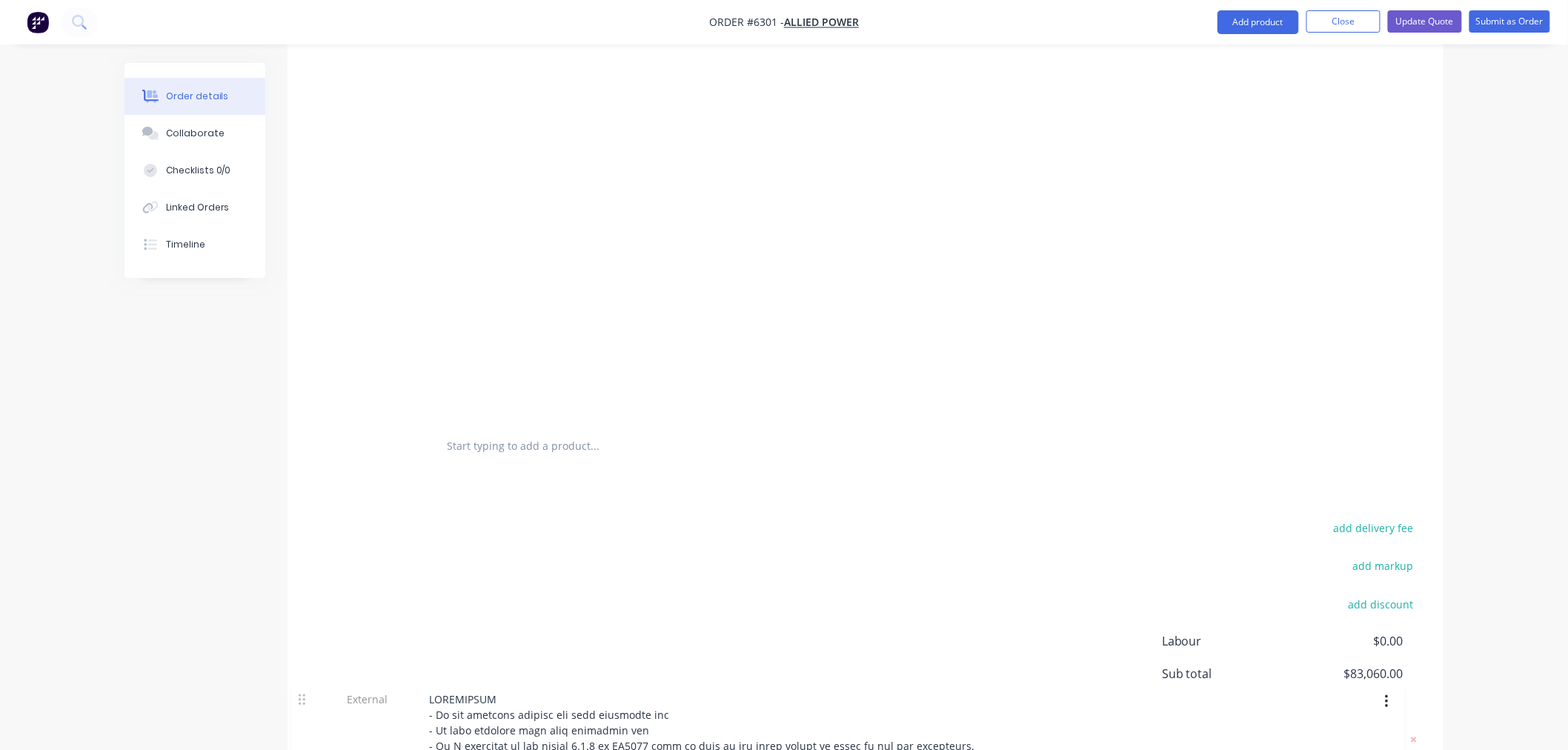
scroll to position [1618, 0]
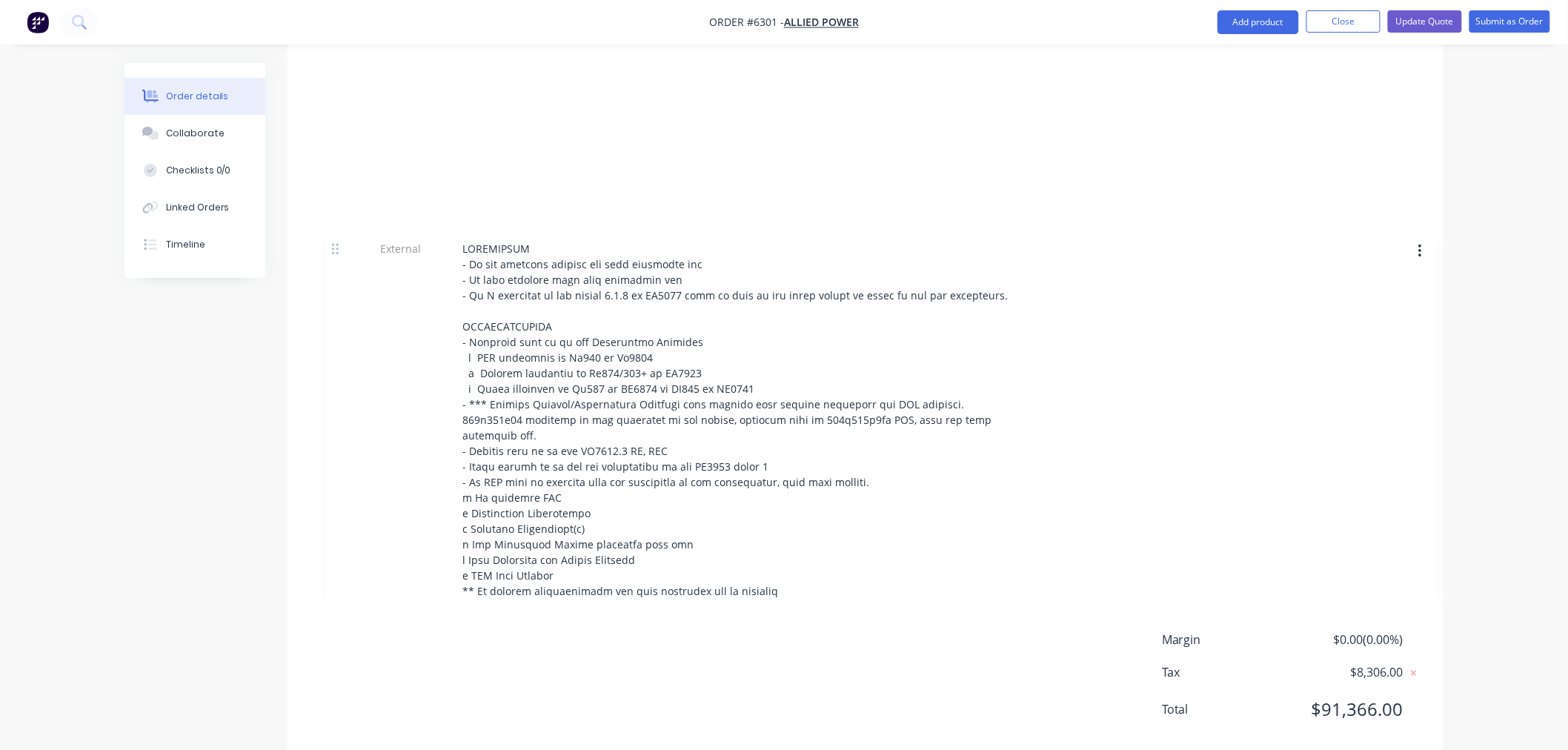
drag, startPoint x: 319, startPoint y: 293, endPoint x: 336, endPoint y: 245, distance: 50.9
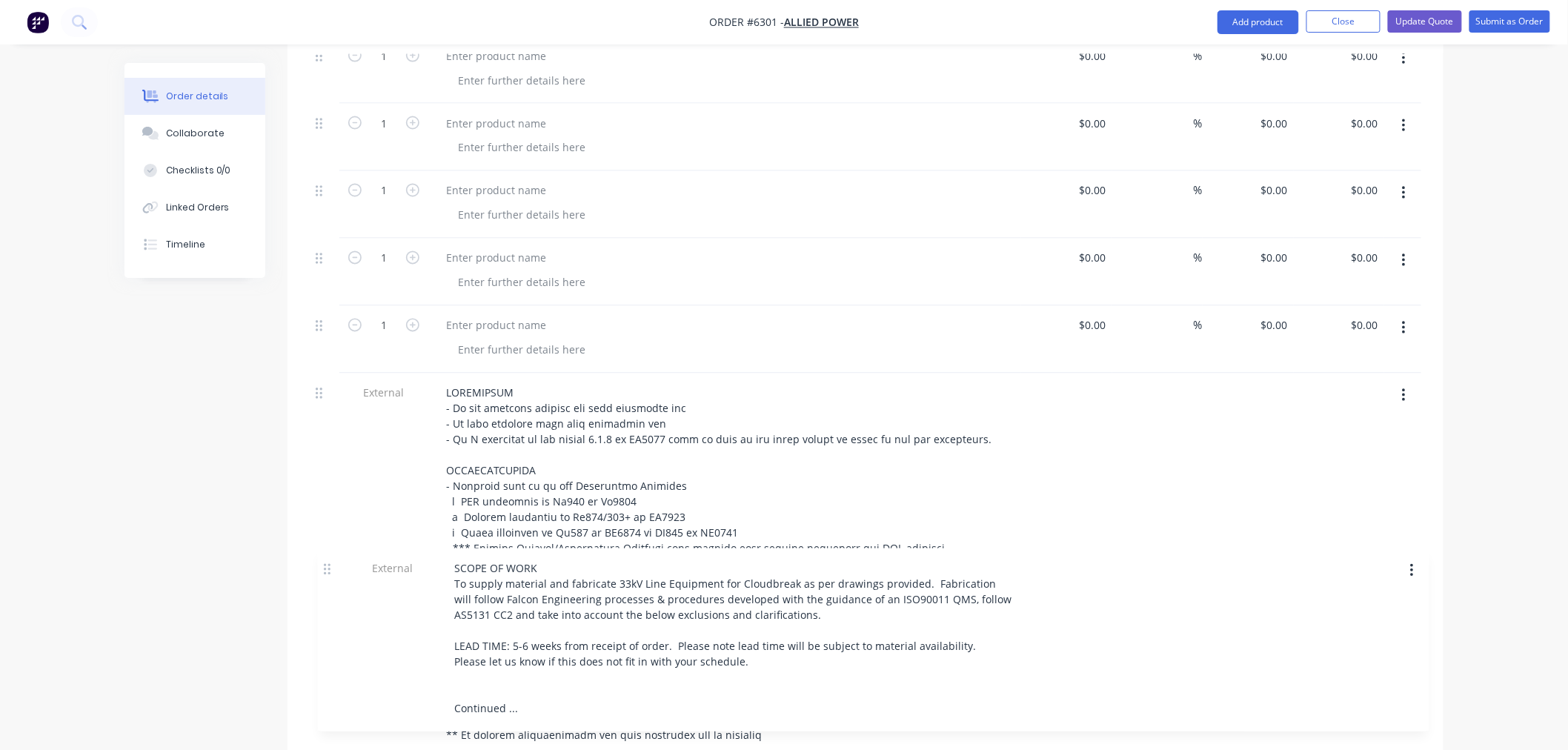
scroll to position [1050, 0]
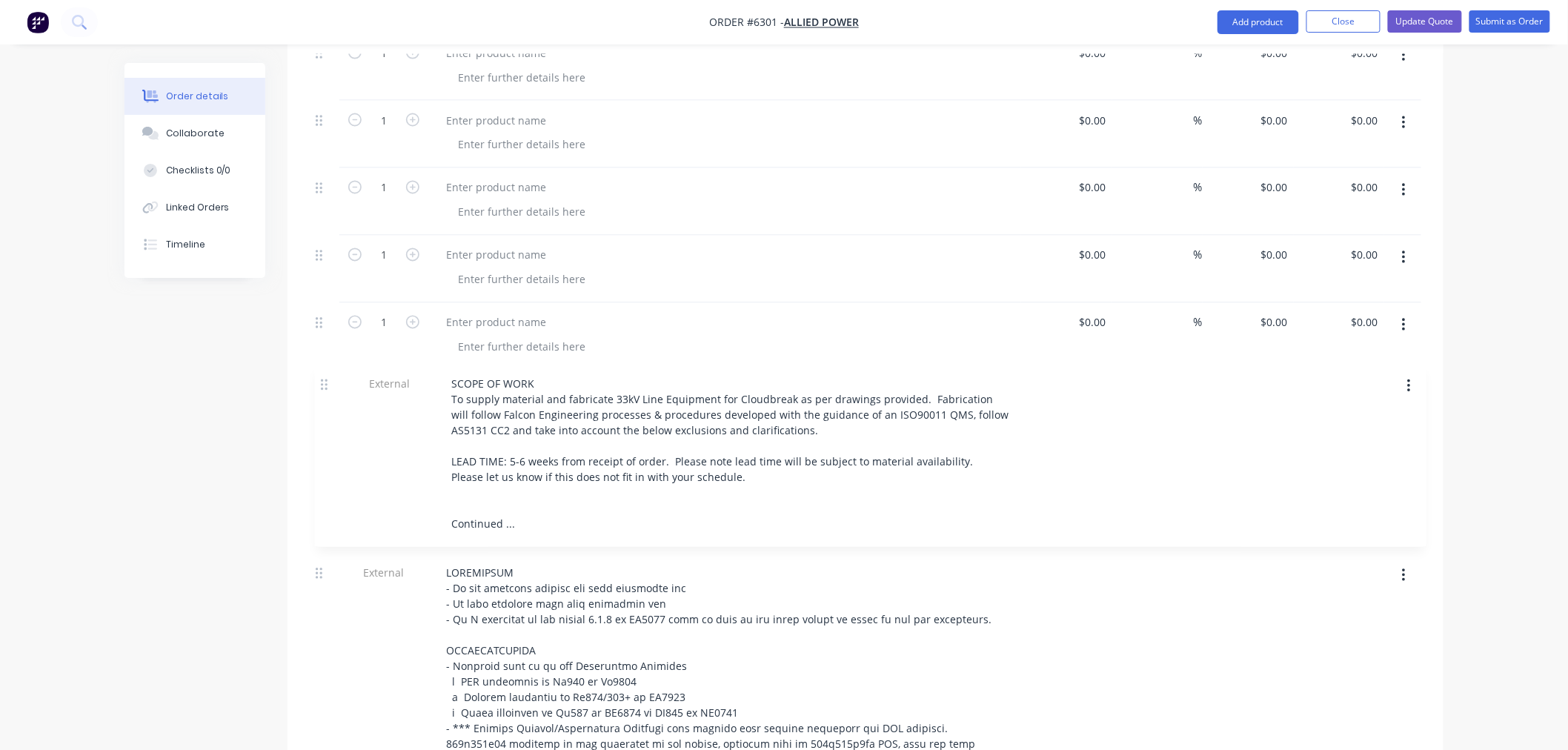
drag, startPoint x: 322, startPoint y: 194, endPoint x: 327, endPoint y: 387, distance: 193.1
click at [327, 387] on div "9 Hurdles Section-Termination Crossarm, 150x9SHS, 2600mm long with welded mount…" at bounding box center [866, 275] width 1112 height 1325
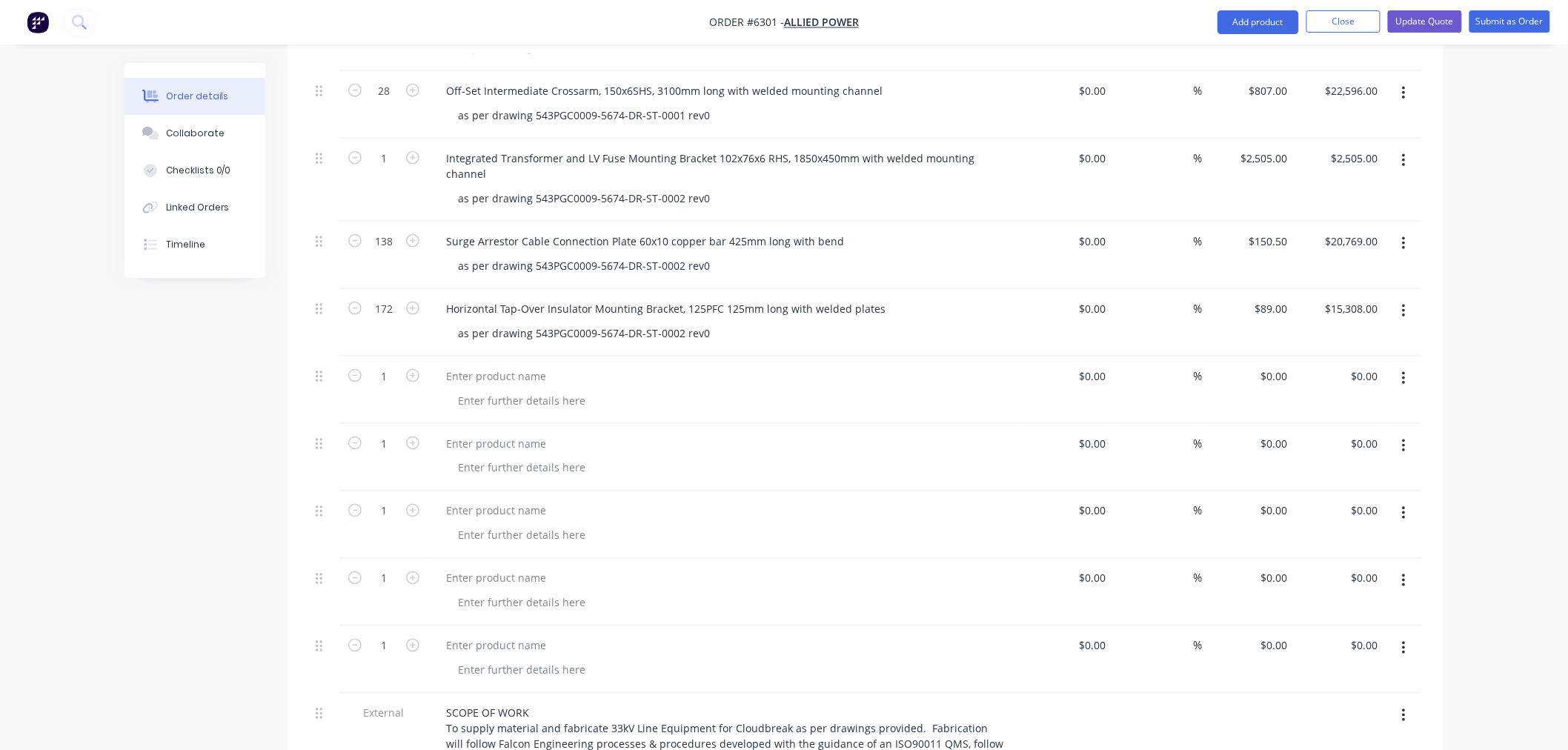
scroll to position [721, 0]
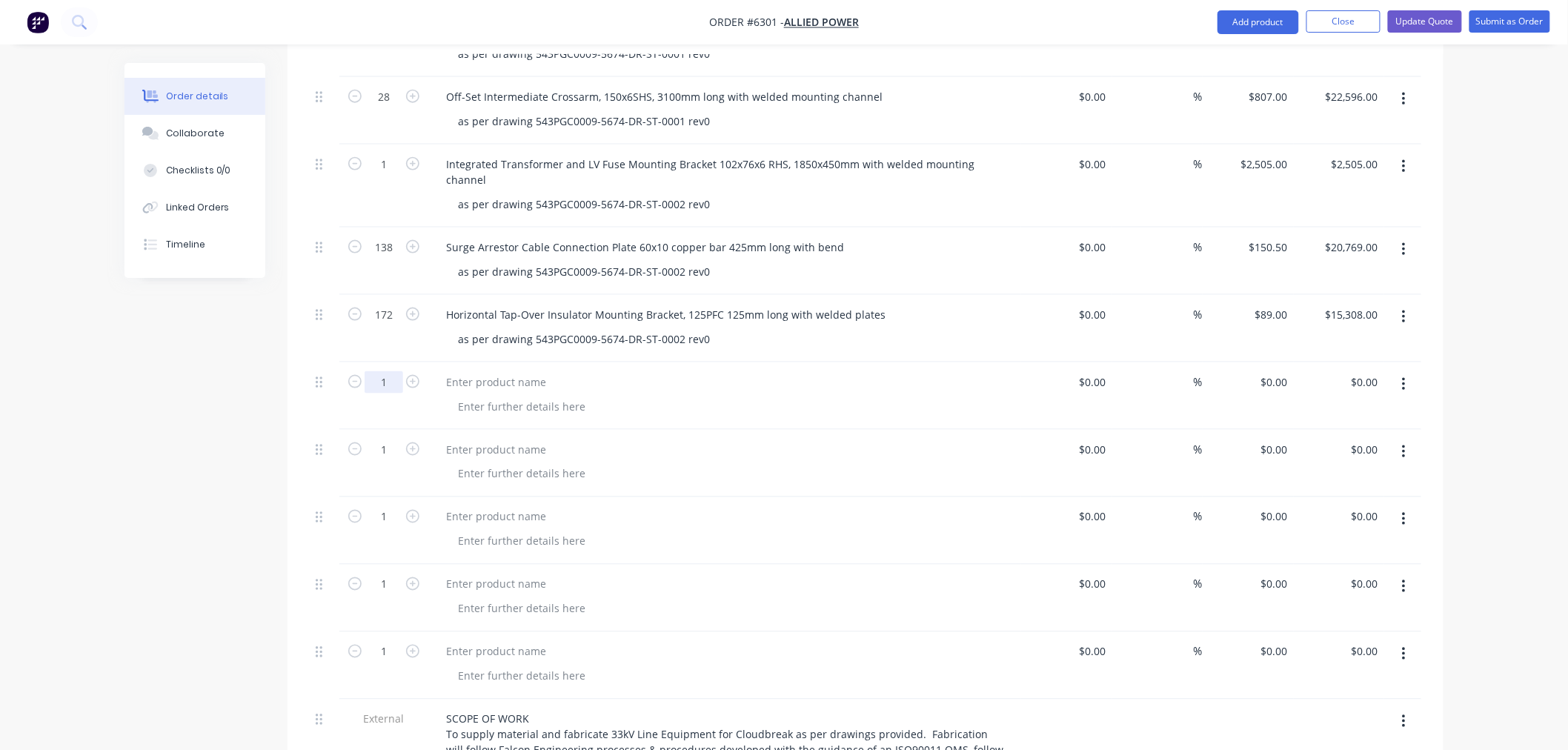
click at [388, 371] on input "1" at bounding box center [383, 382] width 38 height 22
type input "40"
click at [391, 439] on input "1" at bounding box center [383, 450] width 38 height 22
type input "25"
click at [391, 574] on input "1" at bounding box center [383, 585] width 38 height 22
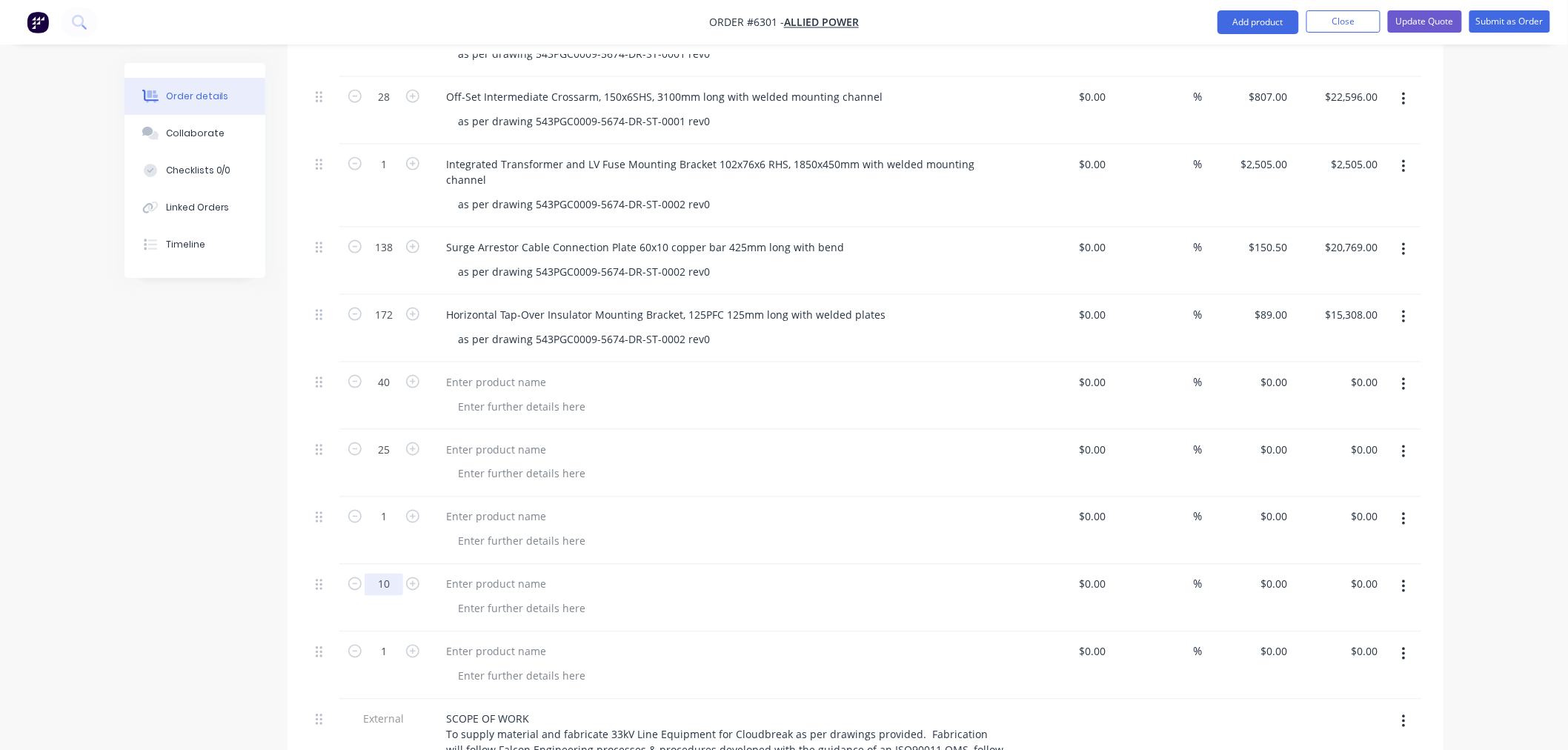
type input "10"
click at [391, 506] on input "1" at bounding box center [383, 518] width 38 height 22
type input "10"
click at [391, 574] on input "10" at bounding box center [383, 585] width 38 height 22
type input "650"
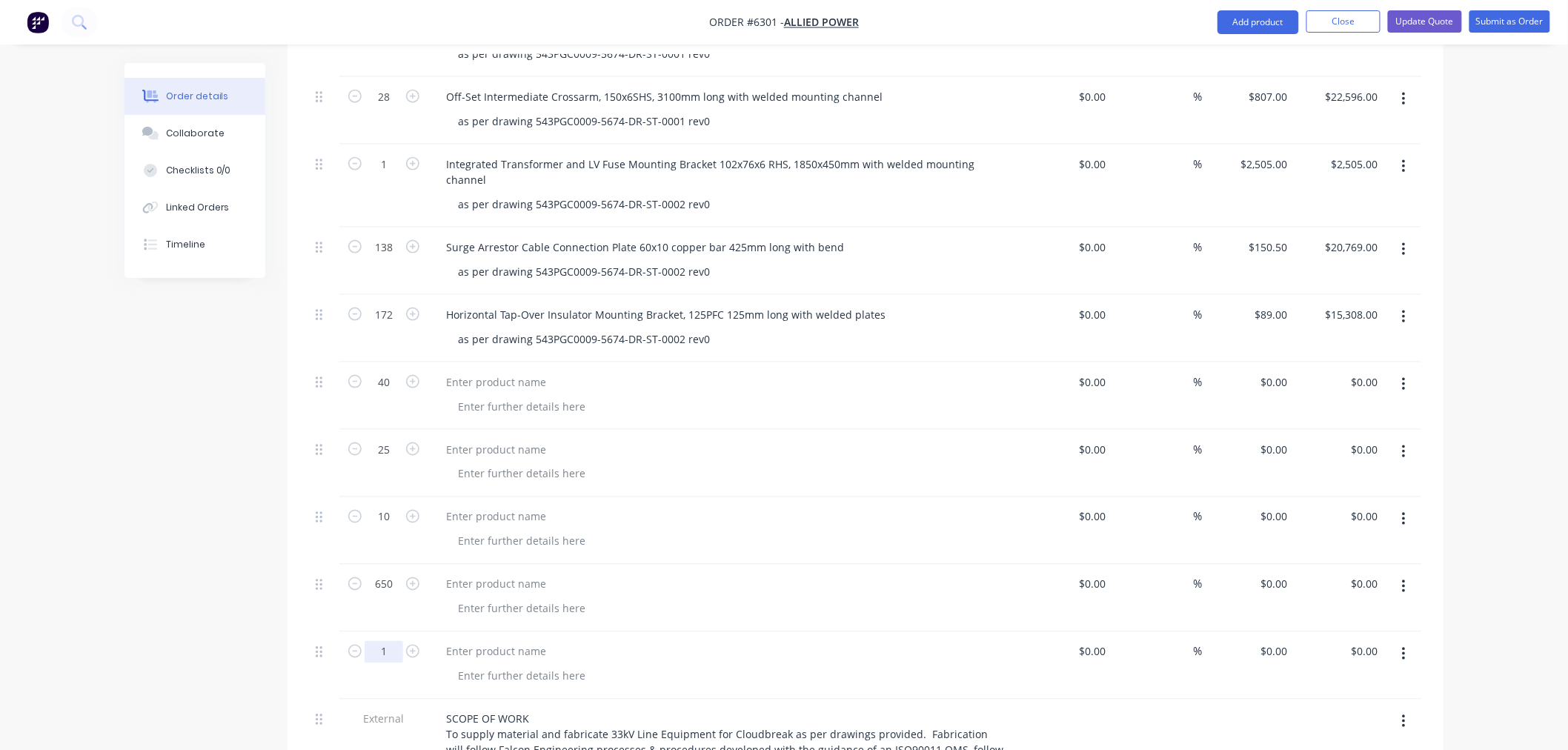
click at [383, 641] on input "1" at bounding box center [383, 652] width 38 height 22
type input "12"
click at [508, 371] on div at bounding box center [496, 382] width 124 height 22
paste div
click at [517, 439] on div at bounding box center [496, 449] width 124 height 22
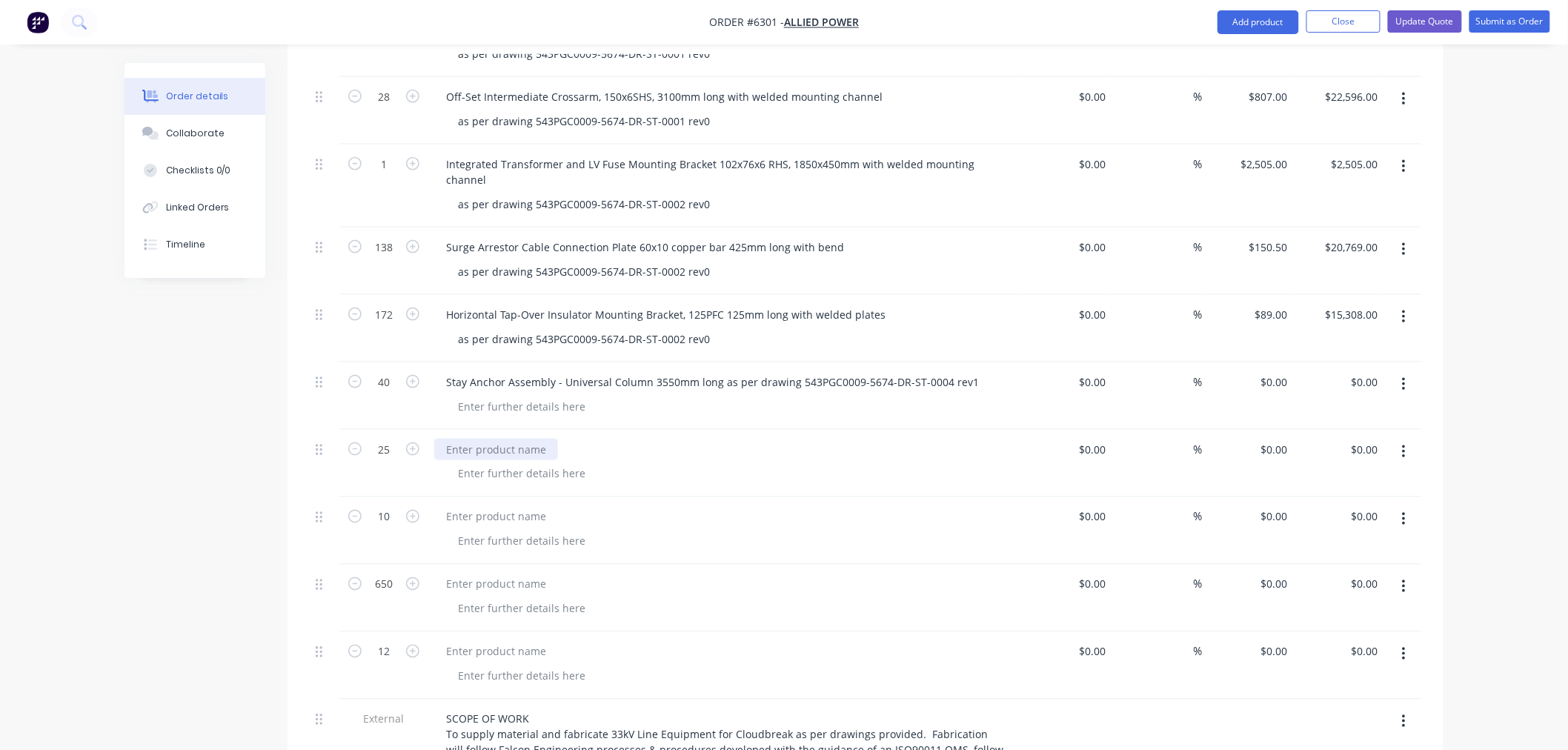
paste div
click at [524, 506] on div at bounding box center [496, 517] width 124 height 22
paste div
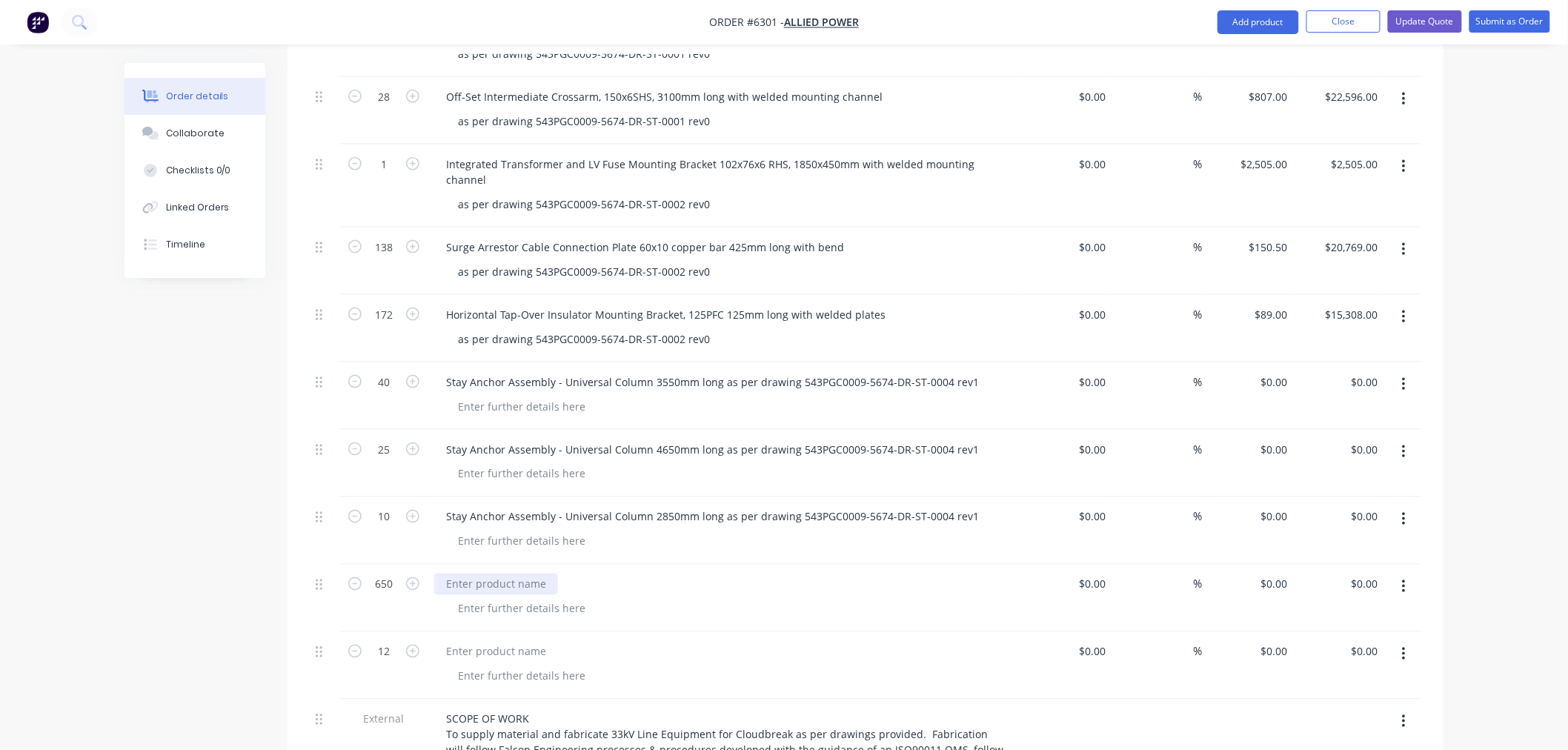
click at [473, 574] on div at bounding box center [496, 584] width 124 height 22
paste div
click at [494, 598] on div at bounding box center [522, 608] width 152 height 22
paste div
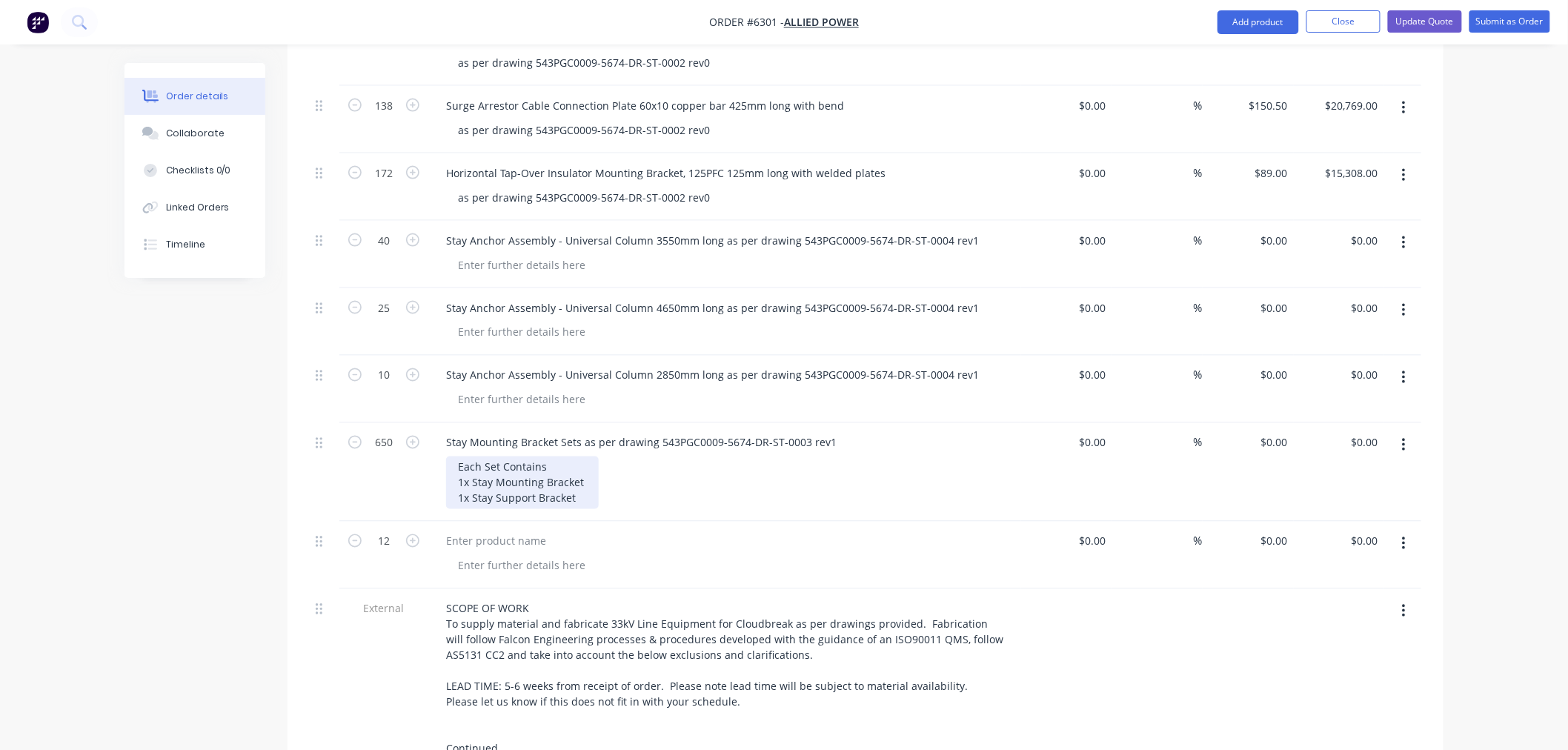
scroll to position [886, 0]
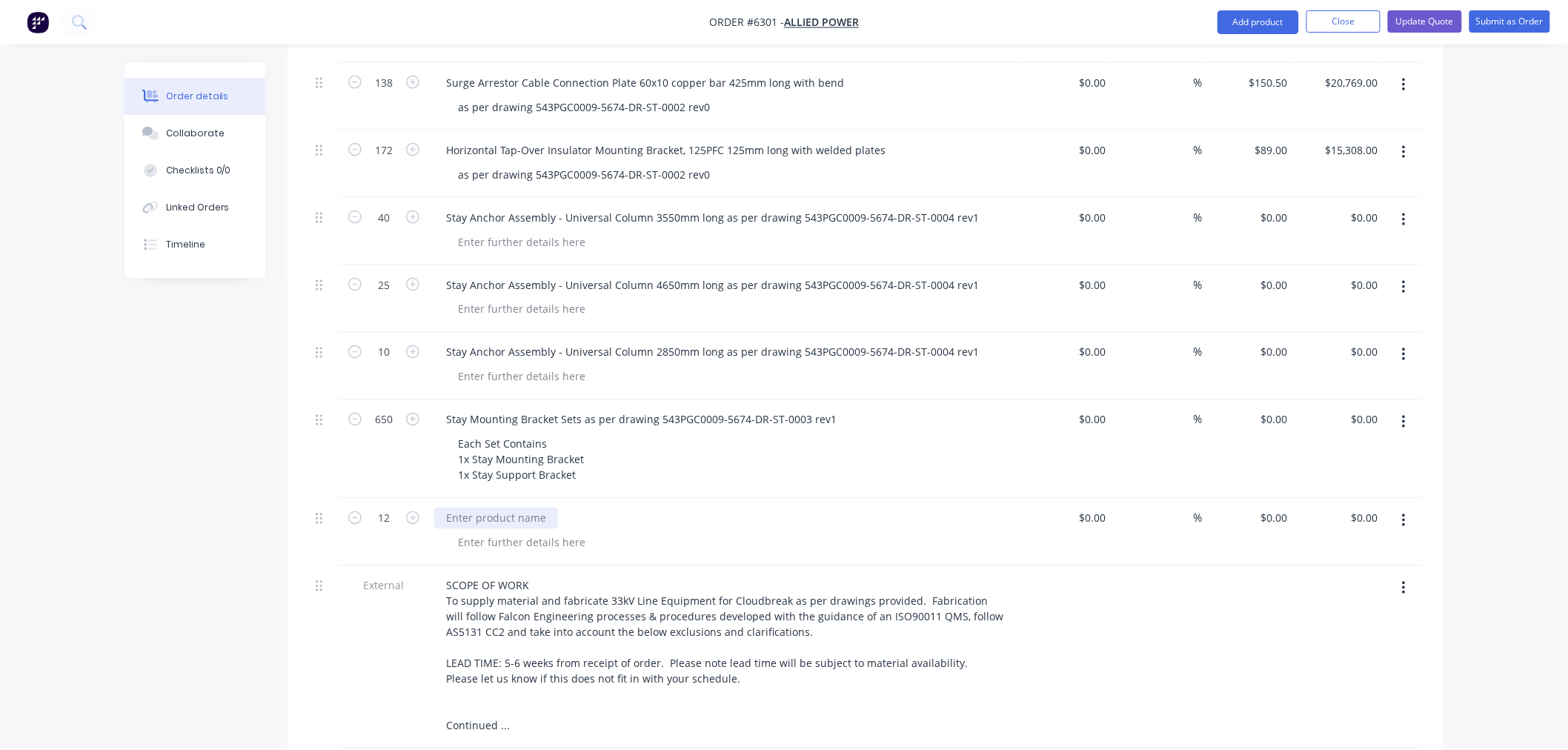
click at [483, 508] on div at bounding box center [496, 518] width 124 height 22
paste div
click at [1277, 207] on div "0 0" at bounding box center [1285, 218] width 17 height 22
type input "$1,459.21"
type input "$58,368.40"
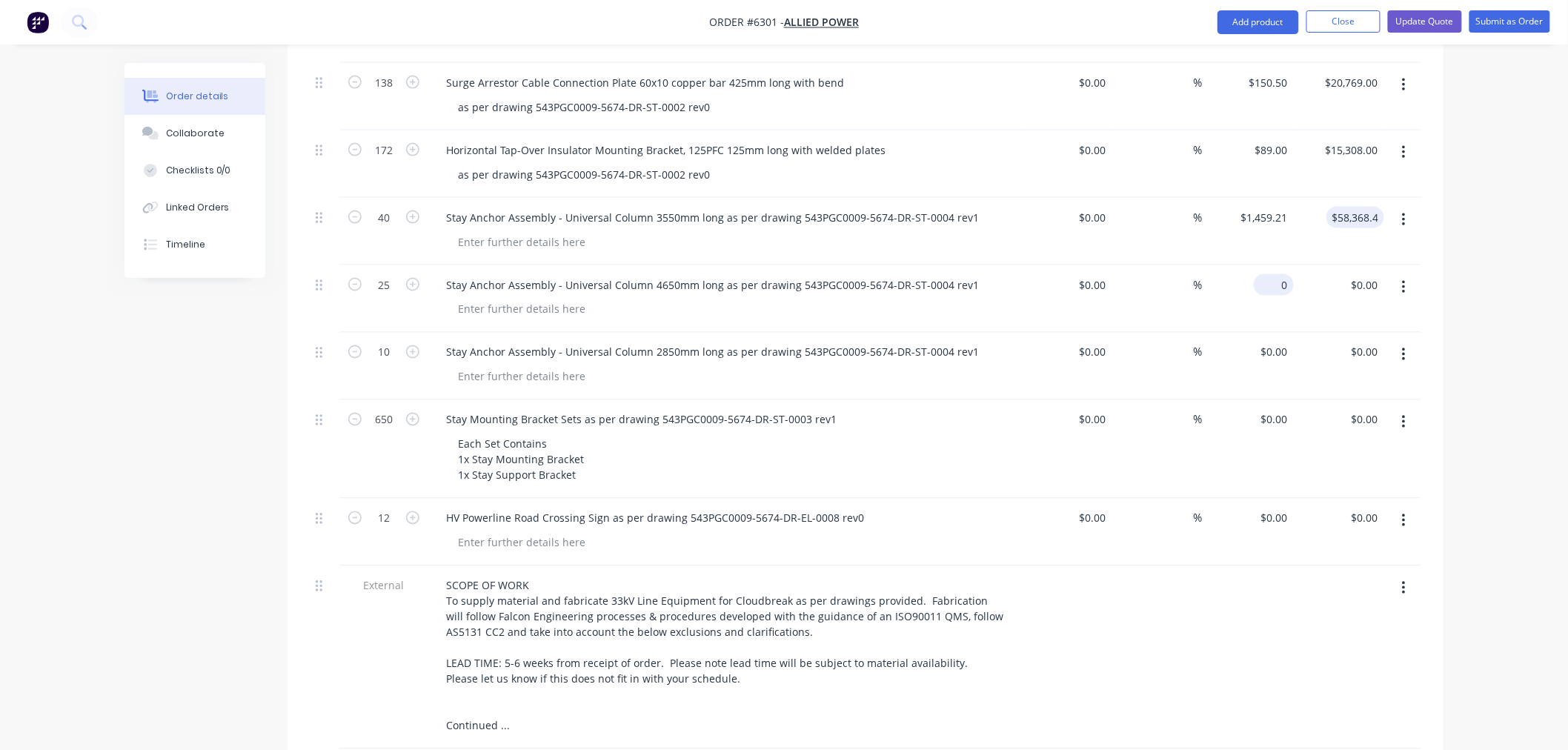
click at [1280, 274] on input "0" at bounding box center [1276, 285] width 34 height 22
type input "$1,808.25"
type input "$45,206.25"
click at [1272, 341] on div "0 $0.00" at bounding box center [1273, 352] width 40 height 22
type input "$1,283.80"
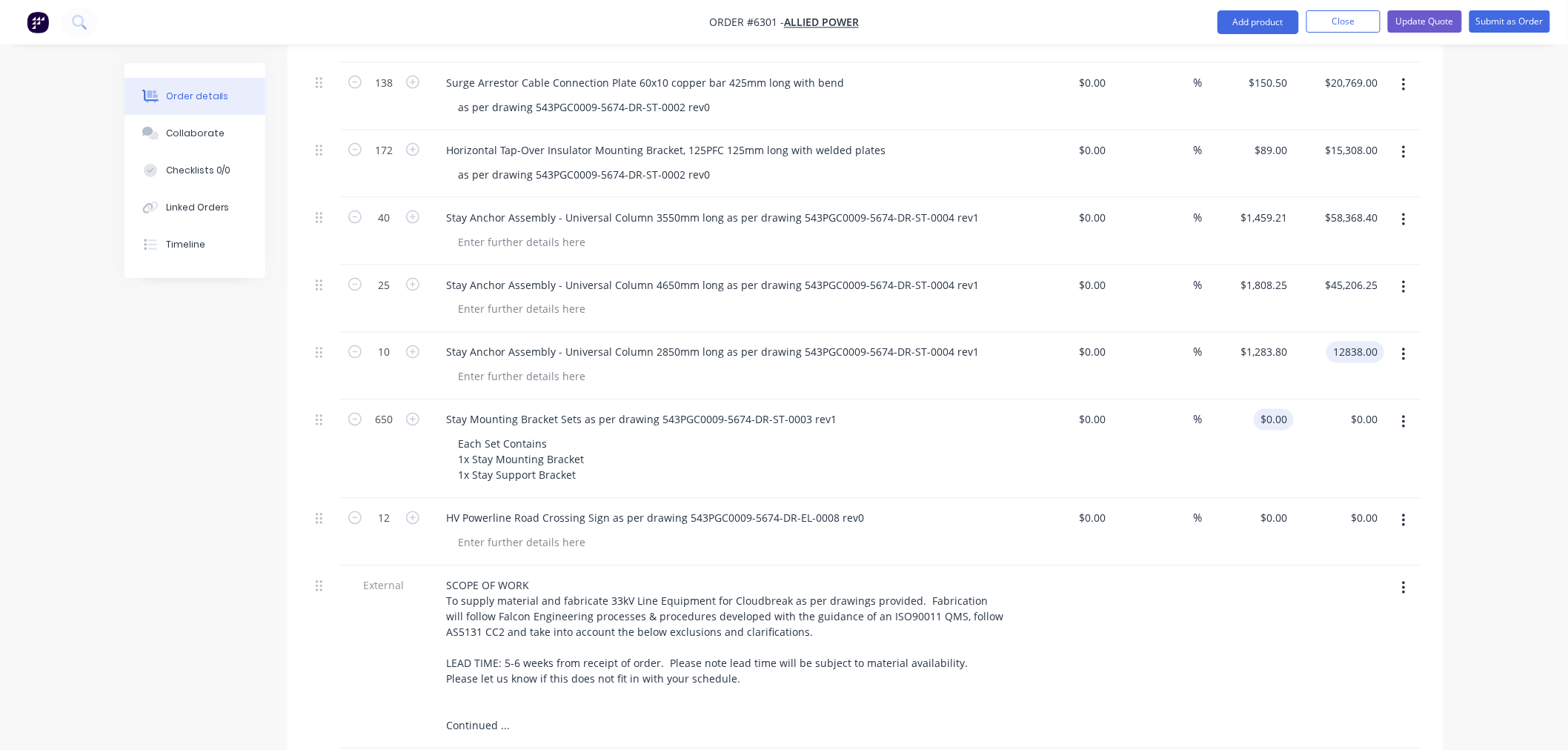
type input "$12,838.00"
click at [1272, 409] on div "0 $0.00" at bounding box center [1273, 419] width 40 height 22
type input "$304.72"
type input "$198,068.00"
click at [1277, 508] on input "0" at bounding box center [1276, 518] width 34 height 22
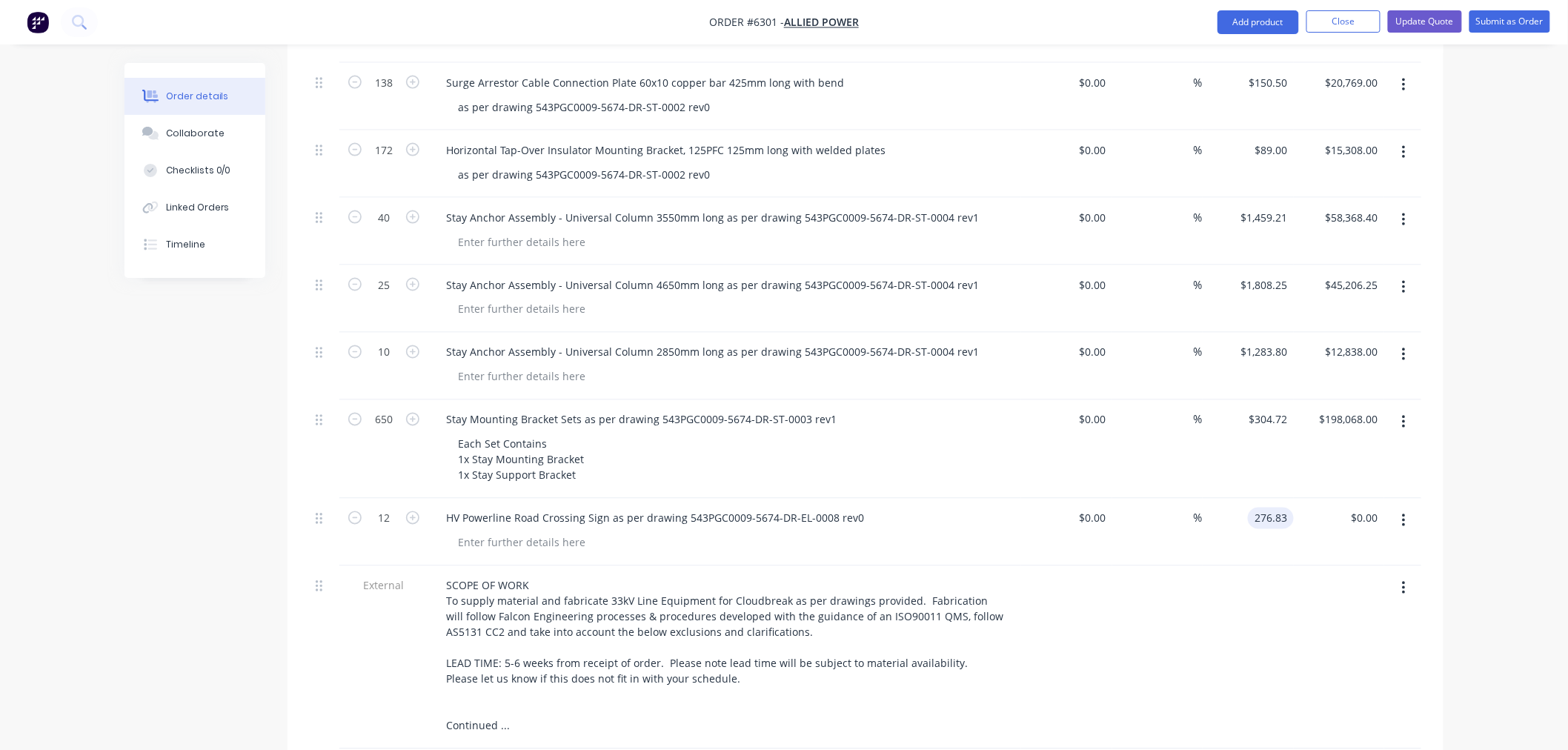
type input "$276.83"
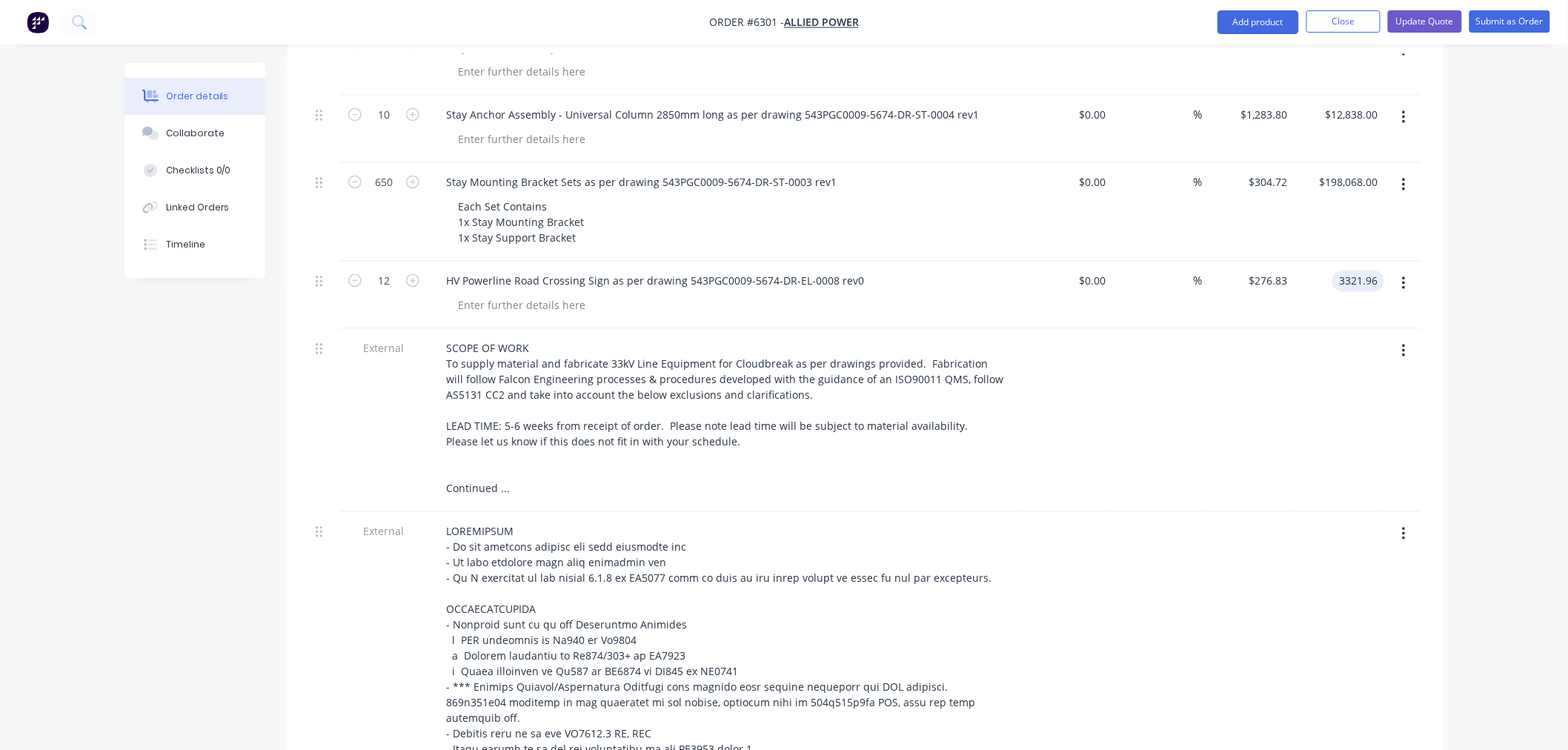
scroll to position [1132, 0]
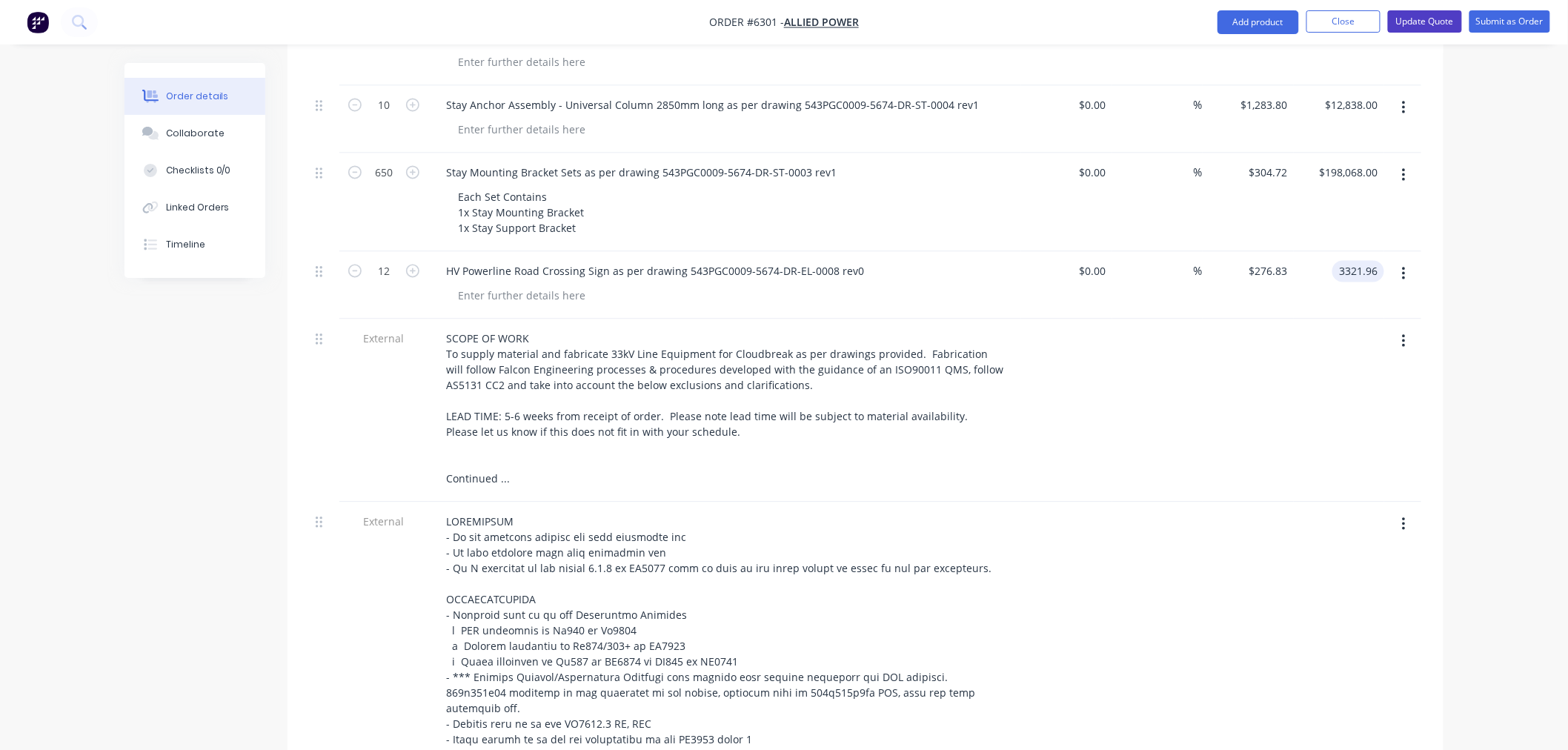
type input "$3,321.96"
click at [1404, 19] on button "Update Quote" at bounding box center [1425, 22] width 74 height 22
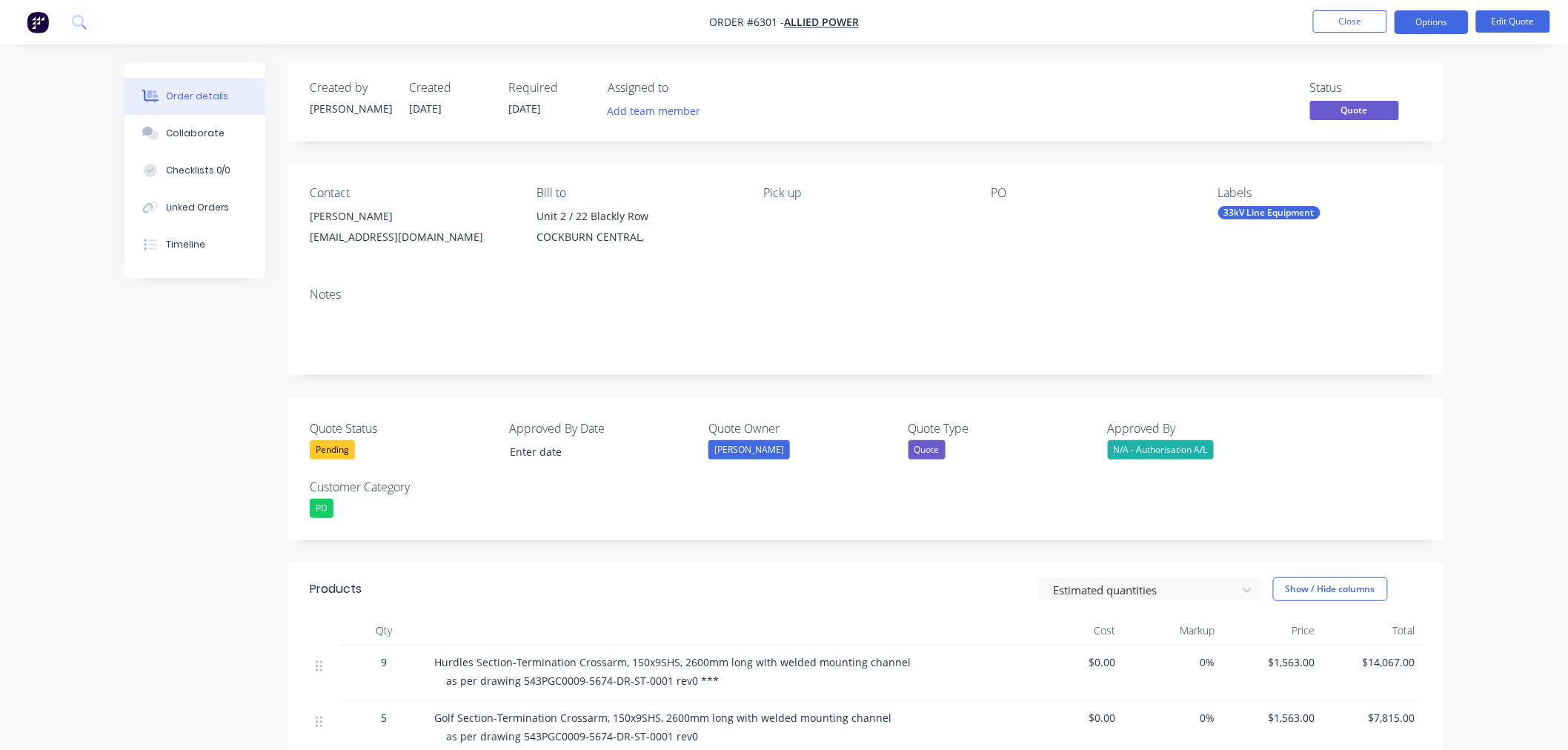
click at [1302, 211] on div "33kV Line Equipment" at bounding box center [1269, 213] width 102 height 14
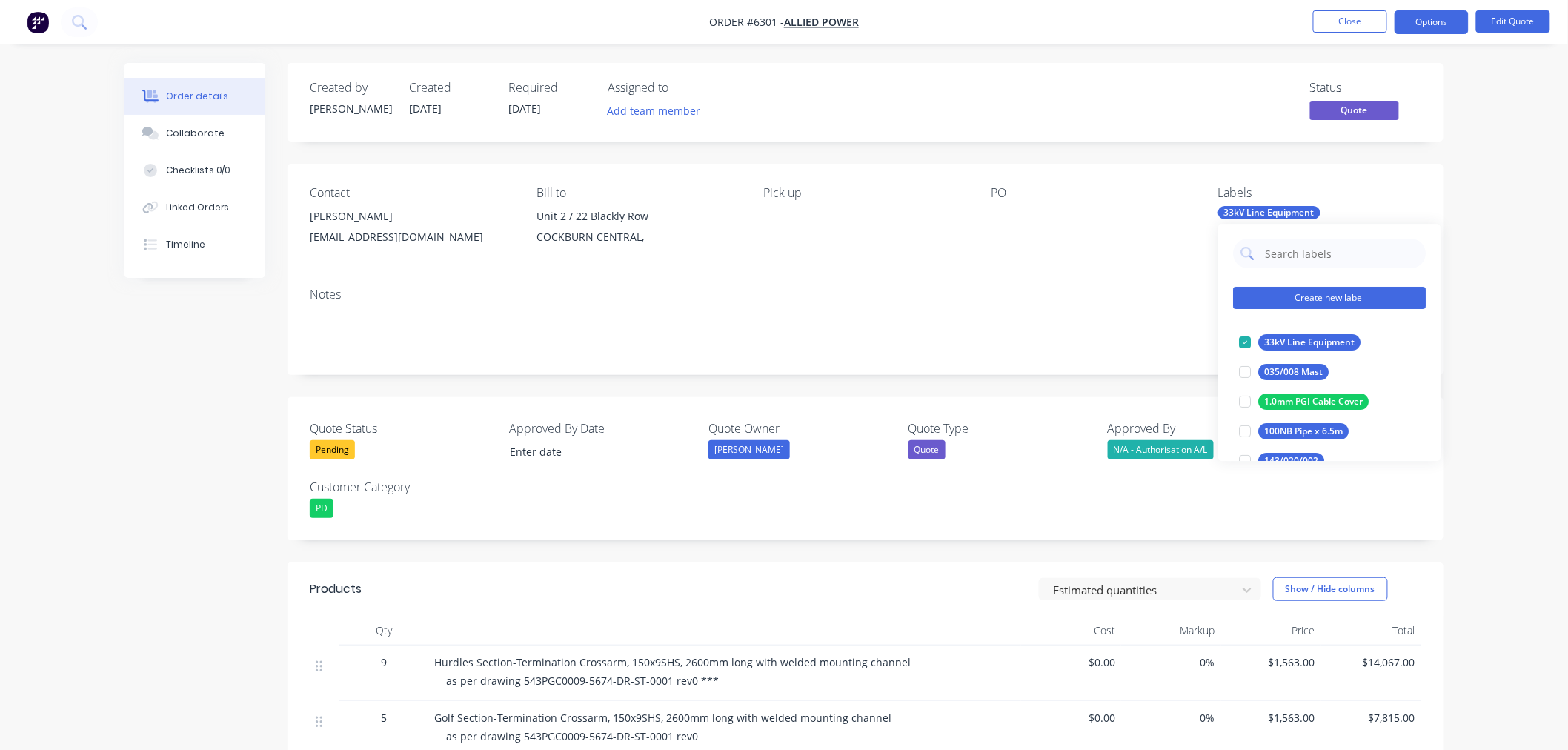
click at [1309, 299] on button "Create new label" at bounding box center [1329, 298] width 193 height 22
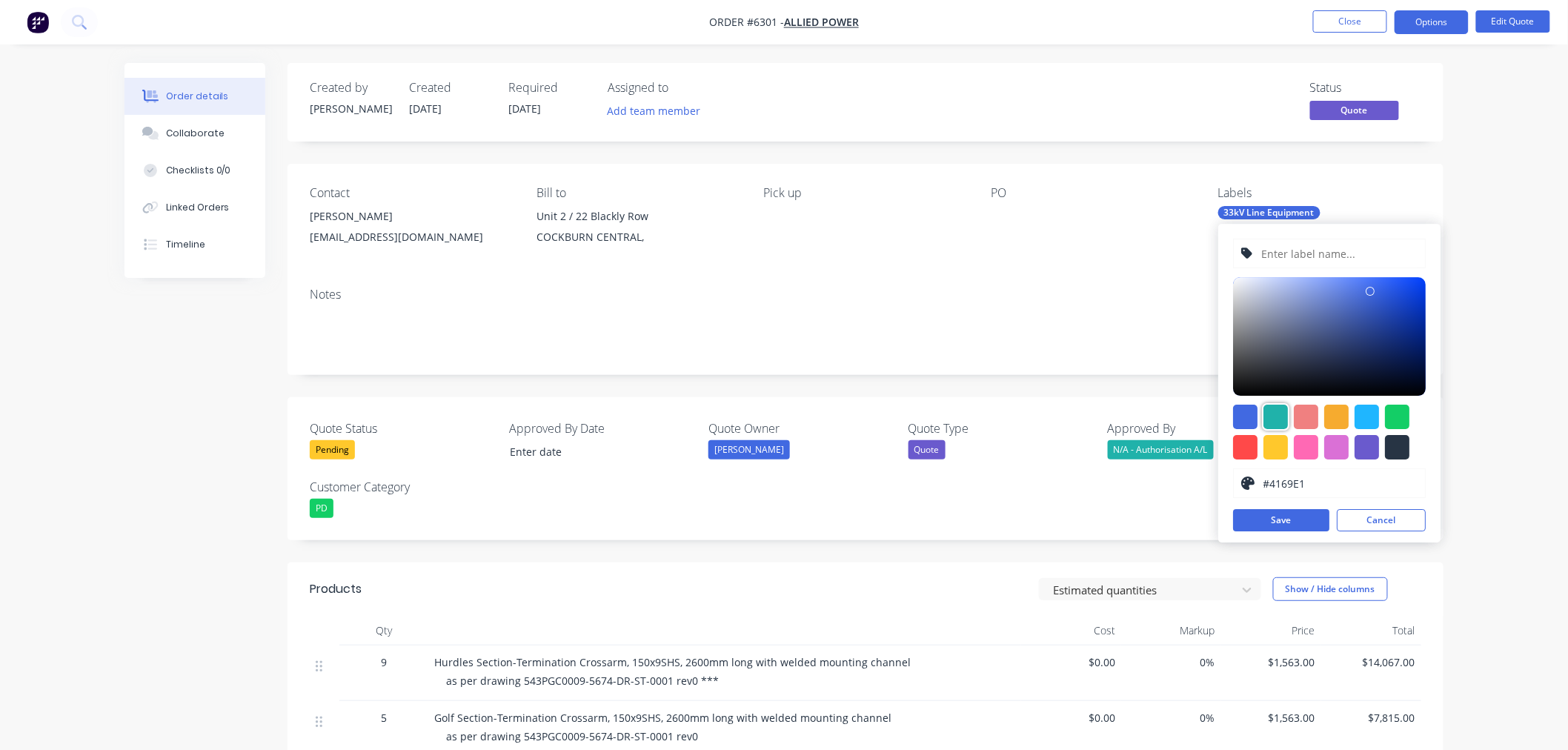
click at [1281, 415] on div at bounding box center [1275, 416] width 25 height 25
type input "#20B2AA"
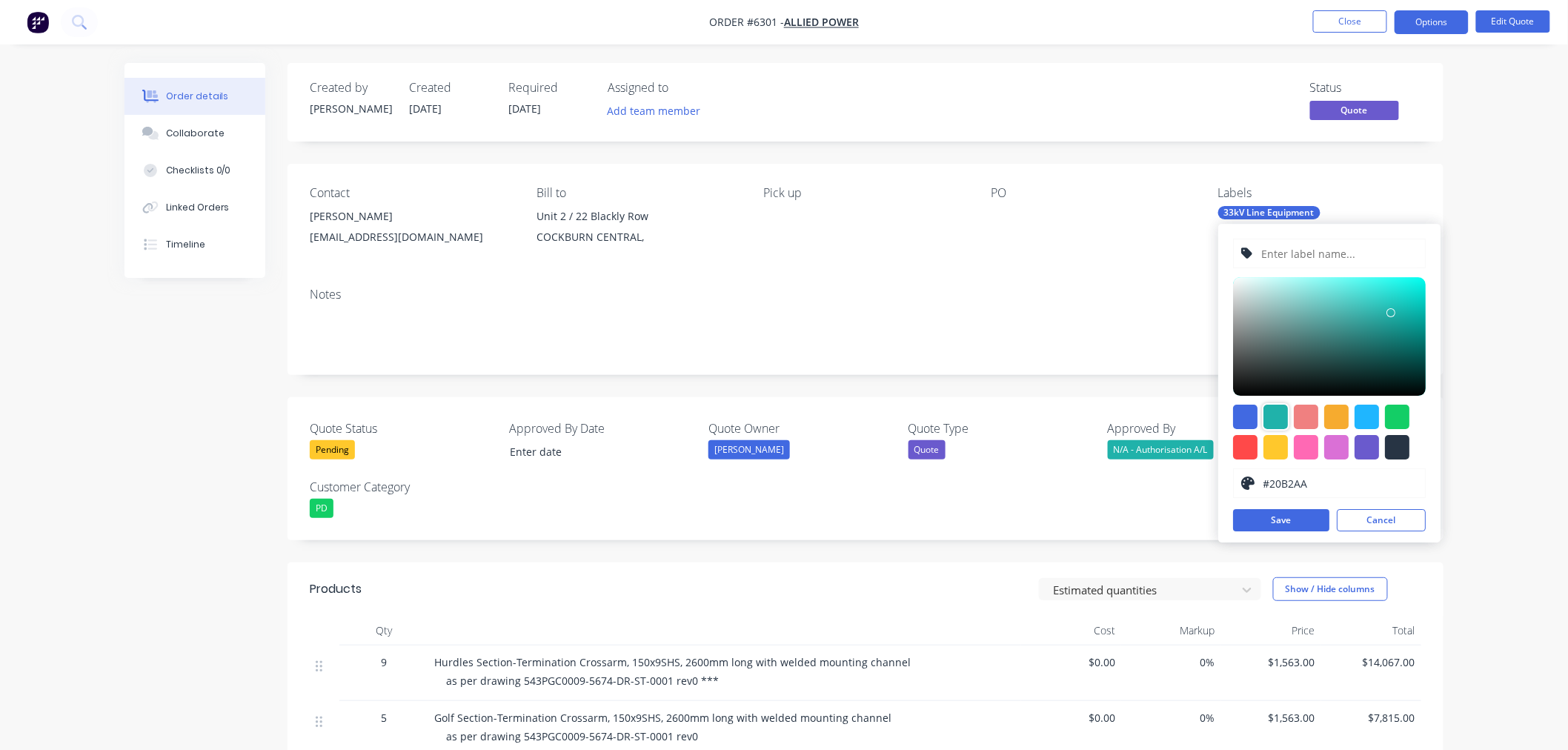
click at [1285, 255] on input "text" at bounding box center [1339, 254] width 158 height 28
type input "Cloudbreak Project"
click at [1296, 524] on button "Save" at bounding box center [1281, 520] width 96 height 22
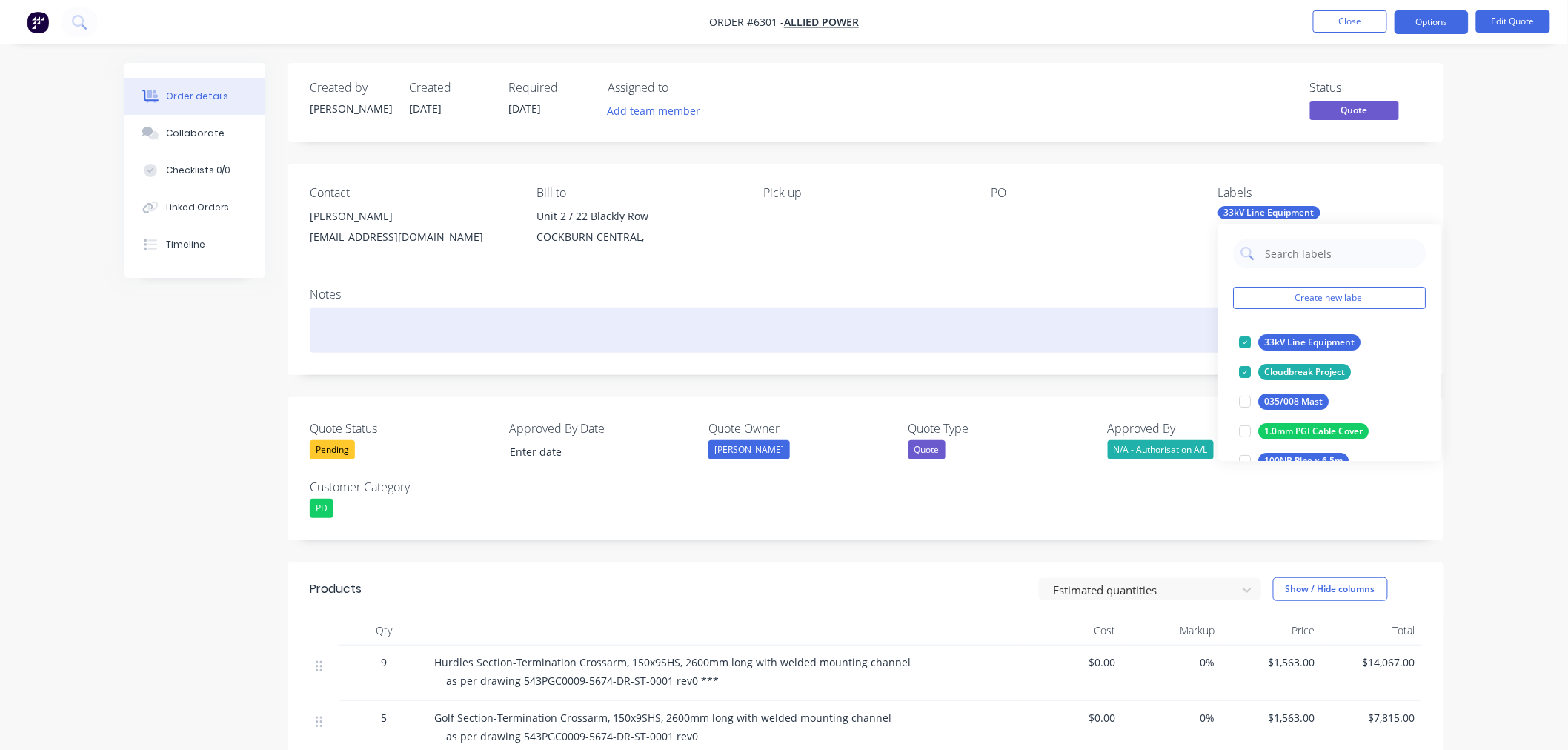
click at [1129, 245] on div "PO" at bounding box center [1092, 220] width 203 height 68
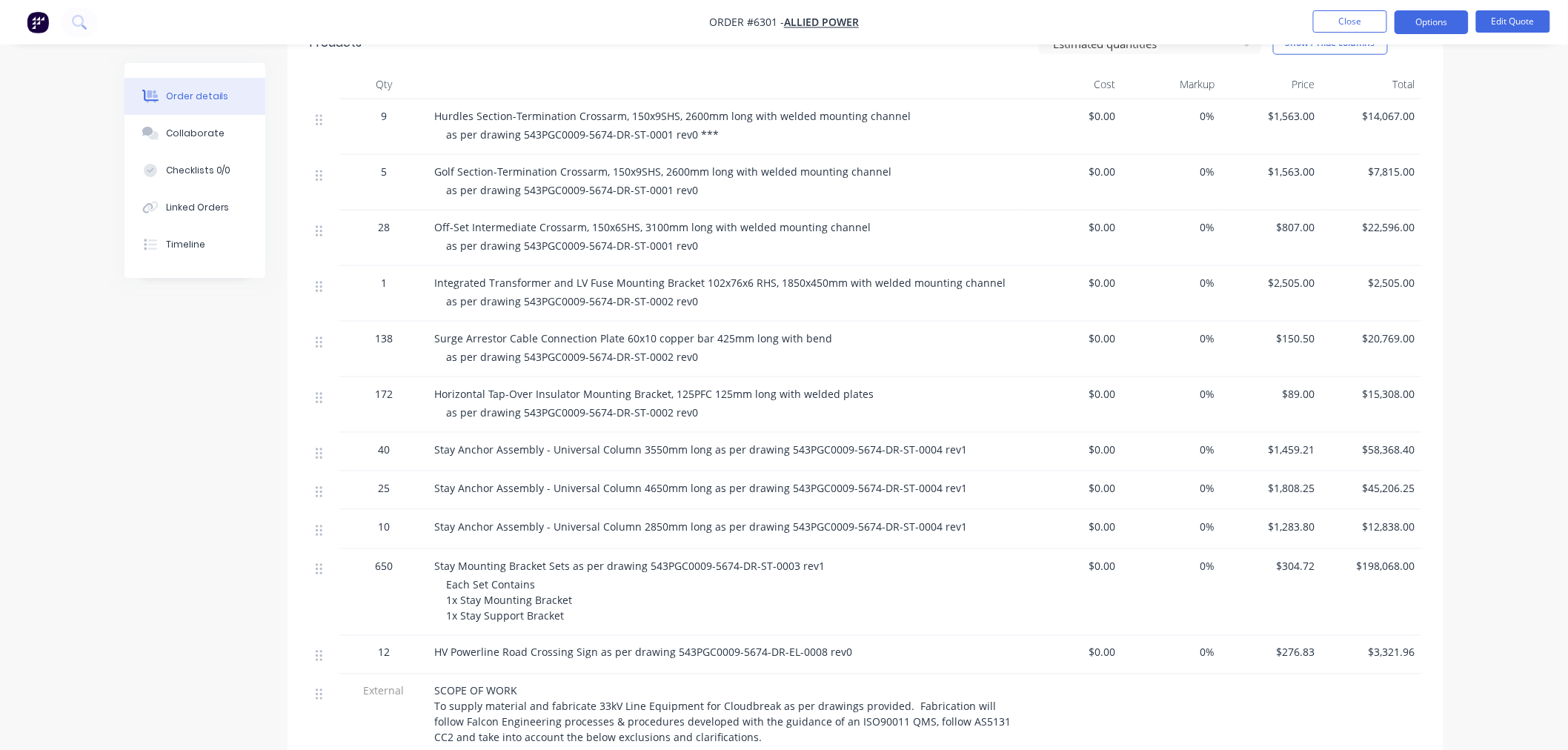
scroll to position [164, 0]
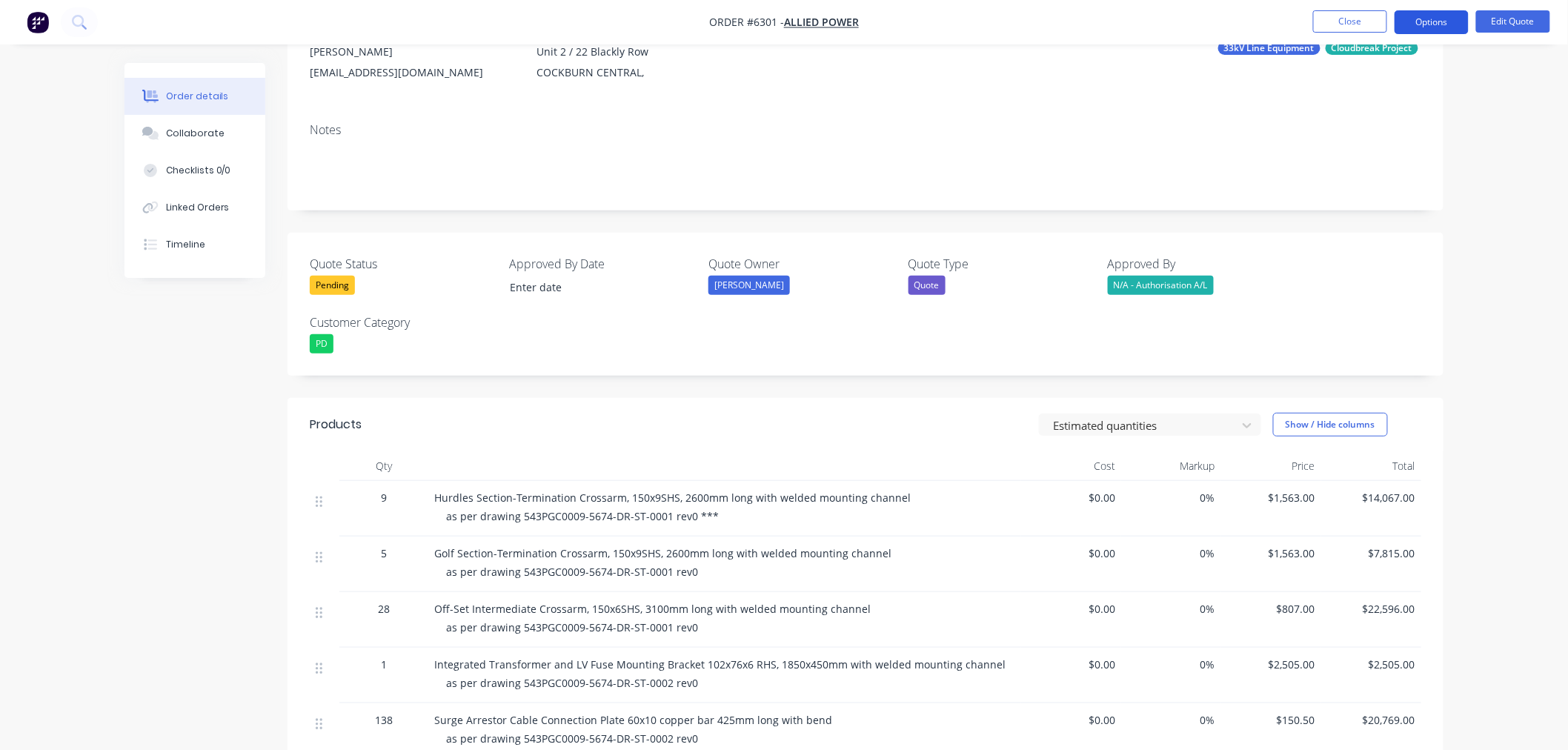
click at [1451, 19] on button "Options" at bounding box center [1431, 22] width 74 height 24
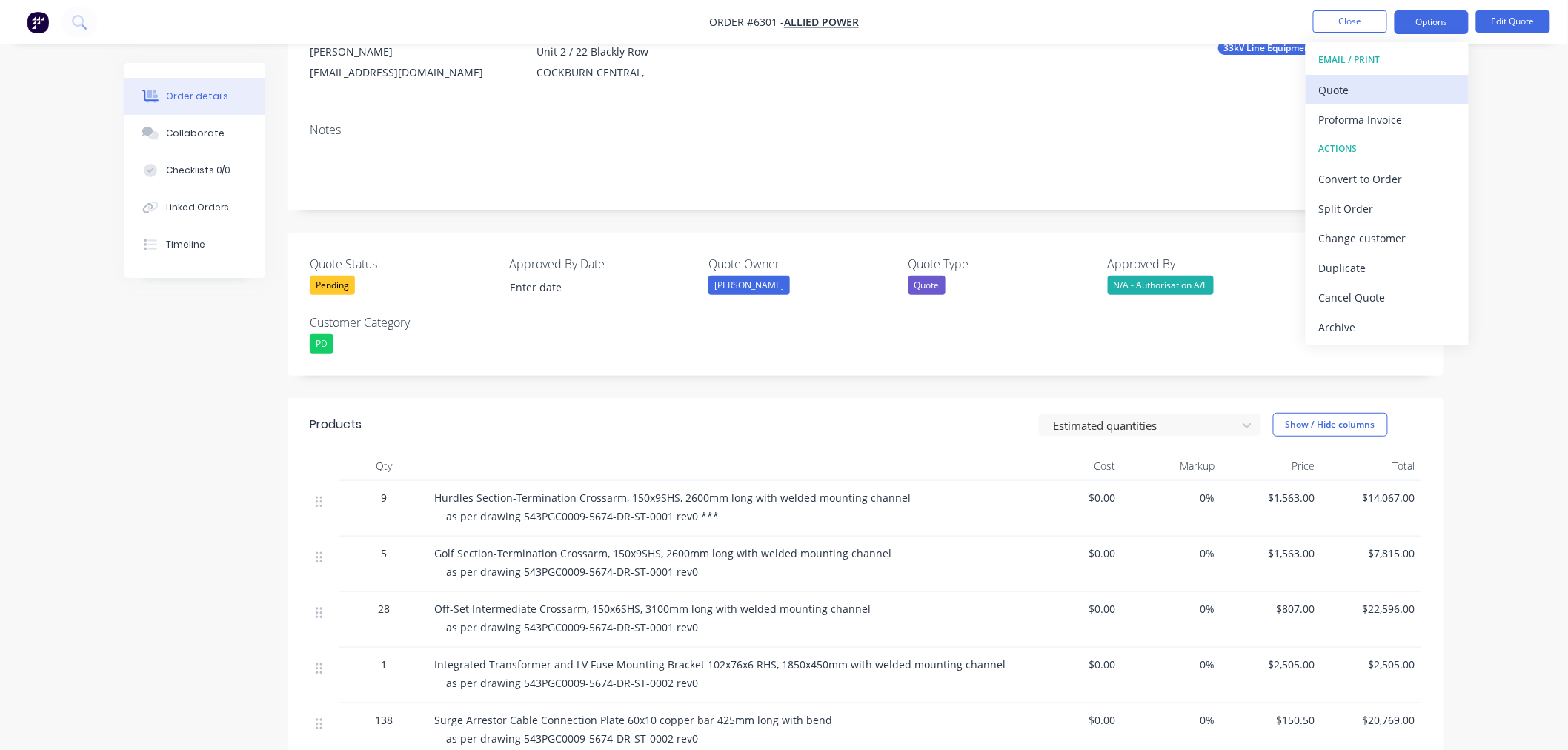
click at [1376, 94] on div "Quote" at bounding box center [1387, 90] width 137 height 22
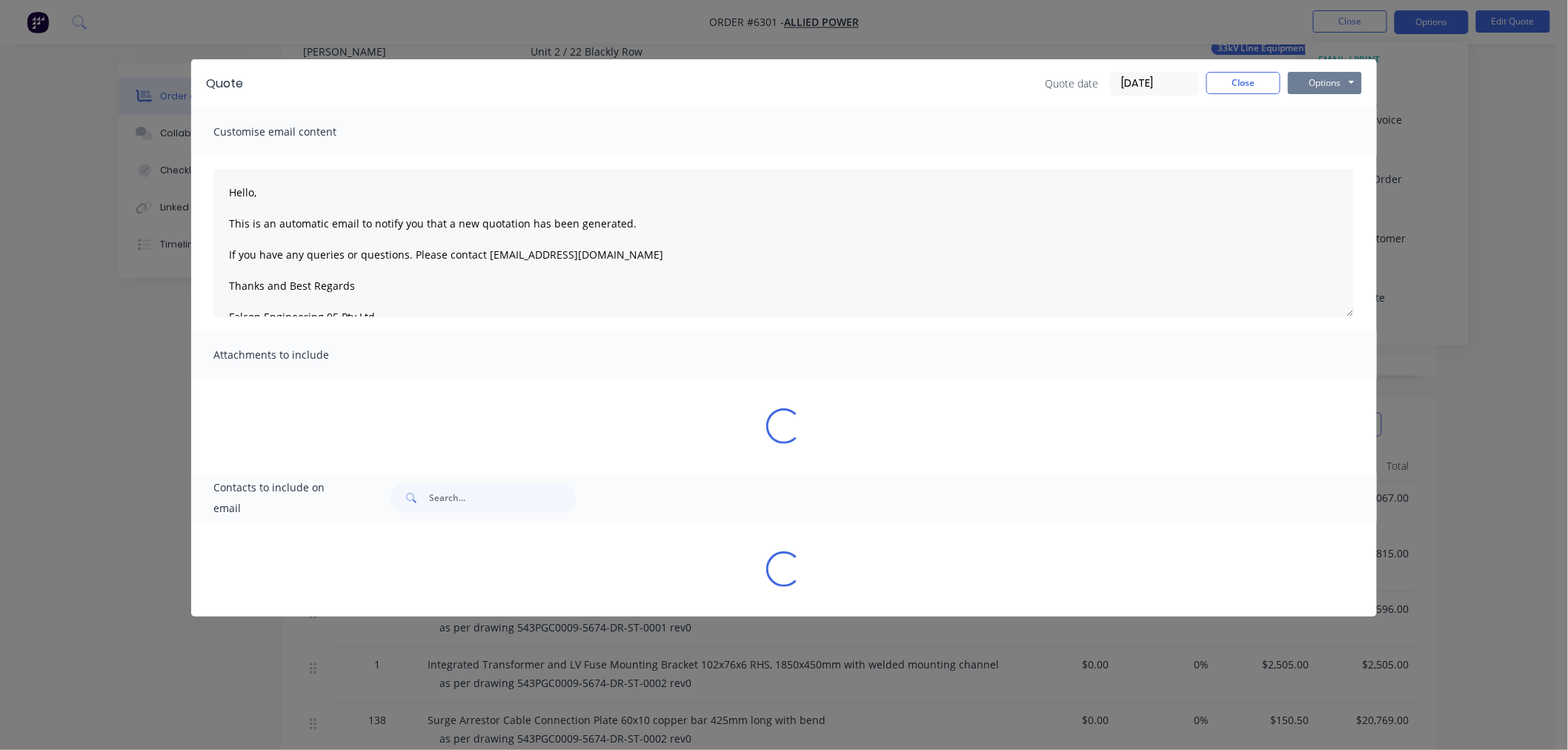
click at [1340, 83] on button "Options" at bounding box center [1325, 83] width 74 height 22
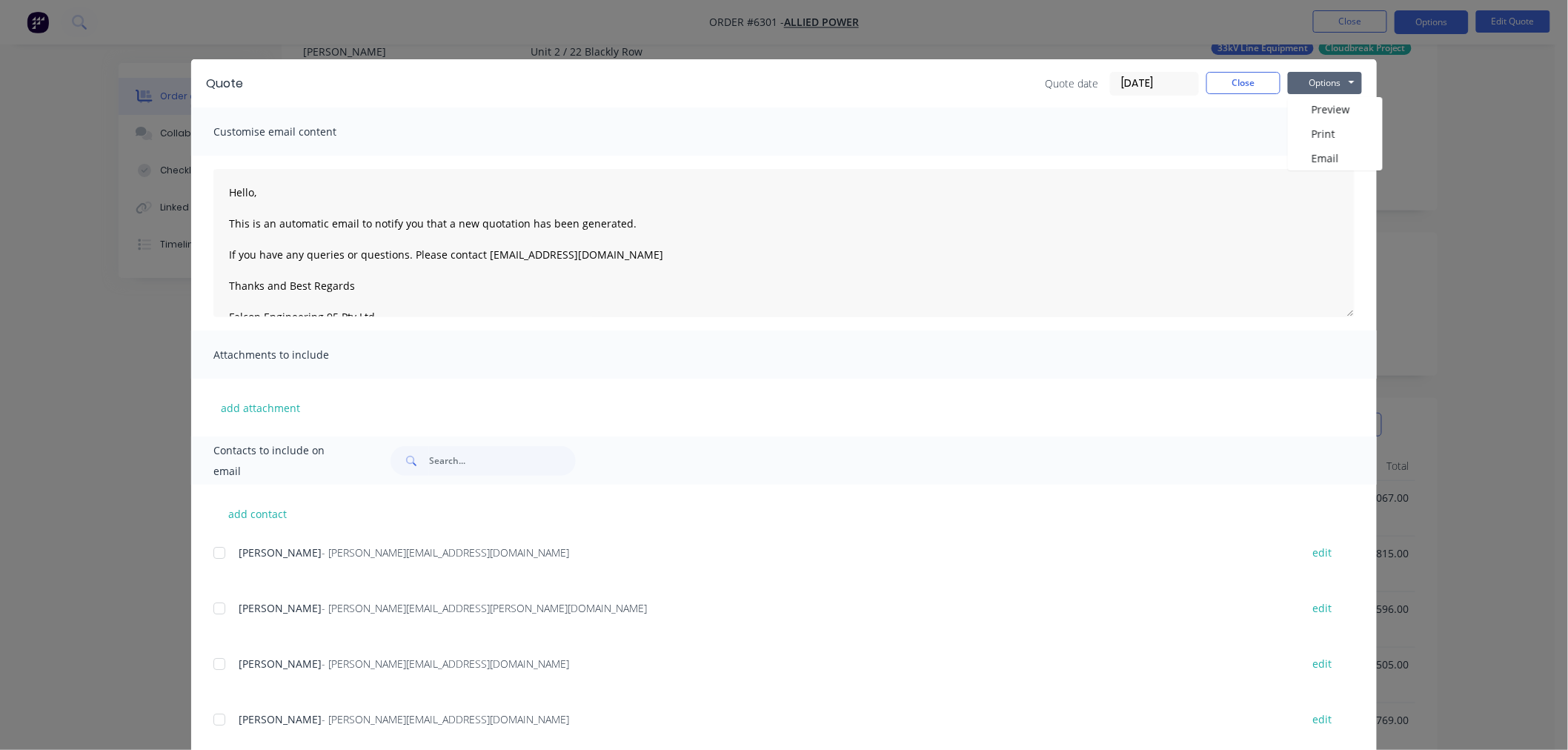
click at [1320, 86] on button "Options" at bounding box center [1325, 83] width 74 height 22
drag, startPoint x: 1320, startPoint y: 86, endPoint x: 1320, endPoint y: 94, distance: 8.0
click at [1320, 86] on button "Options" at bounding box center [1325, 83] width 74 height 22
click at [1320, 100] on button "Preview" at bounding box center [1335, 109] width 95 height 25
click at [1232, 80] on button "Close" at bounding box center [1243, 83] width 74 height 22
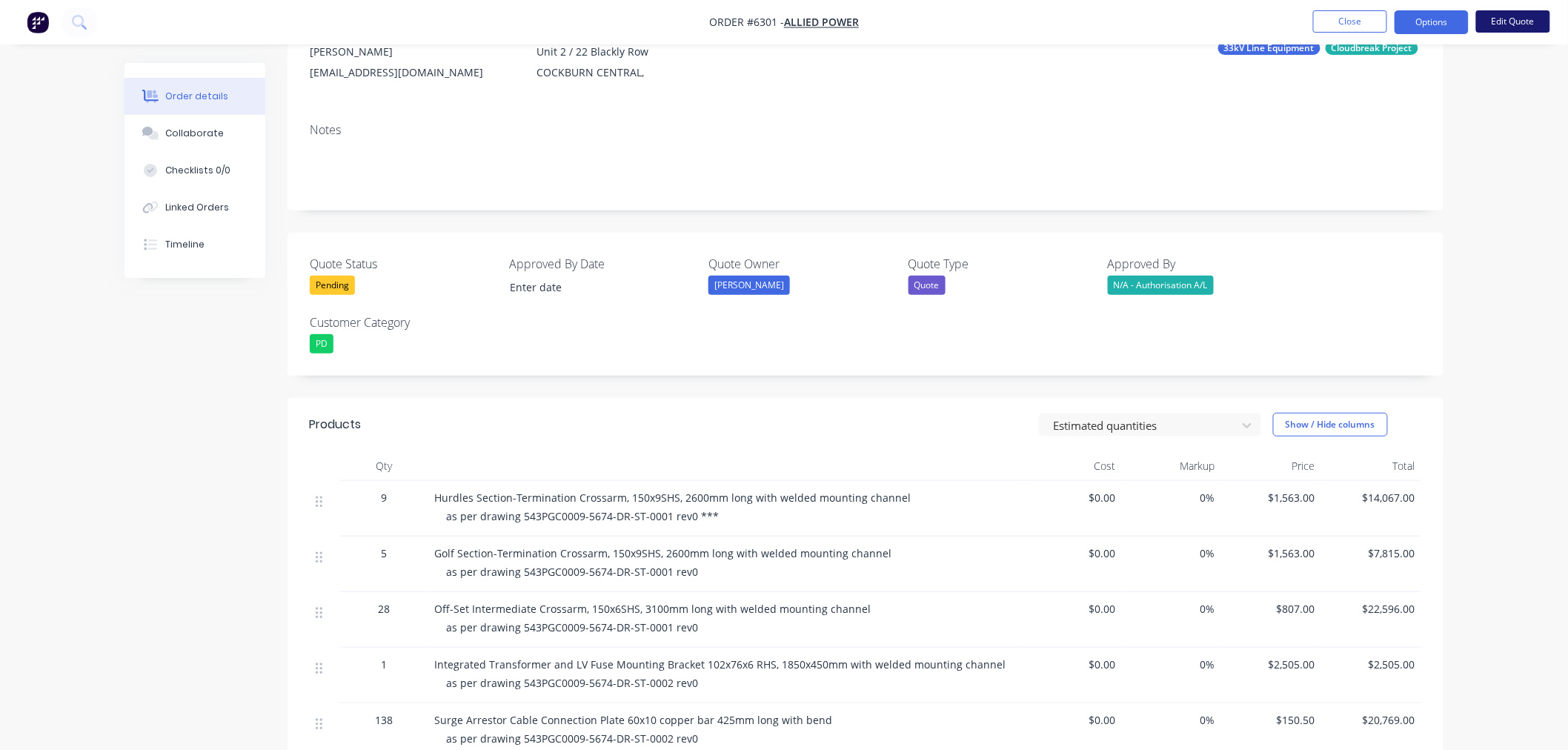
click at [1488, 19] on button "Edit Quote" at bounding box center [1513, 22] width 74 height 22
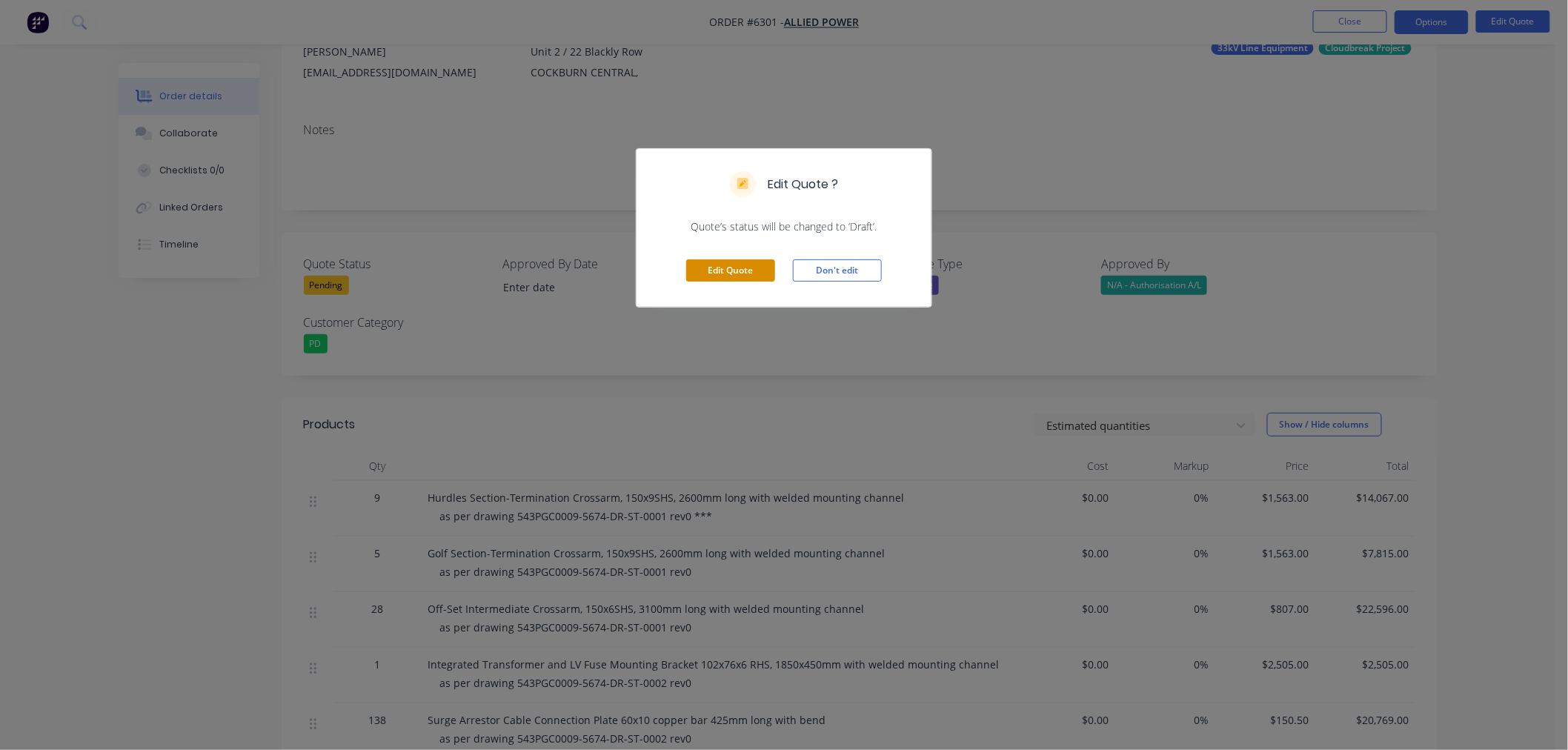
click at [750, 275] on button "Edit Quote" at bounding box center [731, 271] width 89 height 22
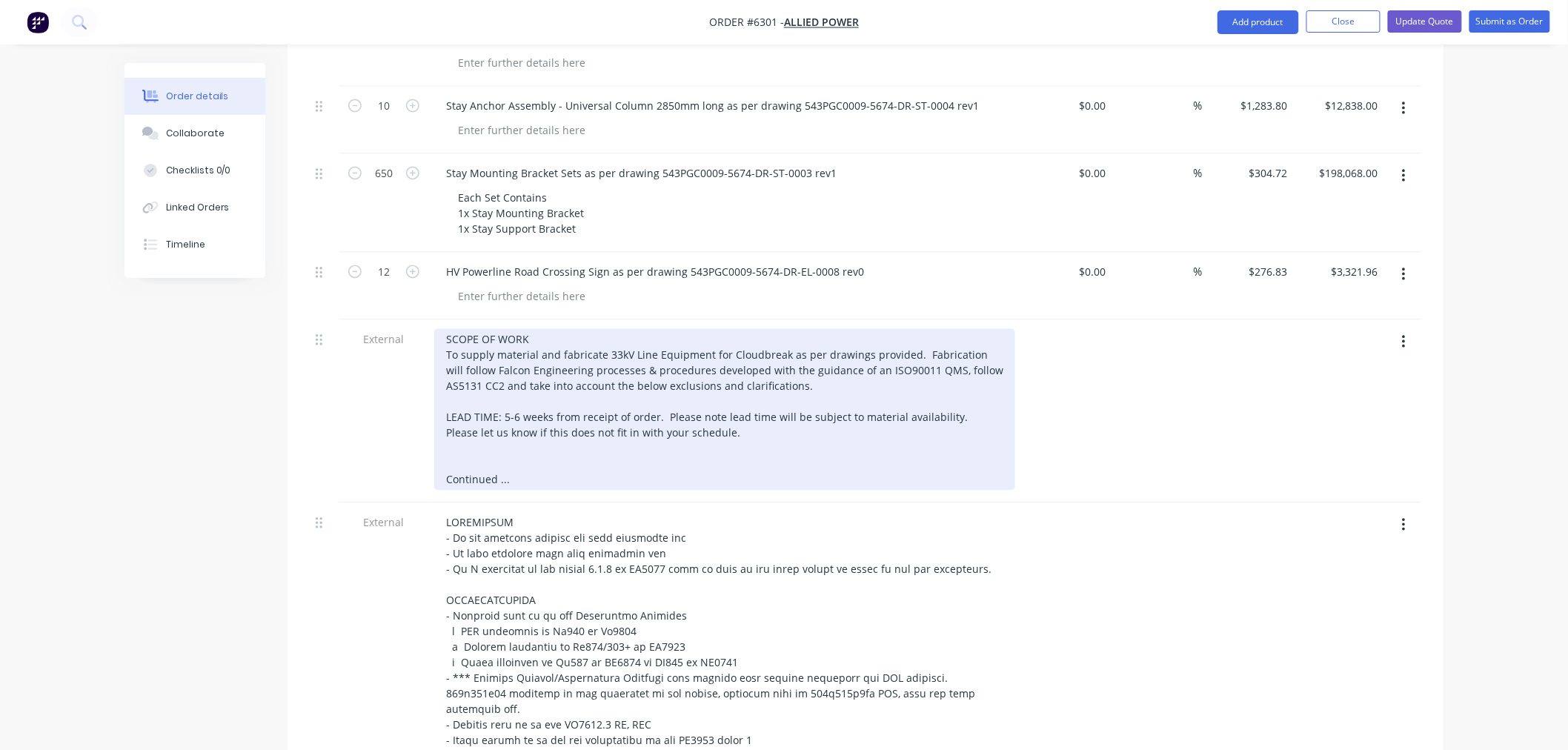
scroll to position [1152, 0]
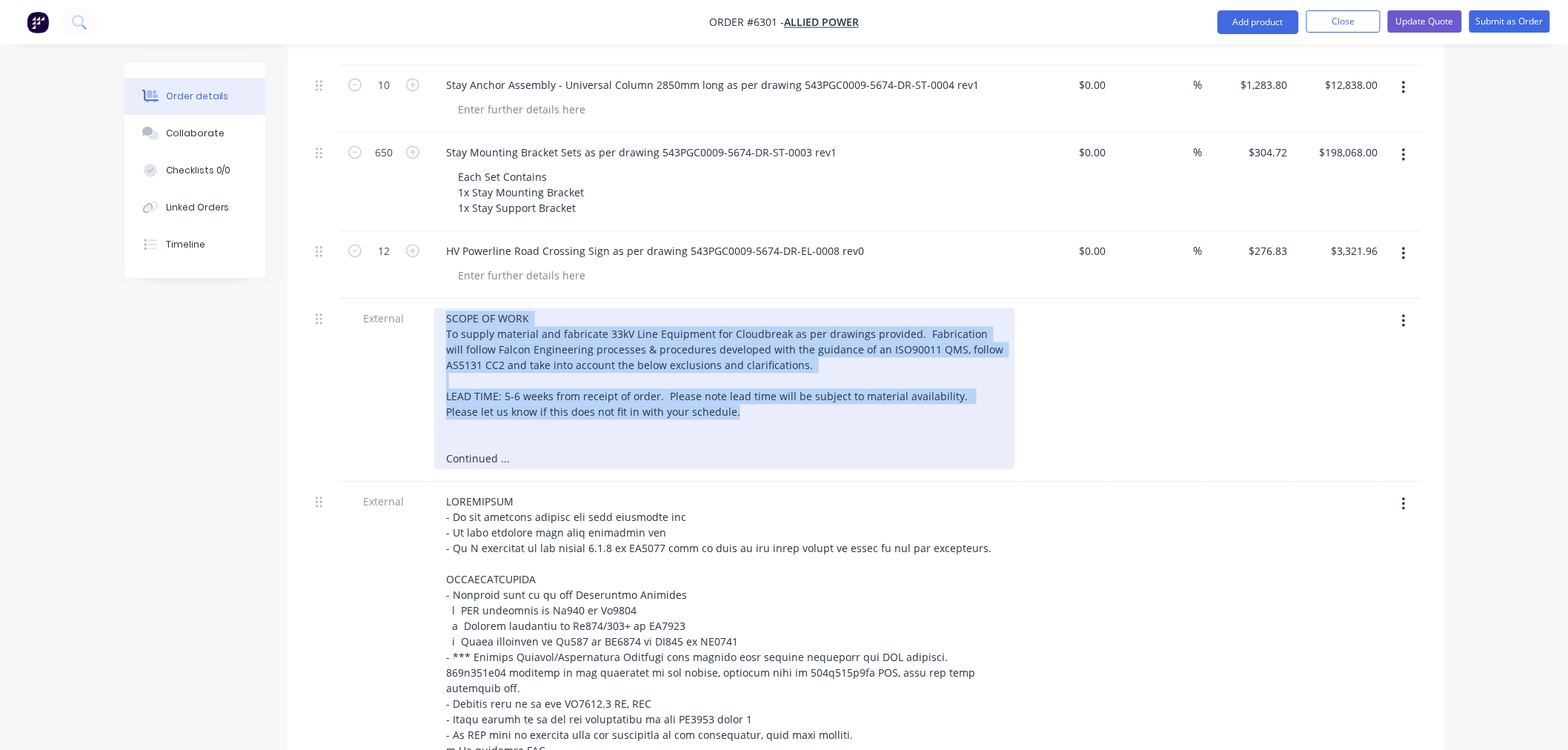
drag, startPoint x: 667, startPoint y: 376, endPoint x: 415, endPoint y: 276, distance: 271.1
click at [415, 299] on div "External SCOPE OF WORK To supply material and fabricate 33kV Line Equipment for…" at bounding box center [866, 391] width 1112 height 183
copy div "SCOPE OF WORK To supply material and fabricate 33kV Line Equipment for Cloudbre…"
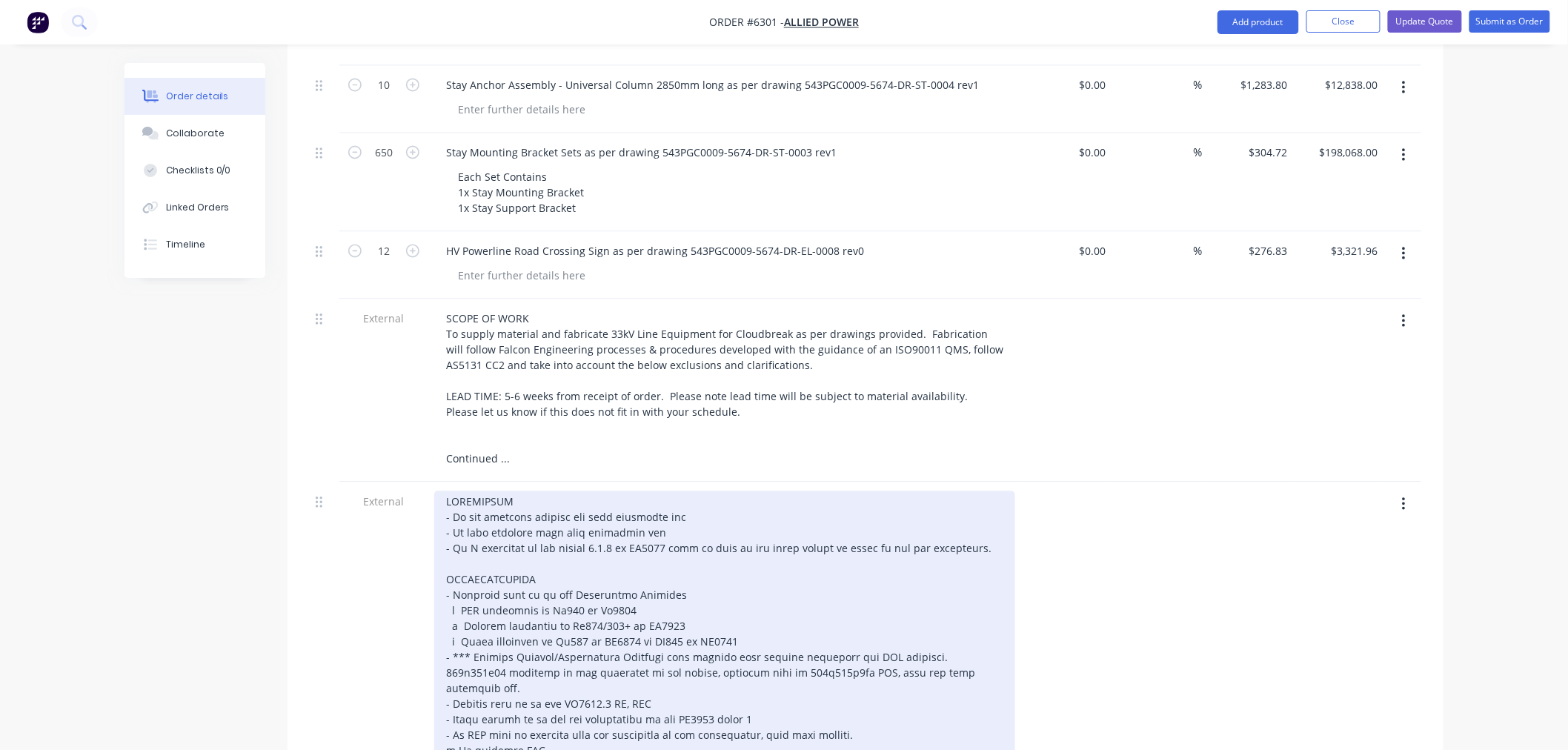
drag, startPoint x: 445, startPoint y: 465, endPoint x: 439, endPoint y: 499, distance: 34.5
click at [443, 491] on div at bounding box center [725, 673] width 581 height 364
paste div
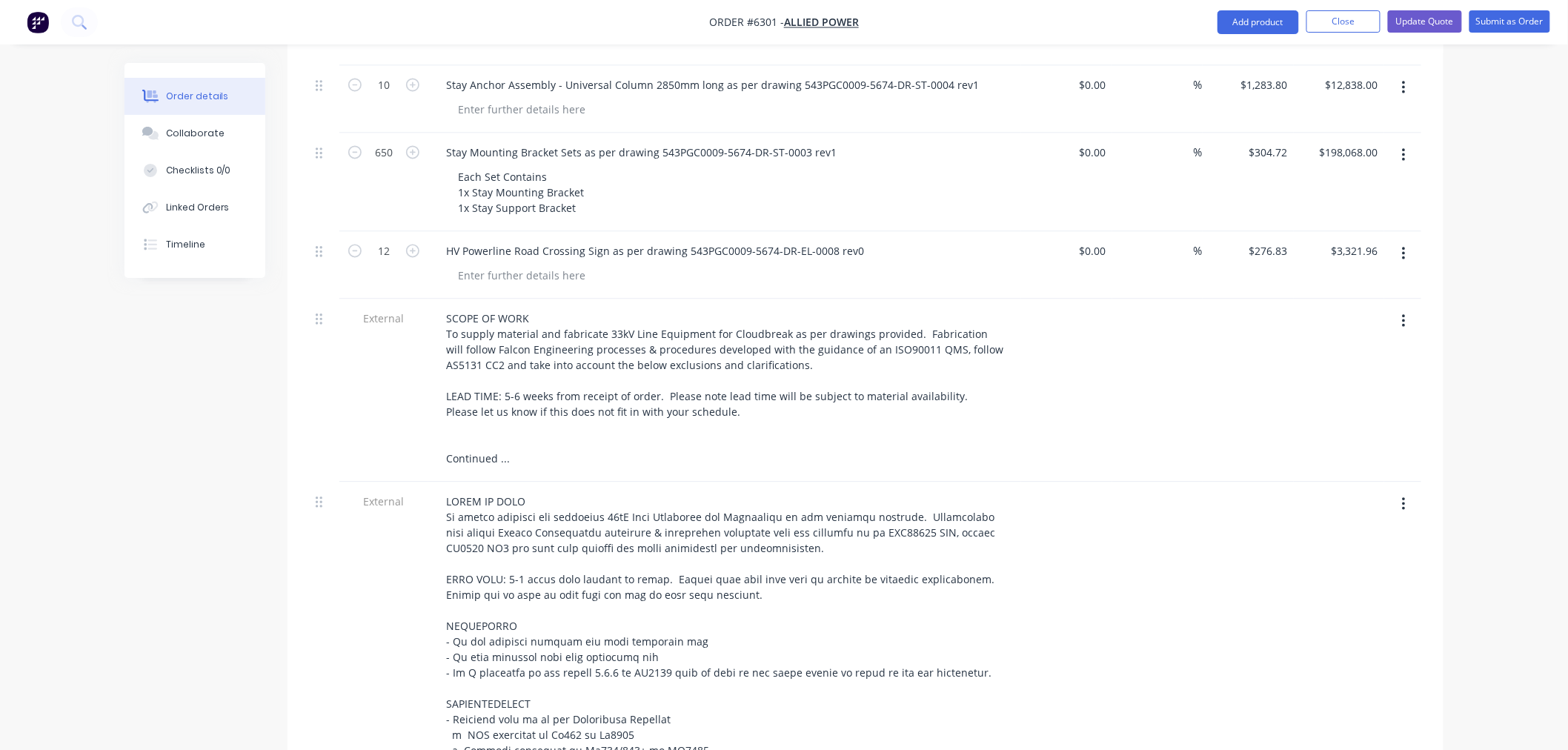
click at [1401, 308] on button "button" at bounding box center [1404, 322] width 35 height 27
click at [1365, 380] on div "Delete" at bounding box center [1351, 390] width 114 height 22
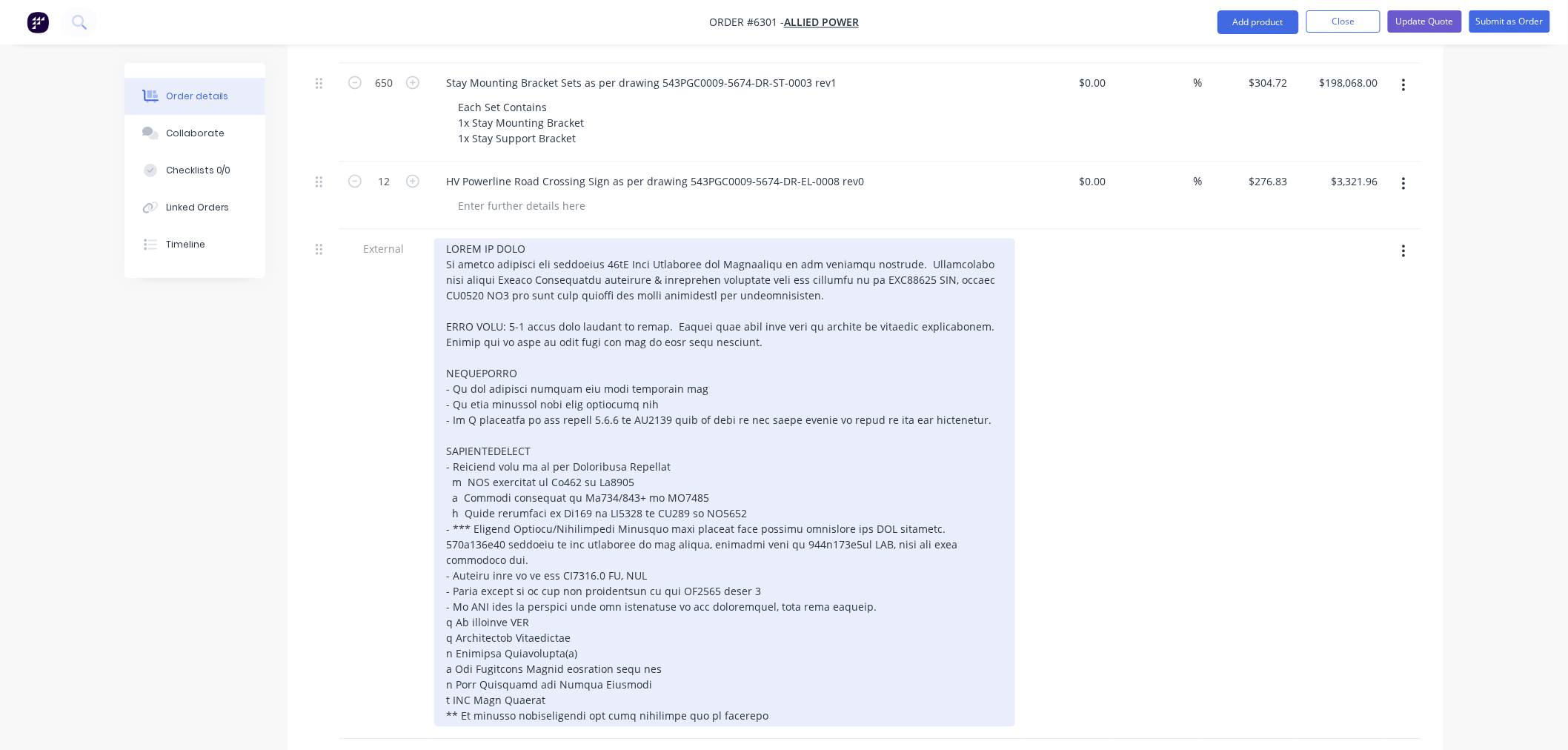
scroll to position [1399, 0]
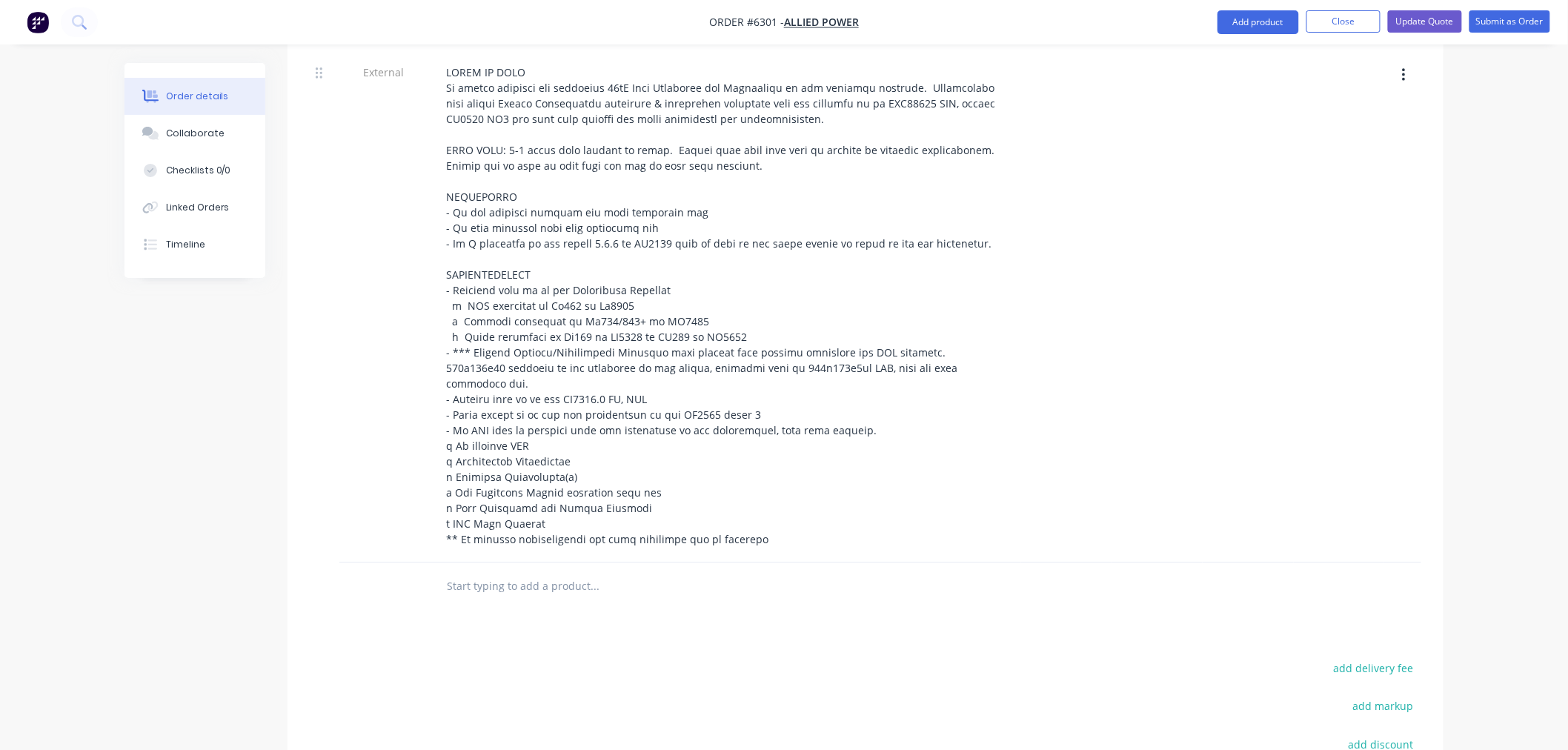
click at [1122, 398] on div at bounding box center [1158, 308] width 92 height 510
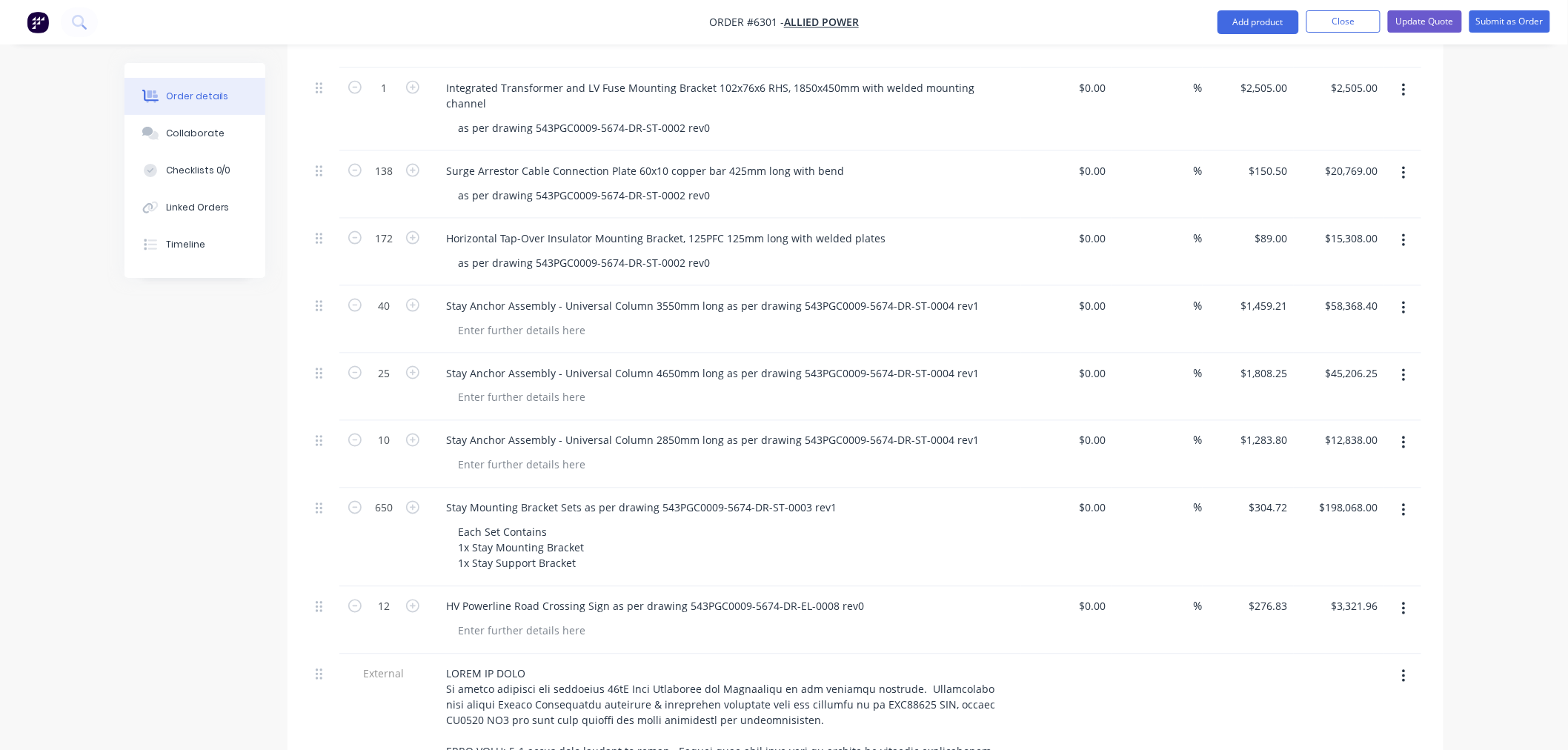
scroll to position [658, 0]
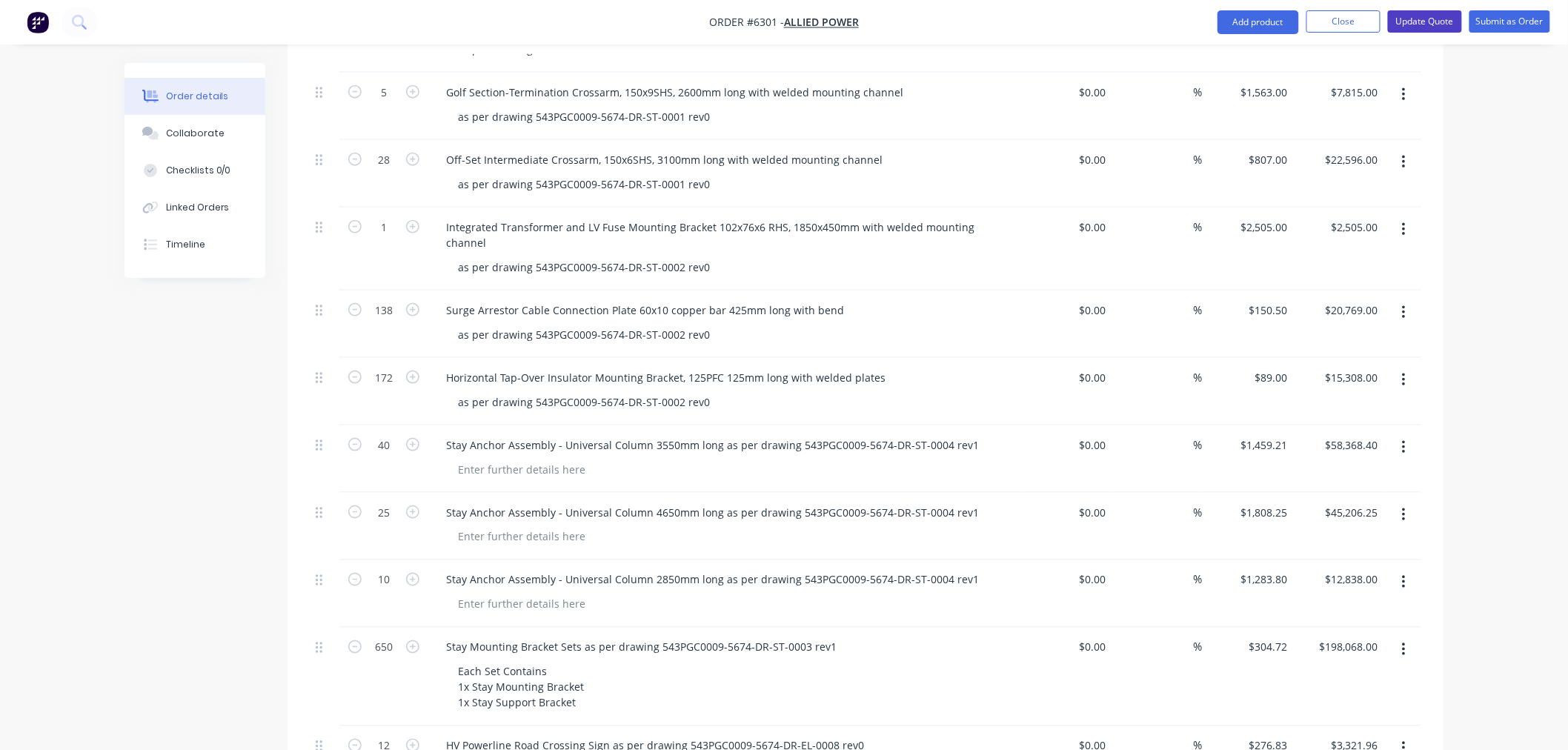
click at [1447, 28] on button "Update Quote" at bounding box center [1425, 22] width 74 height 22
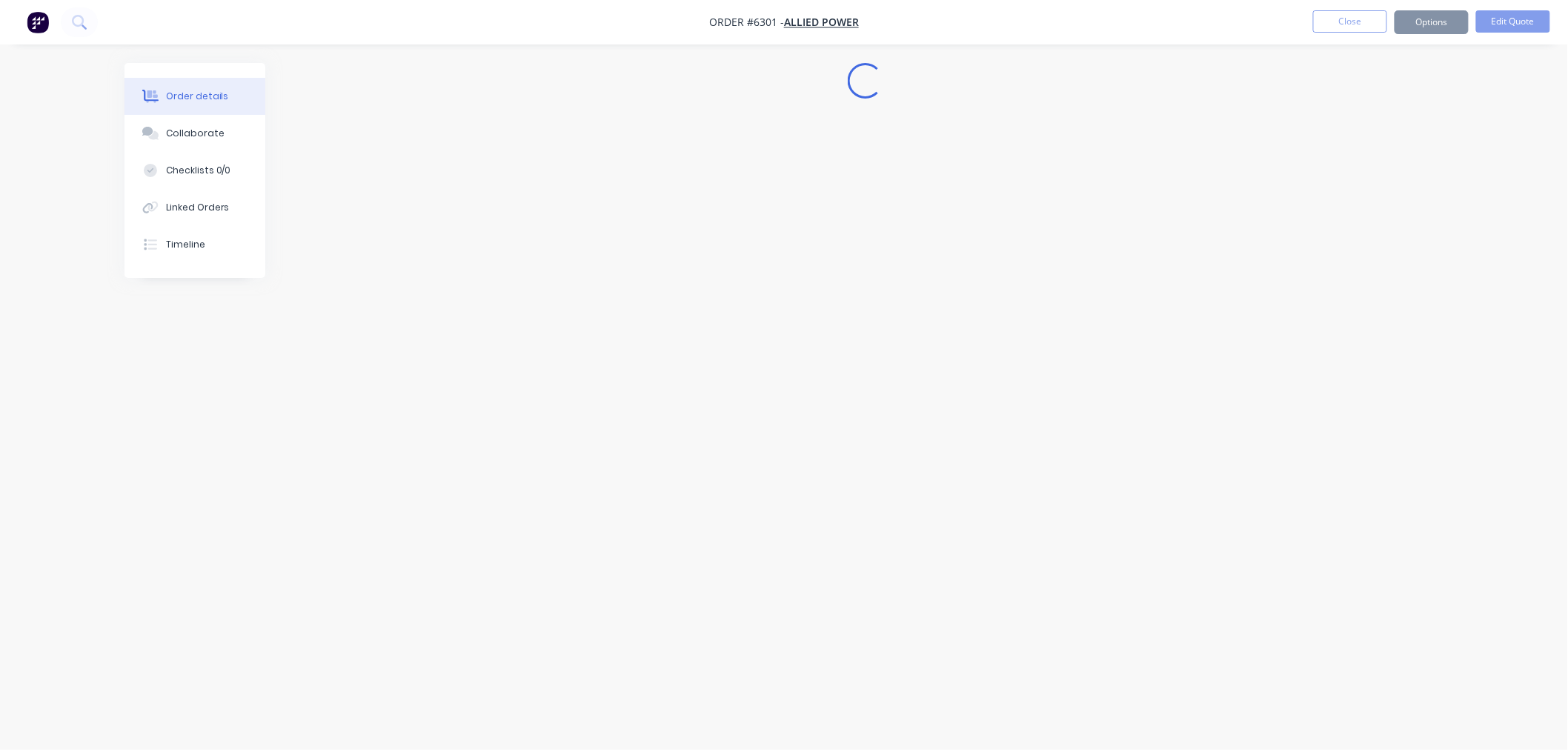
scroll to position [0, 0]
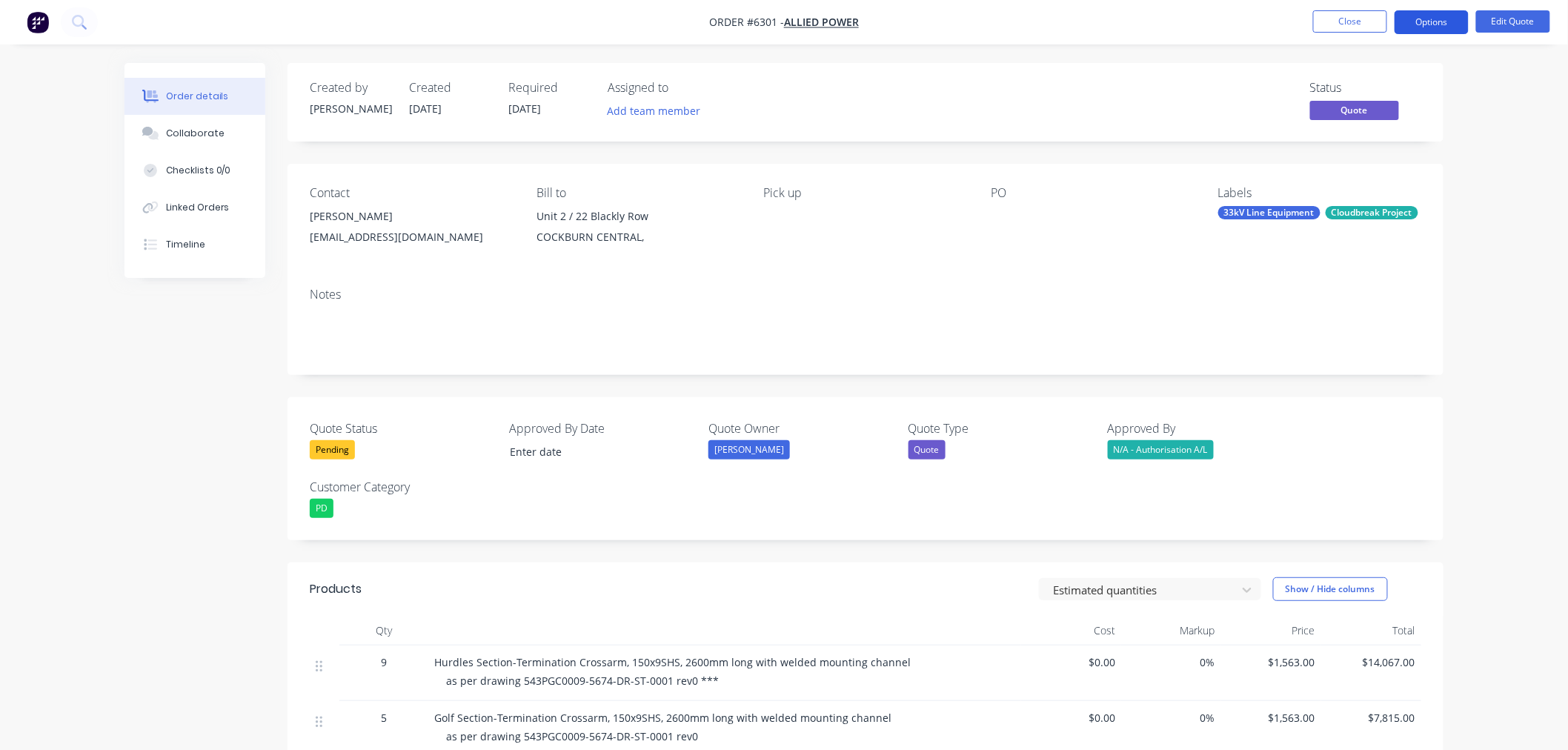
click at [1432, 28] on button "Options" at bounding box center [1431, 22] width 74 height 24
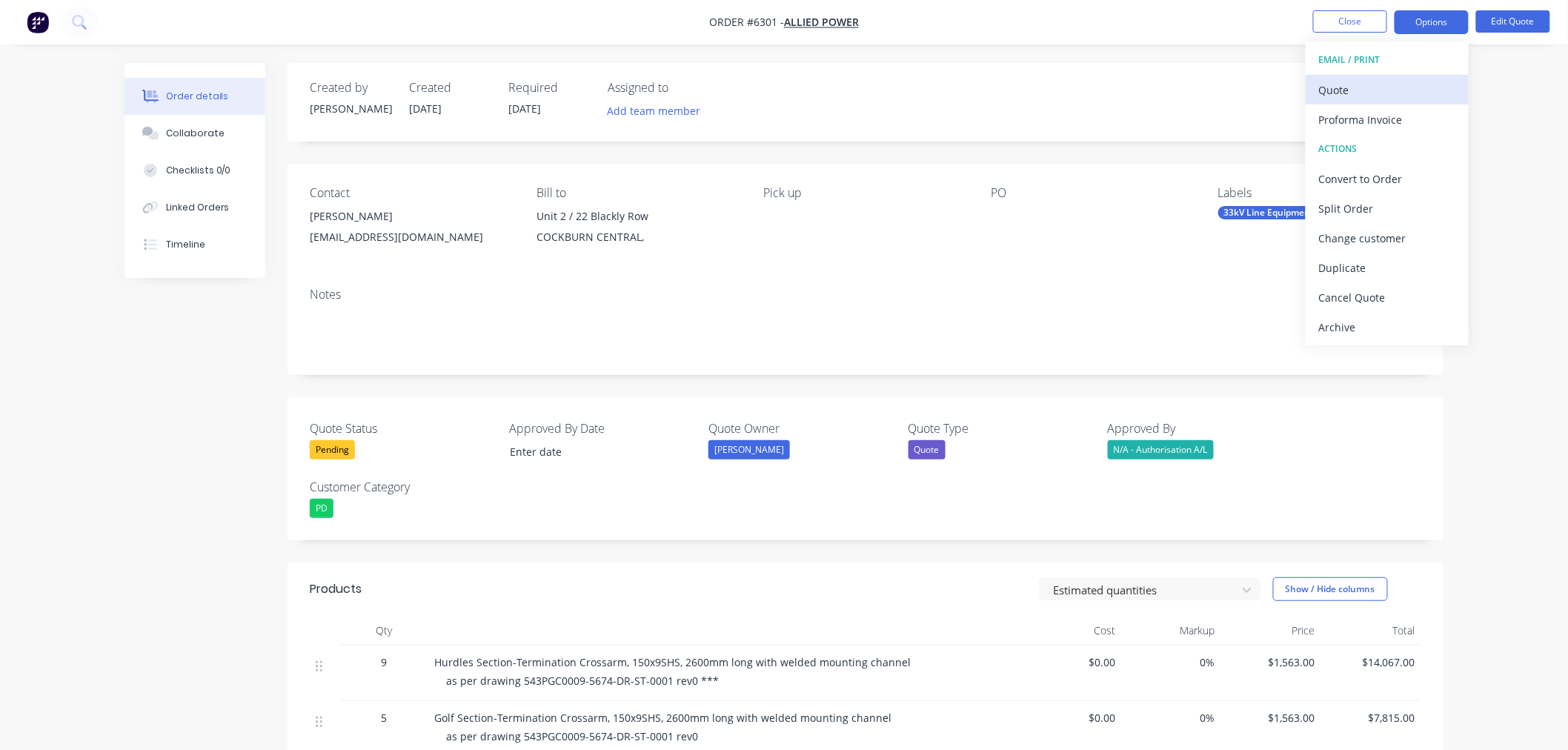
click at [1386, 92] on div "Quote" at bounding box center [1387, 90] width 137 height 22
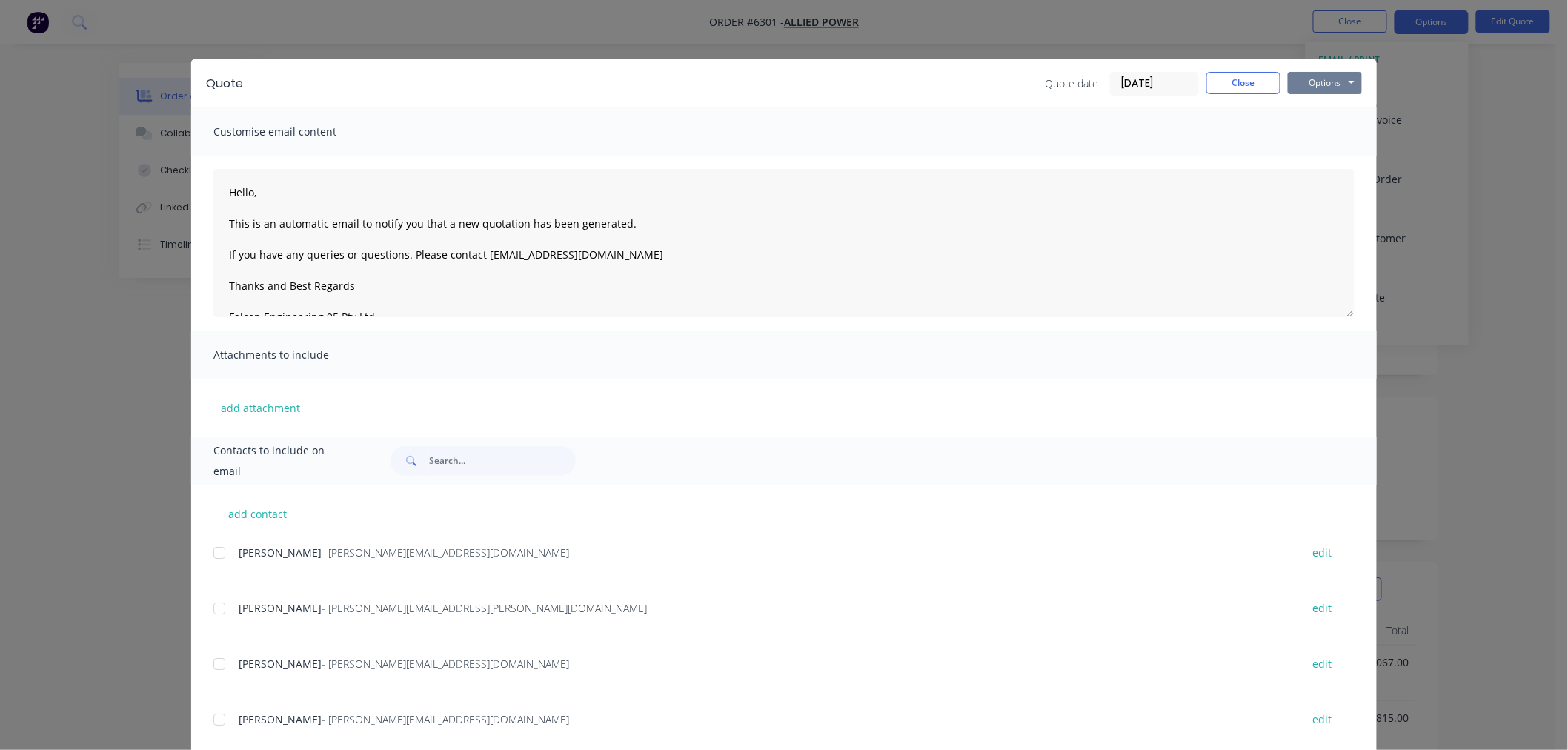
click at [1316, 82] on button "Options" at bounding box center [1325, 83] width 74 height 22
click at [1314, 106] on button "Preview" at bounding box center [1335, 109] width 95 height 25
click at [1224, 89] on button "Close" at bounding box center [1243, 83] width 74 height 22
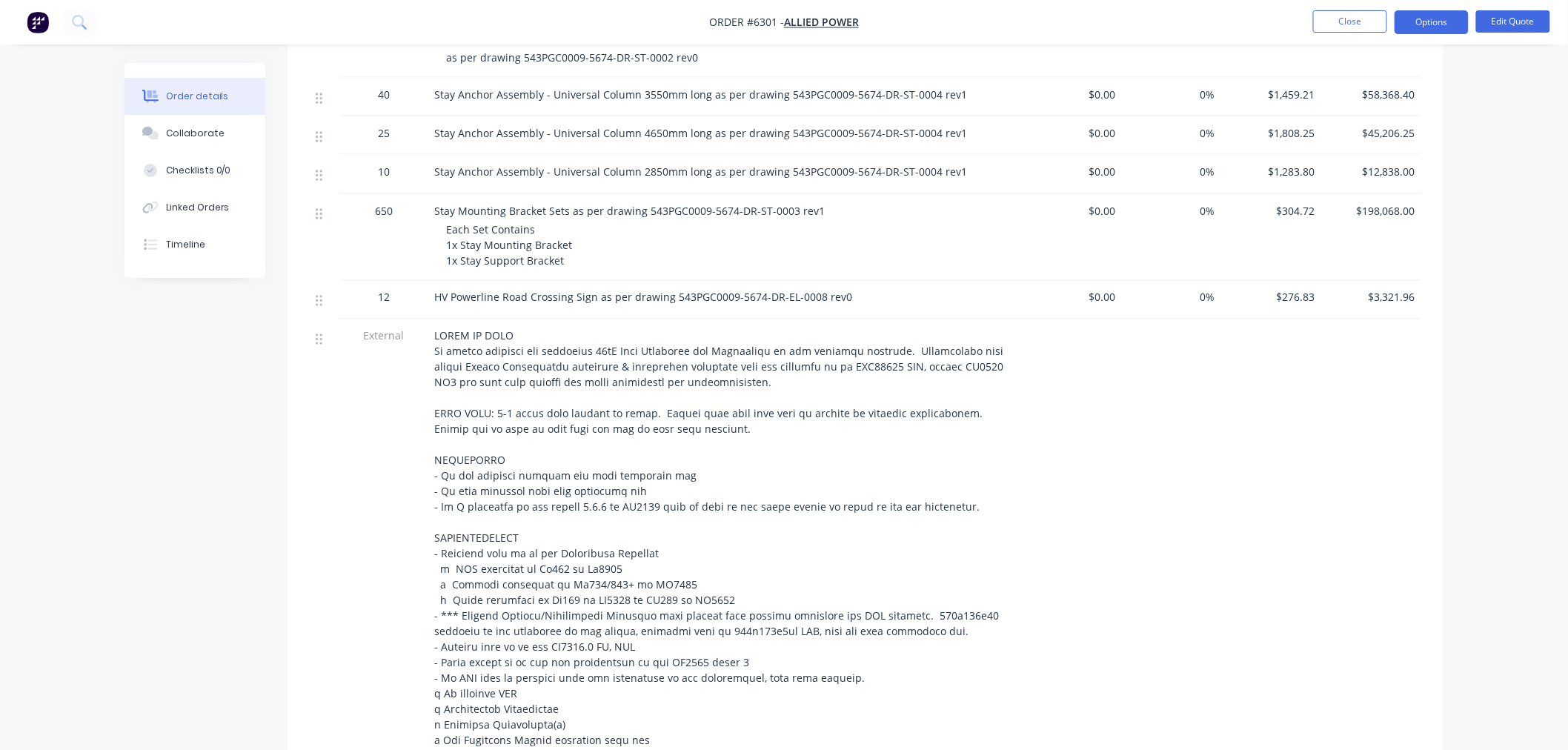
scroll to position [988, 0]
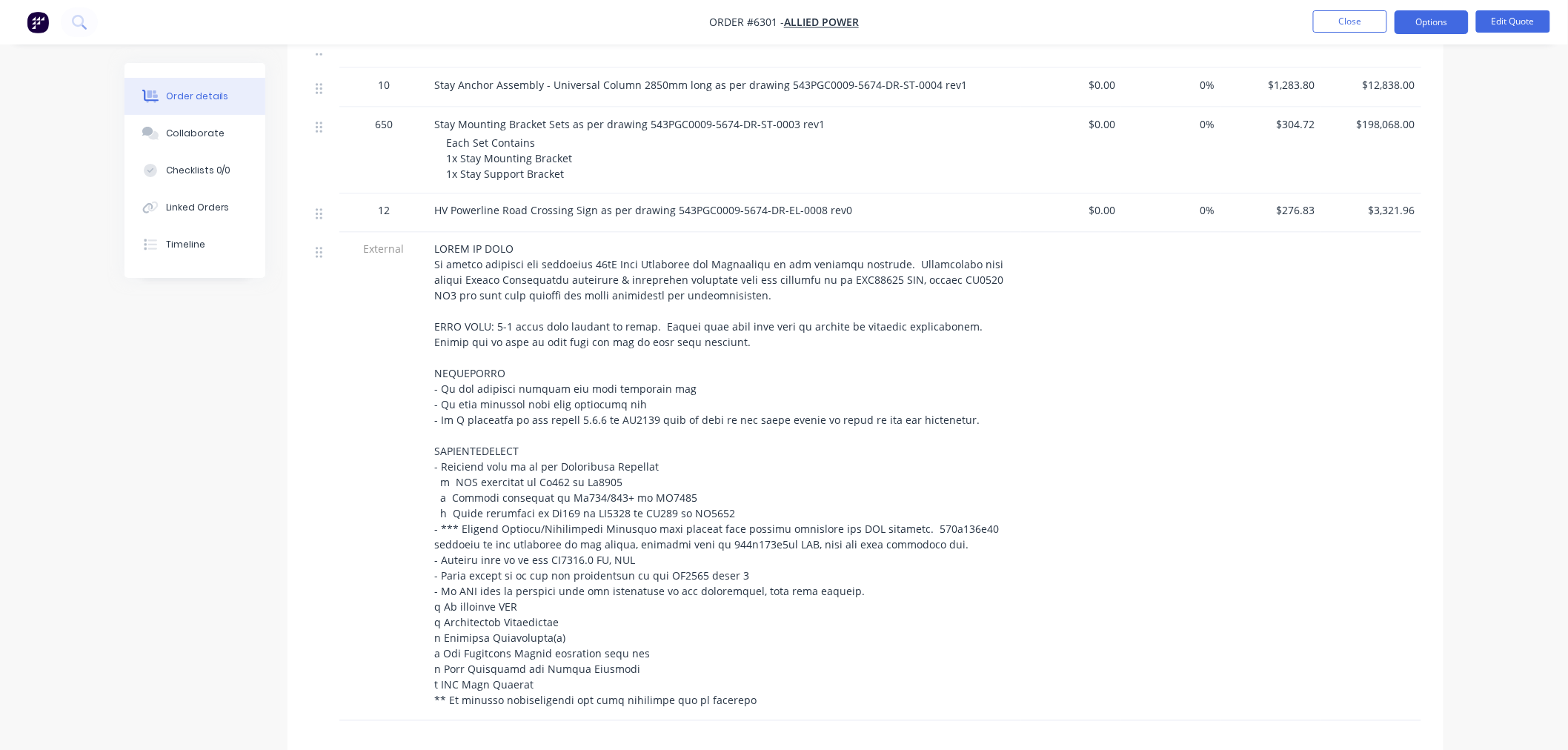
click at [590, 489] on span at bounding box center [720, 475] width 572 height 465
click at [585, 485] on span at bounding box center [720, 475] width 572 height 465
click at [1522, 19] on button "Edit Quote" at bounding box center [1513, 22] width 74 height 22
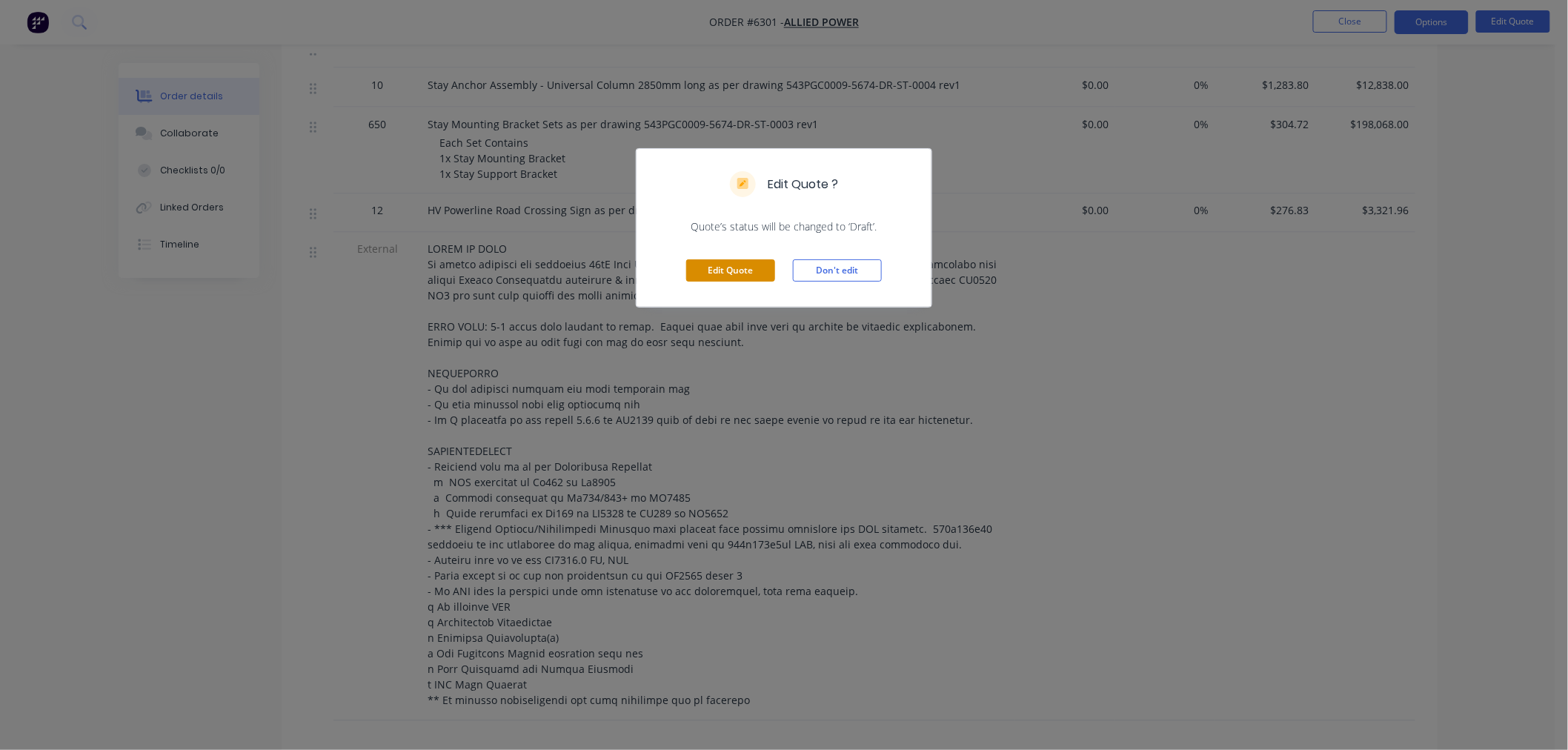
click at [738, 268] on button "Edit Quote" at bounding box center [731, 271] width 89 height 22
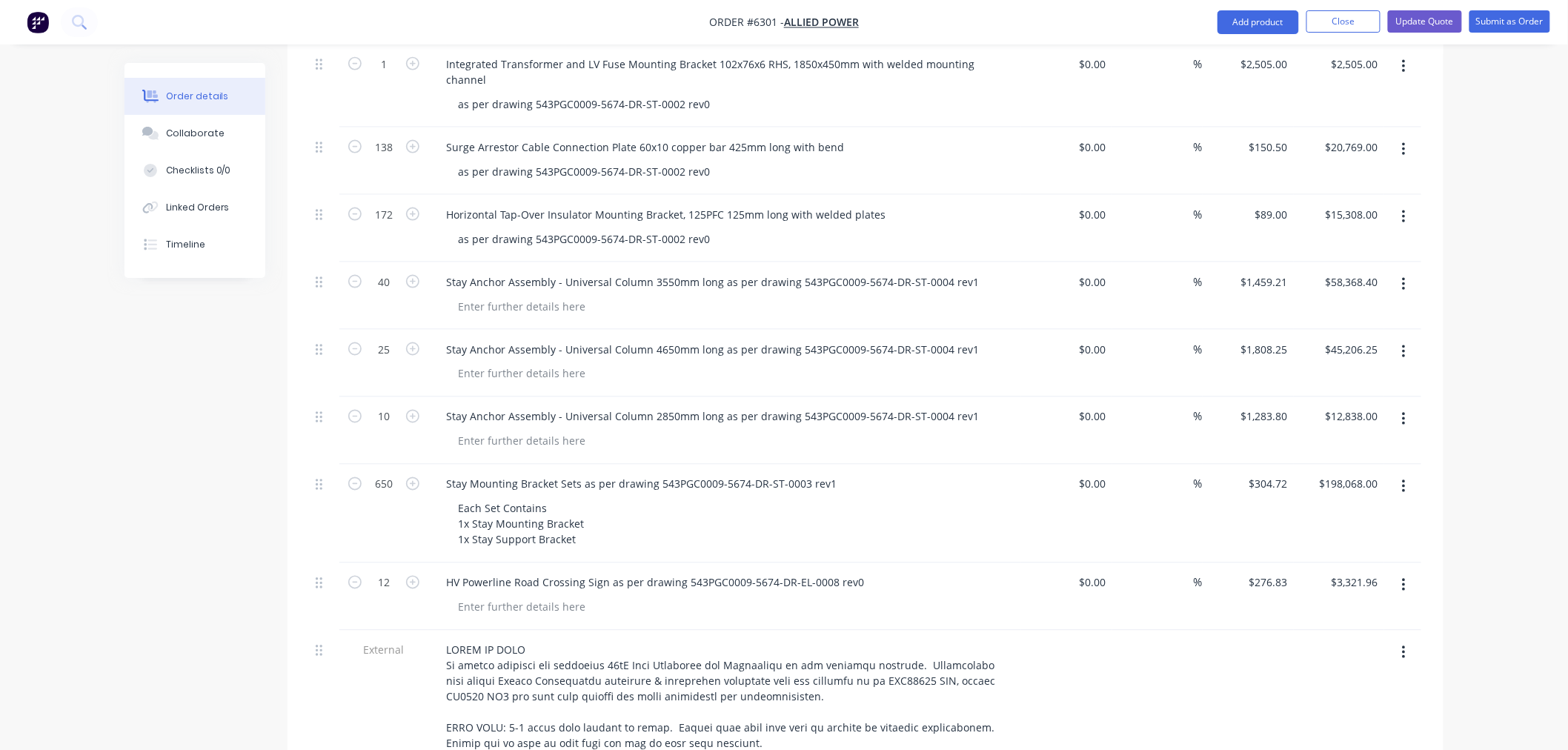
scroll to position [1070, 0]
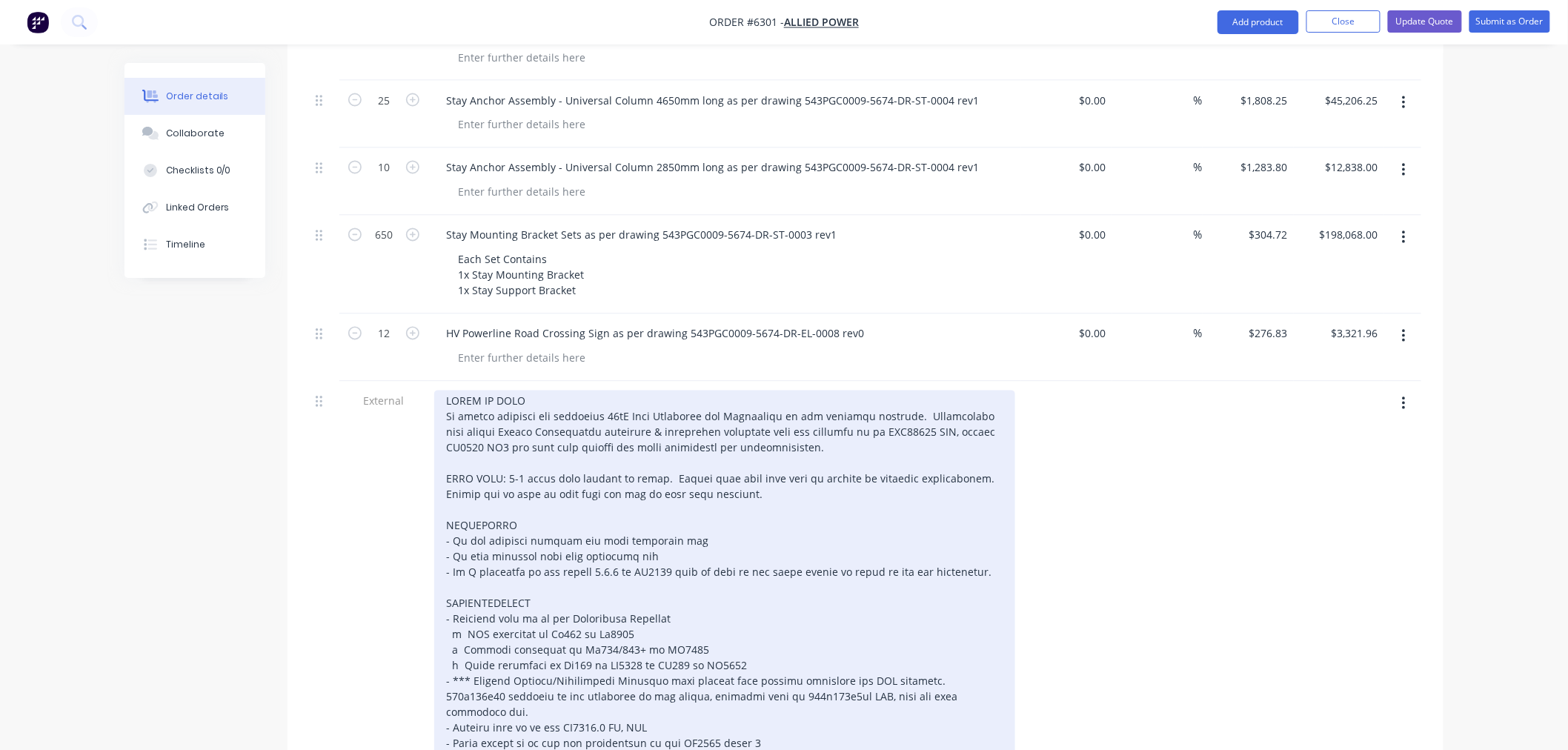
click at [602, 604] on div at bounding box center [725, 634] width 581 height 488
click at [626, 605] on div at bounding box center [725, 634] width 581 height 488
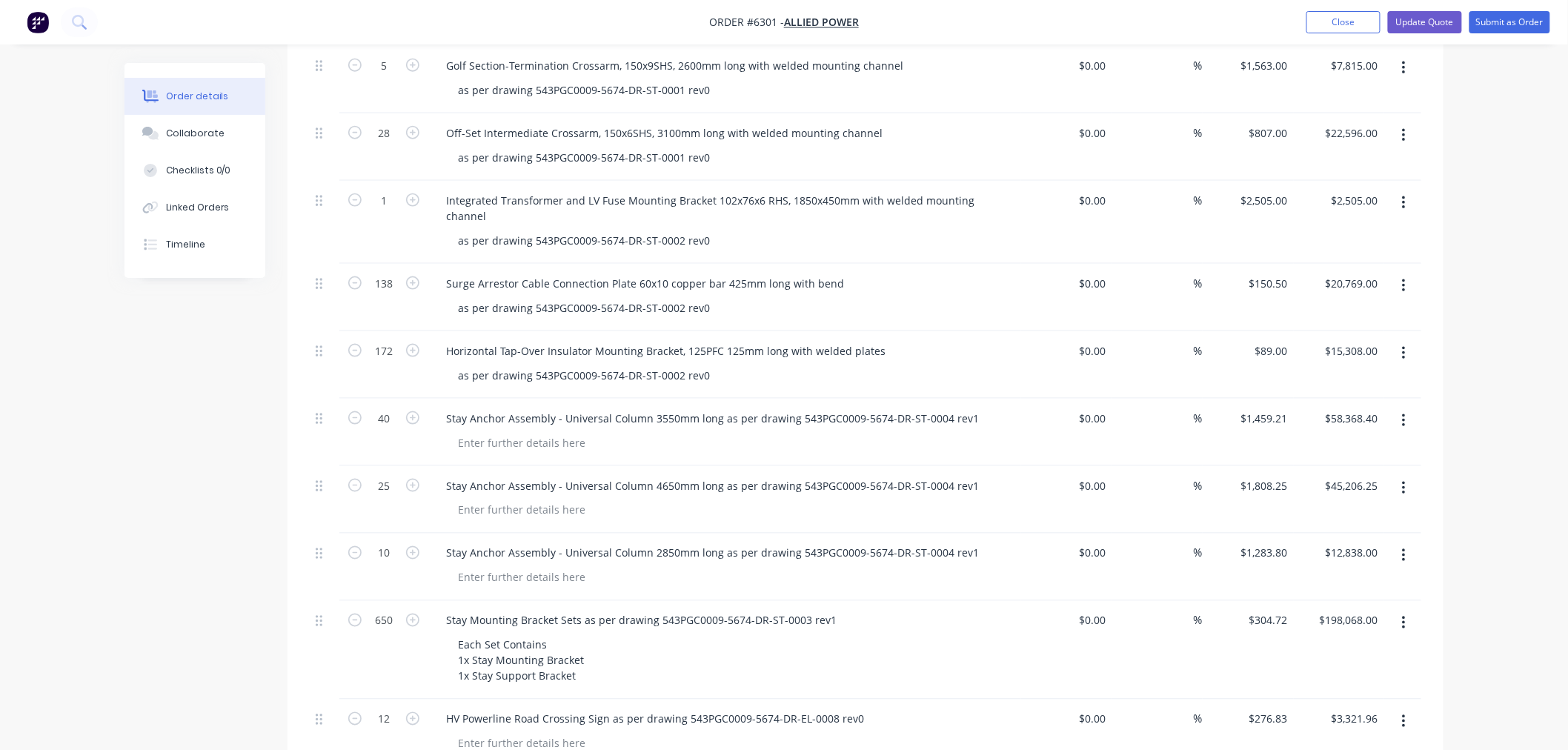
scroll to position [0, 0]
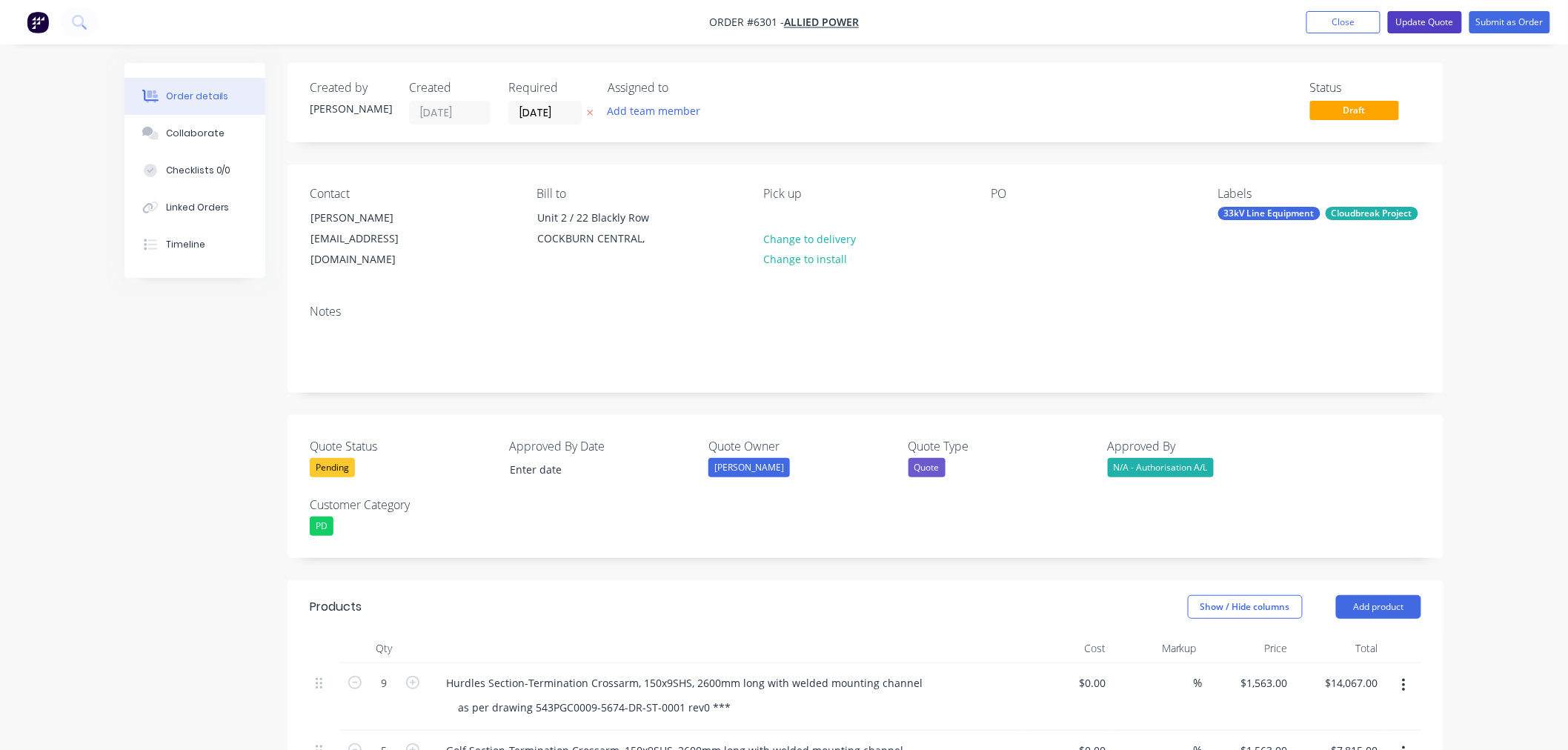
click at [1410, 20] on button "Update Quote" at bounding box center [1425, 22] width 74 height 22
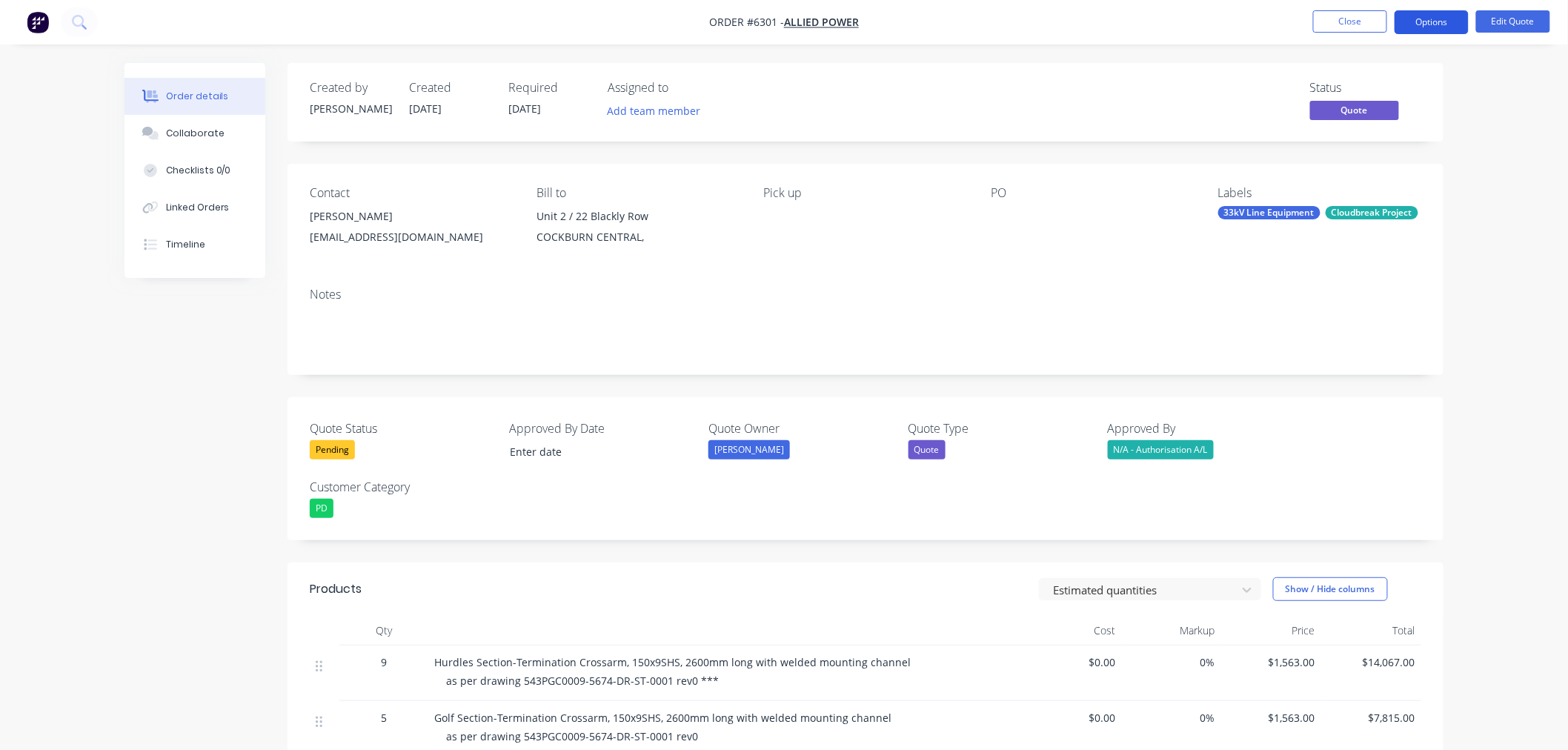
click at [1421, 16] on button "Options" at bounding box center [1431, 22] width 74 height 24
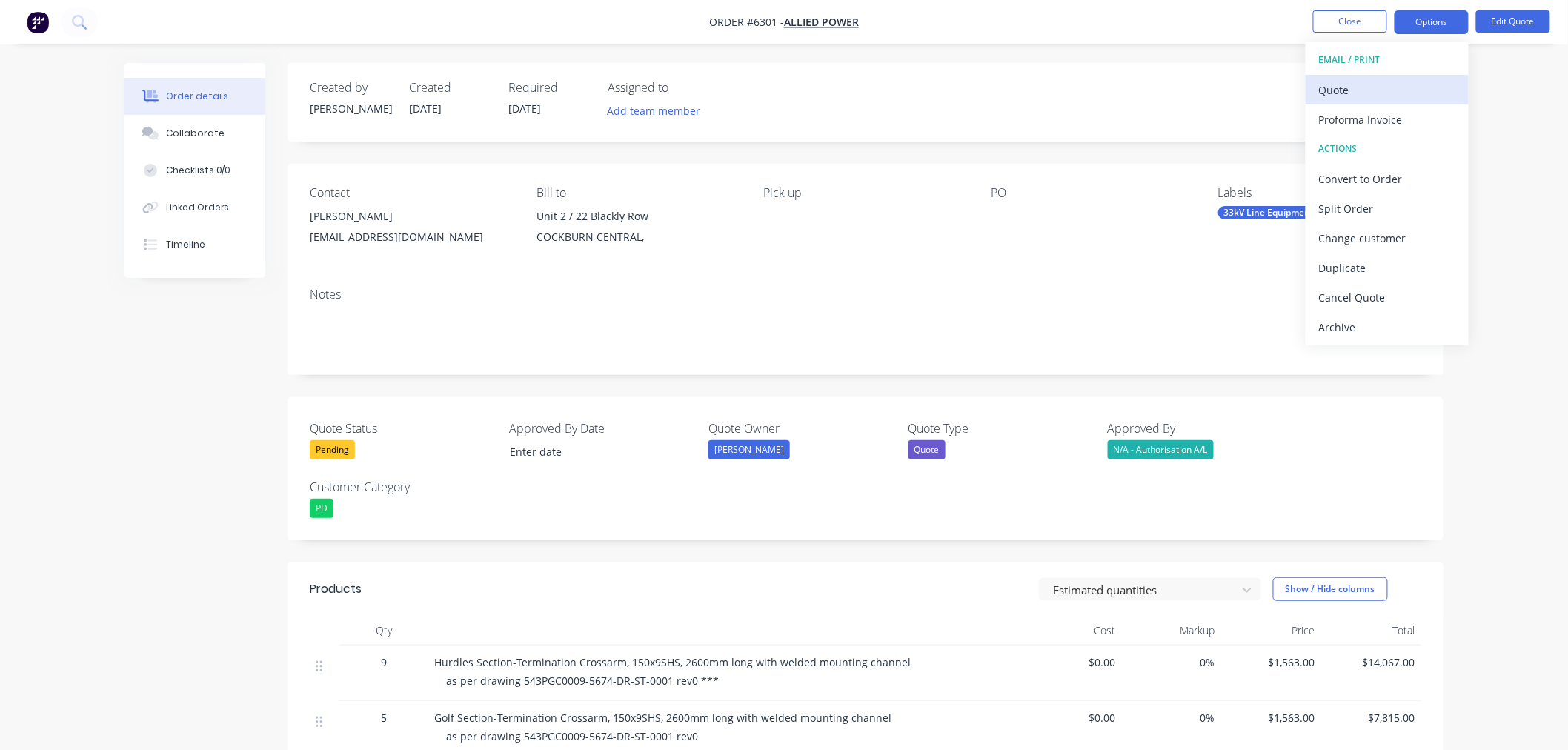
click at [1365, 89] on div "Quote" at bounding box center [1387, 90] width 137 height 22
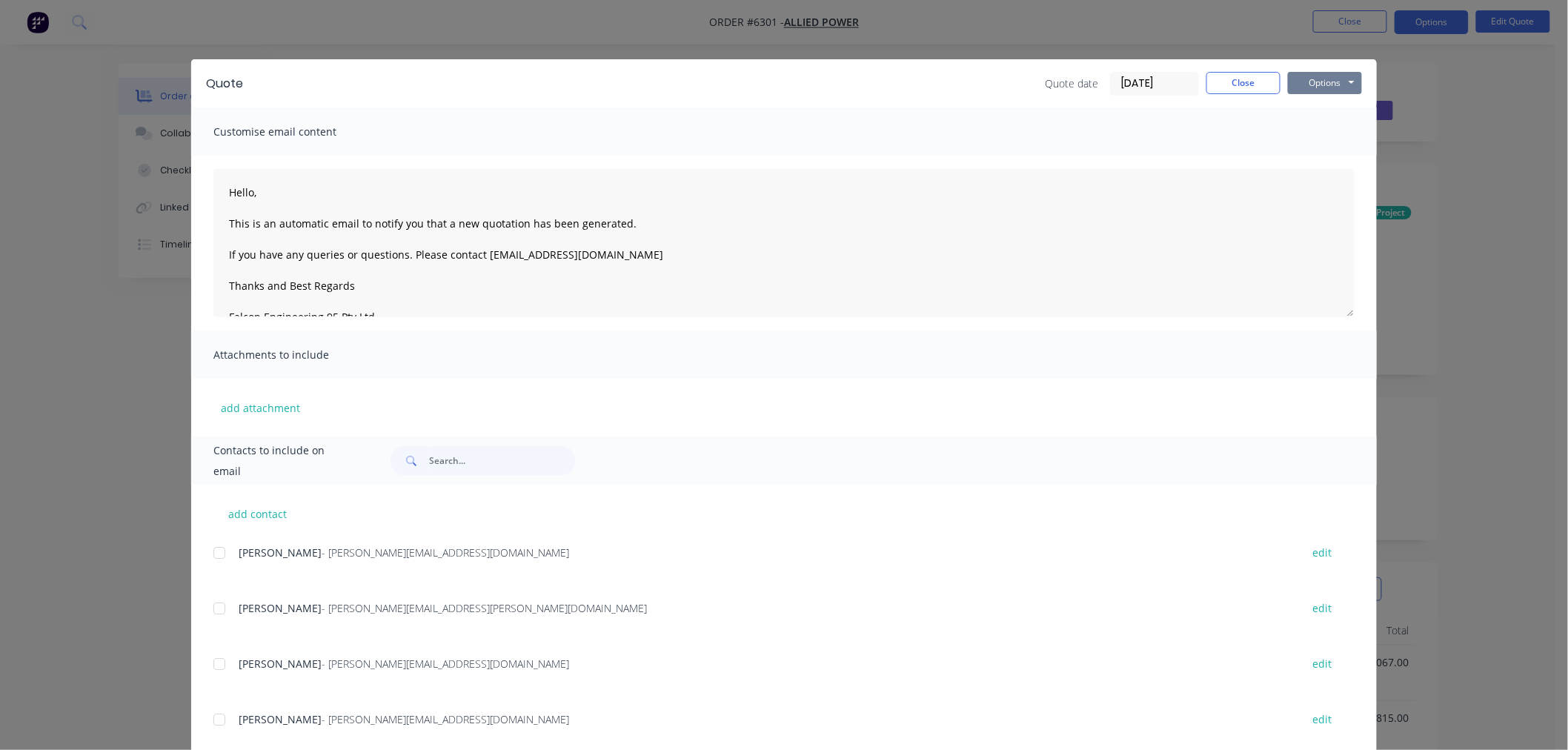
click at [1299, 82] on button "Options" at bounding box center [1325, 83] width 74 height 22
click at [1301, 109] on button "Preview" at bounding box center [1335, 109] width 95 height 25
